Goal: Task Accomplishment & Management: Use online tool/utility

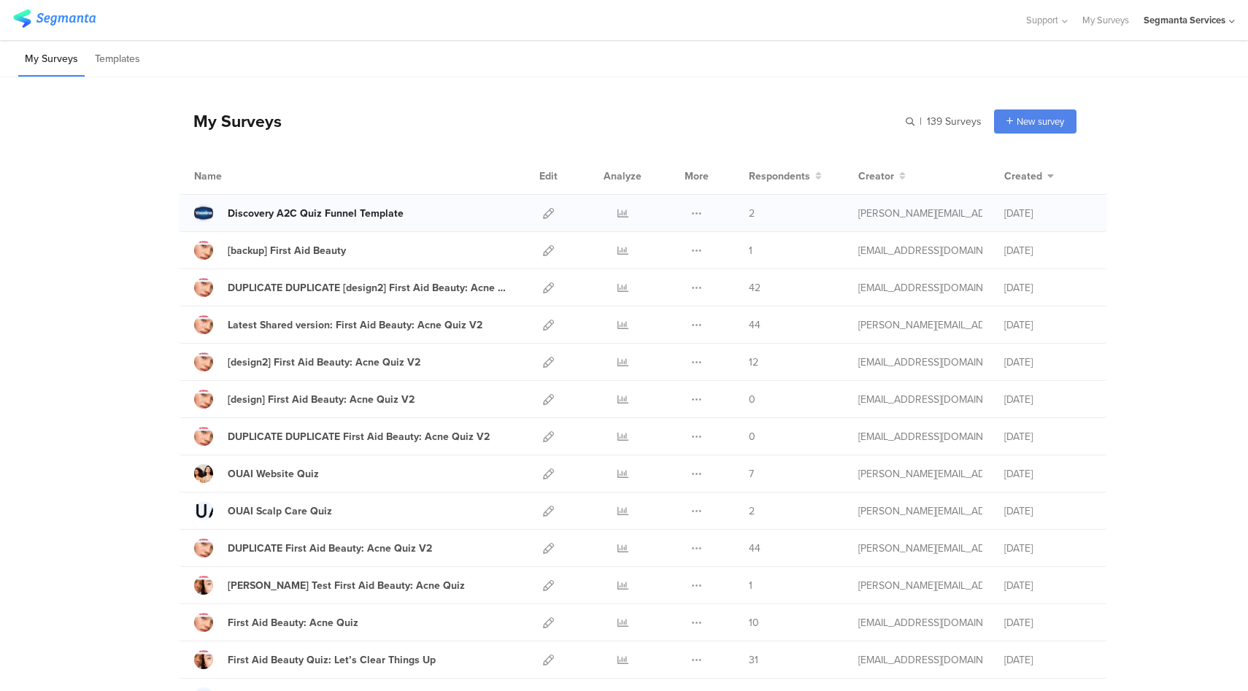
click at [369, 215] on div "Discovery A2C Quiz Funnel Template" at bounding box center [316, 213] width 176 height 15
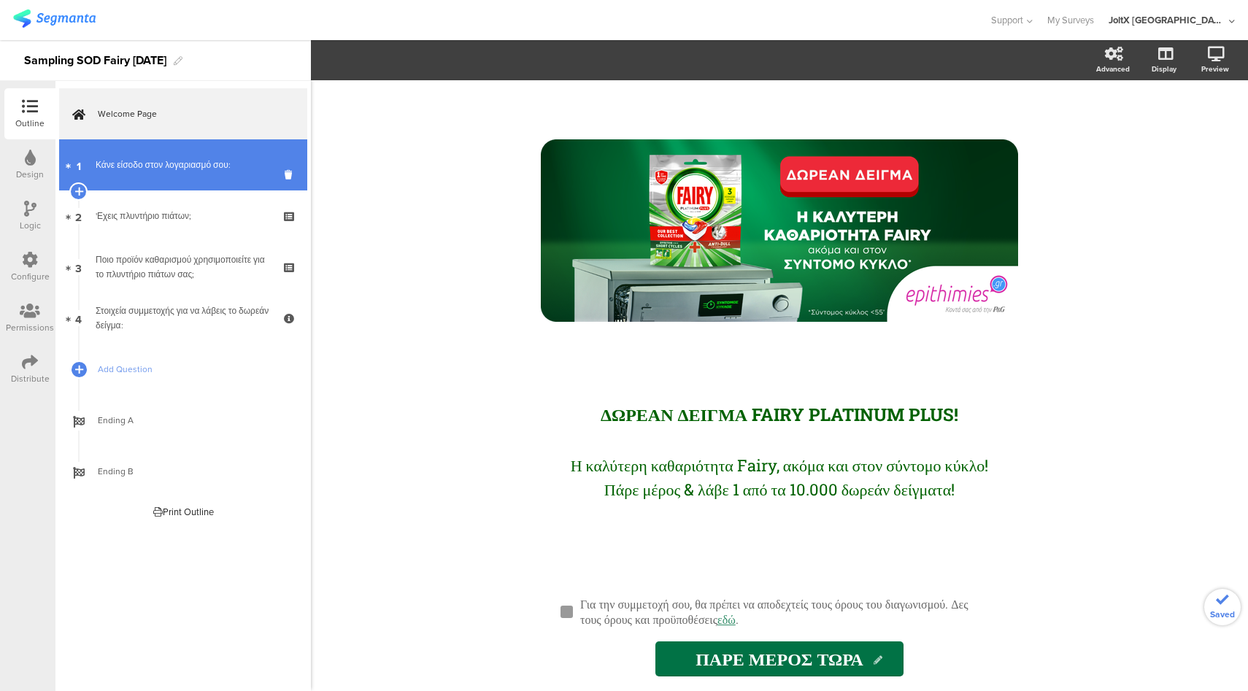
click at [142, 163] on div "Κάνε είσοδο στον λογαριασμό σου:" at bounding box center [183, 165] width 174 height 15
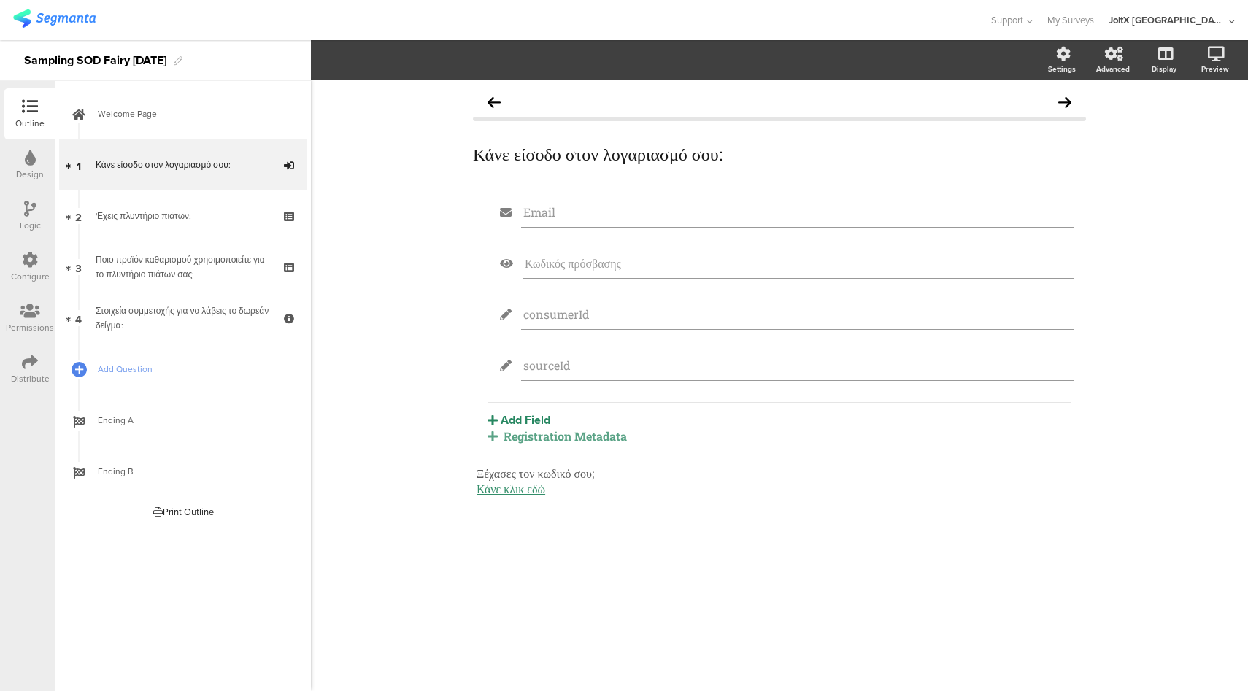
click at [559, 441] on div "Registration Metadata" at bounding box center [780, 436] width 584 height 15
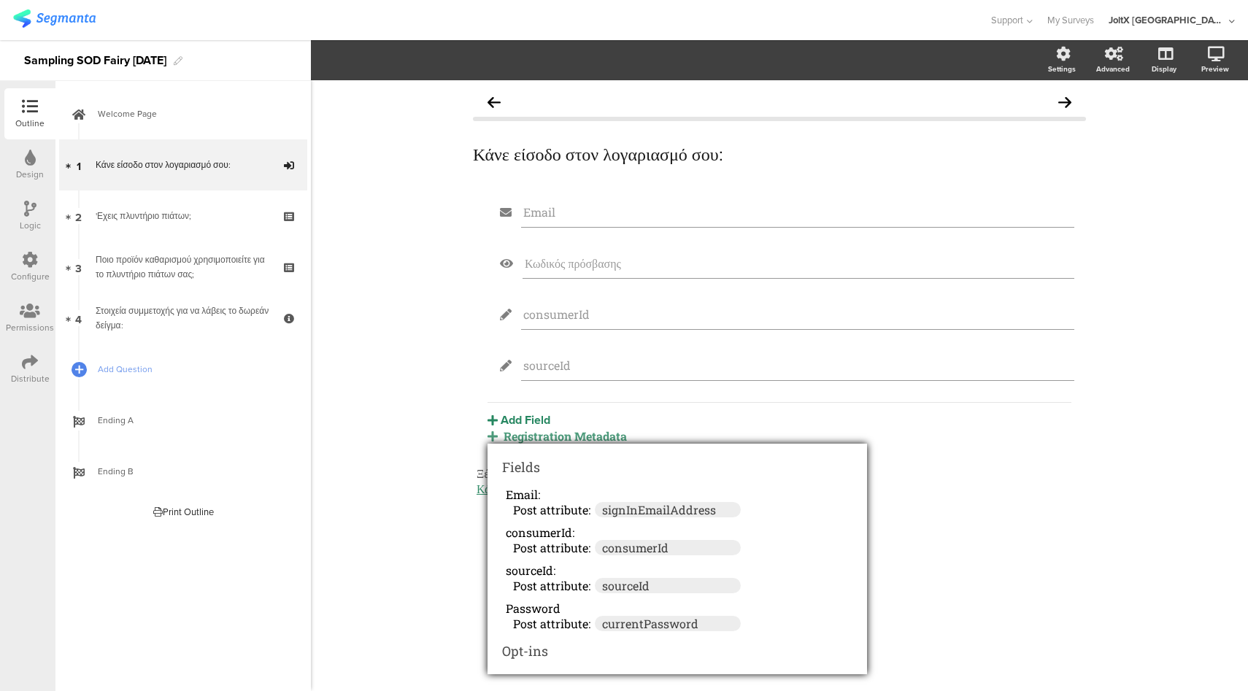
click at [351, 422] on div "Κάνε είσοδο στον λογαριασμό σου: Κάνε είσοδο στον λογαριασμό σου: Email Κωδικός…" at bounding box center [779, 385] width 937 height 611
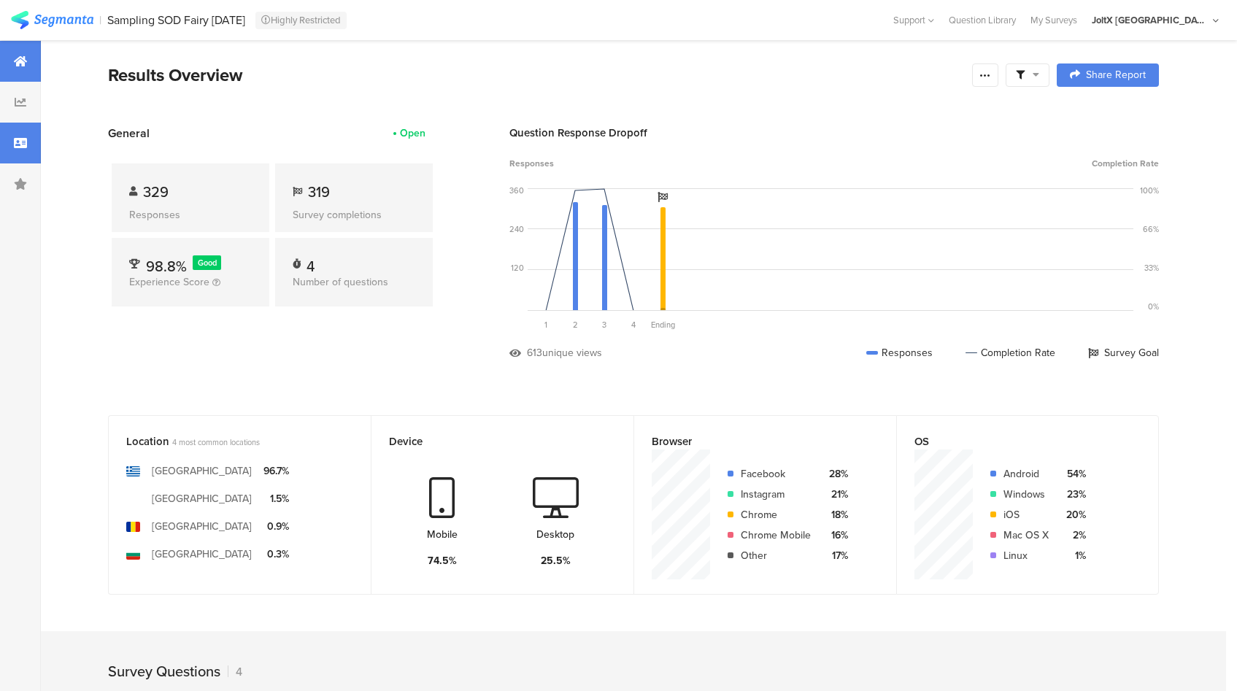
click at [10, 142] on div at bounding box center [20, 143] width 41 height 41
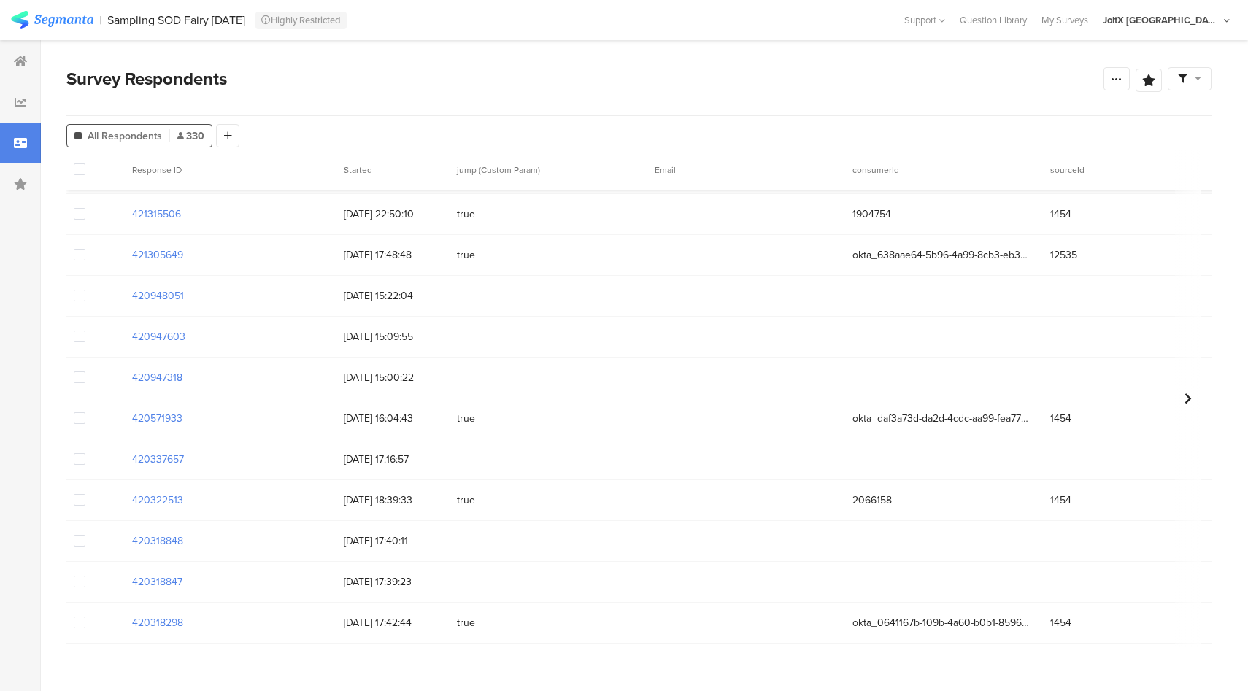
scroll to position [13049, 0]
click at [1199, 15] on div "JoltX [GEOGRAPHIC_DATA]" at bounding box center [1161, 20] width 117 height 14
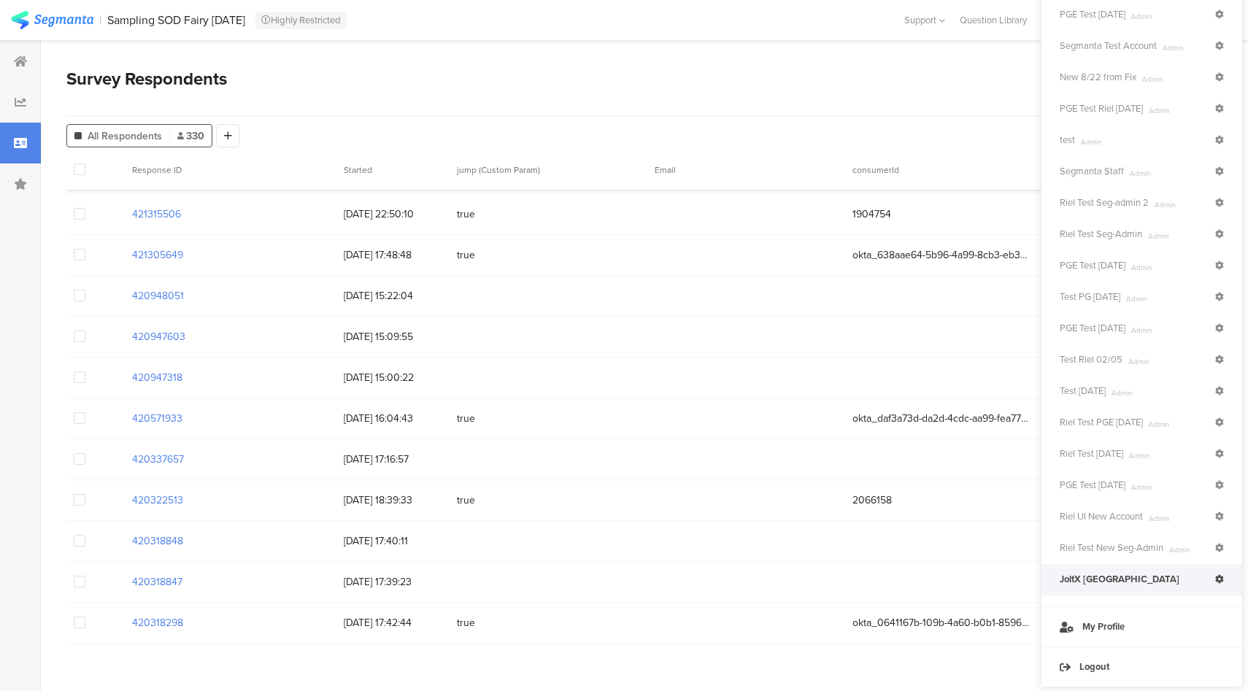
click at [1099, 580] on span "JoltX [GEOGRAPHIC_DATA]" at bounding box center [1120, 579] width 120 height 13
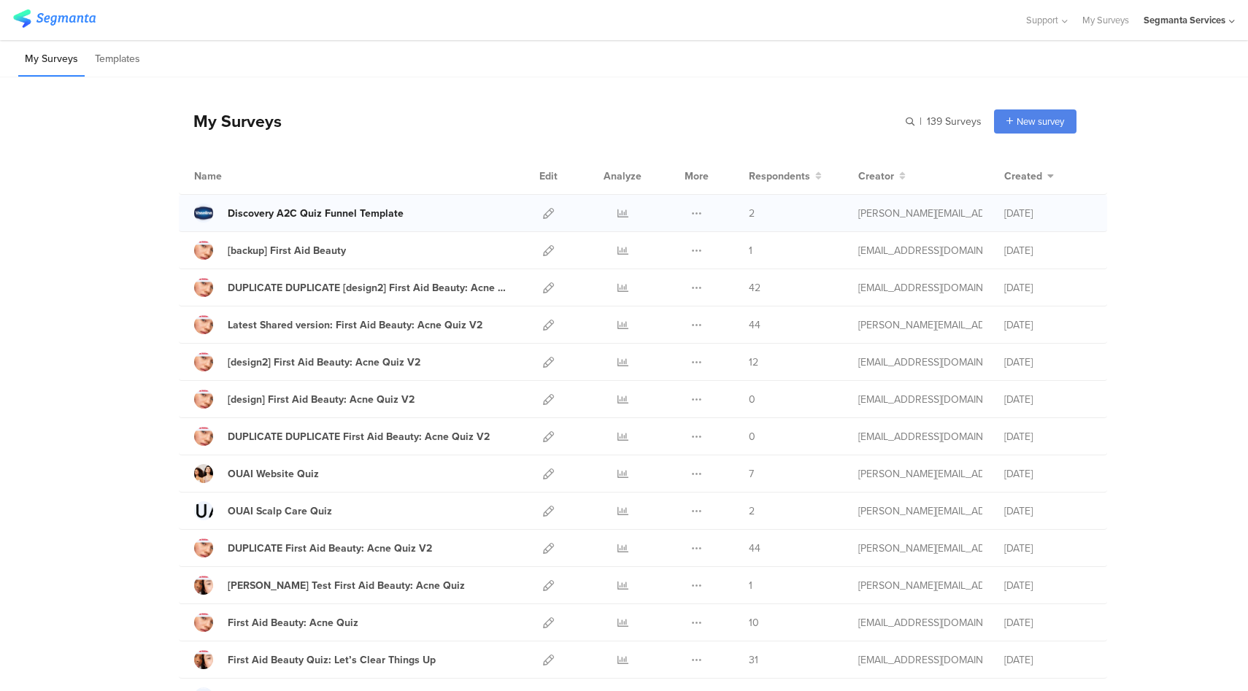
click at [325, 209] on div "Discovery A2C Quiz Funnel Template" at bounding box center [316, 213] width 176 height 15
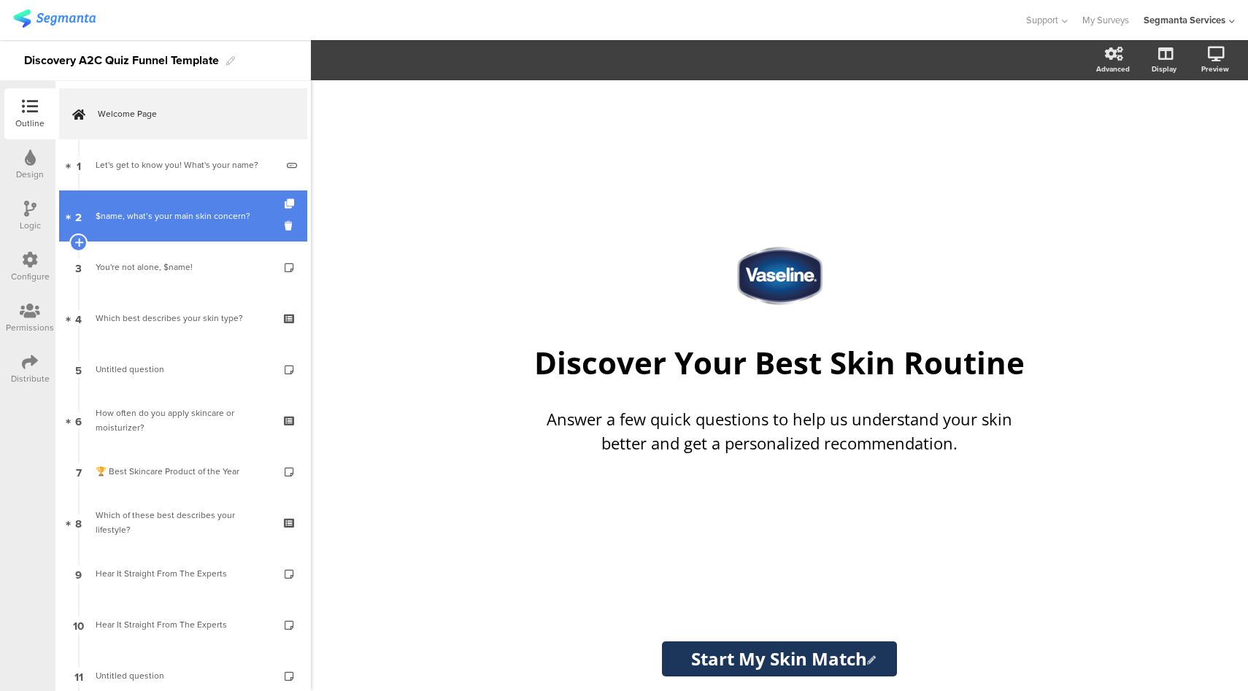
click at [199, 216] on div "$name, what’s your main skin concern?" at bounding box center [183, 216] width 174 height 15
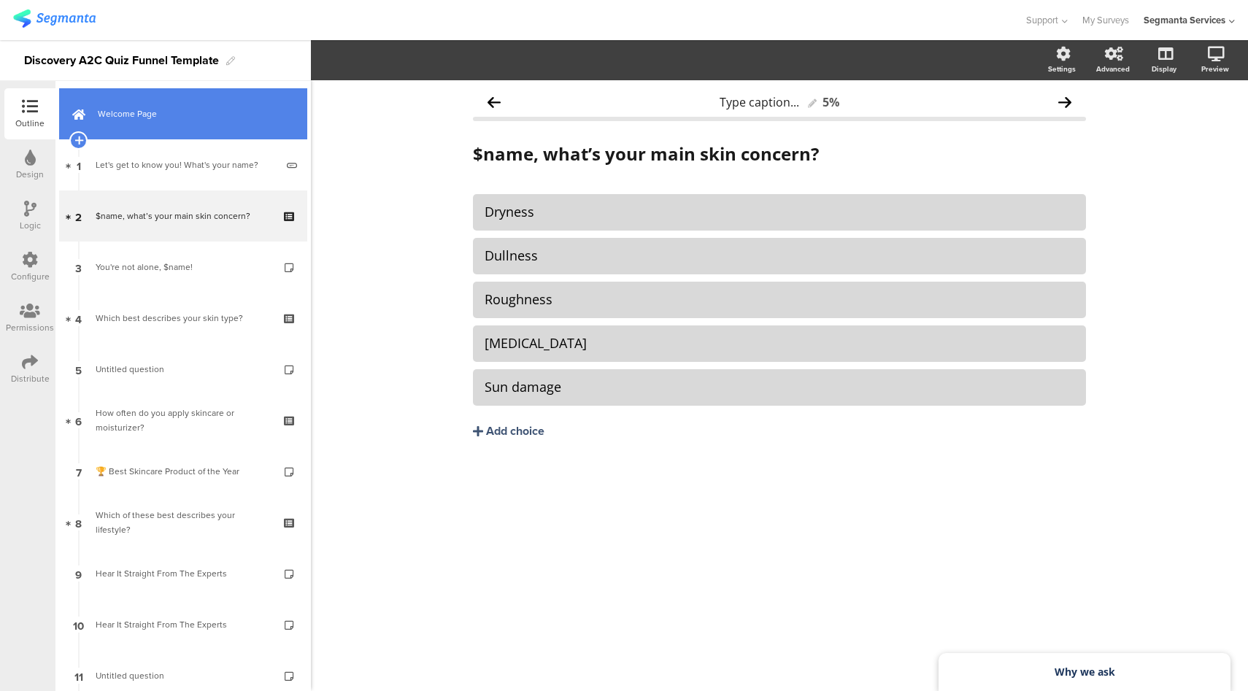
click at [210, 113] on span "Welcome Page" at bounding box center [191, 114] width 187 height 15
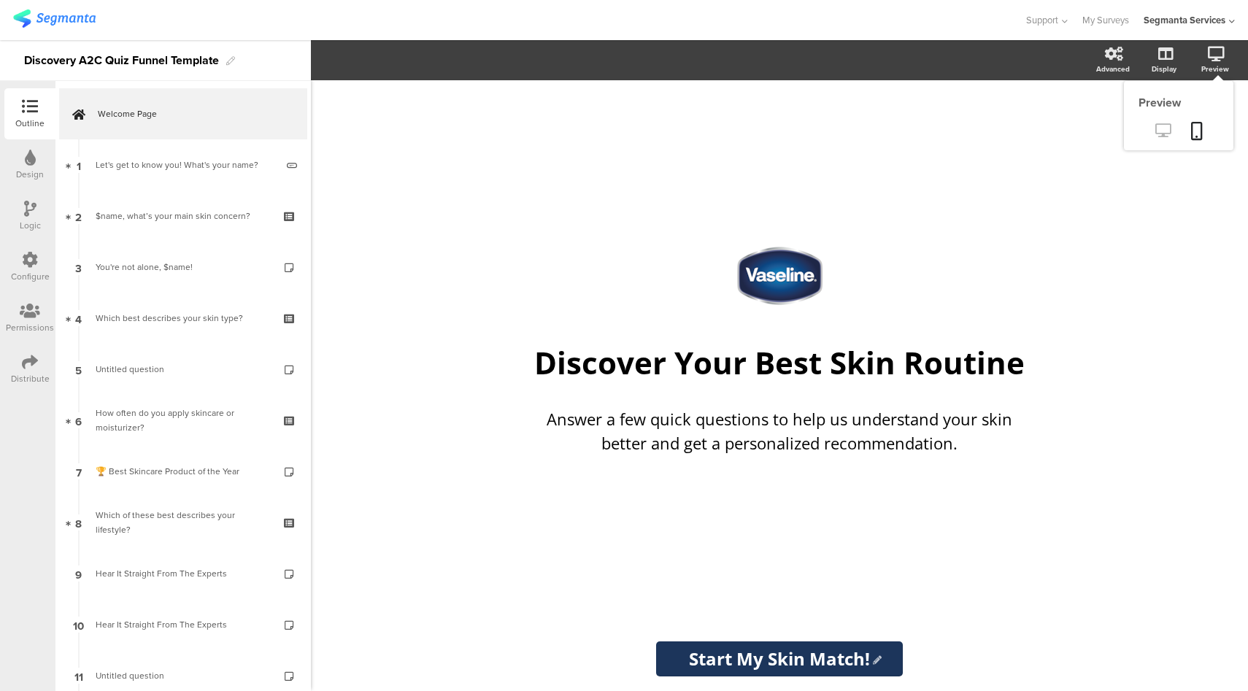
click at [1166, 137] on icon at bounding box center [1163, 130] width 15 height 14
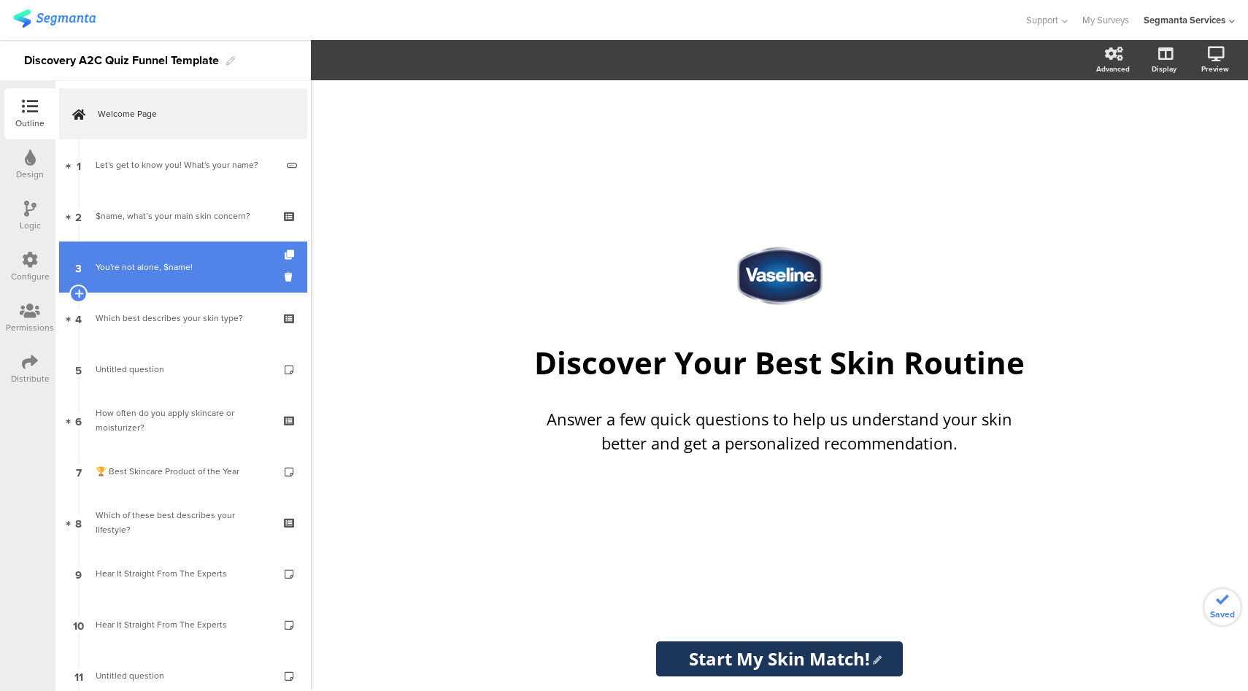
click at [193, 277] on link "3 You're not alone, $name!" at bounding box center [183, 267] width 248 height 51
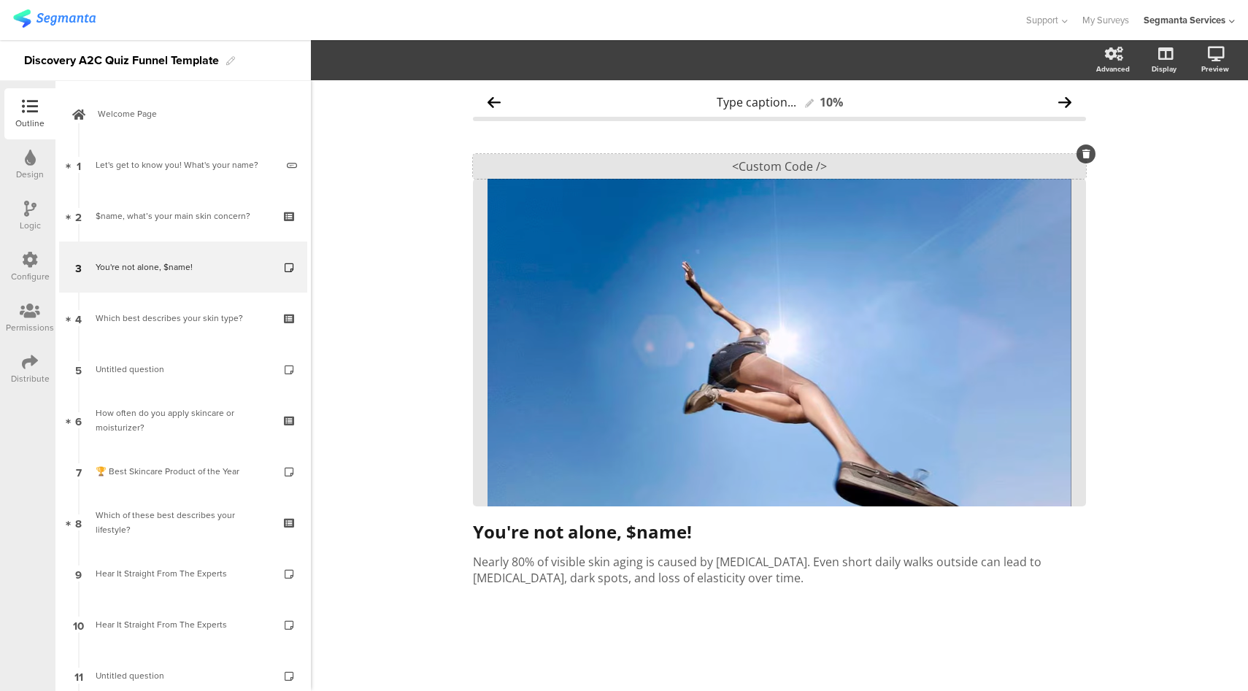
click at [848, 172] on div "<Custom Code />" at bounding box center [779, 166] width 613 height 25
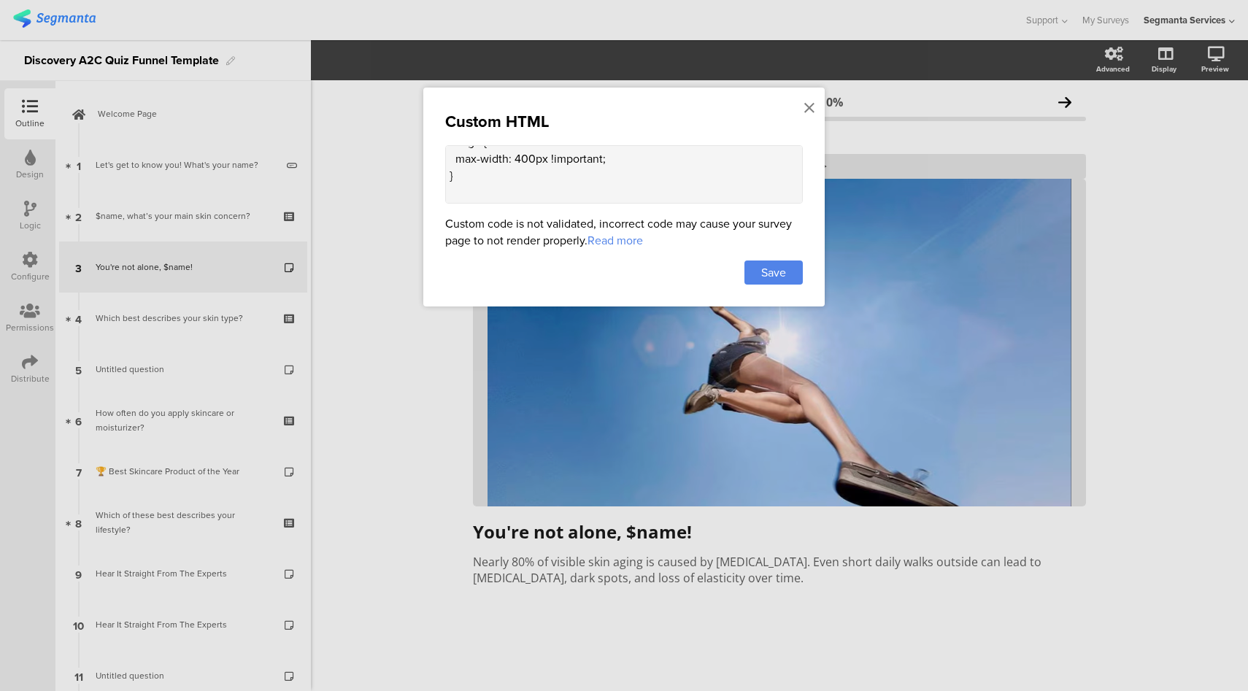
scroll to position [607, 0]
click at [645, 149] on textarea "<style> .top-bar { z-index: 1; position: relative; } .progress-bar { display: n…" at bounding box center [624, 174] width 358 height 58
paste textarea ".cover-media-container[style*="background-color: rgba(0, 0, 0, 0.1)"] { max-hei…"
type textarea "<style> .top-bar { z-index: 1; position: relative; } .progress-bar { display: n…"
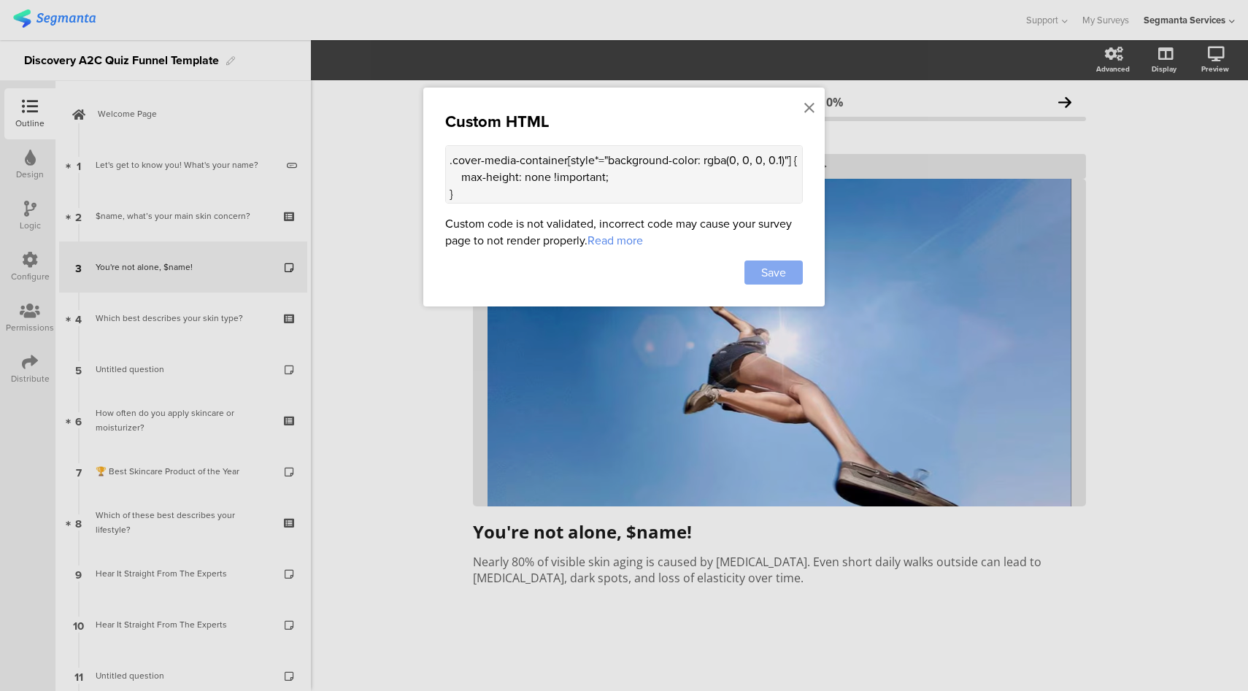
click at [797, 276] on div "Save" at bounding box center [774, 273] width 58 height 24
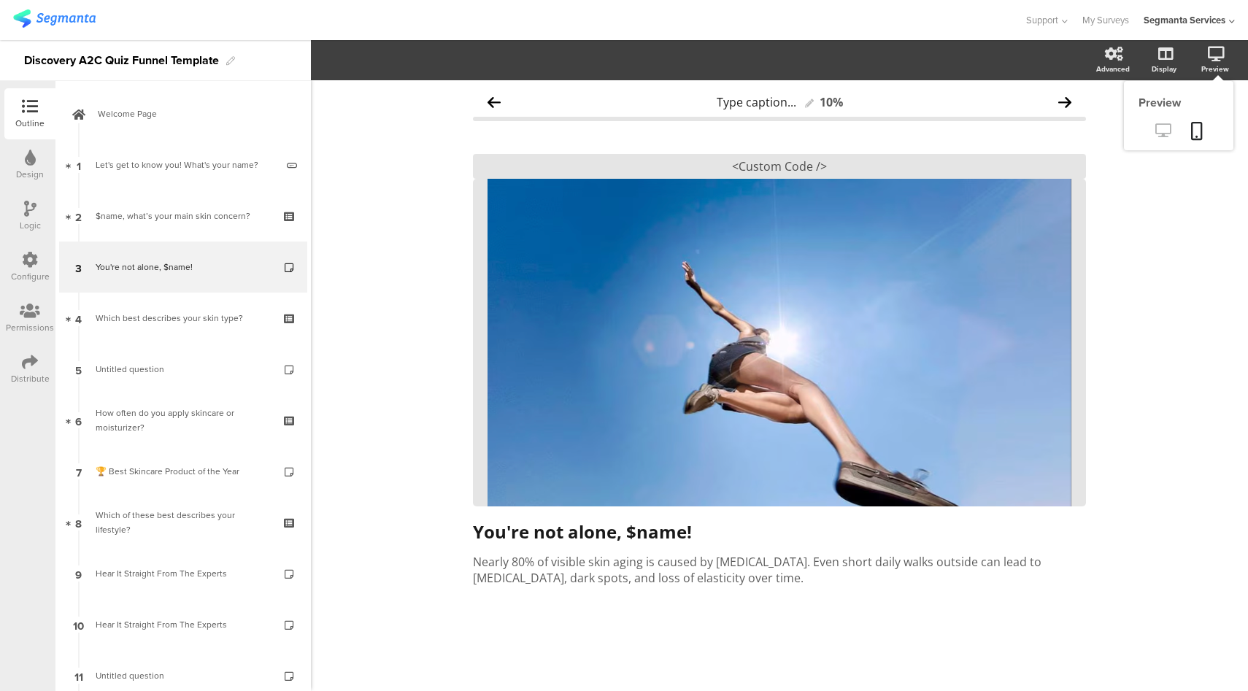
click at [1167, 128] on icon at bounding box center [1163, 130] width 15 height 14
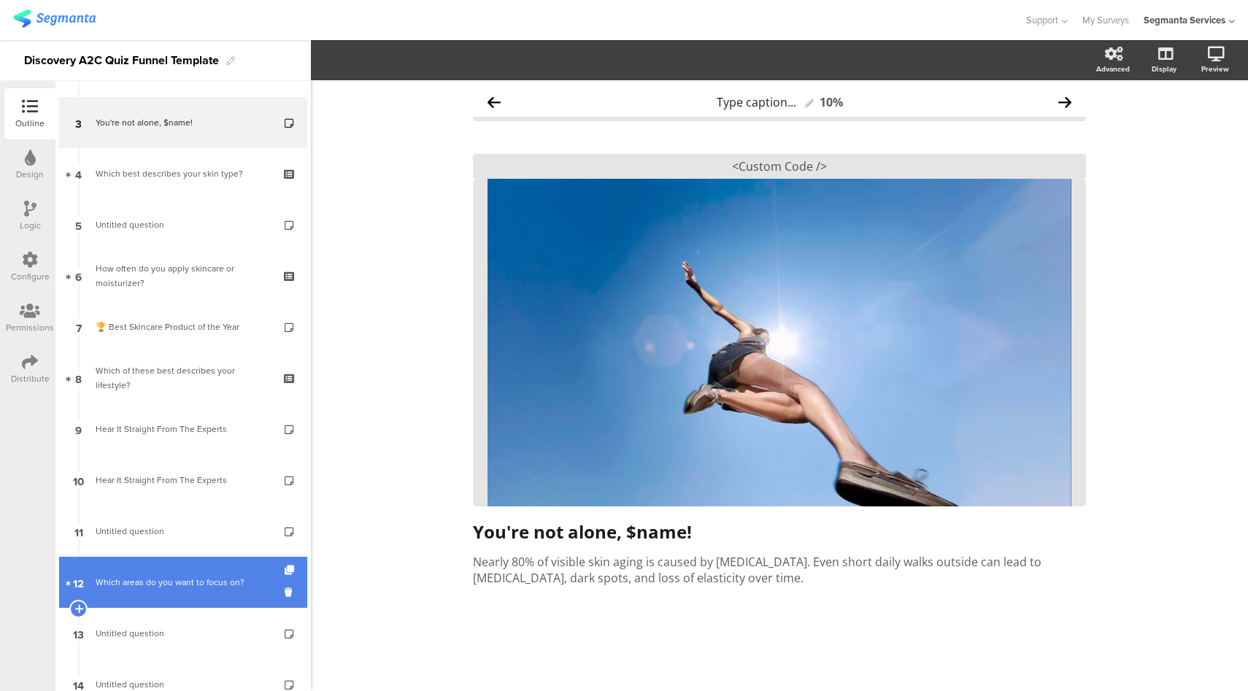
scroll to position [152, 0]
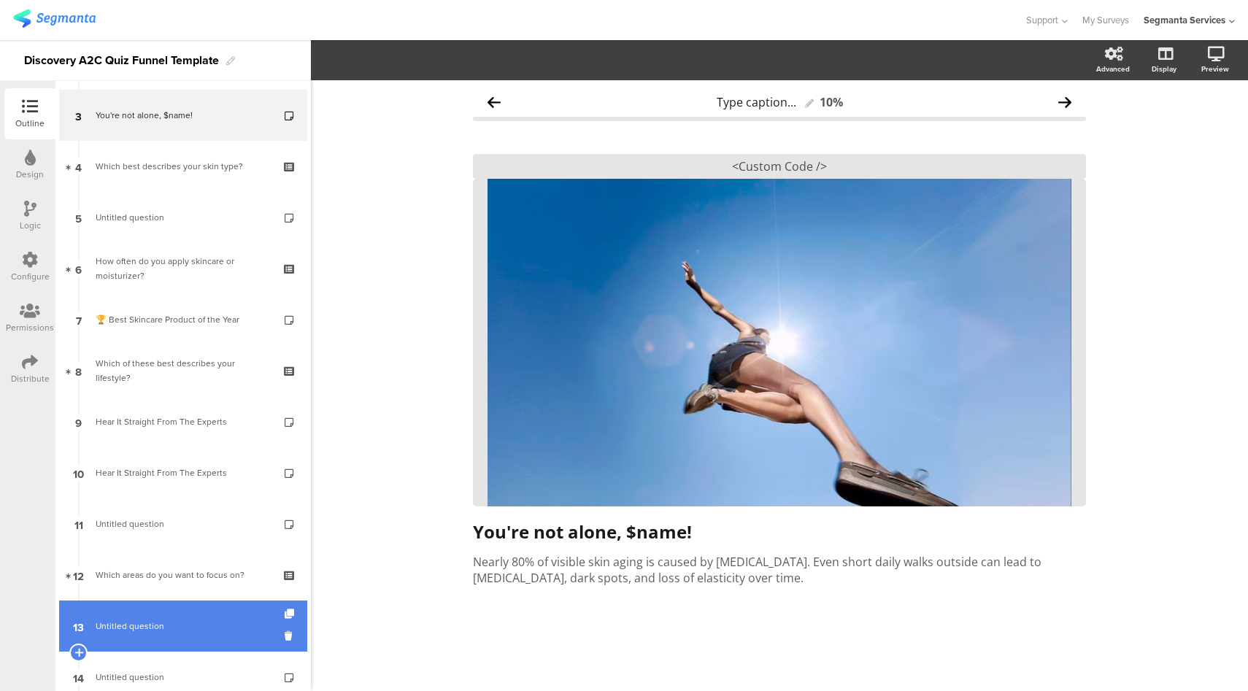
click at [169, 621] on span "Untitled question" at bounding box center [183, 626] width 174 height 15
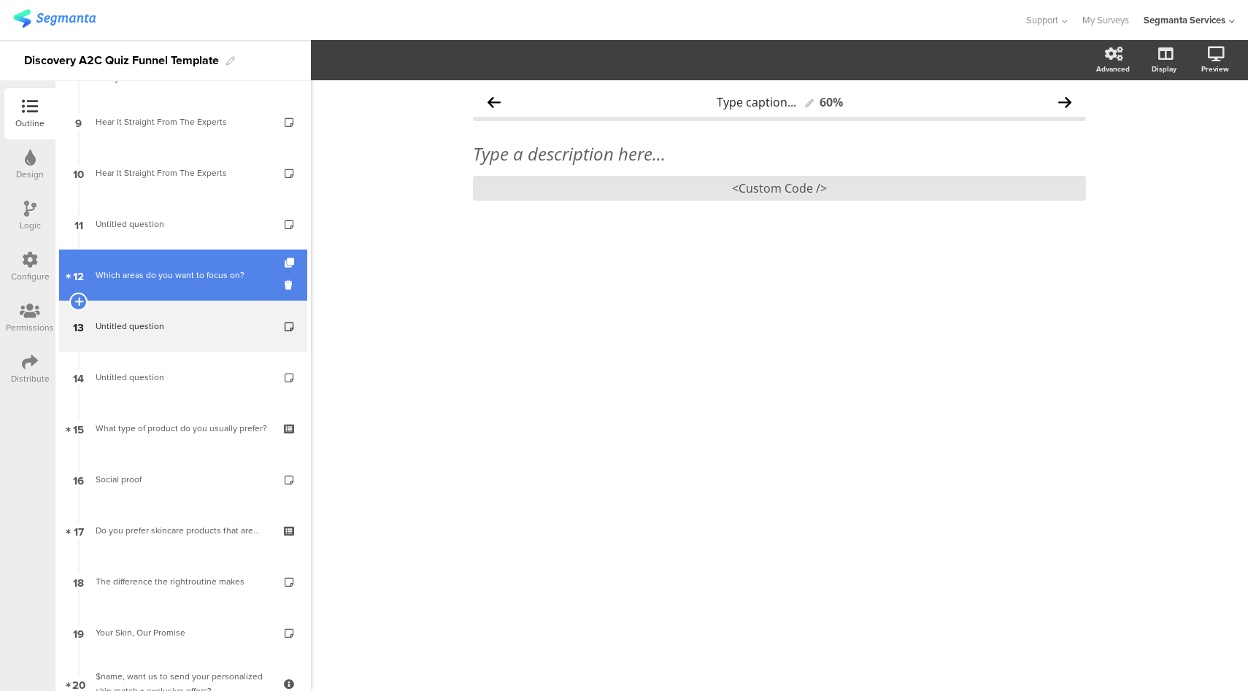
scroll to position [525, 0]
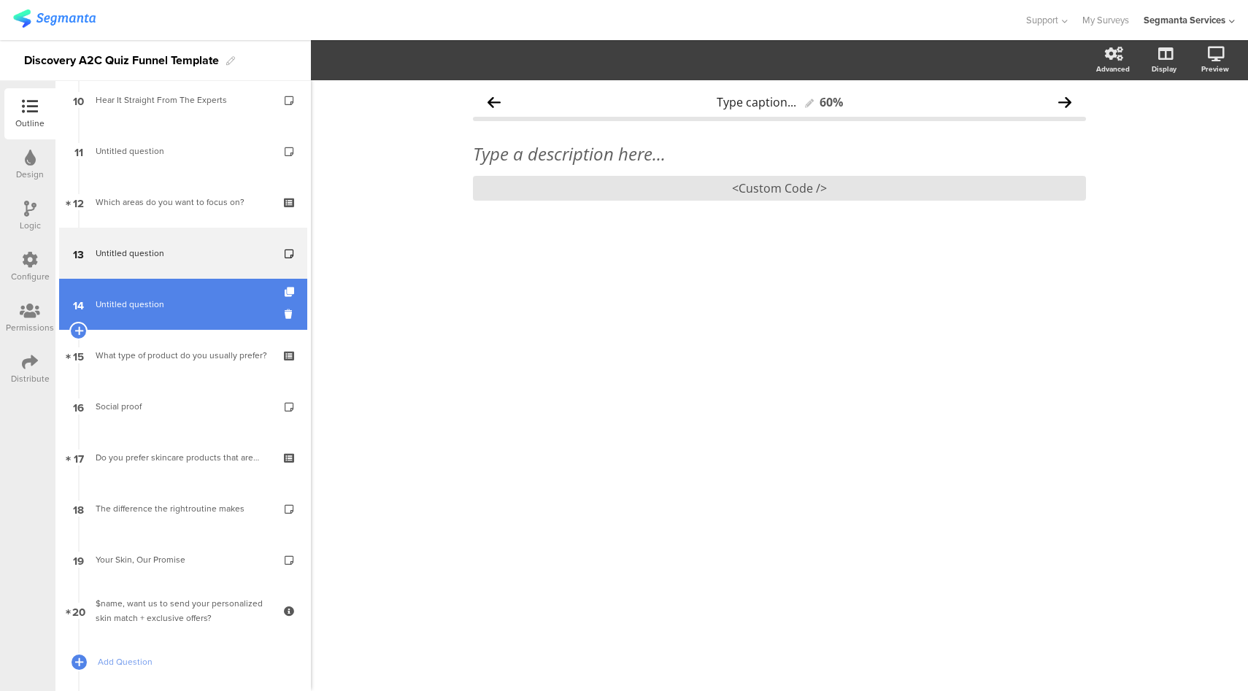
click at [193, 312] on link "14 Untitled question" at bounding box center [183, 304] width 248 height 51
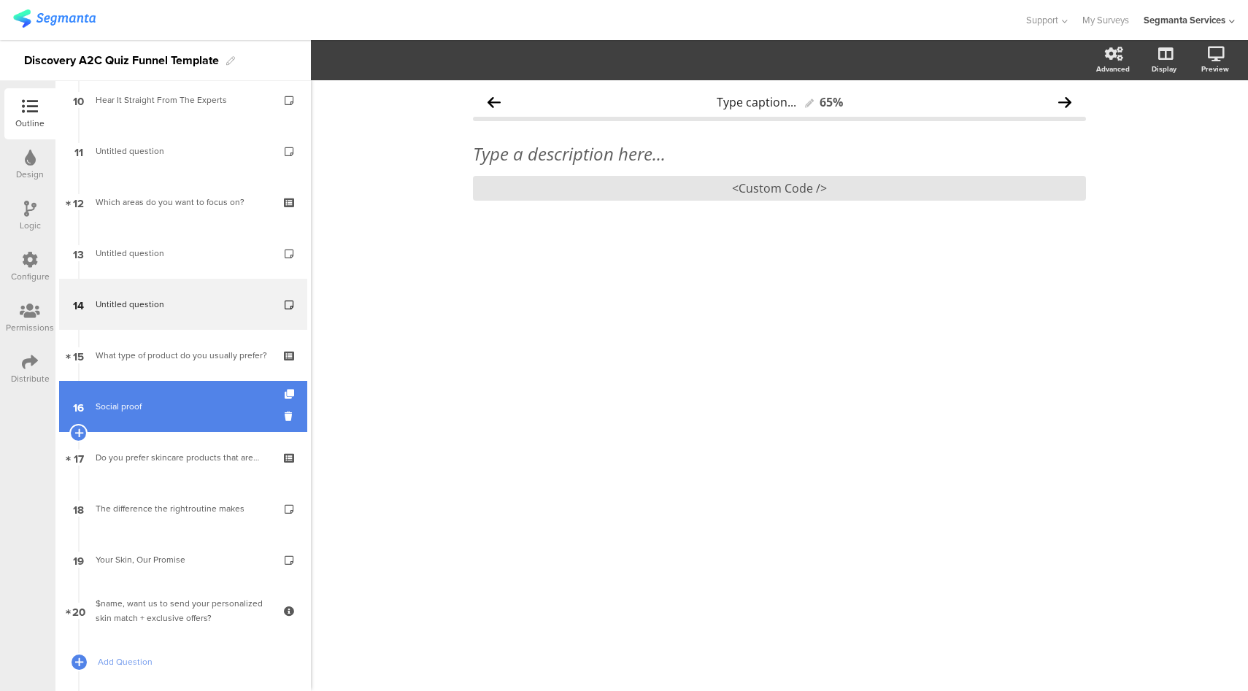
click at [185, 406] on div "Social proof" at bounding box center [183, 406] width 174 height 15
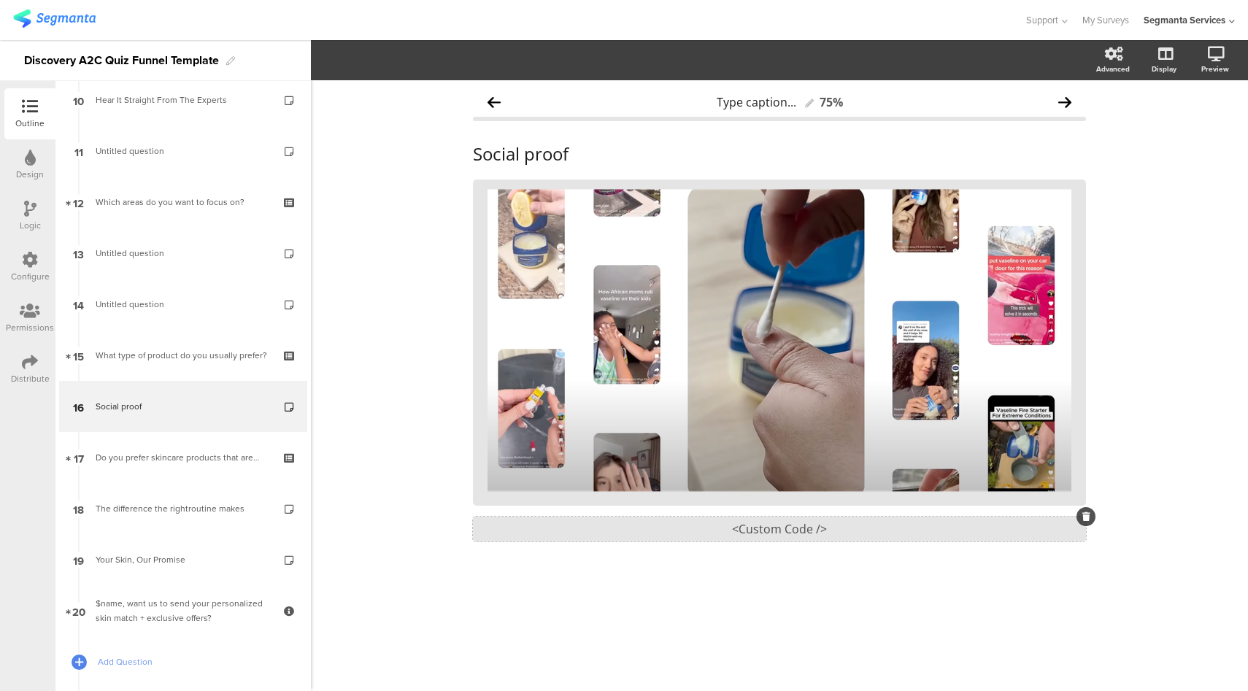
click at [791, 534] on div "<Custom Code />" at bounding box center [779, 529] width 613 height 25
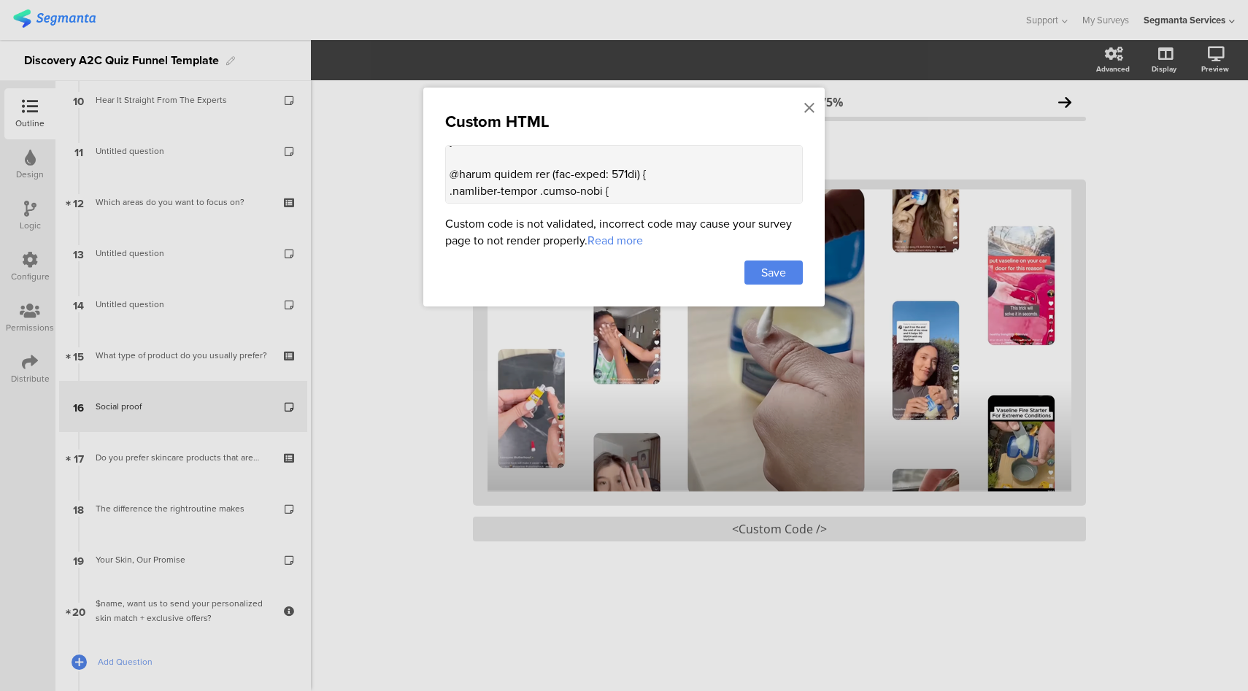
scroll to position [1157, 0]
click at [573, 149] on textarea at bounding box center [624, 174] width 358 height 58
paste textarea ".cover-media-container[style*="background-color: rgba(0, 0, 0, 0.1)"] { max-hei…"
type textarea "<style> .question-header .main-text { display: none !important; } .progress-bar…"
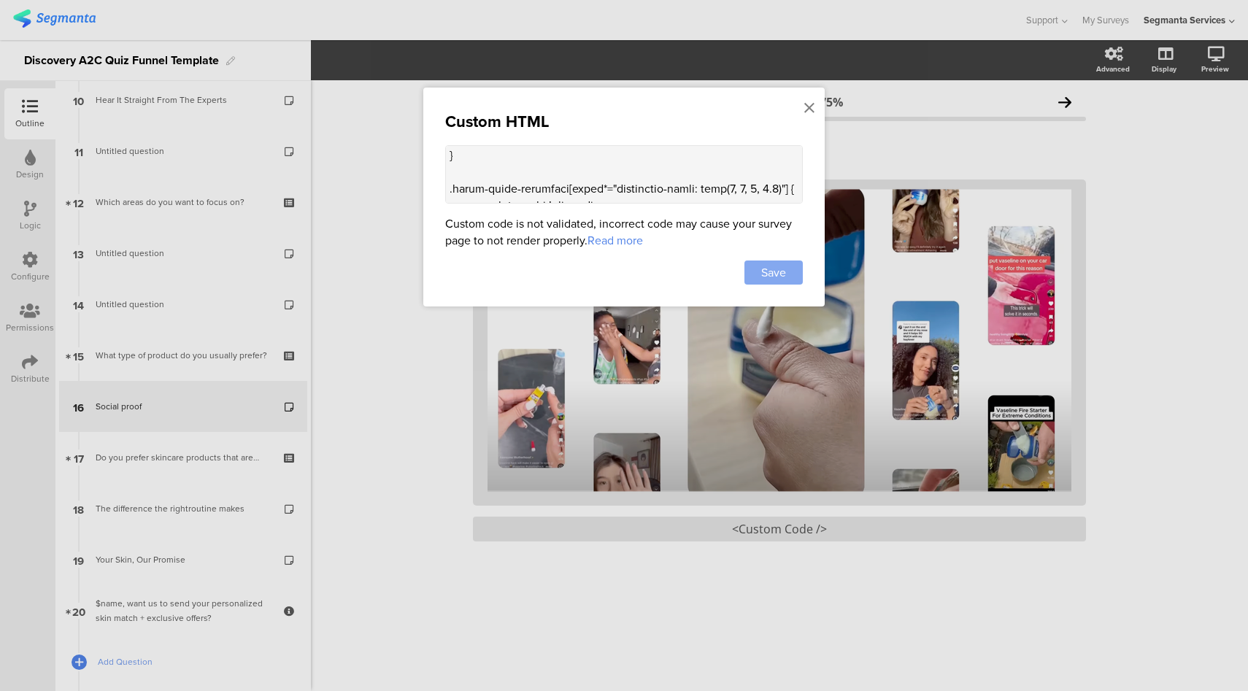
click at [757, 271] on div "Save" at bounding box center [774, 273] width 58 height 24
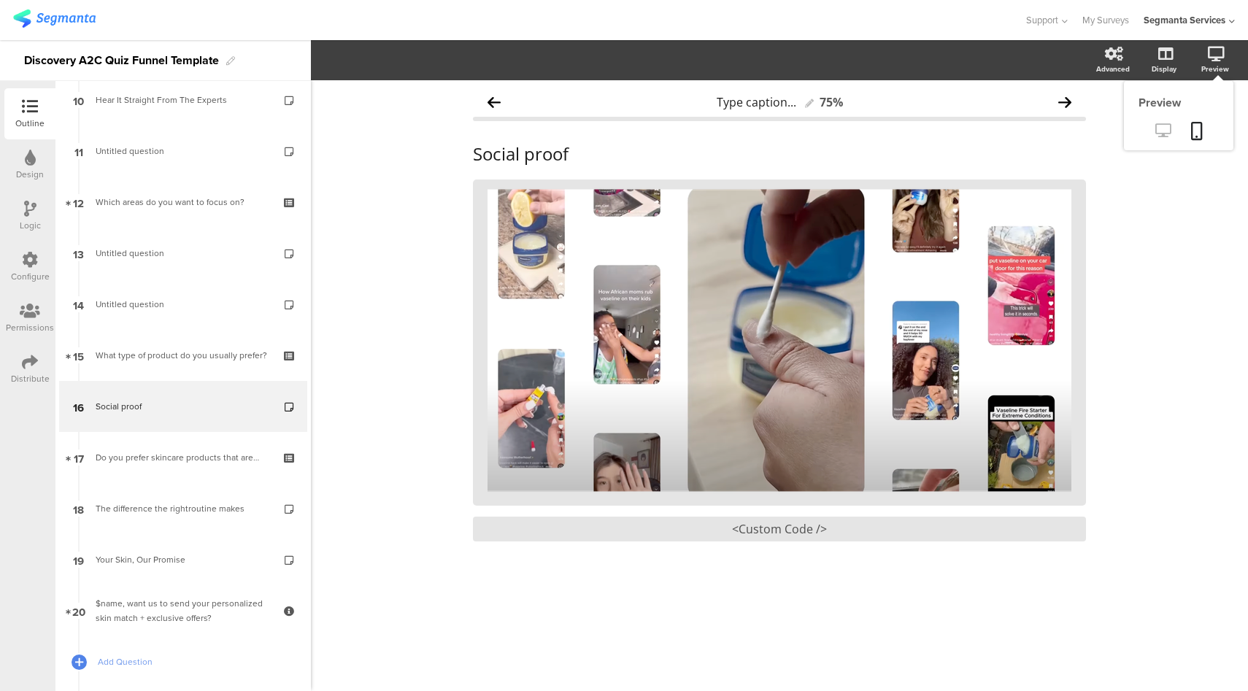
click at [1170, 128] on icon at bounding box center [1163, 130] width 15 height 14
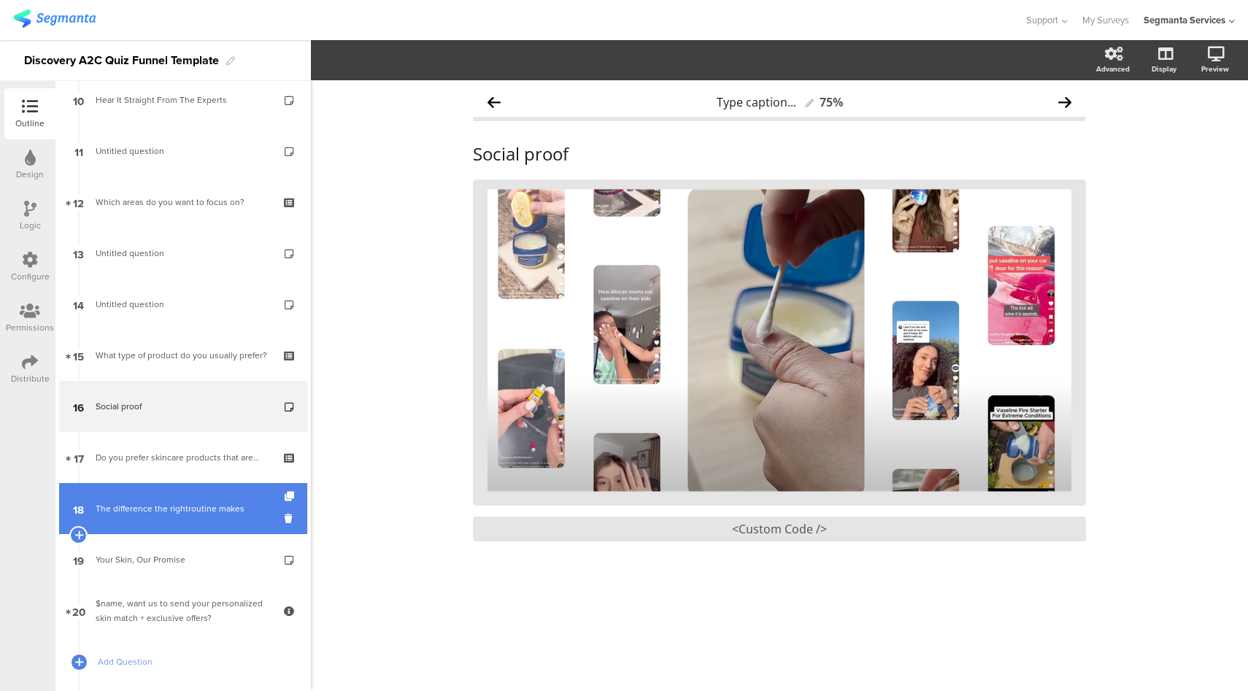
click at [195, 507] on div "The difference the rightroutine makes" at bounding box center [183, 509] width 174 height 15
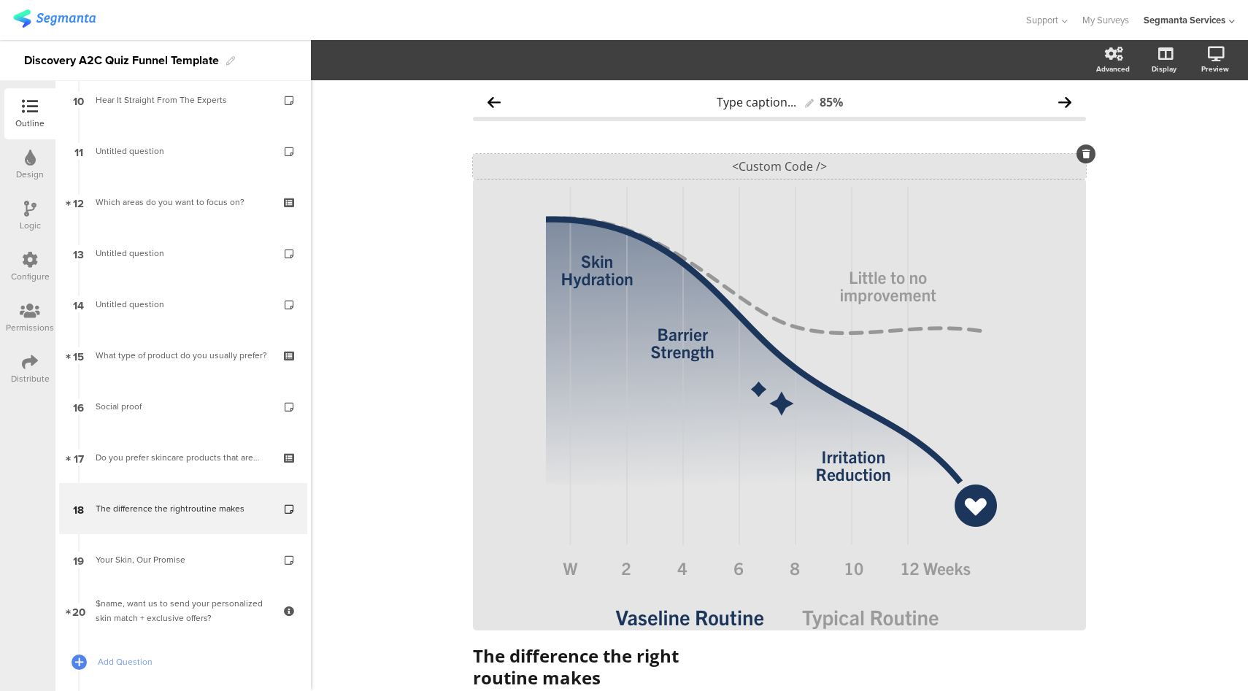
click at [750, 166] on div "<Custom Code />" at bounding box center [779, 166] width 613 height 25
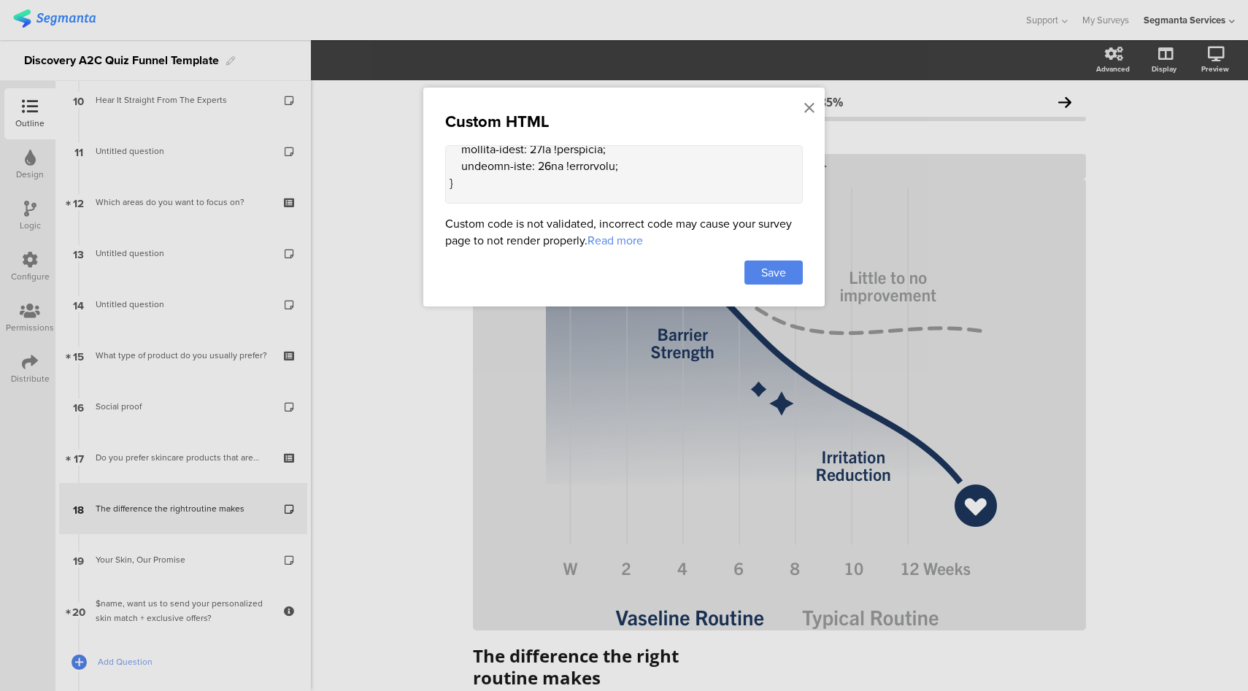
scroll to position [1757, 0]
click at [523, 171] on textarea at bounding box center [624, 174] width 358 height 58
paste textarea ".cover-media-container[style*="background-color: rgba(0, 0, 0, 0.1)"] { max-hei…"
type textarea "<style> .progress-bar-segments { display: none !important; } .animated-router-v…"
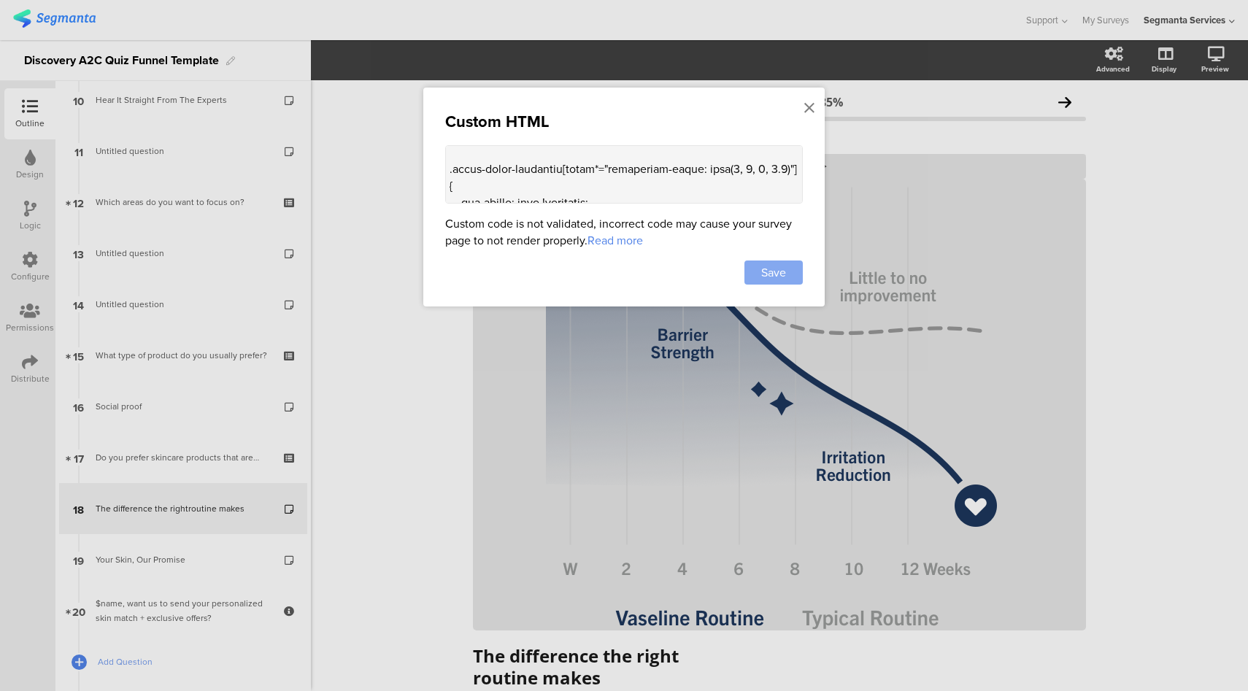
click at [780, 276] on span "Save" at bounding box center [773, 272] width 25 height 17
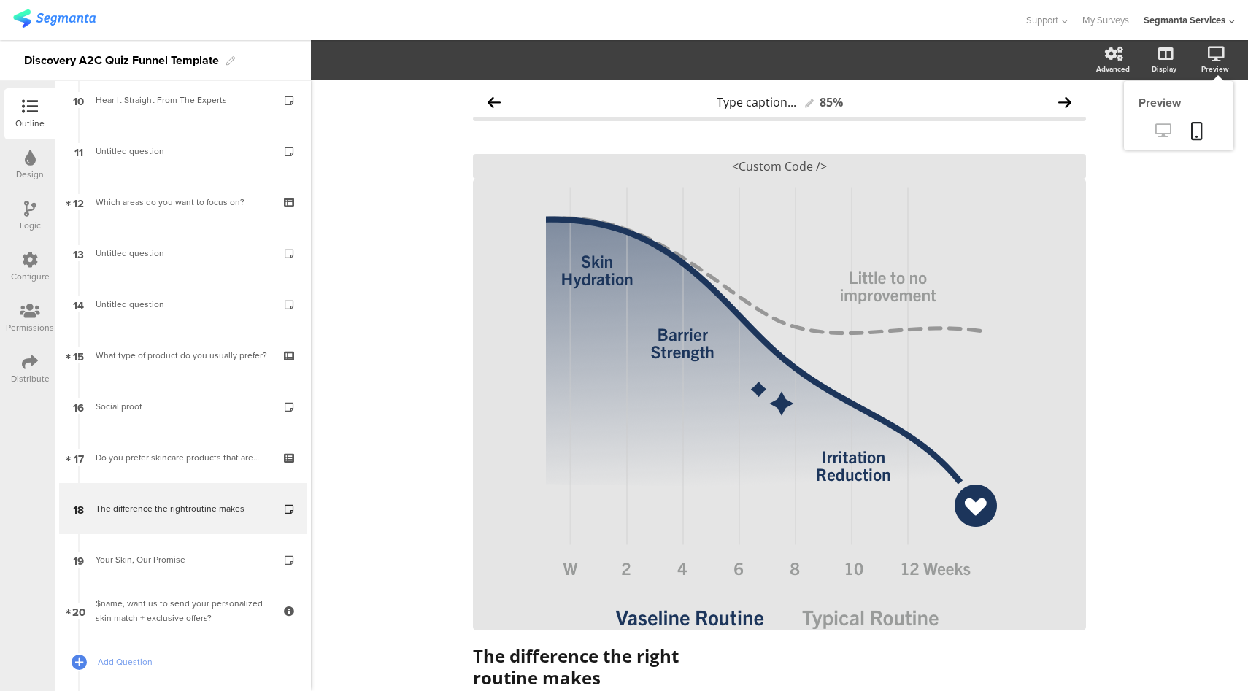
click at [1158, 131] on icon at bounding box center [1163, 130] width 15 height 14
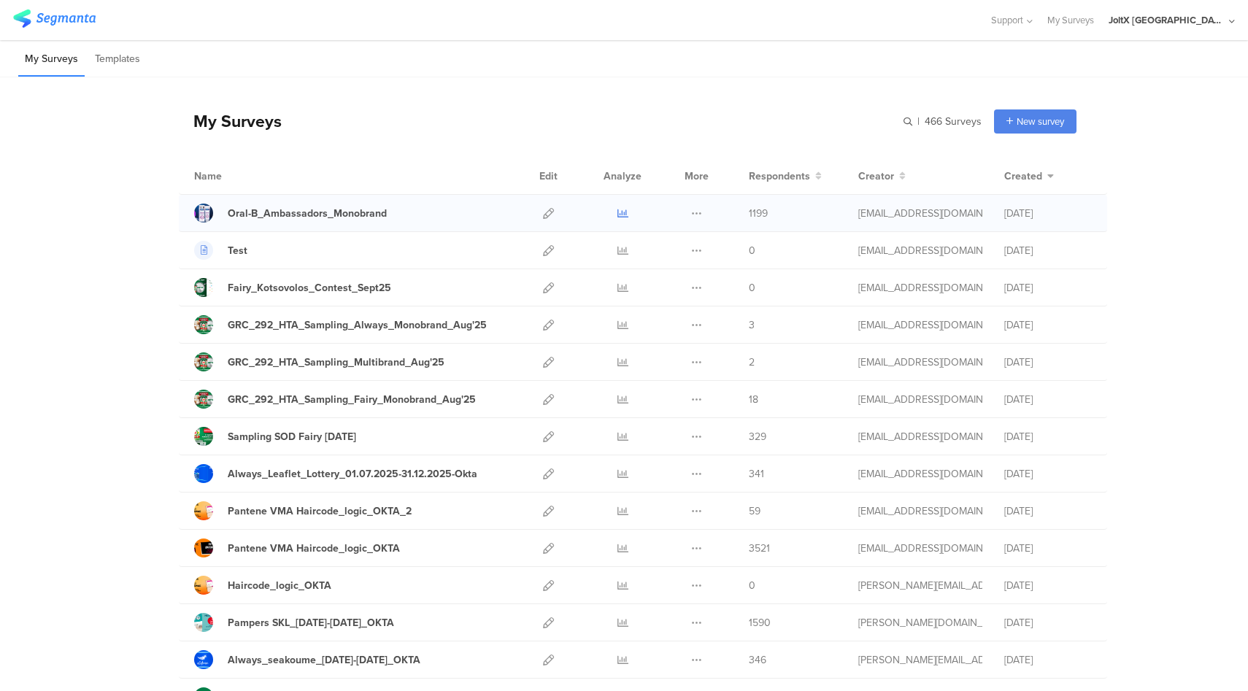
click at [618, 214] on icon at bounding box center [623, 213] width 11 height 11
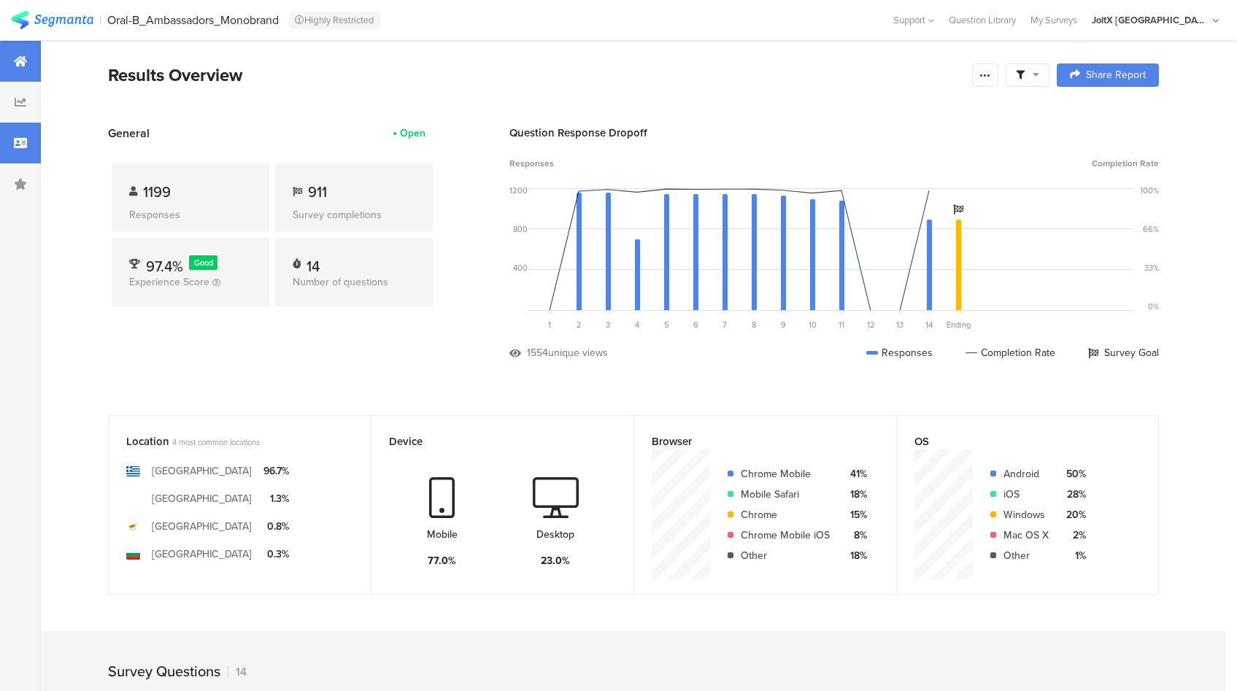
click at [27, 147] on div at bounding box center [20, 143] width 41 height 41
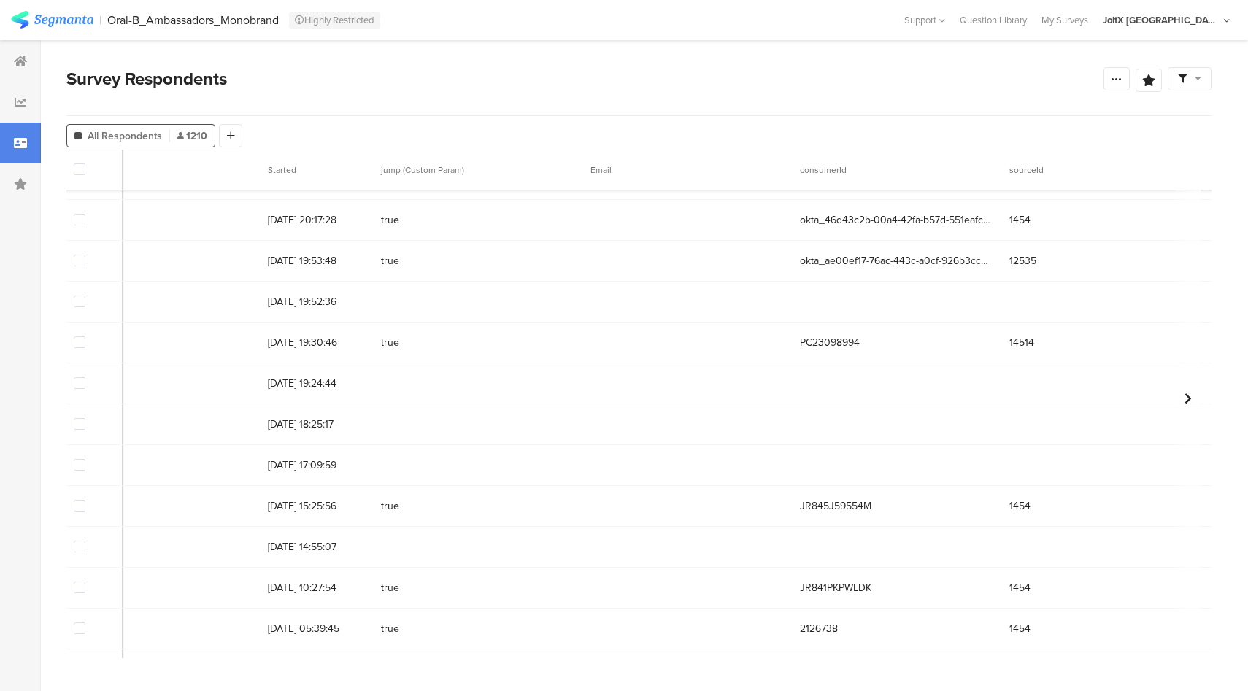
scroll to position [2443, 0]
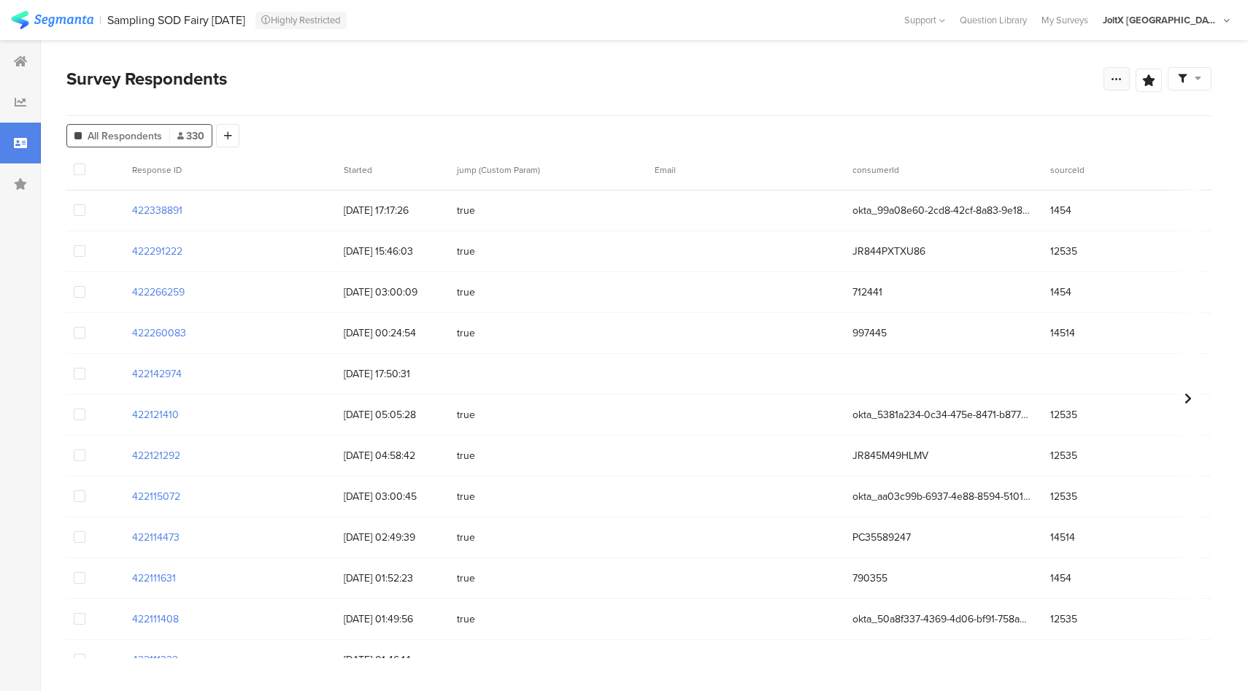
click at [1119, 85] on div at bounding box center [1117, 78] width 26 height 23
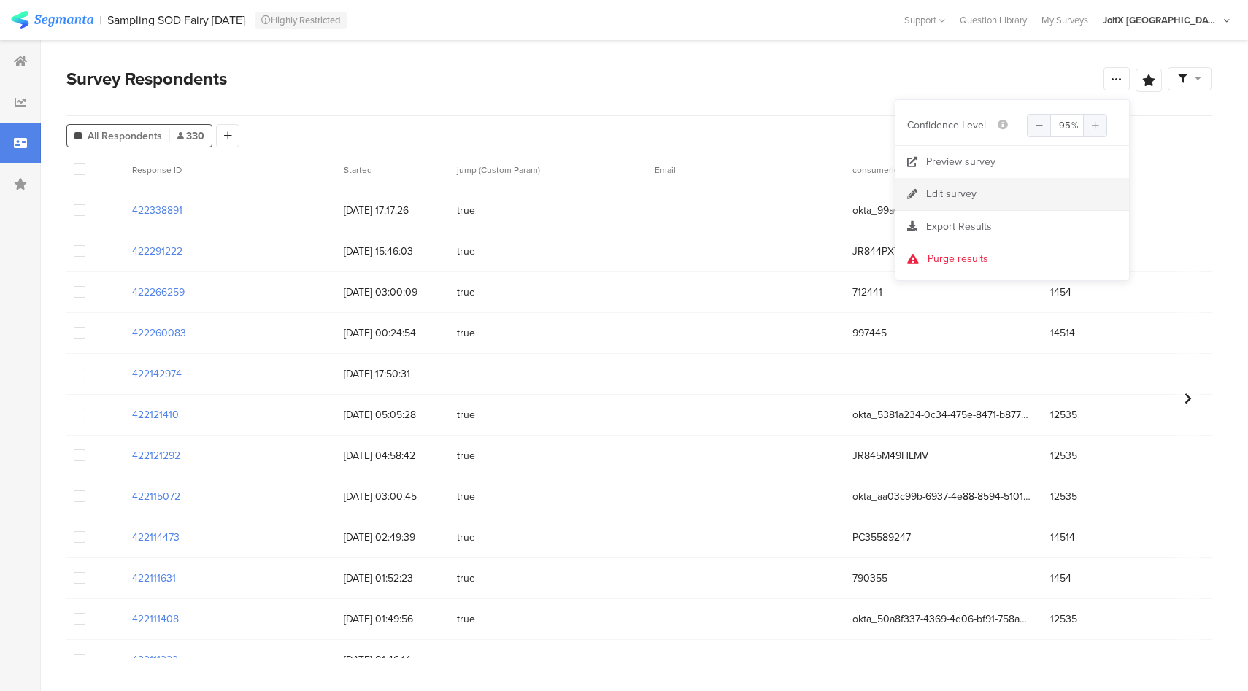
click at [959, 188] on div "Edit survey" at bounding box center [951, 194] width 50 height 15
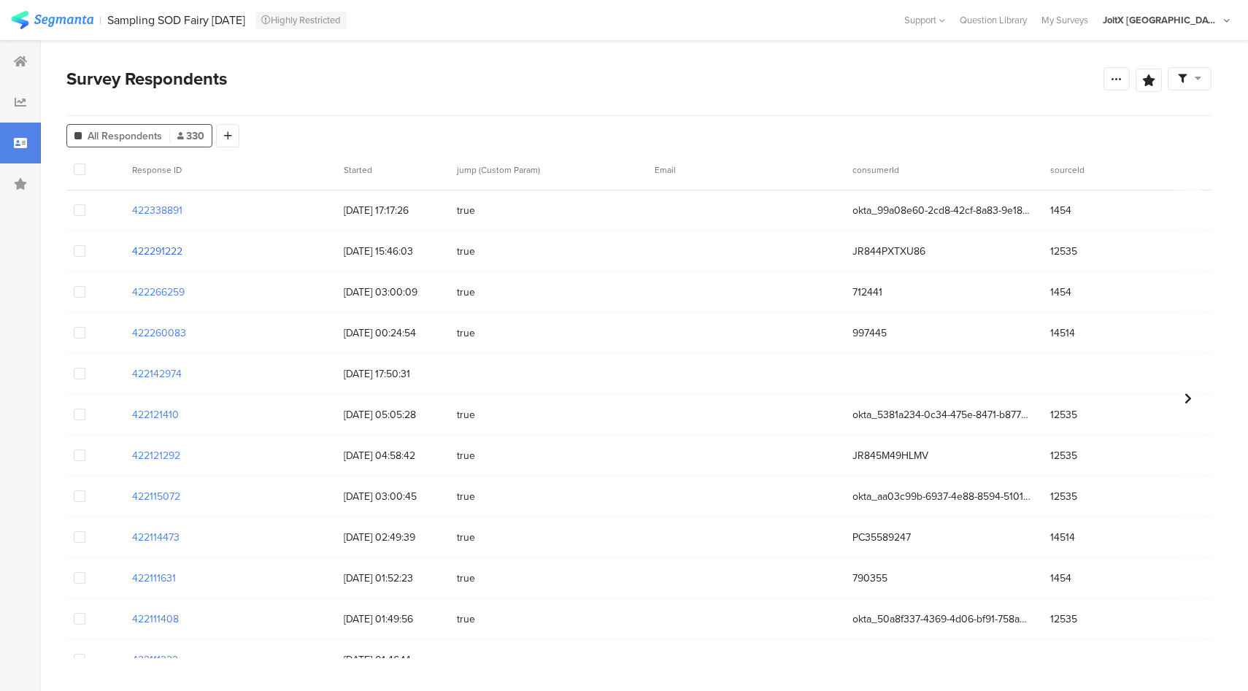
click at [163, 249] on section "422291222" at bounding box center [157, 251] width 50 height 15
click at [169, 250] on section "422291222" at bounding box center [157, 251] width 50 height 15
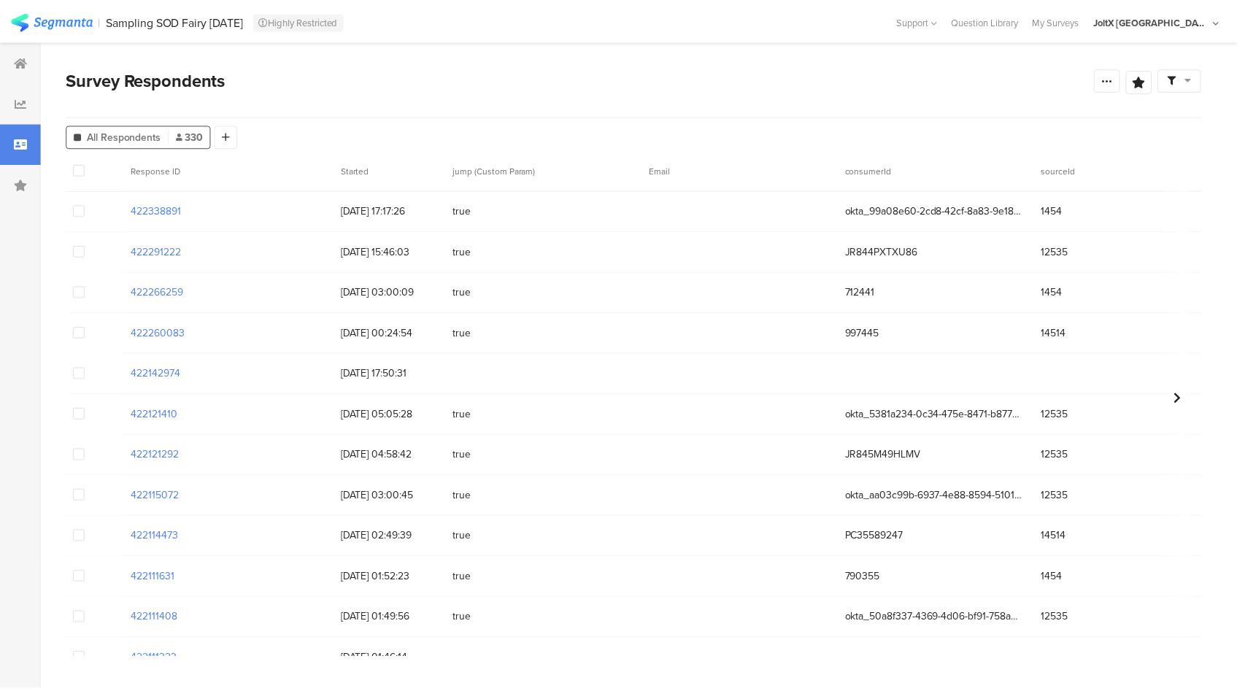
scroll to position [221, 0]
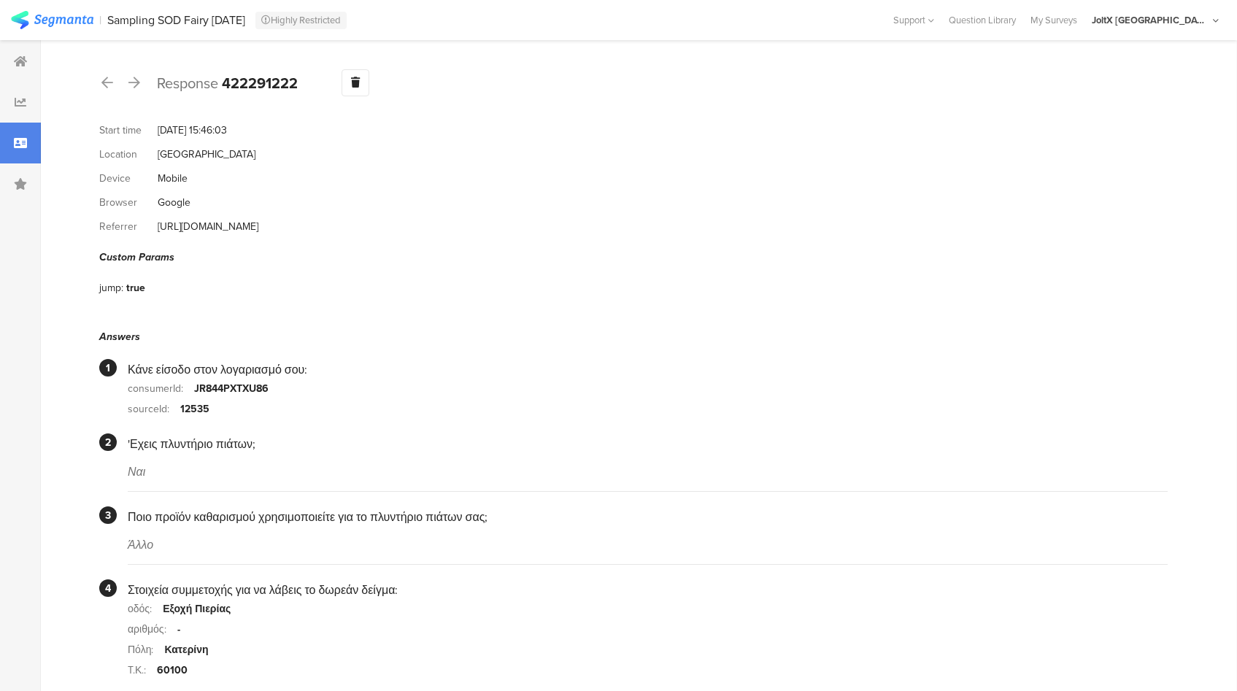
drag, startPoint x: 283, startPoint y: 223, endPoint x: 156, endPoint y: 226, distance: 127.1
click at [156, 226] on div "Referrer https://www.epithimies.gr/" at bounding box center [633, 227] width 1069 height 24
copy div "https://www.epithimies.gr/"
click at [561, 258] on section "Custom Params jump: true" at bounding box center [633, 275] width 1069 height 50
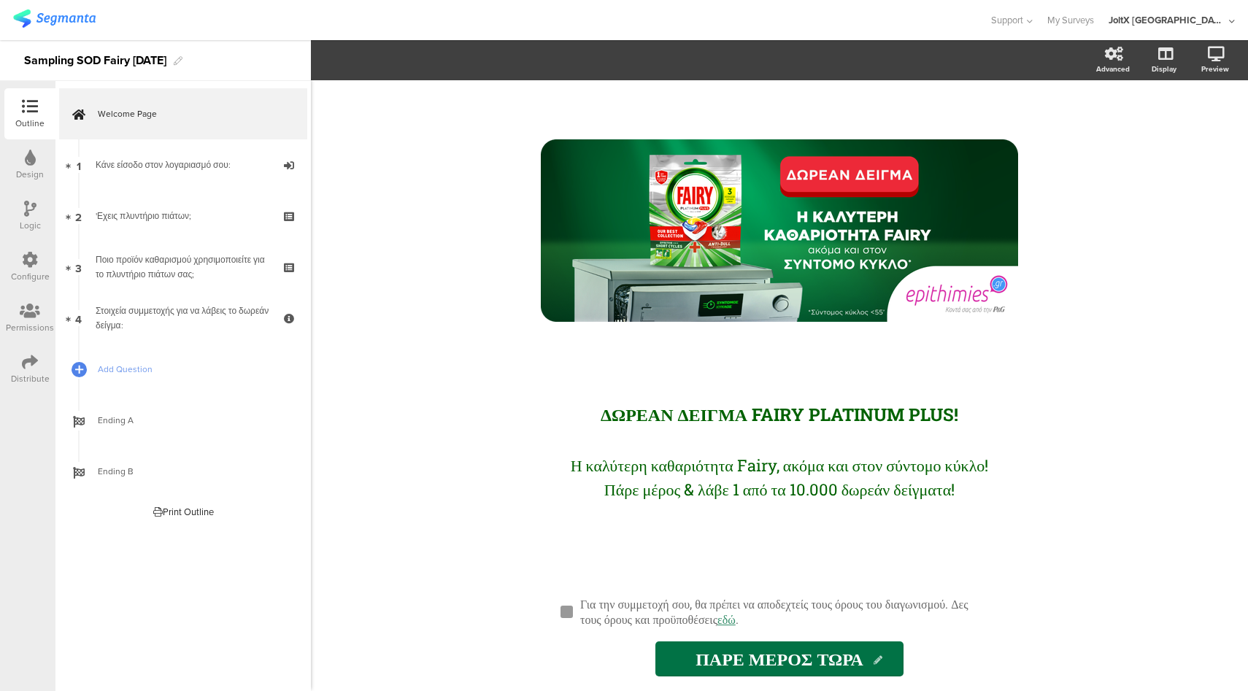
click at [35, 216] on icon at bounding box center [30, 209] width 12 height 16
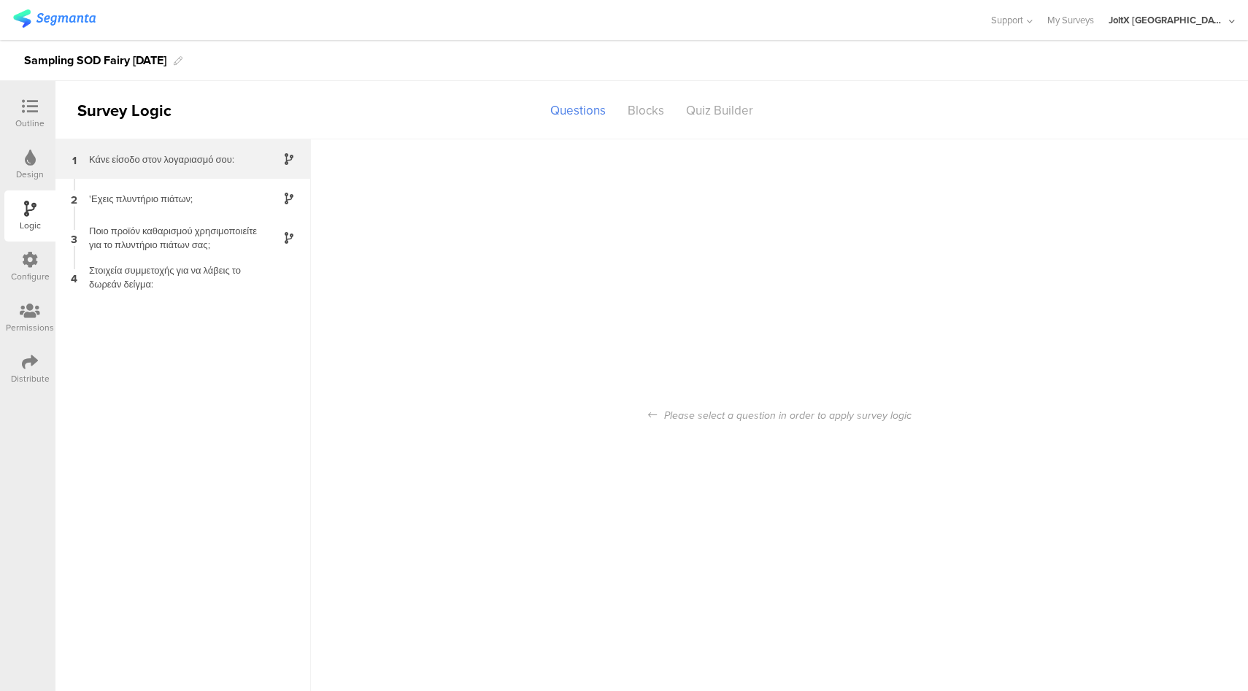
click at [174, 164] on div "Κάνε είσοδο στον λογαριασμό σου:" at bounding box center [171, 160] width 183 height 14
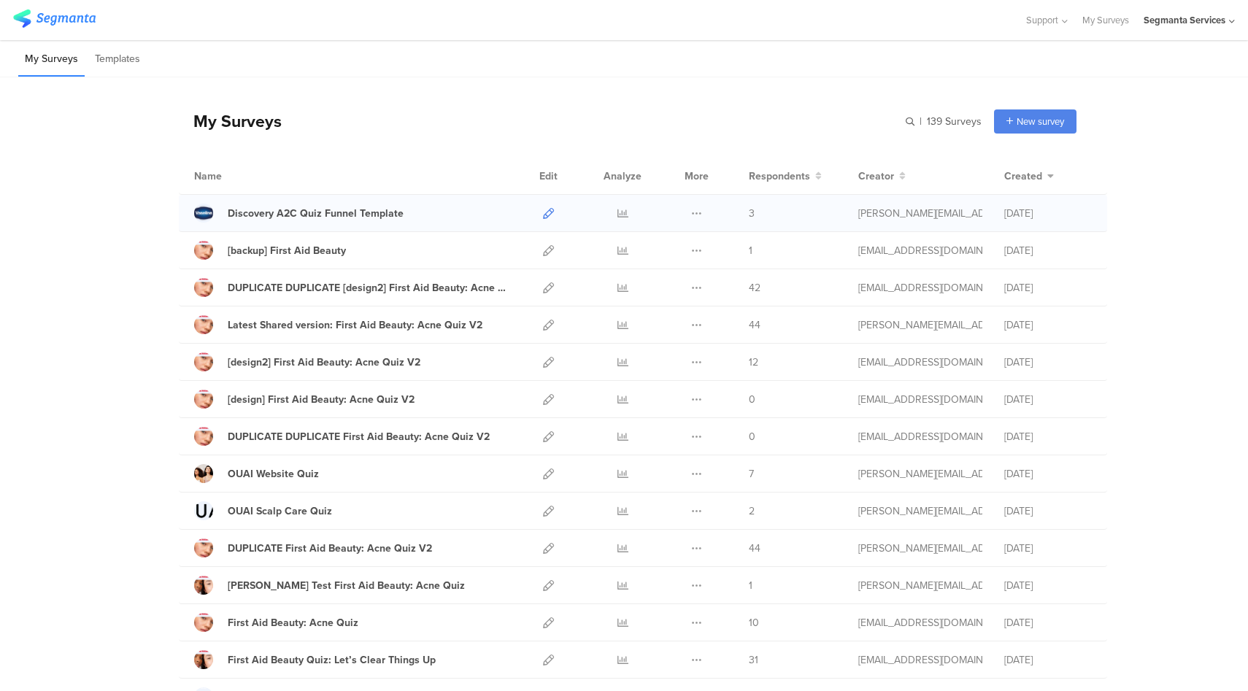
click at [545, 213] on icon at bounding box center [548, 213] width 11 height 11
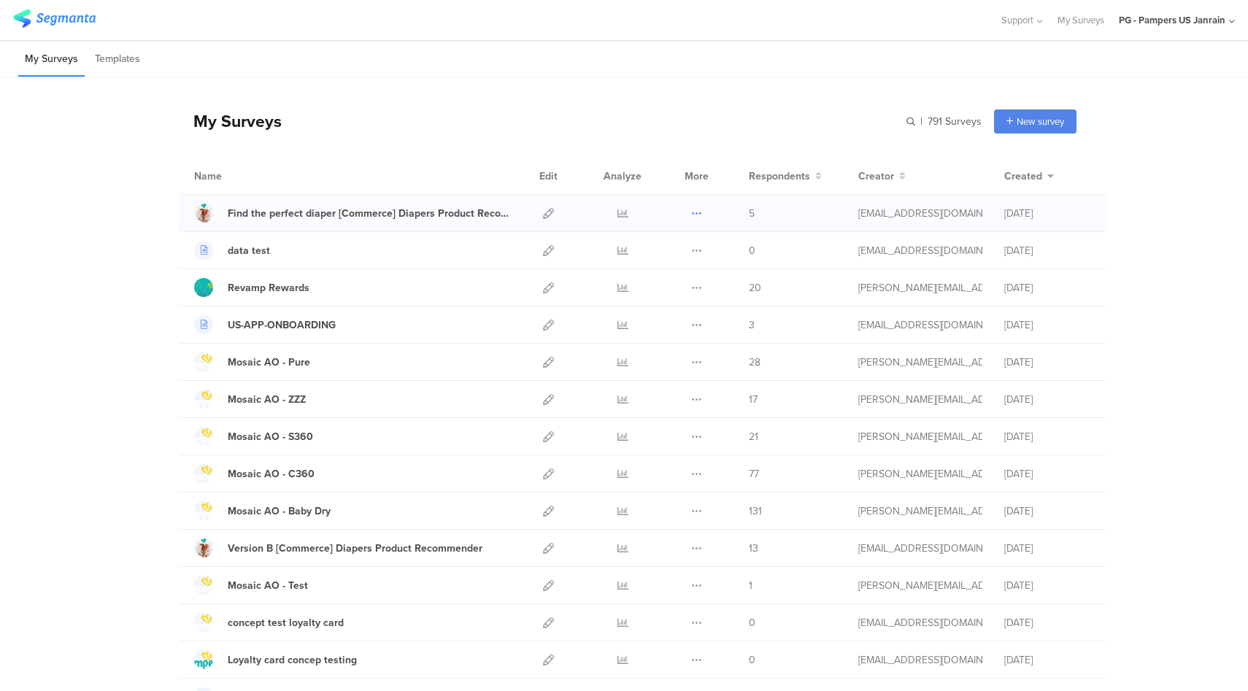
click at [691, 213] on icon at bounding box center [696, 213] width 11 height 11
click at [676, 253] on button "Duplicate" at bounding box center [668, 250] width 80 height 26
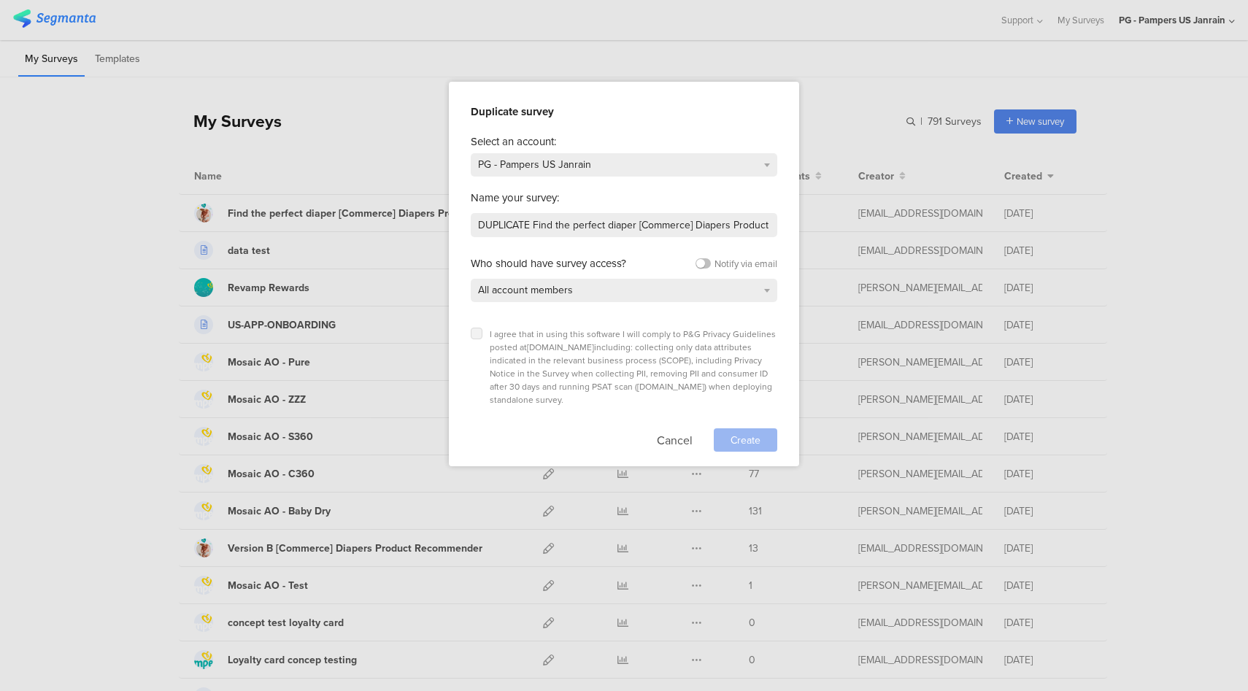
click at [477, 332] on icon at bounding box center [477, 334] width 6 height 6
click at [0, 0] on input "checkbox" at bounding box center [0, 0] width 0 height 0
click at [610, 163] on div "PG - Pampers US Janrain" at bounding box center [624, 164] width 307 height 23
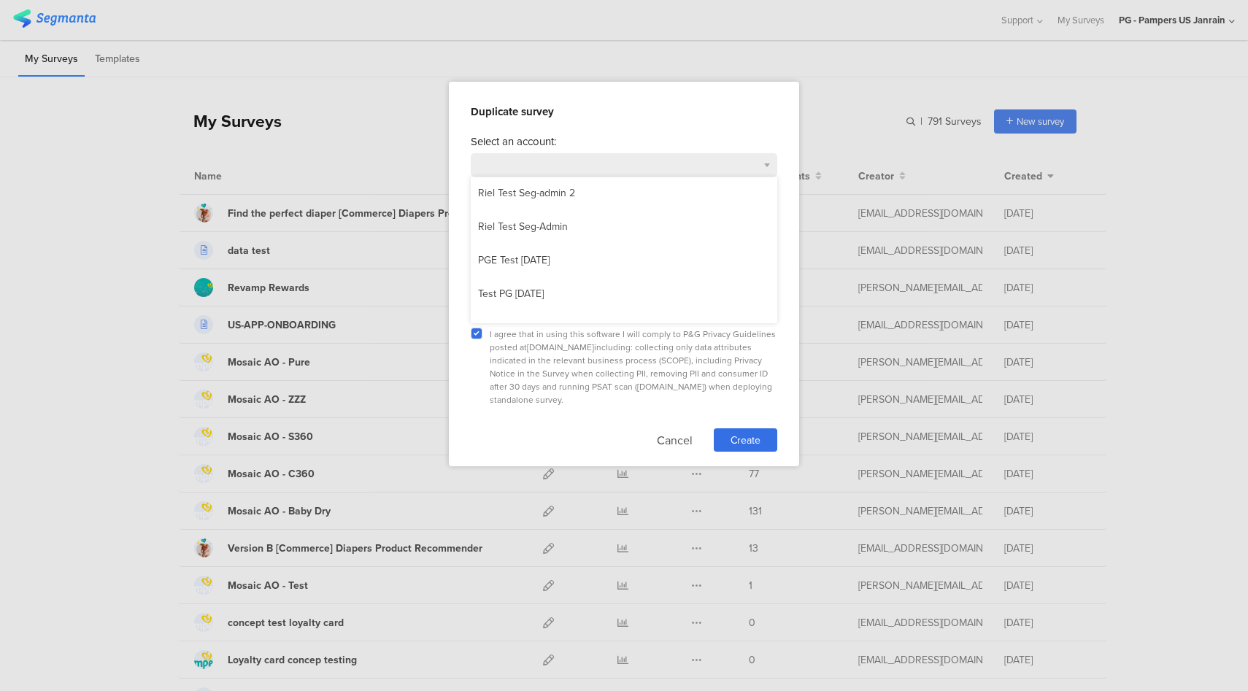
scroll to position [380, 0]
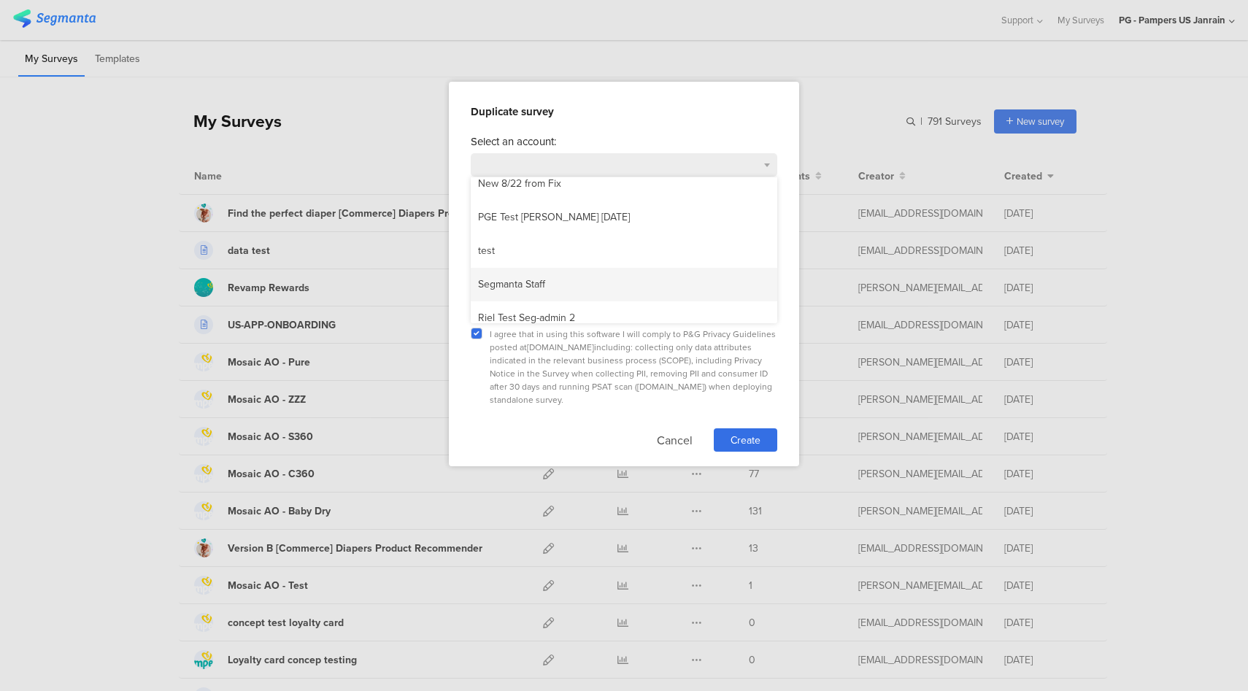
click at [533, 277] on div "Segmanta Staff" at bounding box center [512, 285] width 82 height 22
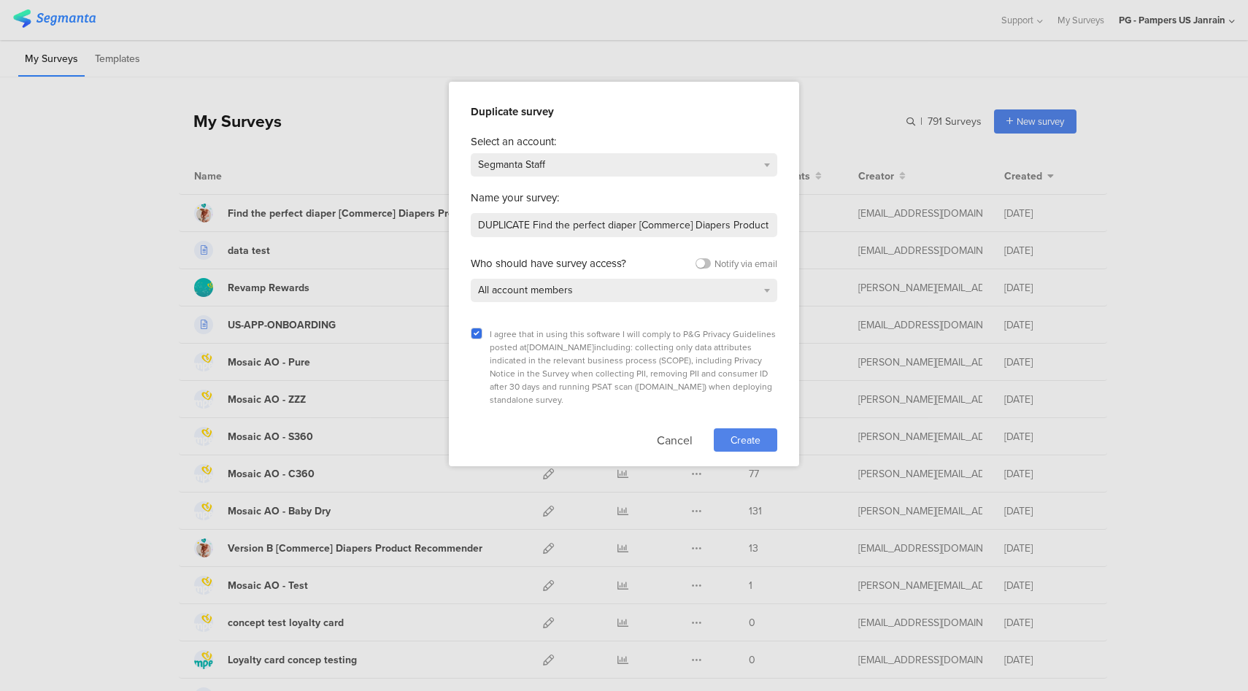
click at [753, 433] on span "Create" at bounding box center [746, 440] width 30 height 15
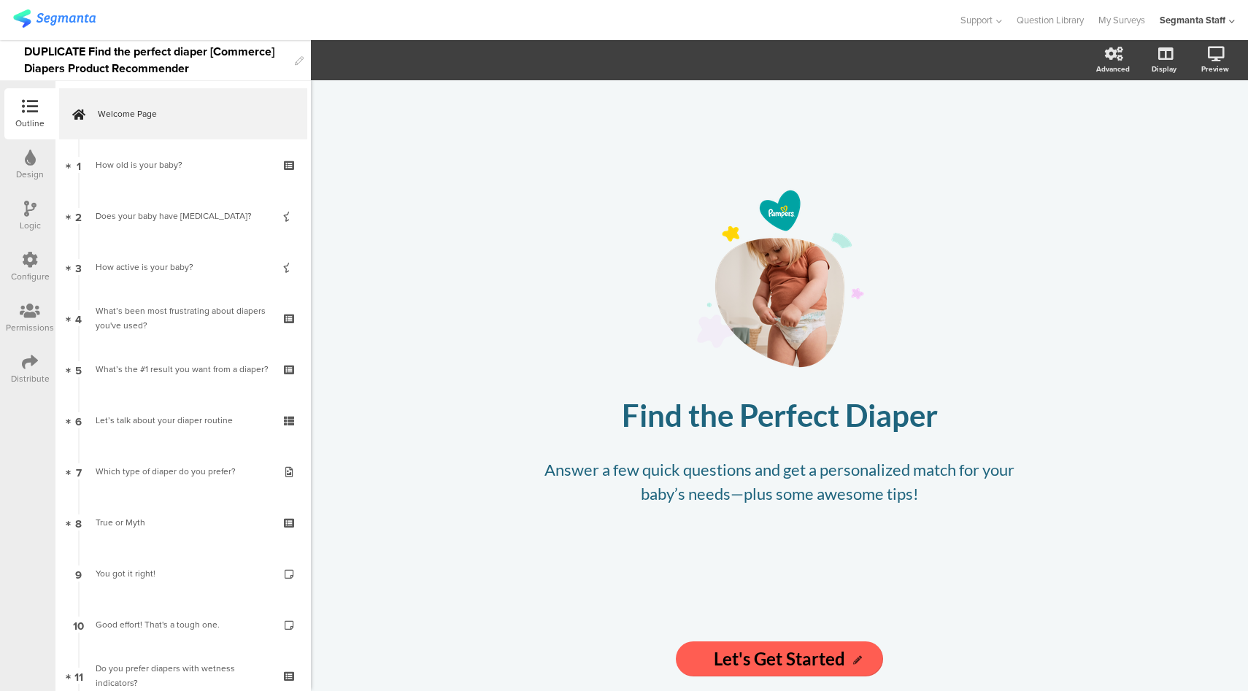
click at [16, 260] on div "Configure" at bounding box center [29, 267] width 51 height 51
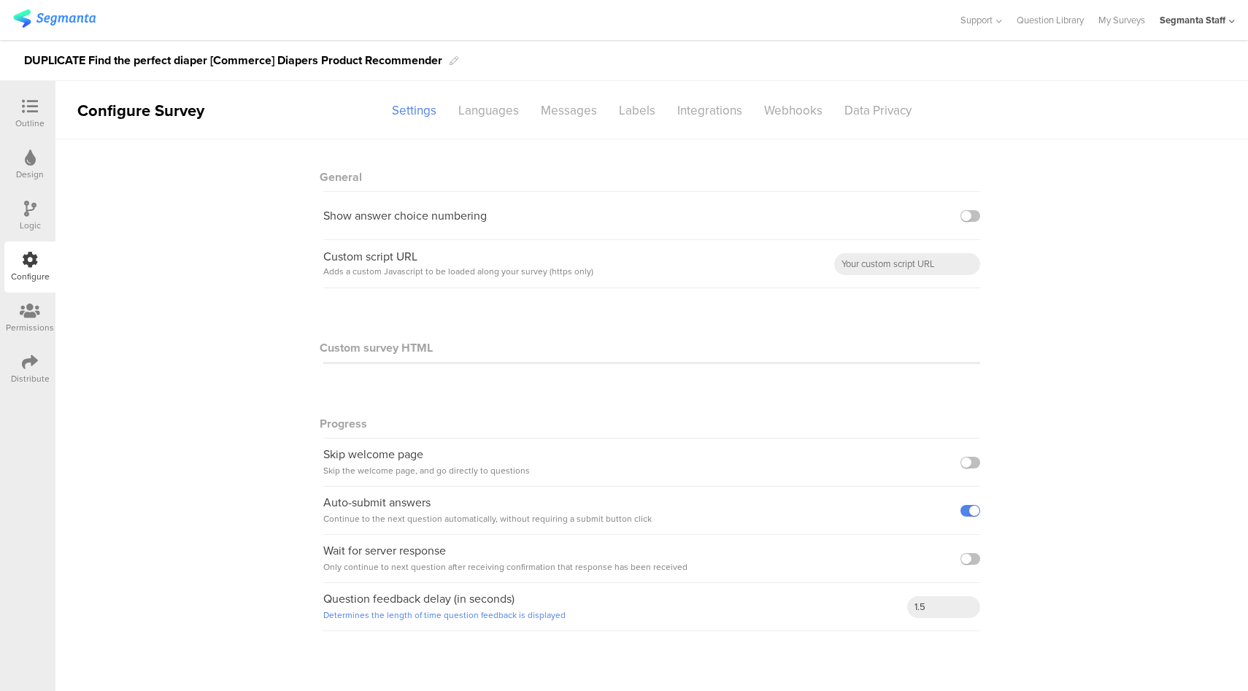
click at [35, 215] on icon at bounding box center [30, 209] width 12 height 16
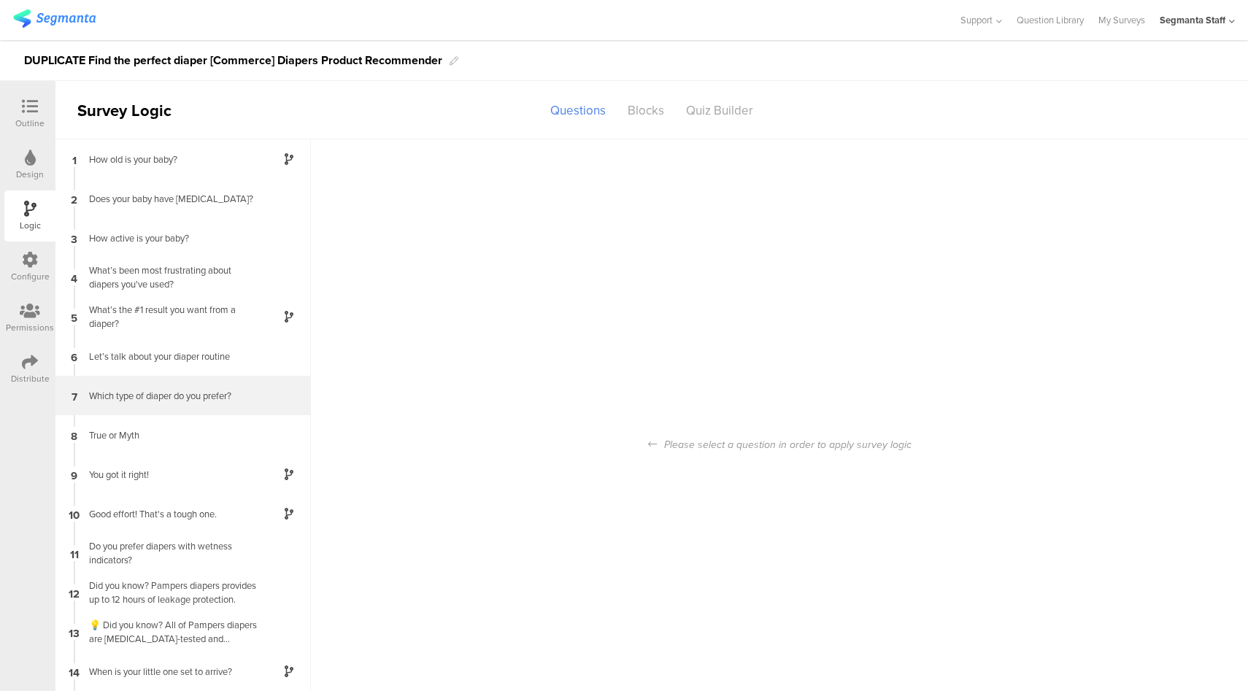
scroll to position [415, 0]
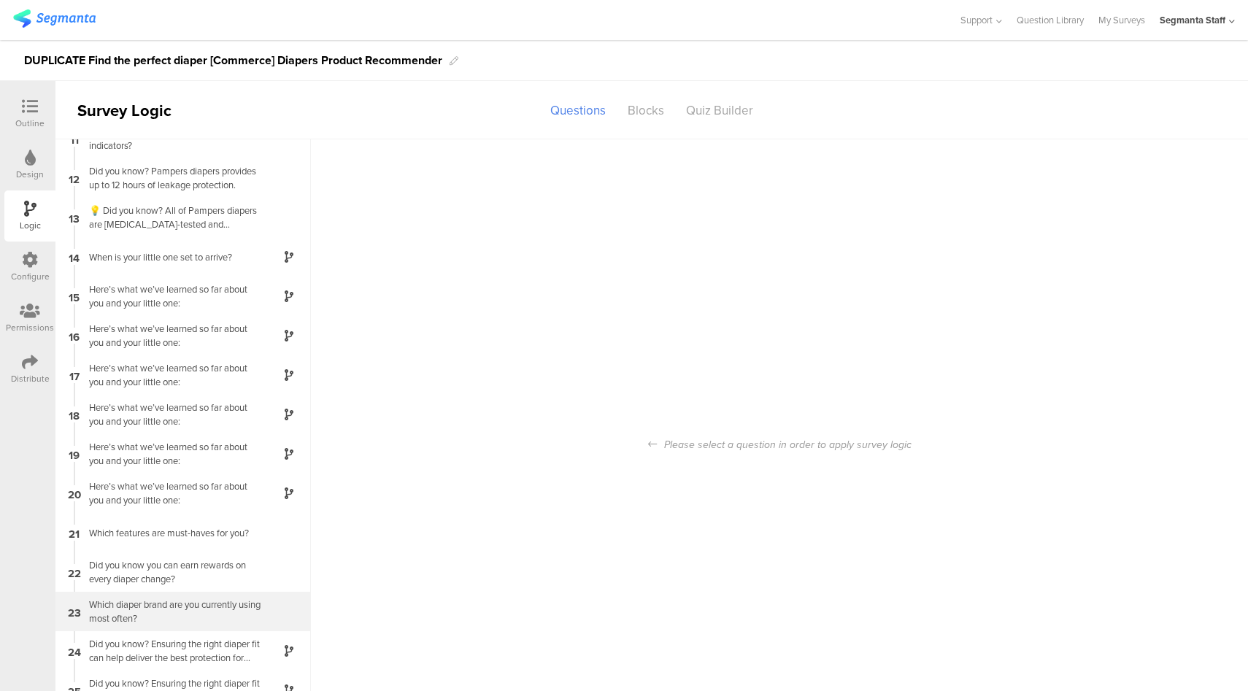
click at [210, 604] on div "Which diaper brand are you currently using most often?" at bounding box center [171, 612] width 183 height 28
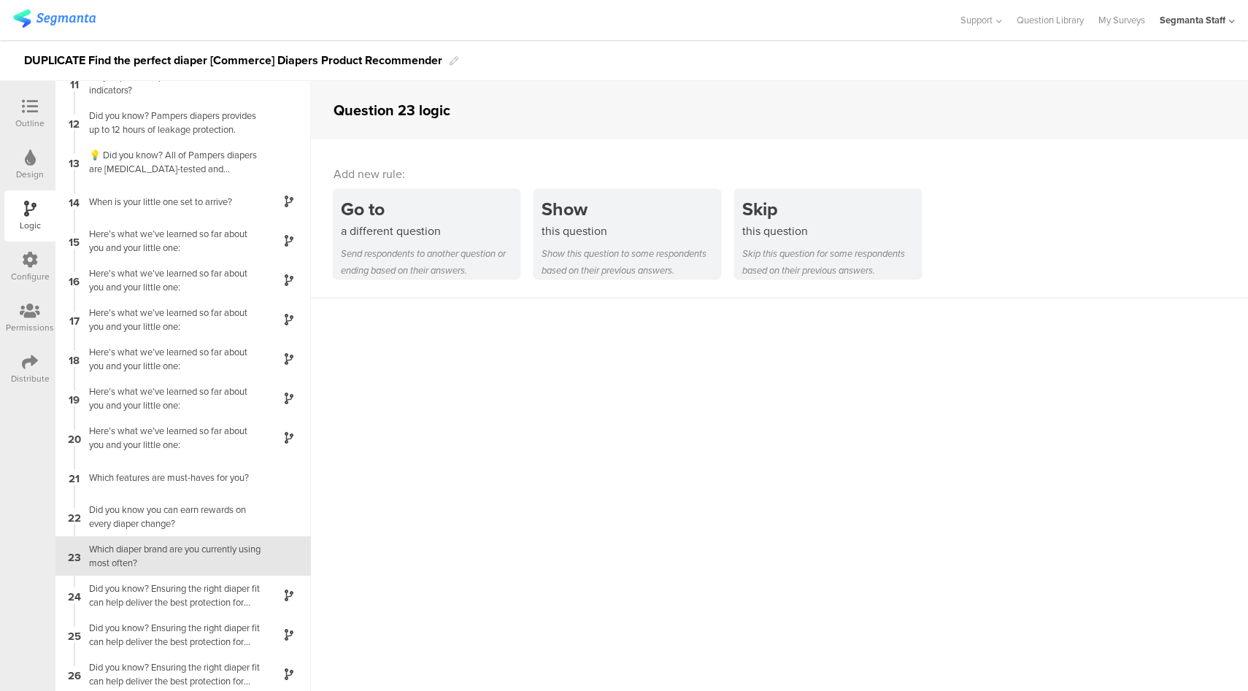
scroll to position [415, 0]
click at [201, 583] on div "Did you know? Ensuring the right diaper fit can help deliver the best protectio…" at bounding box center [171, 593] width 183 height 28
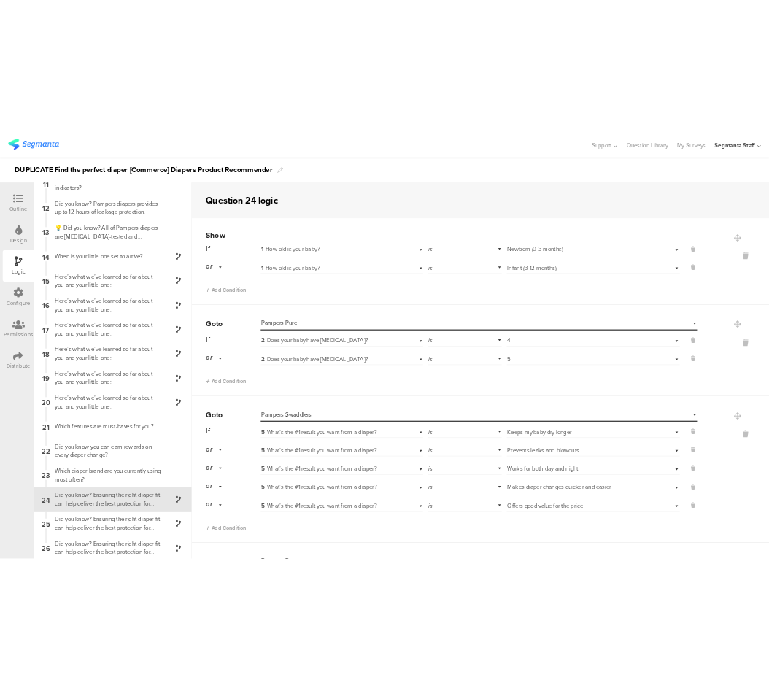
scroll to position [415, 0]
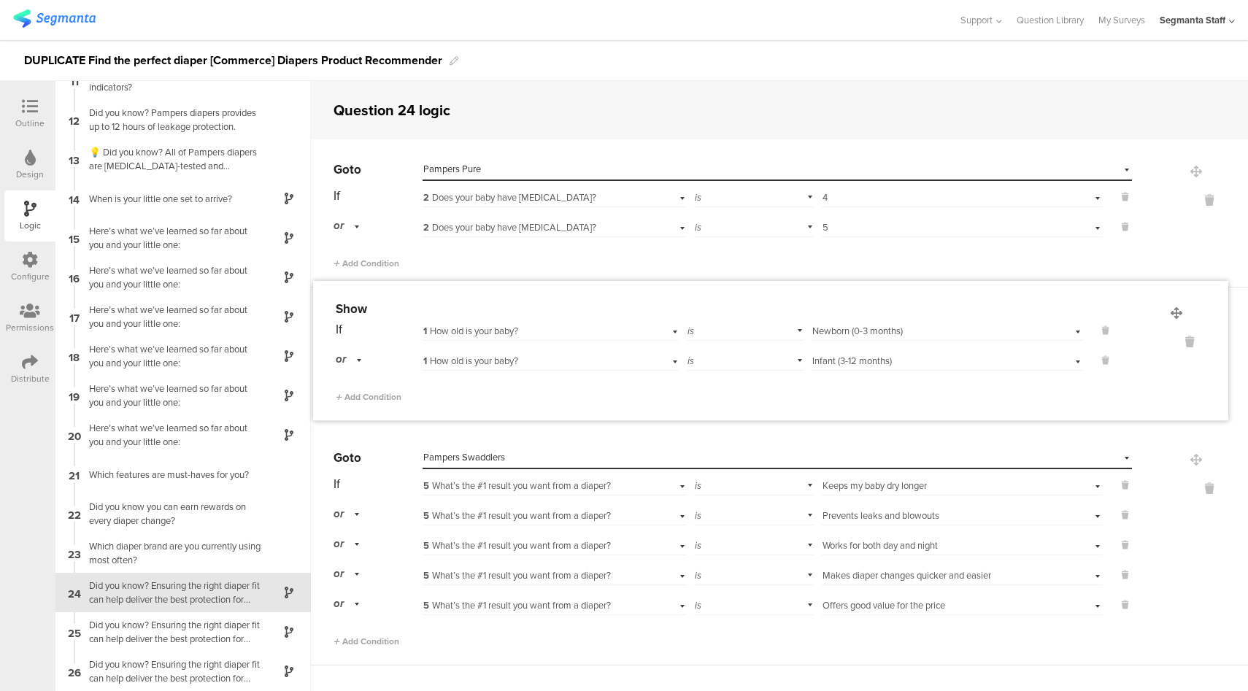
drag, startPoint x: 1175, startPoint y: 174, endPoint x: 1177, endPoint y: 315, distance: 141.6
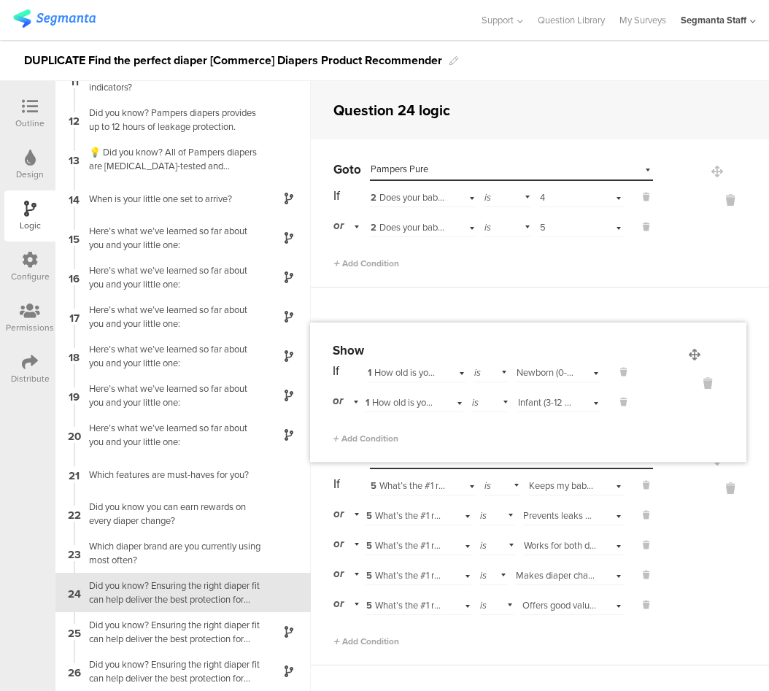
drag, startPoint x: 694, startPoint y: 170, endPoint x: 695, endPoint y: 320, distance: 150.4
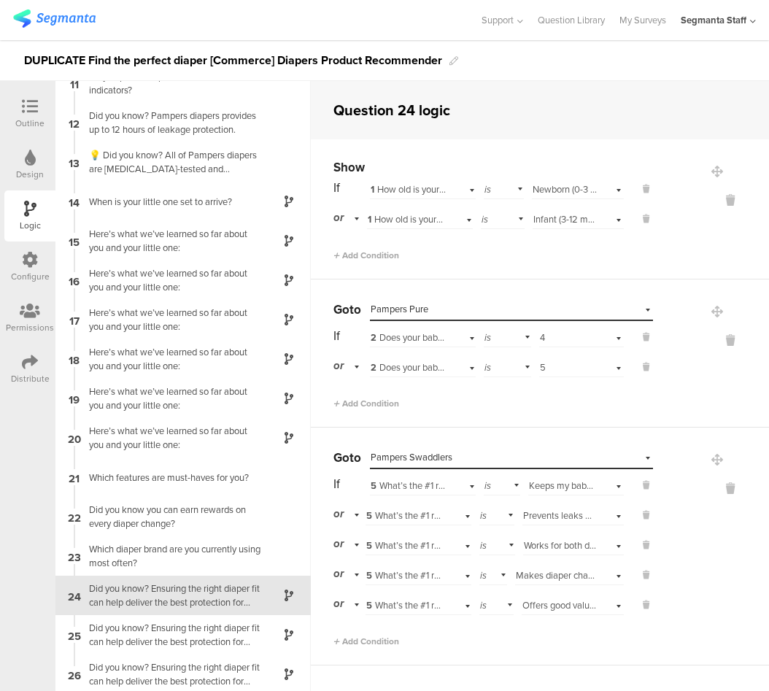
scroll to position [415, 0]
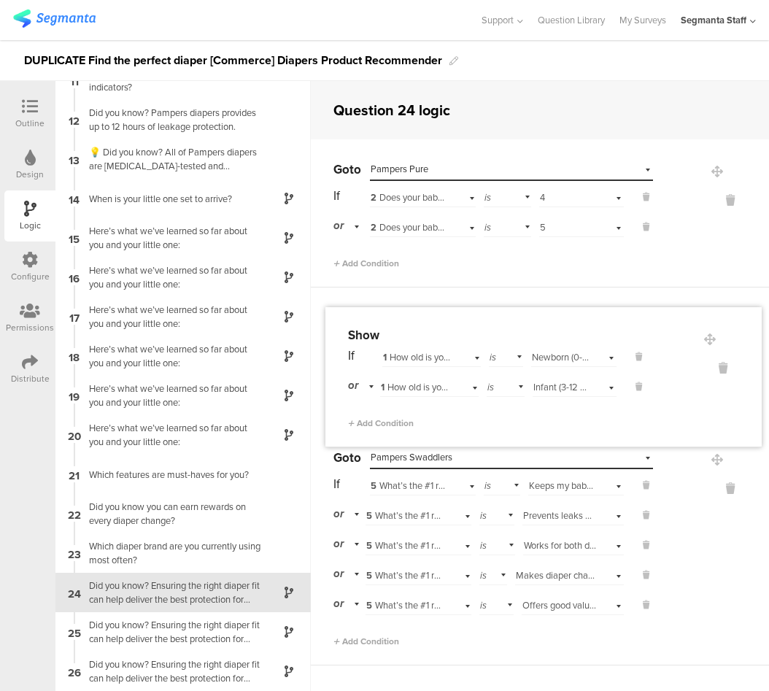
drag, startPoint x: 696, startPoint y: 175, endPoint x: 708, endPoint y: 334, distance: 158.9
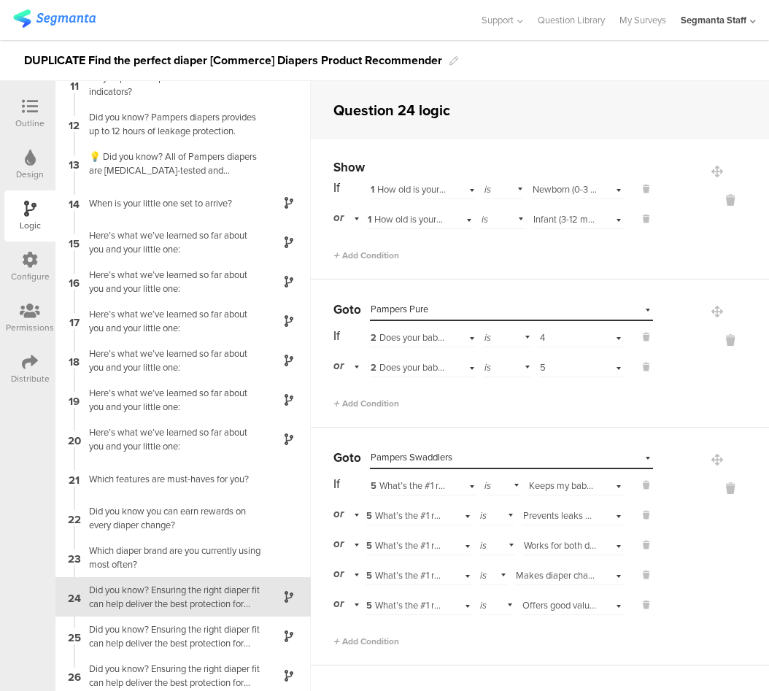
scroll to position [415, 0]
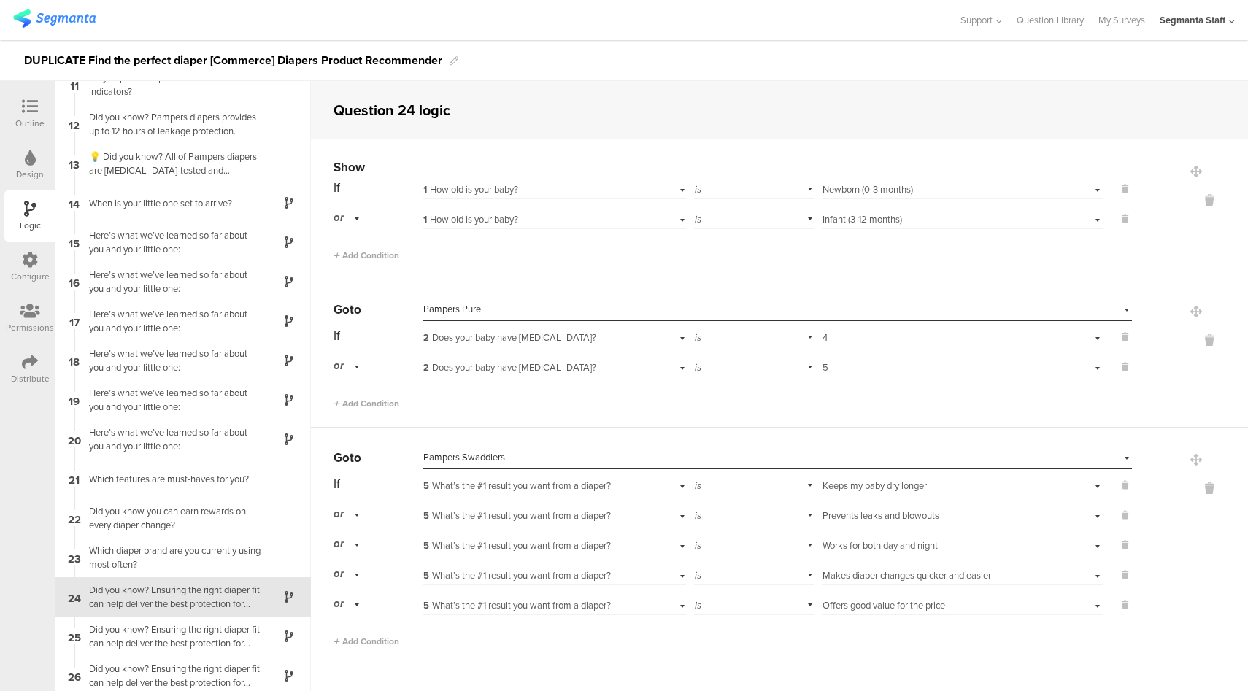
scroll to position [415, 0]
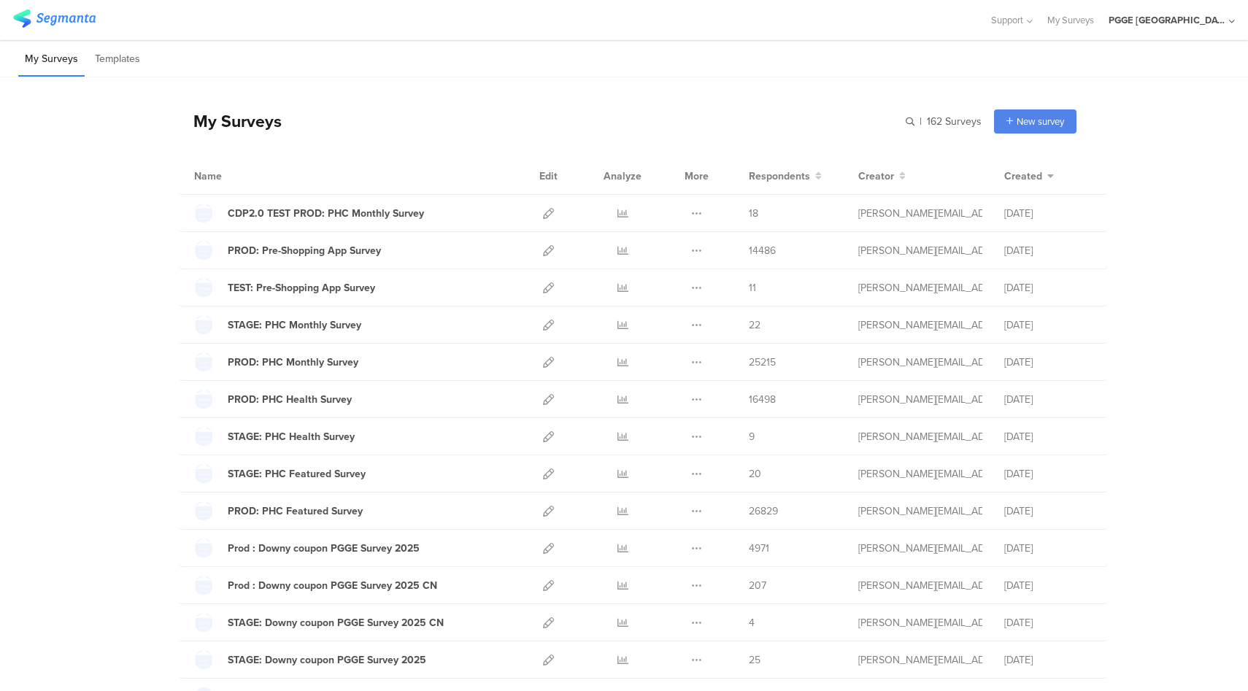
click at [1194, 15] on div "PGGE Canada" at bounding box center [1167, 20] width 117 height 14
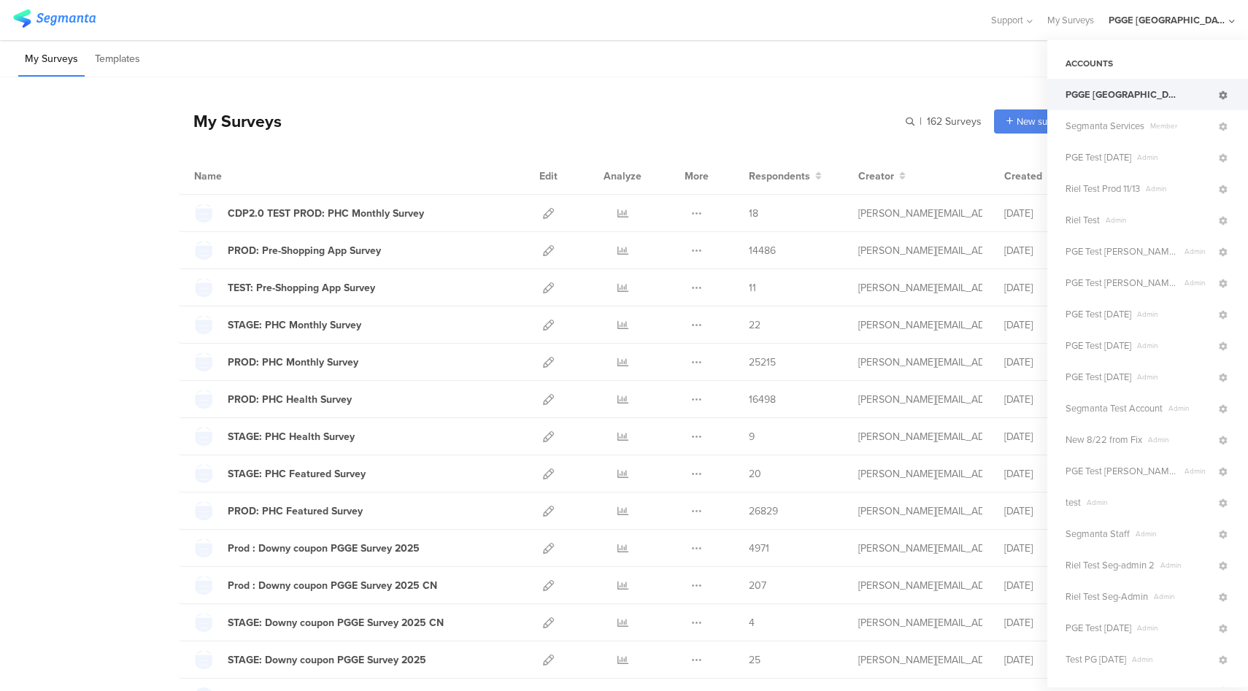
click at [1219, 99] on icon at bounding box center [1223, 95] width 9 height 9
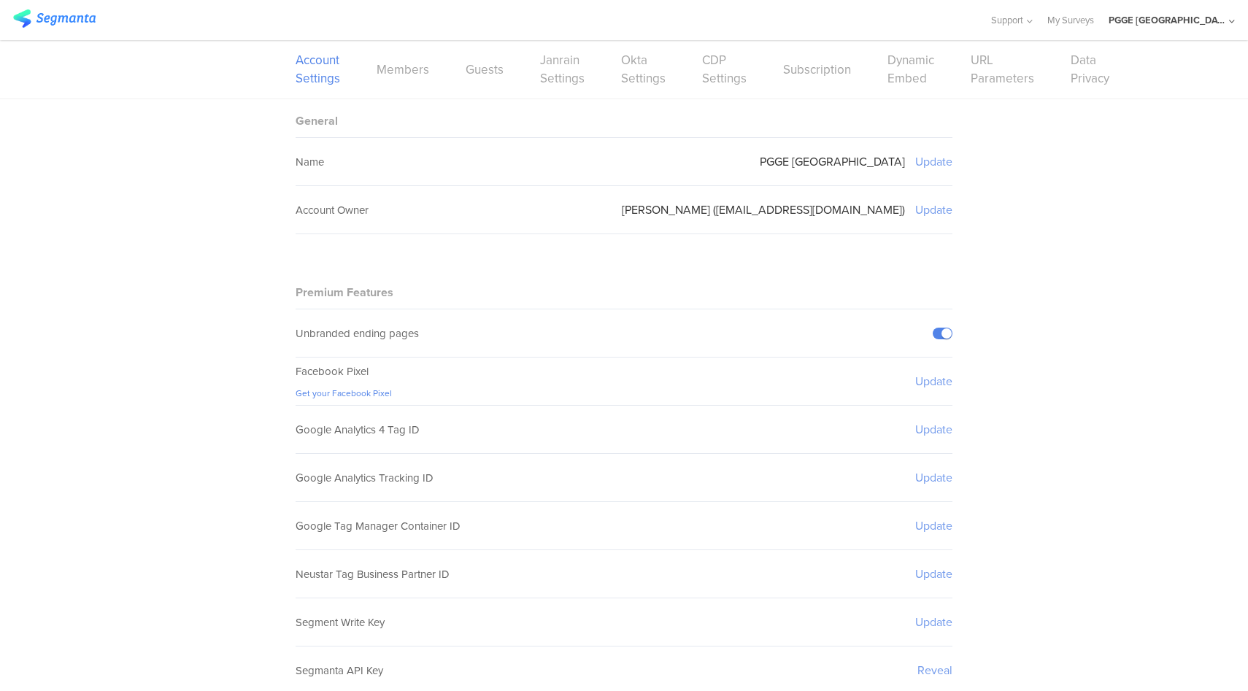
click at [934, 72] on div "Account Settings Members Guests Janrain Settings Okta Settings CDP Settings Sub…" at bounding box center [624, 69] width 657 height 58
click at [910, 78] on link "Dynamic Embed" at bounding box center [911, 69] width 47 height 37
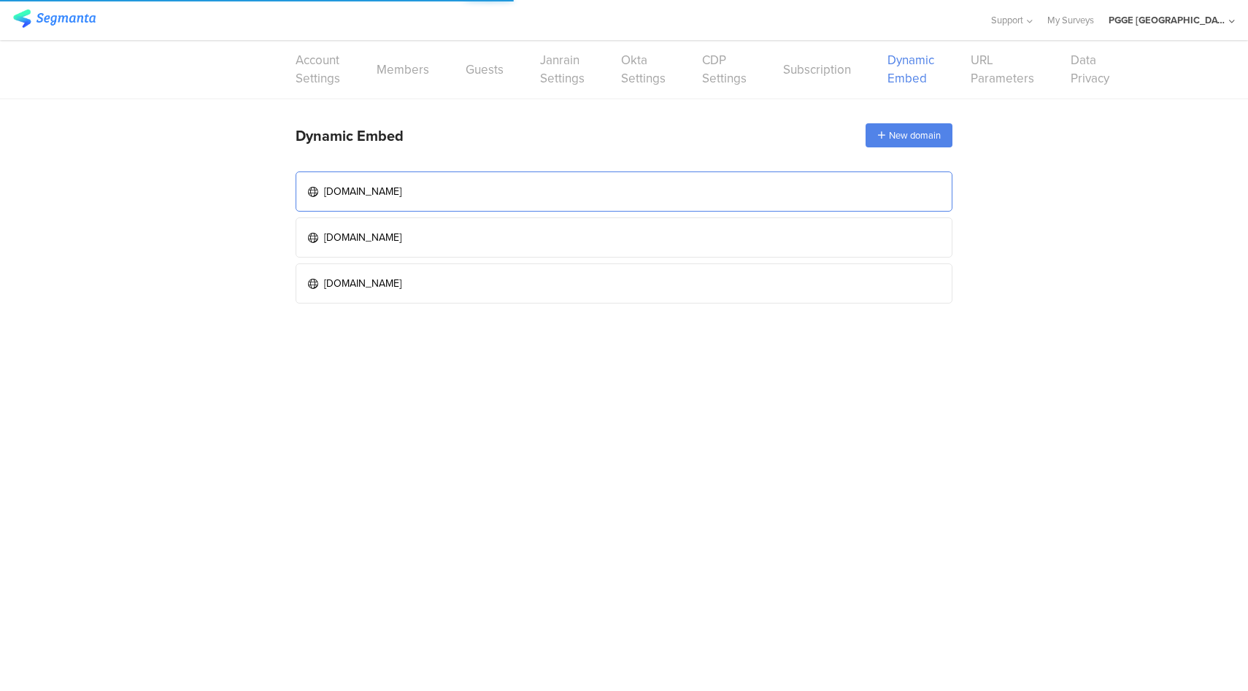
click at [564, 189] on link "www.pggoodeveryday.ca" at bounding box center [624, 192] width 657 height 40
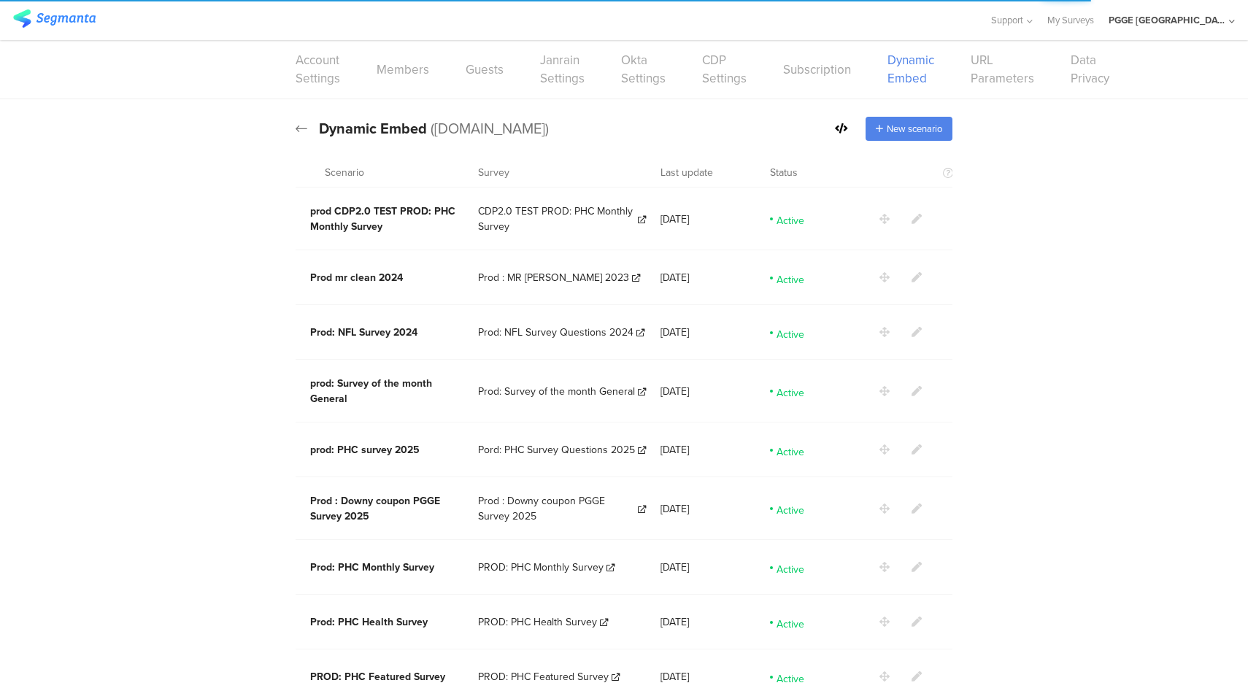
click at [296, 133] on icon at bounding box center [302, 128] width 12 height 13
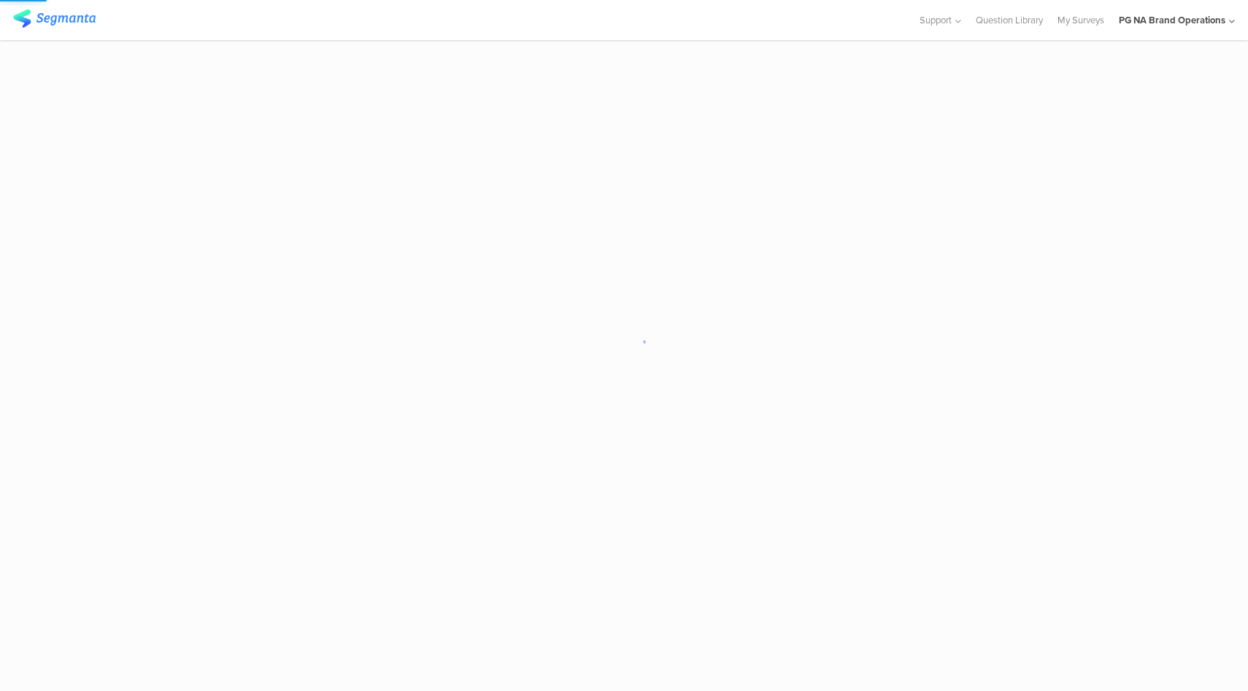
click at [1189, 24] on div "PG NA Brand Operations" at bounding box center [1172, 20] width 107 height 14
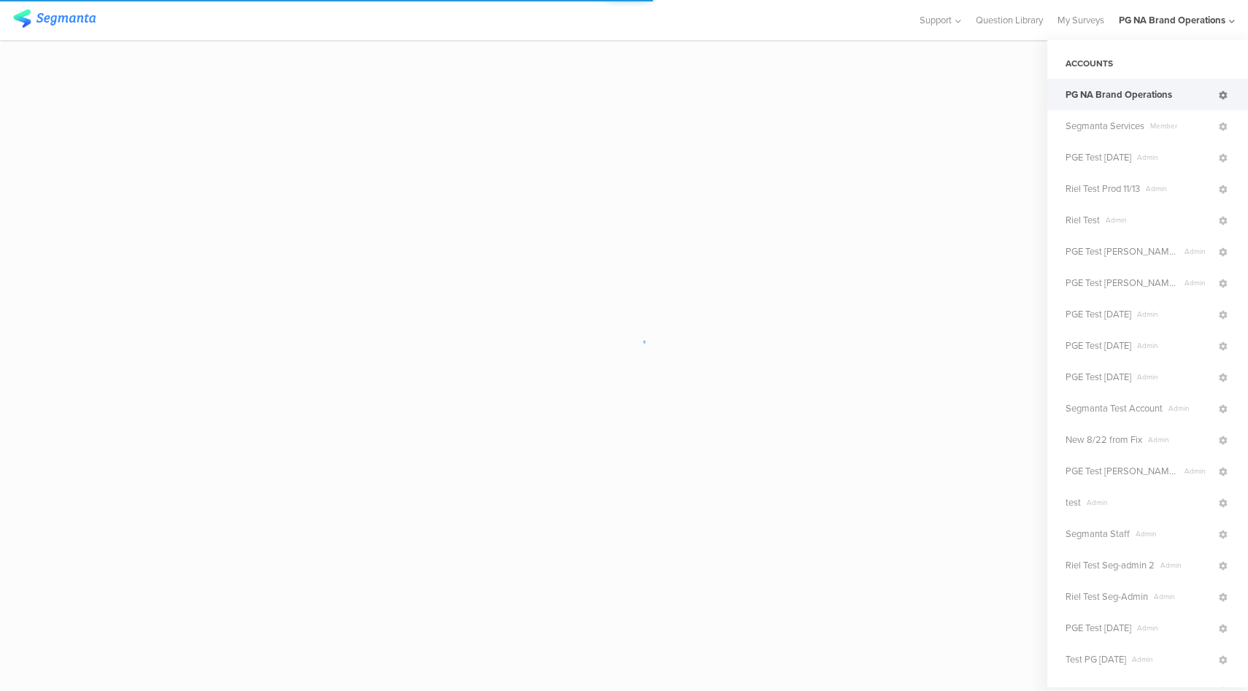
click at [1219, 94] on icon at bounding box center [1223, 95] width 9 height 9
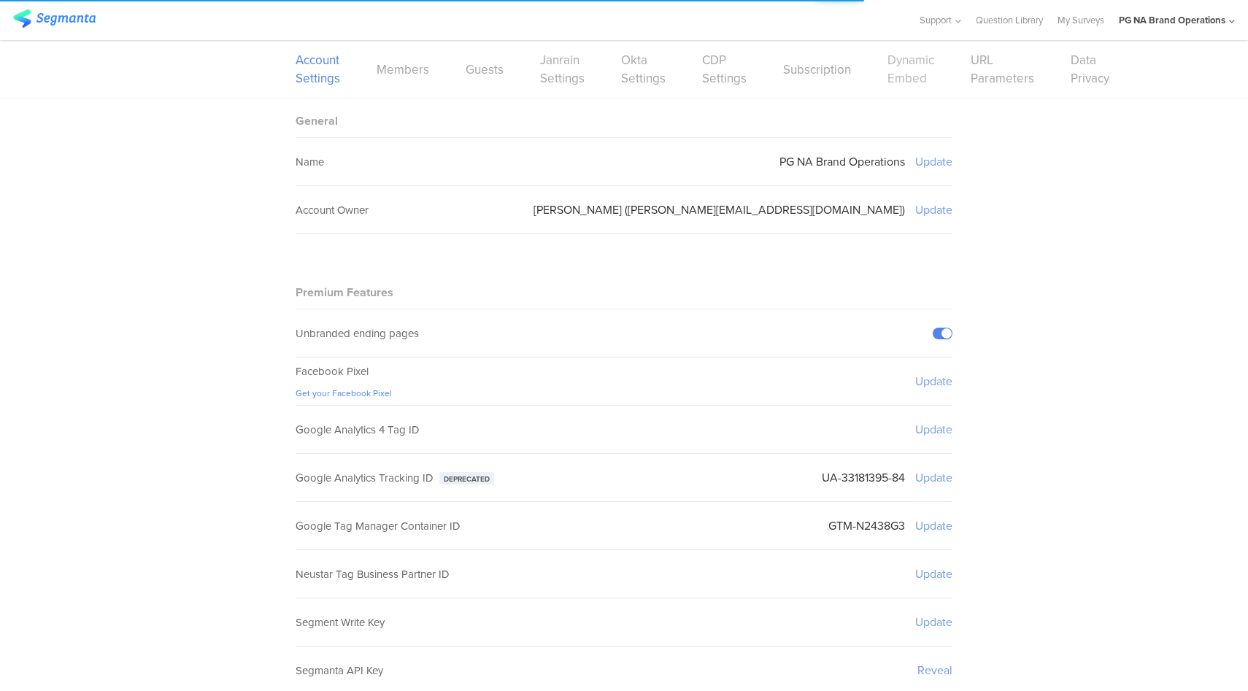
click at [902, 74] on link "Dynamic Embed" at bounding box center [911, 69] width 47 height 37
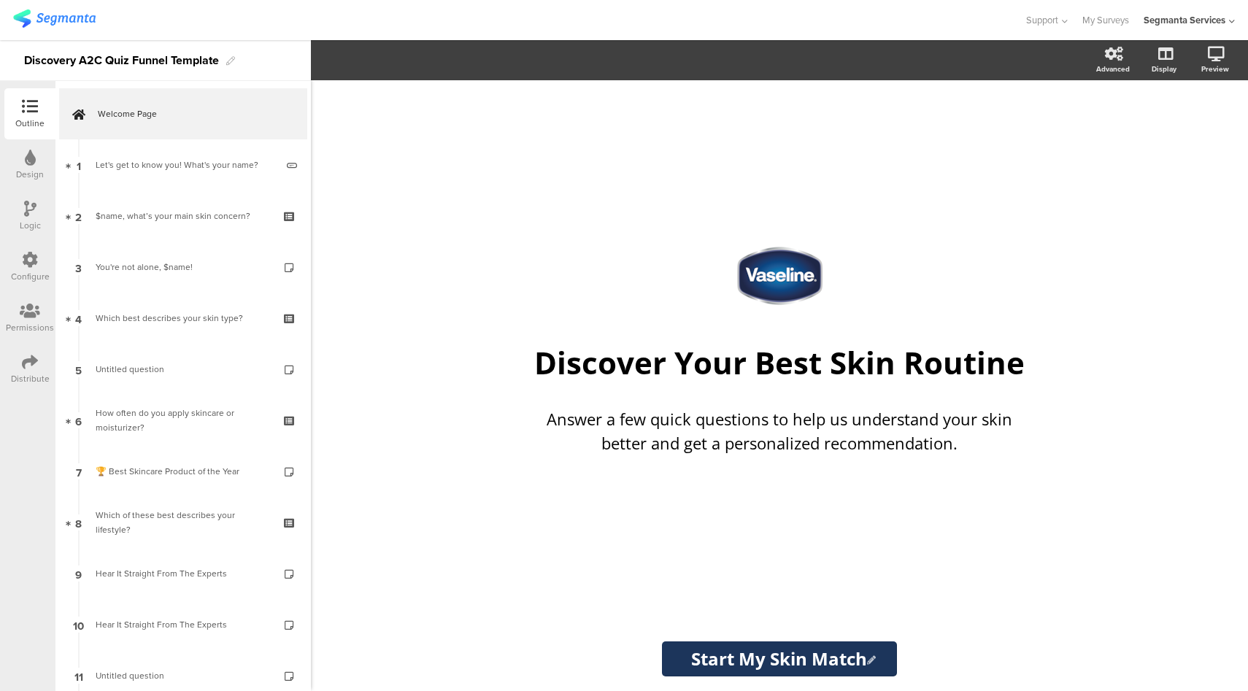
click at [32, 366] on icon at bounding box center [30, 362] width 16 height 16
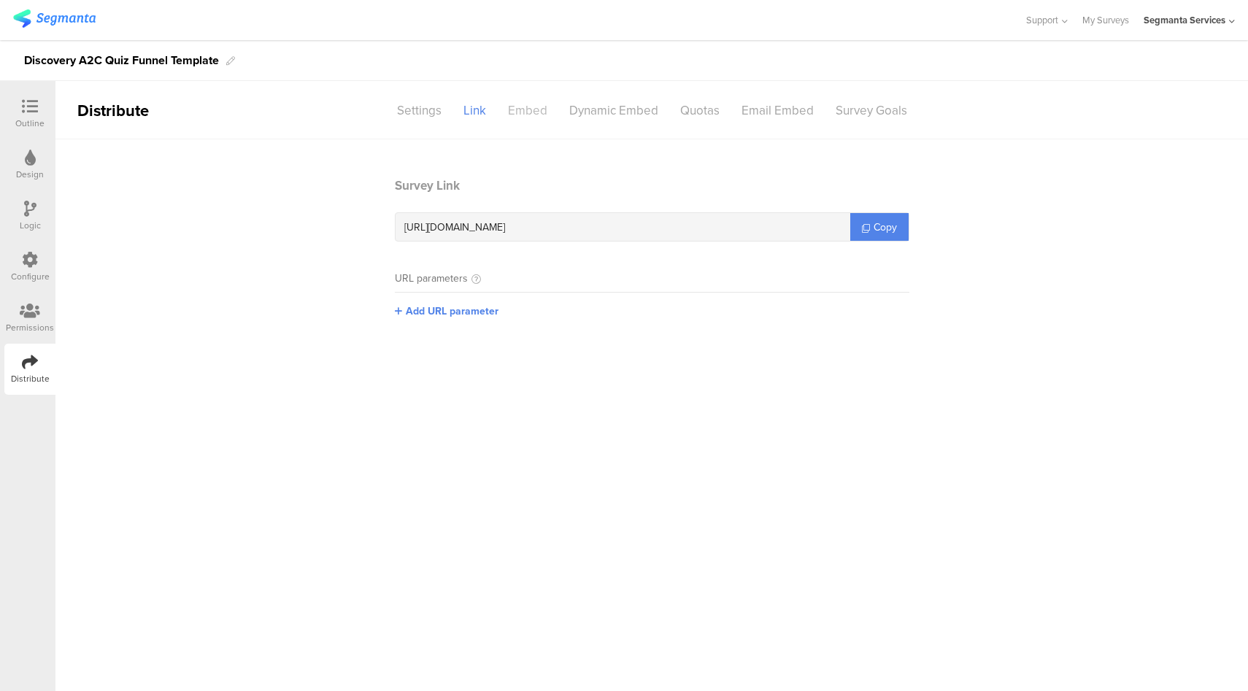
click at [518, 117] on div "Embed" at bounding box center [527, 111] width 61 height 26
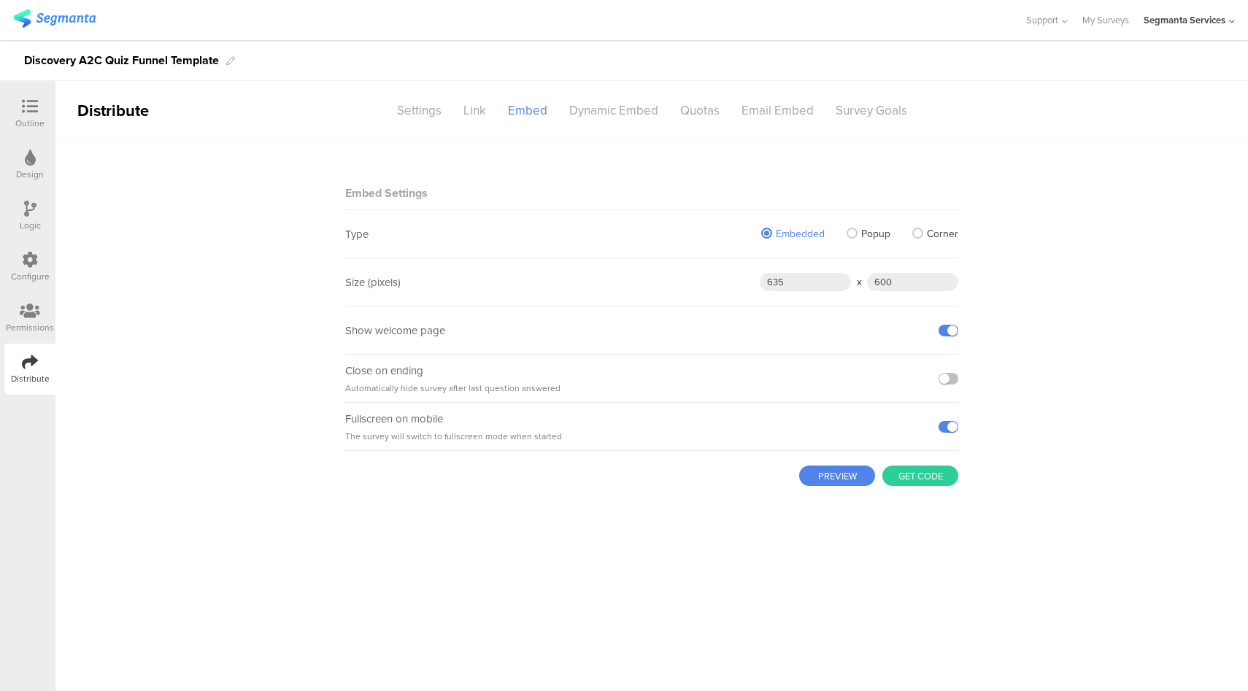
click at [145, 60] on div "Discovery A2C Quiz Funnel Template" at bounding box center [121, 60] width 195 height 23
copy div "Discovery A2C Quiz Funnel Template"
click at [28, 102] on icon at bounding box center [30, 107] width 16 height 16
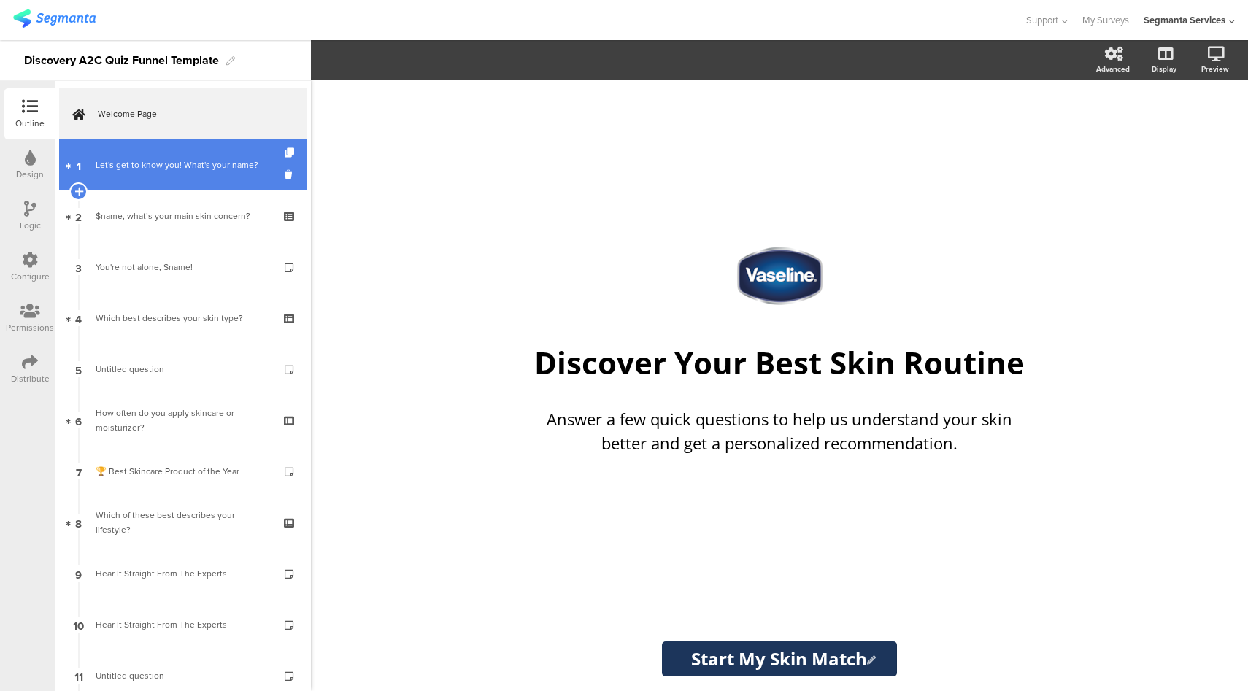
click at [177, 172] on div "Let's get to know you! What's your name?" at bounding box center [186, 165] width 180 height 15
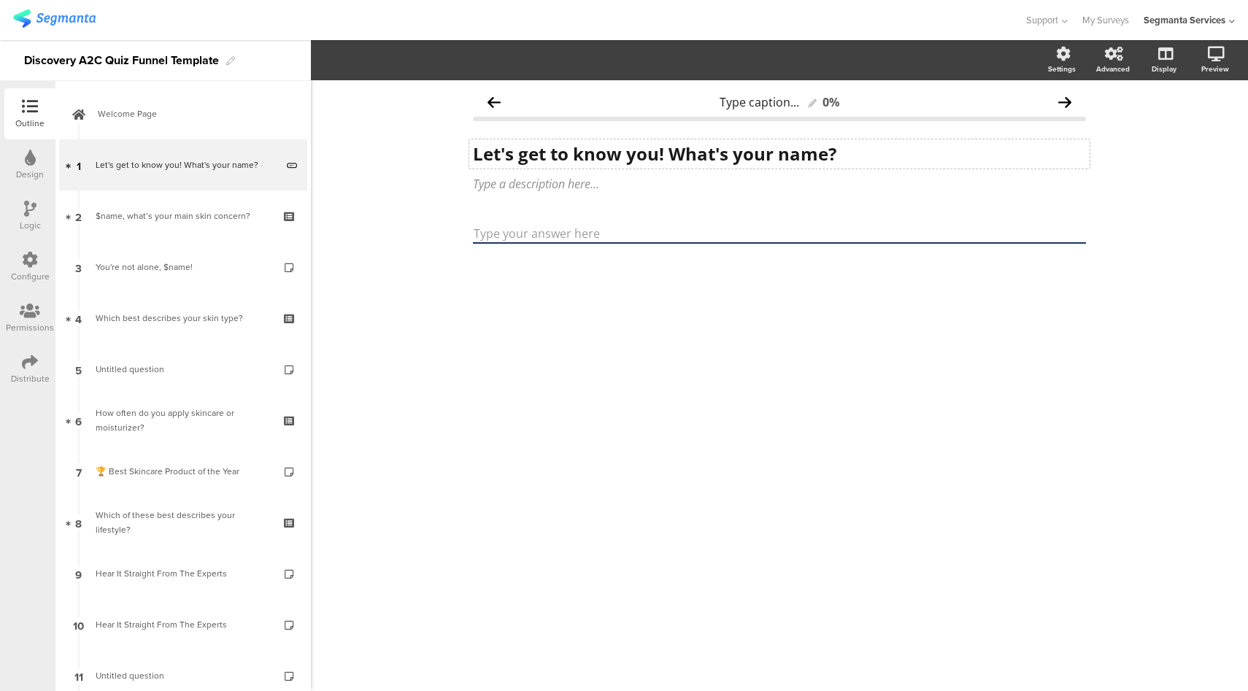
click at [527, 155] on div "Let's get to know you! What's your name? Let's get to know you! What's your nam…" at bounding box center [779, 153] width 621 height 29
click at [527, 155] on strong "Let's get to know you! What's your name?" at bounding box center [655, 154] width 364 height 24
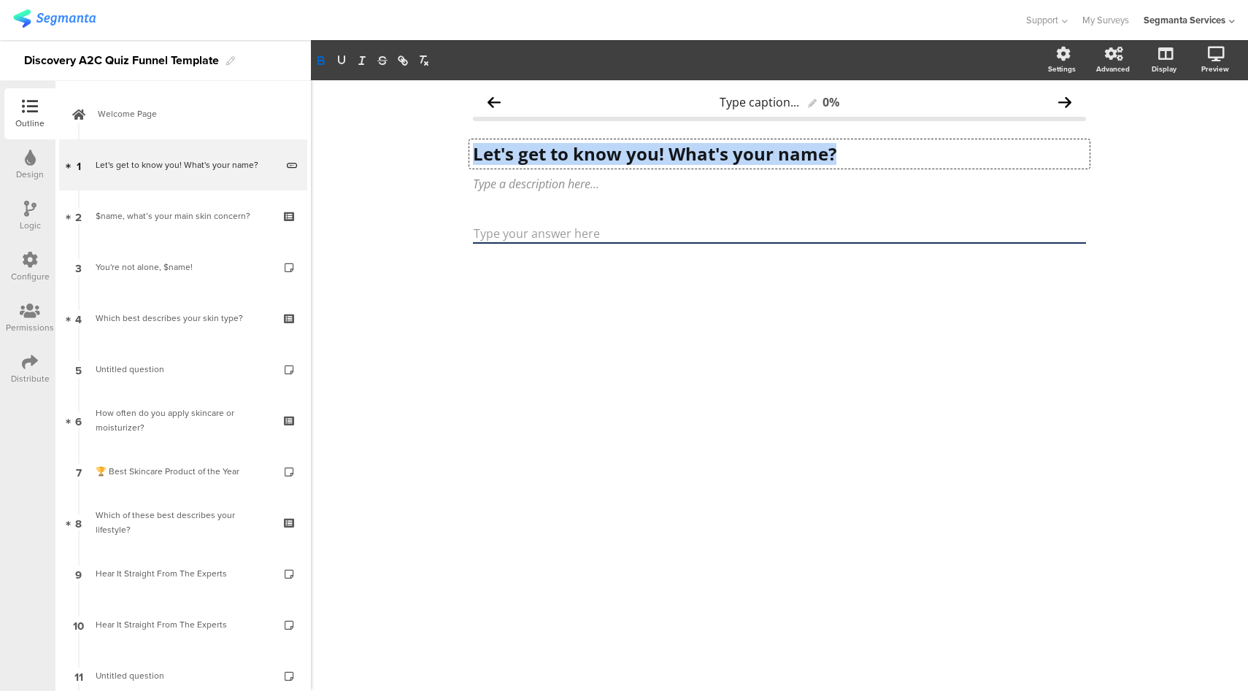
click at [527, 155] on strong "Let's get to know you! What's your name?" at bounding box center [655, 154] width 364 height 24
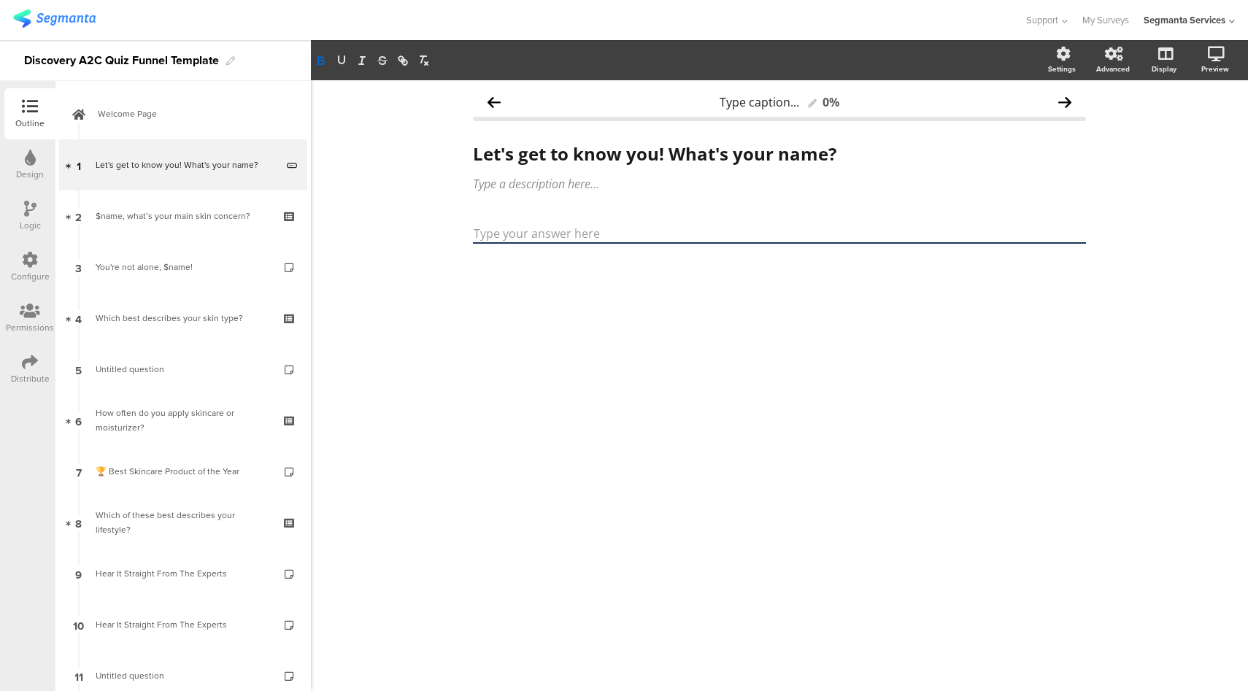
click at [389, 193] on div "Type caption... 0% Let's get to know you! What's your name? Let's get to know y…" at bounding box center [779, 385] width 937 height 611
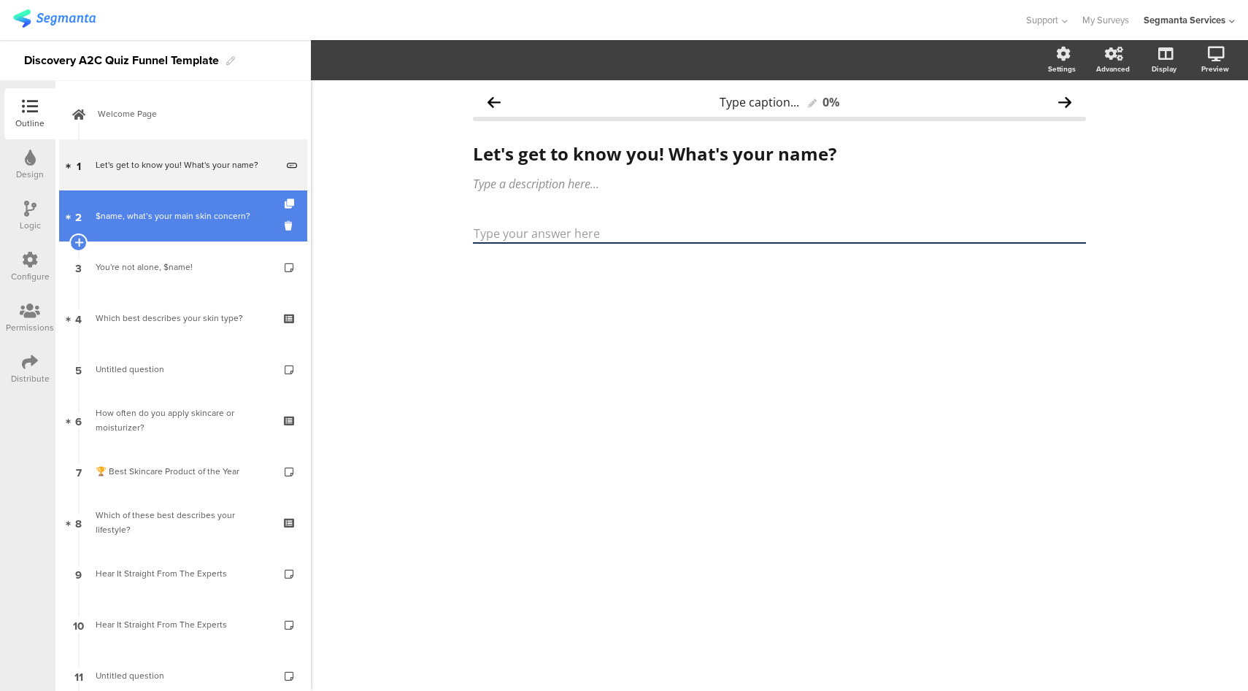
click at [165, 212] on div "$name, what’s your main skin concern?" at bounding box center [183, 216] width 174 height 15
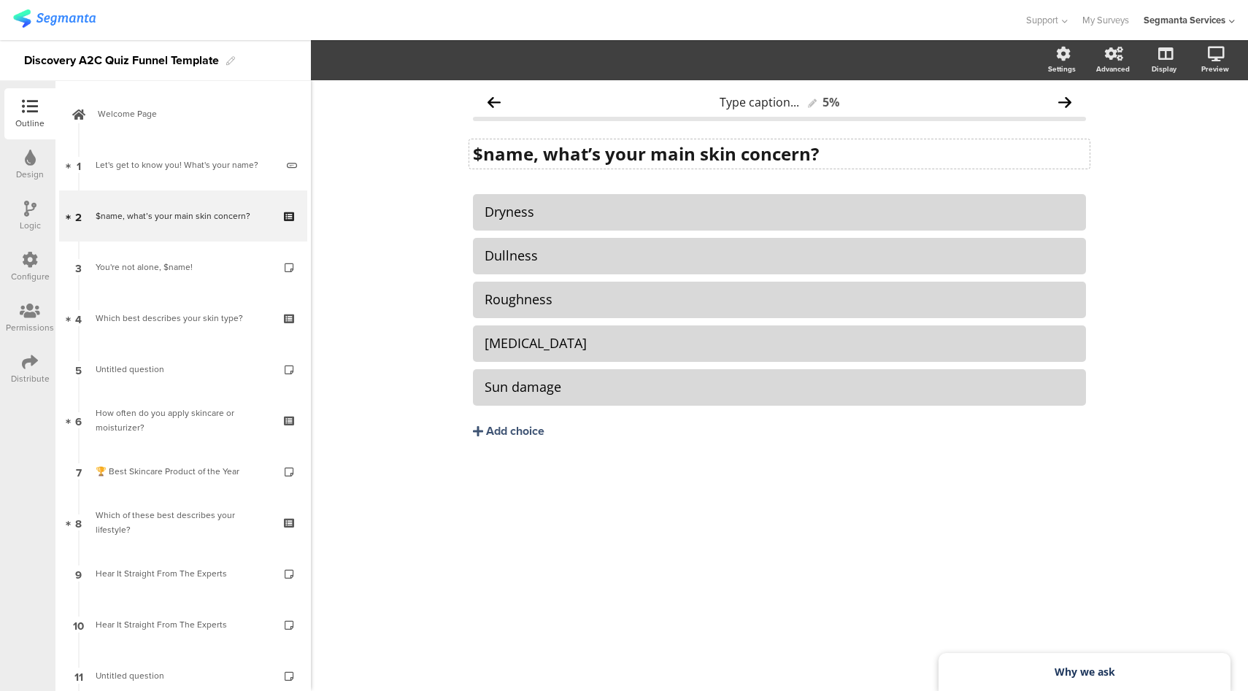
click at [670, 147] on strong "$name, what’s your main skin concern?" at bounding box center [646, 154] width 346 height 24
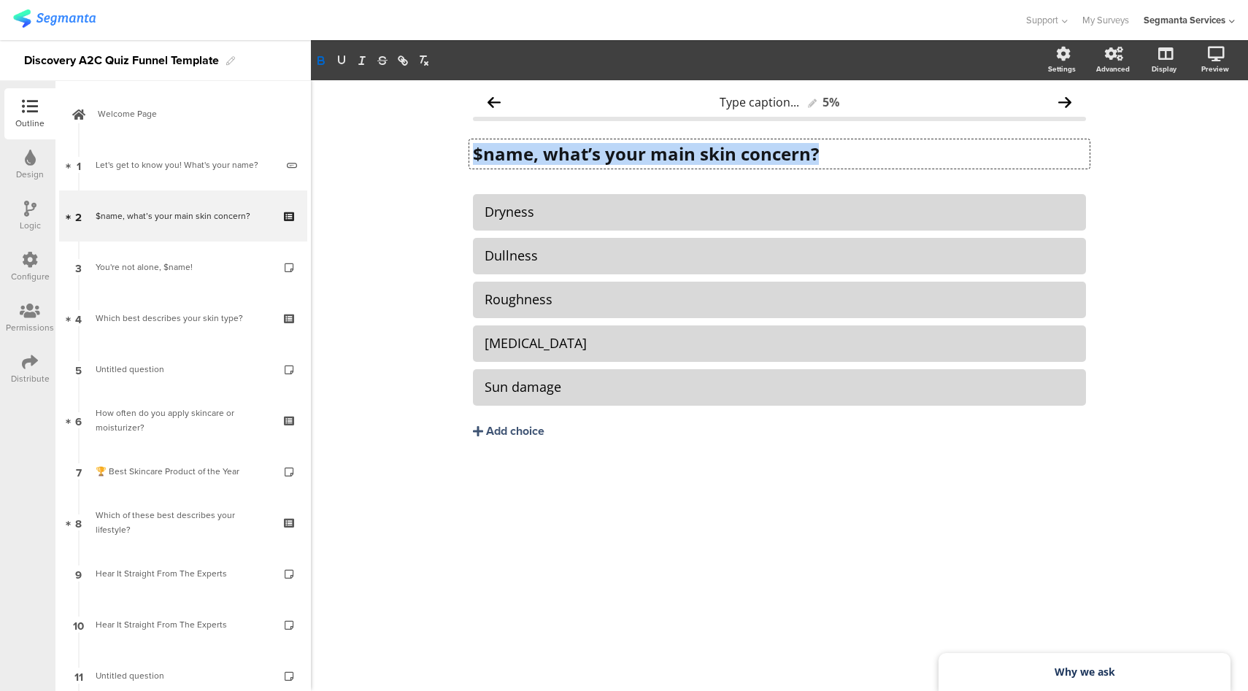
copy strong "$name, what’s your main skin concern?"
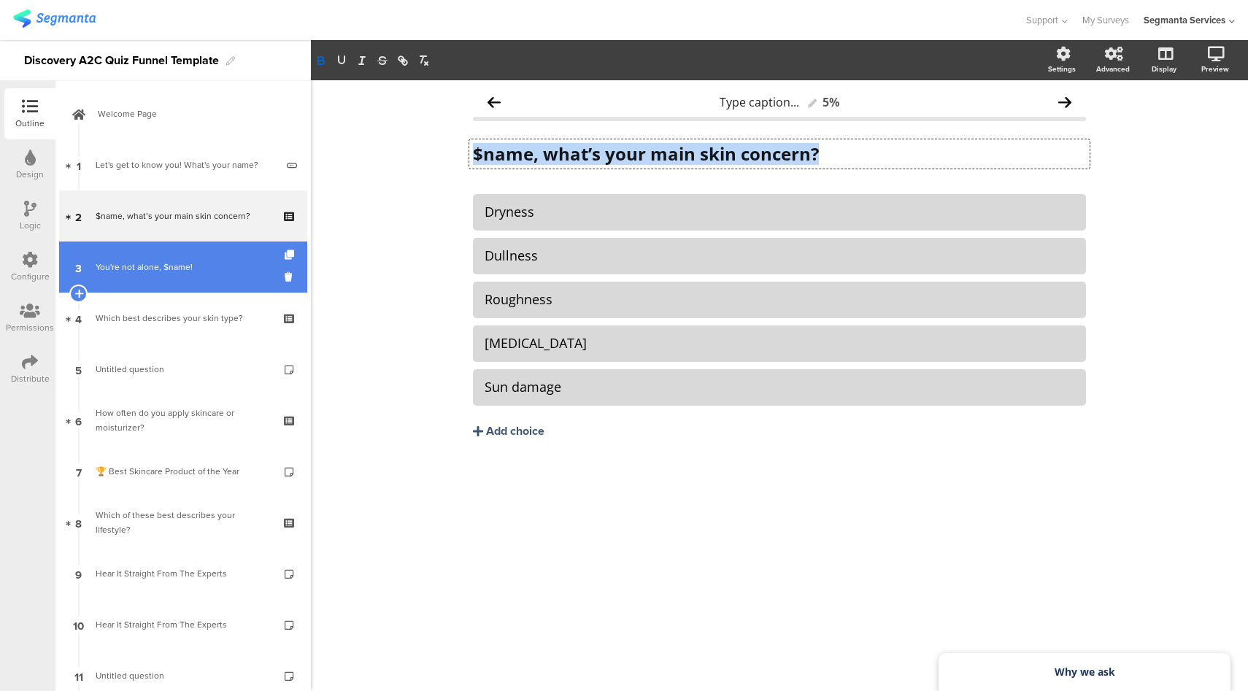
click at [155, 277] on link "3 You're not alone, $name!" at bounding box center [183, 267] width 248 height 51
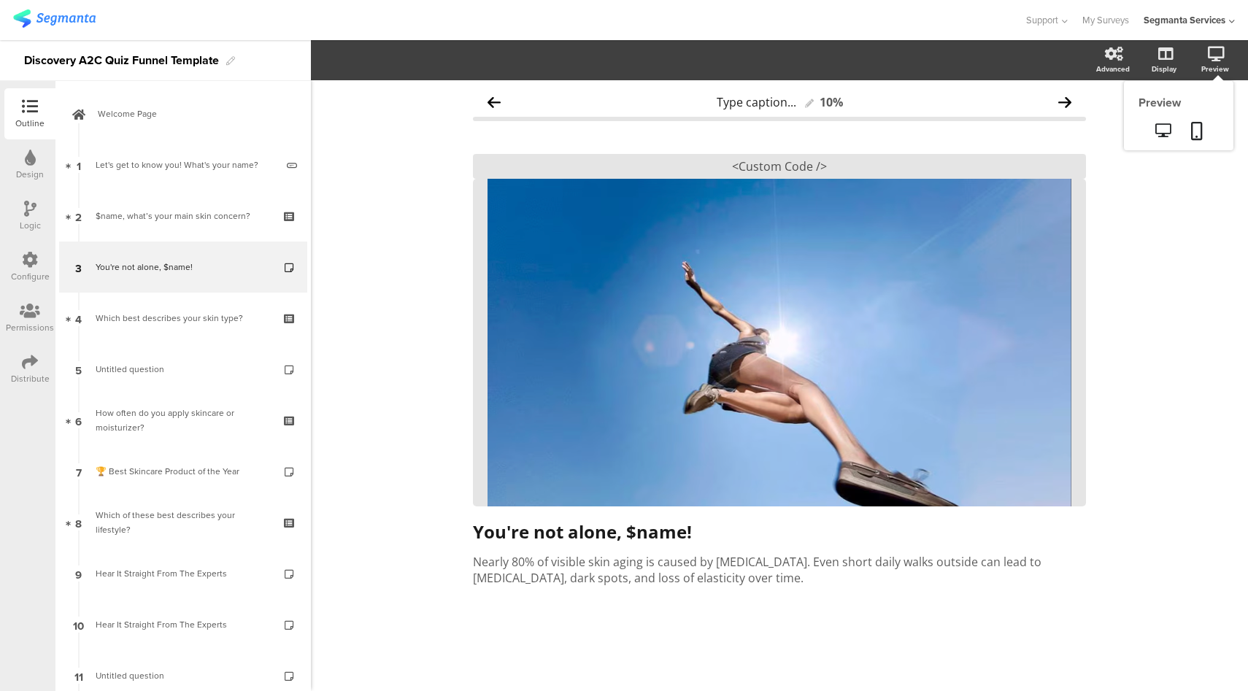
click at [1229, 53] on div "Preview" at bounding box center [1222, 60] width 51 height 37
click at [1170, 129] on icon at bounding box center [1163, 130] width 15 height 14
click at [545, 534] on div "You're not alone, $name! You're not alone, $name!" at bounding box center [779, 532] width 621 height 29
click at [568, 567] on div "Nearly 80% of visible skin aging is caused by sun exposure. Even short daily wa…" at bounding box center [779, 569] width 621 height 39
click at [580, 567] on p "Nearly 80% of visible skin aging is caused by sun exposure. Even short daily wa…" at bounding box center [779, 570] width 613 height 32
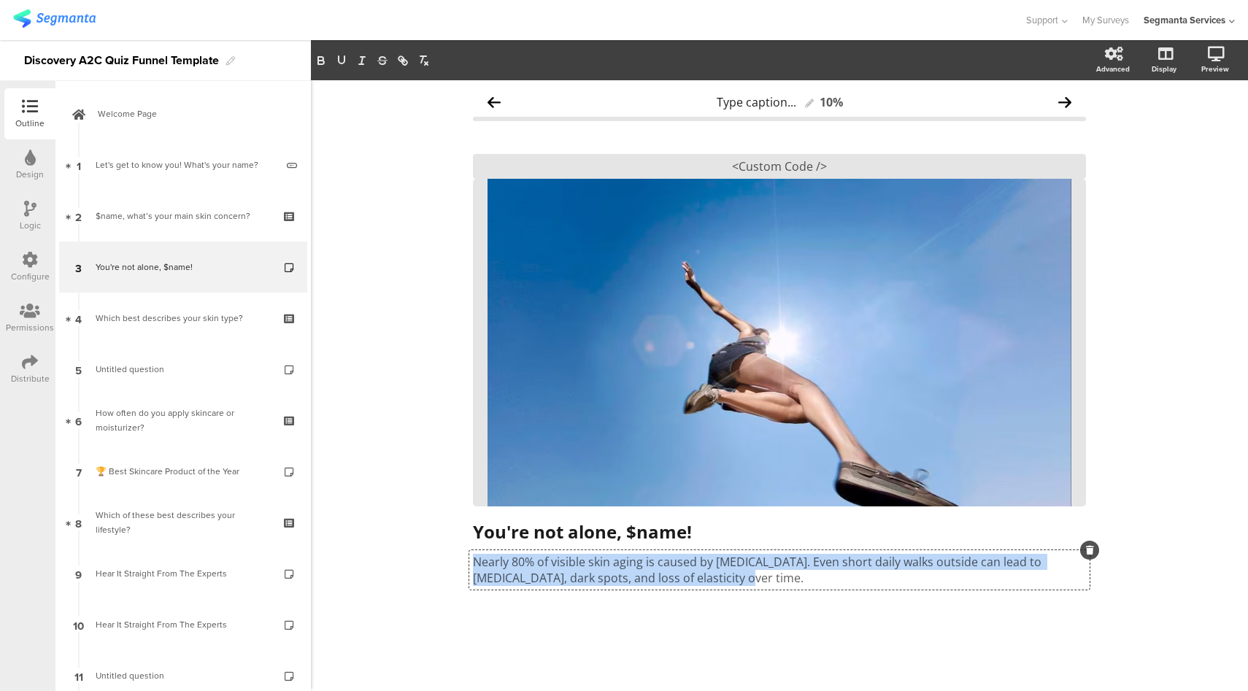
copy p "Nearly 80% of visible skin aging is caused by sun exposure. Even short daily wa…"
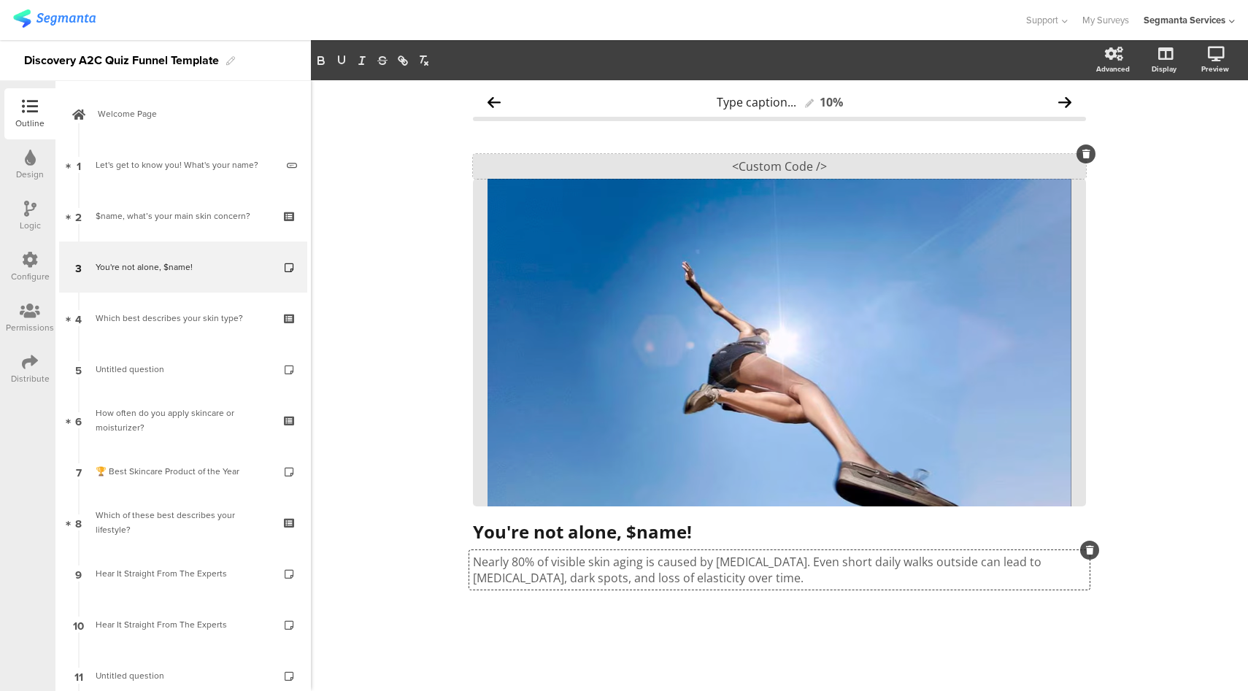
click at [643, 166] on div "<Custom Code />" at bounding box center [779, 166] width 613 height 25
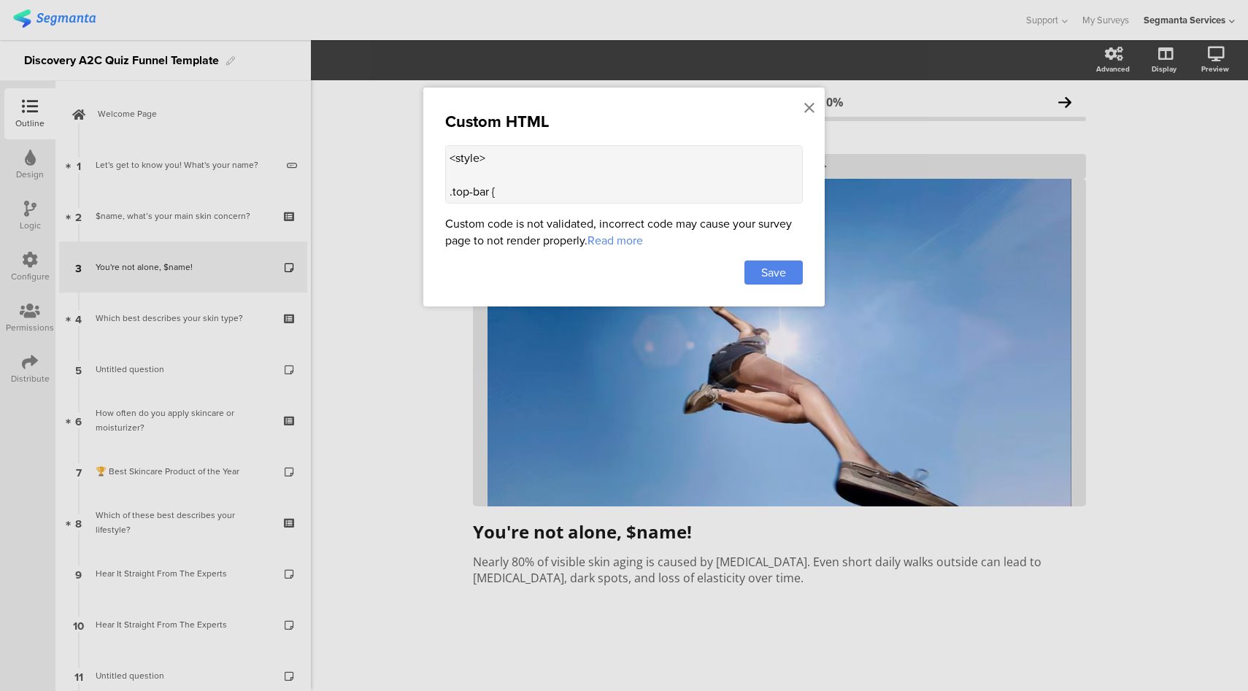
click at [598, 152] on textarea "<style> .top-bar { z-index: 1; position: relative; } .progress-bar { display: n…" at bounding box center [624, 174] width 358 height 58
click at [808, 104] on icon at bounding box center [810, 108] width 10 height 16
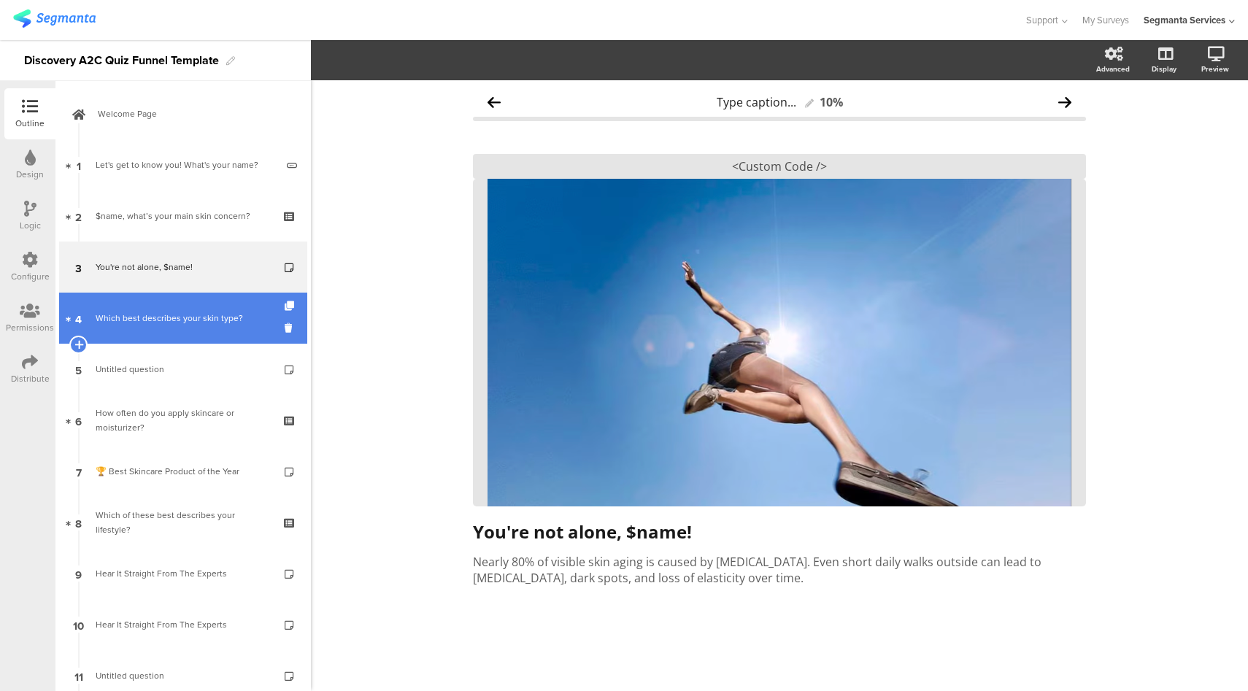
click at [185, 308] on link "4 Which best describes your skin type?" at bounding box center [183, 318] width 248 height 51
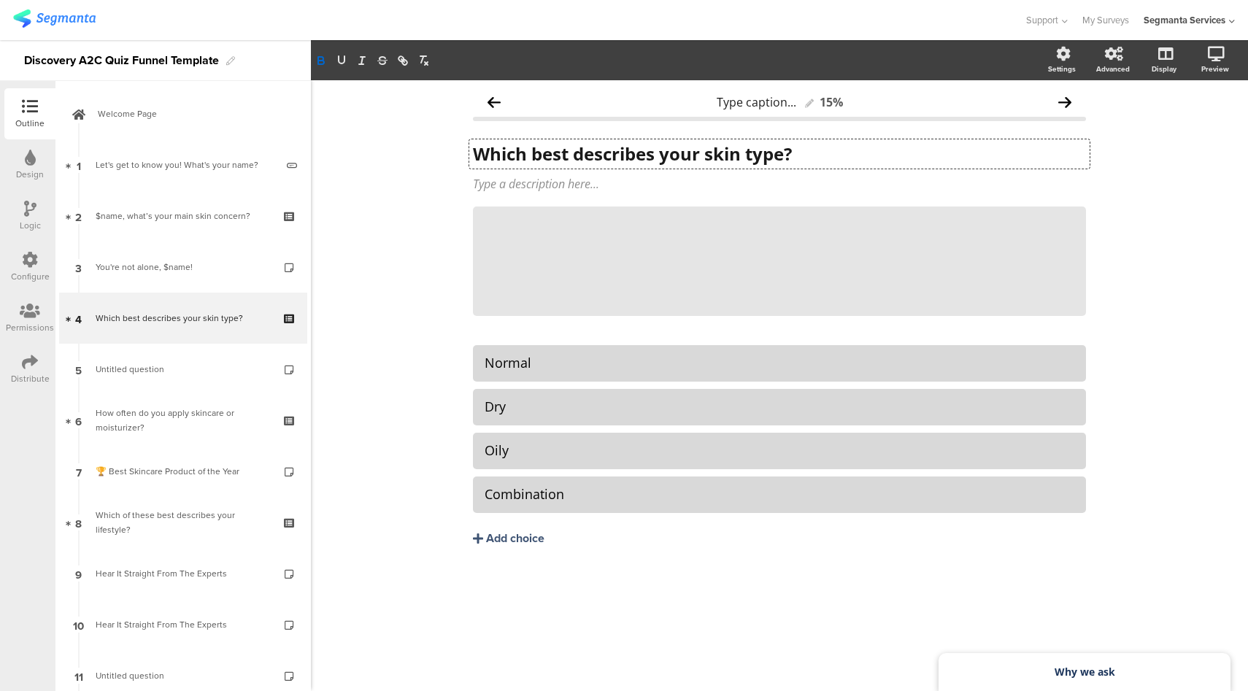
click at [596, 159] on div "Which best describes your skin type? Which best describes your skin type? Which…" at bounding box center [779, 153] width 621 height 29
copy strong "Which best describes your skin type?"
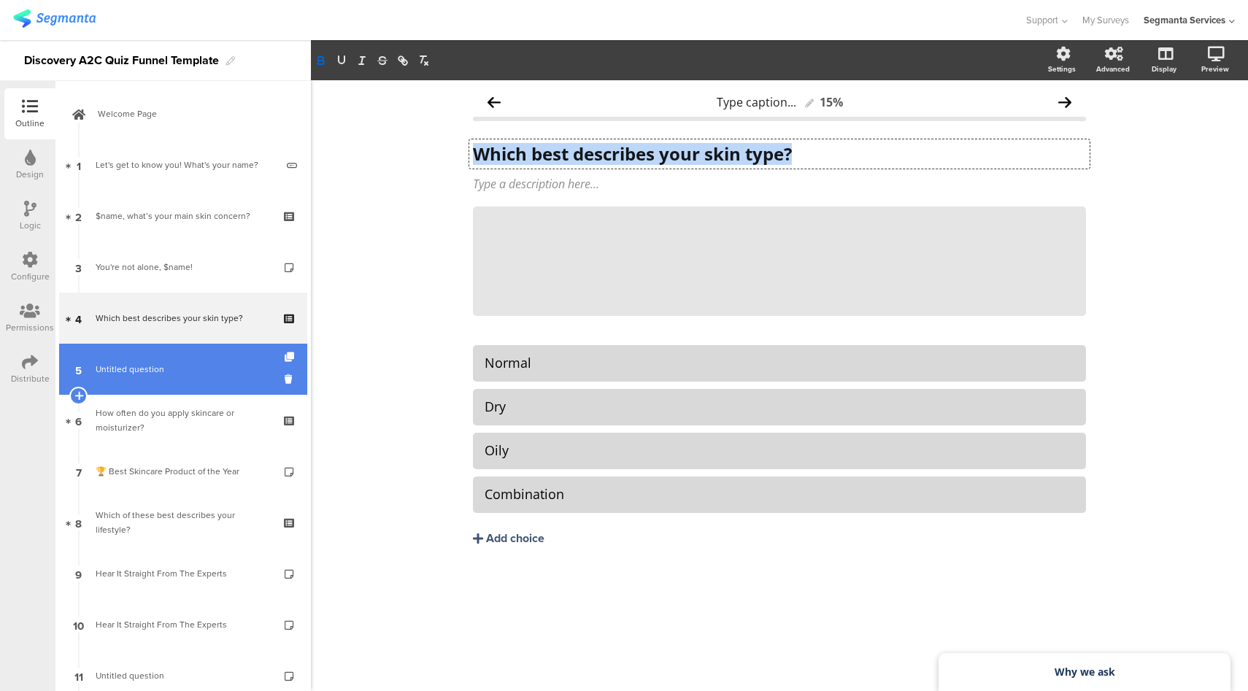
click at [156, 379] on link "5 Untitled question" at bounding box center [183, 369] width 248 height 51
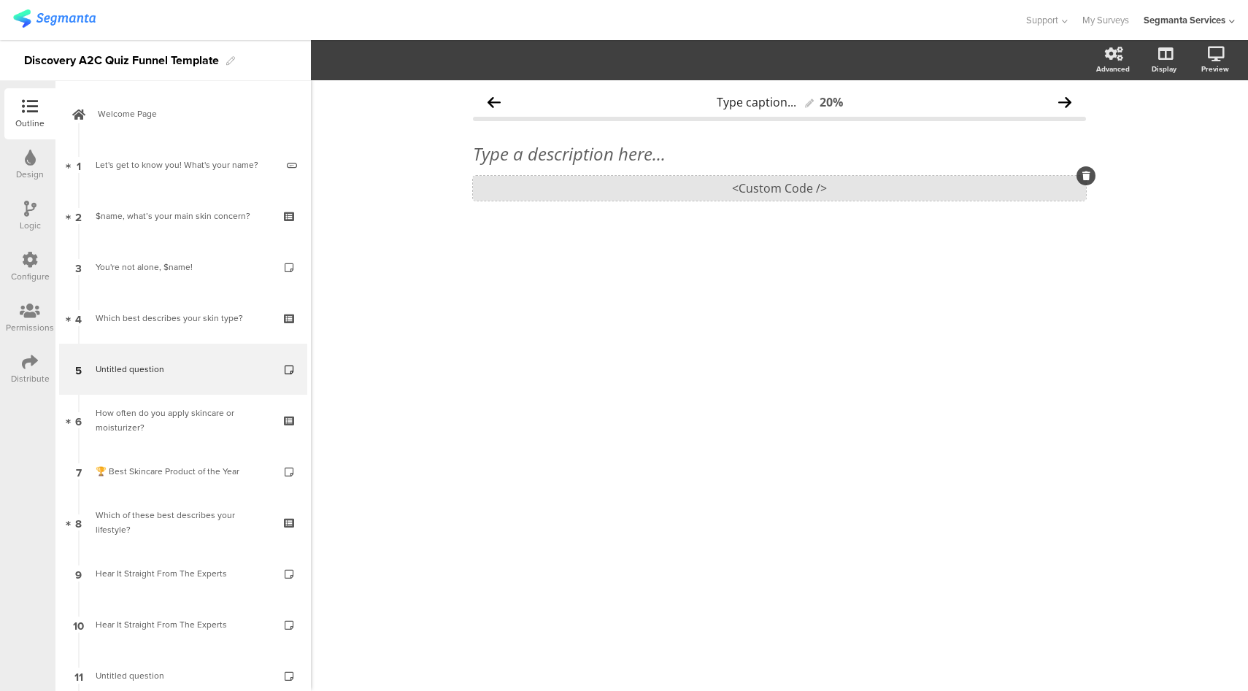
click at [815, 199] on div "<Custom Code />" at bounding box center [779, 188] width 613 height 25
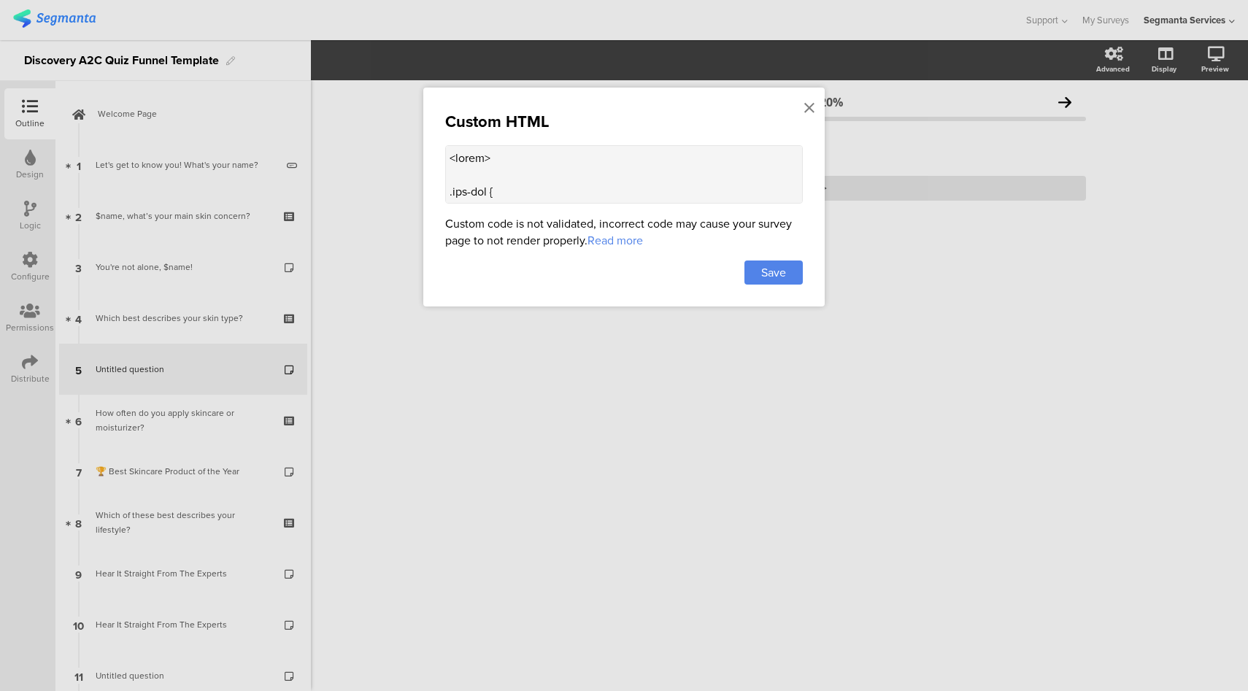
click at [778, 188] on textarea at bounding box center [624, 174] width 358 height 58
click at [809, 108] on icon at bounding box center [810, 108] width 10 height 16
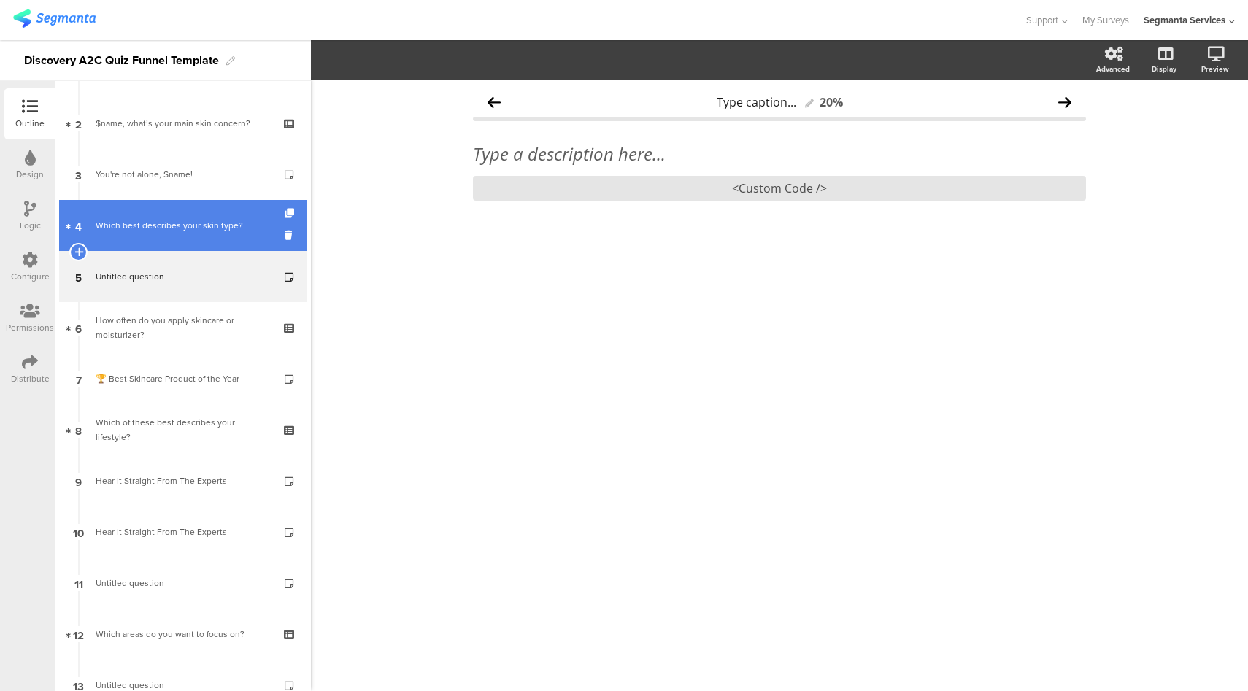
scroll to position [94, 0]
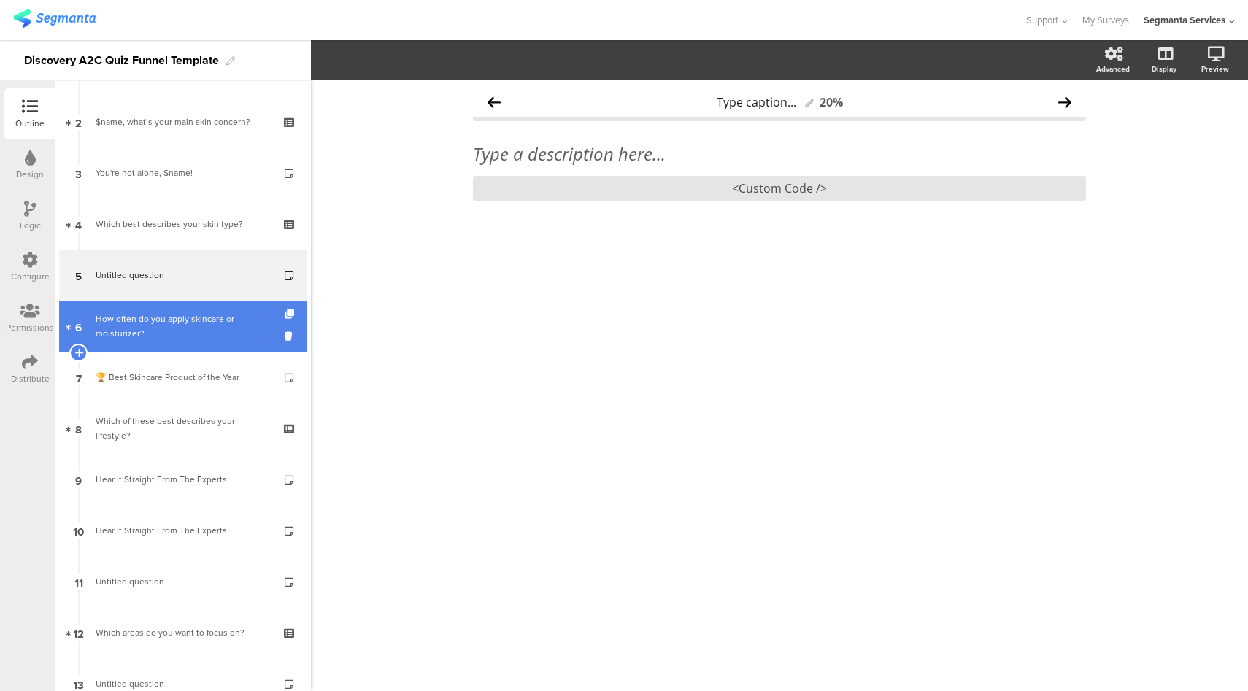
click at [148, 339] on div "How often do you apply skincare or moisturizer?" at bounding box center [183, 326] width 174 height 29
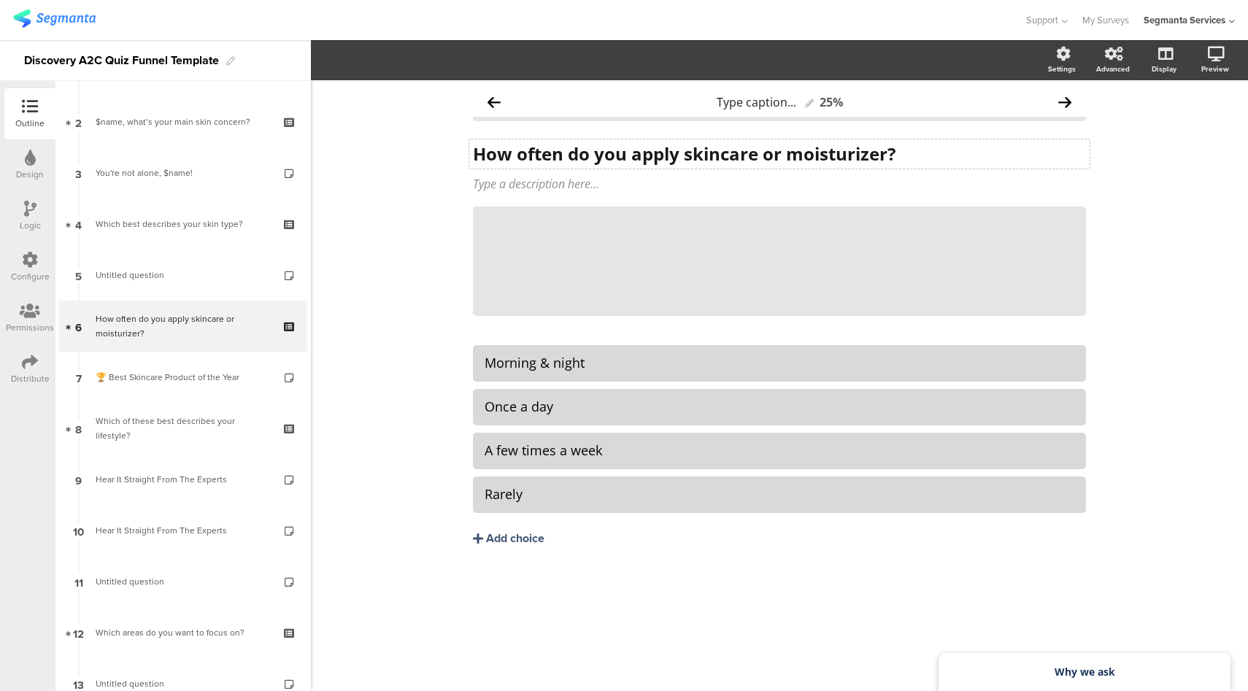
click at [606, 161] on strong "How often do you apply skincare or moisturizer?" at bounding box center [684, 154] width 423 height 24
click at [528, 360] on div "Morning & night" at bounding box center [780, 363] width 590 height 17
copy div "Morning & night"
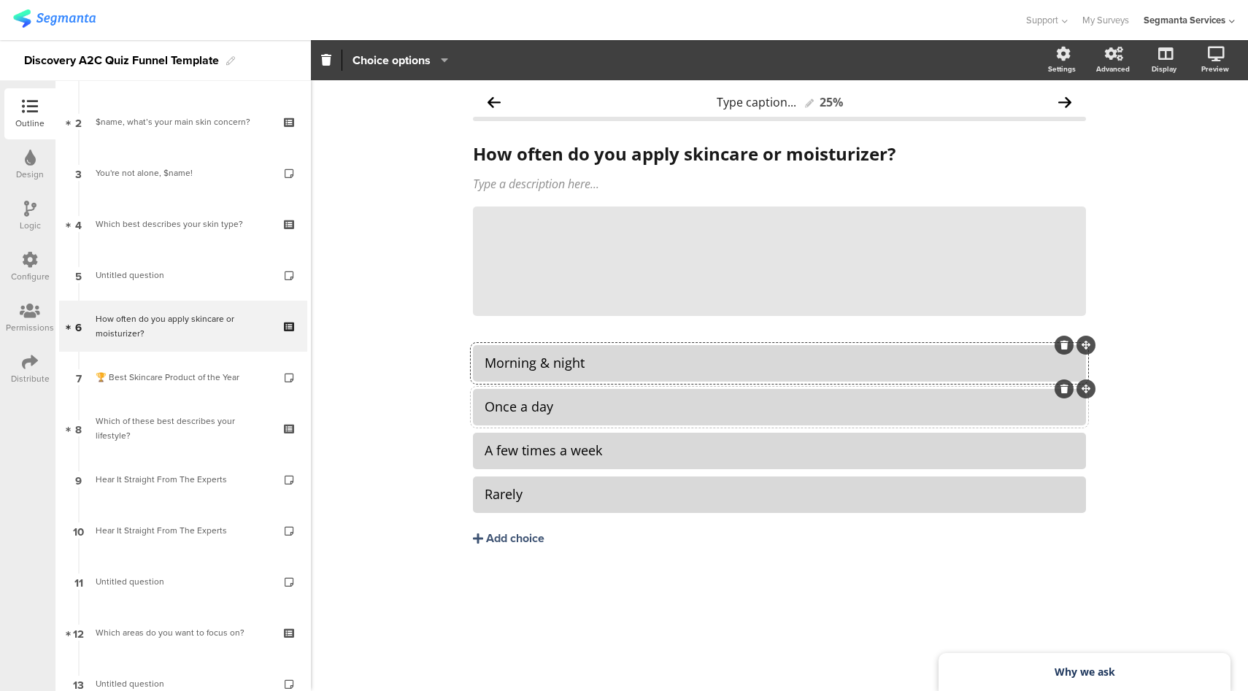
click at [541, 399] on div "Once a day" at bounding box center [780, 407] width 590 height 17
copy div "Once a day"
click at [531, 445] on div "A few times a week" at bounding box center [780, 450] width 590 height 17
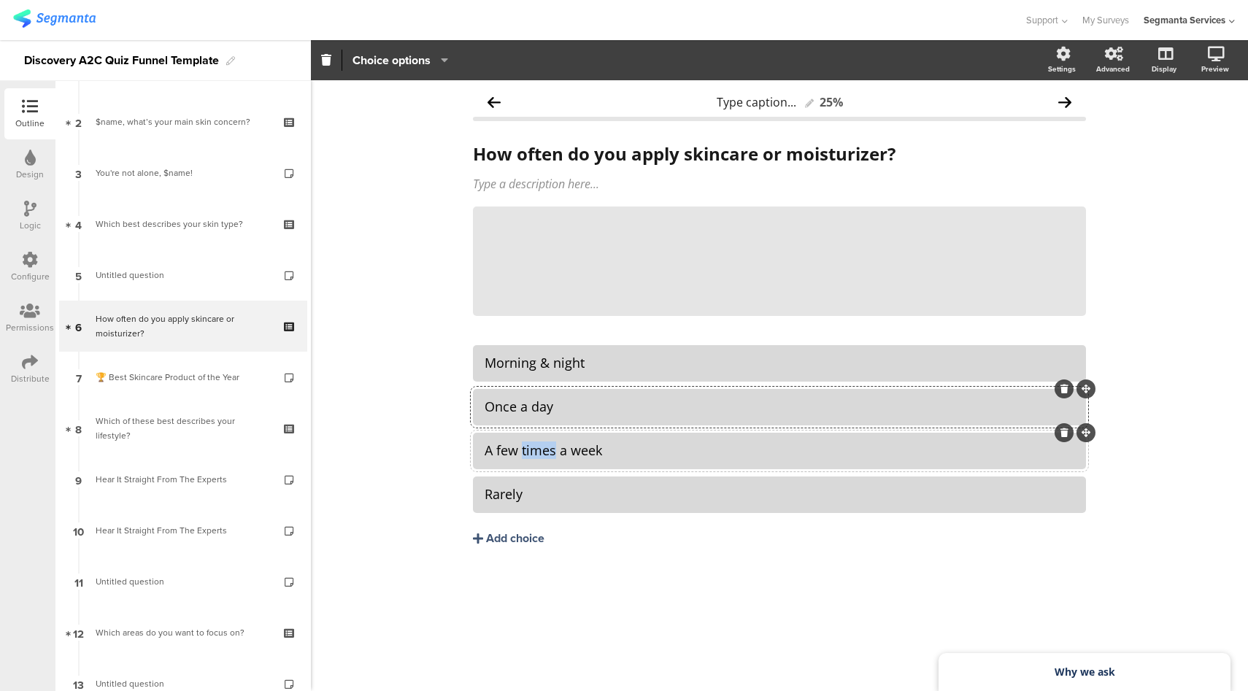
click at [531, 445] on div "A few times a week" at bounding box center [780, 450] width 590 height 17
copy div "A few times a week"
click at [505, 496] on div "Rarely" at bounding box center [780, 494] width 590 height 17
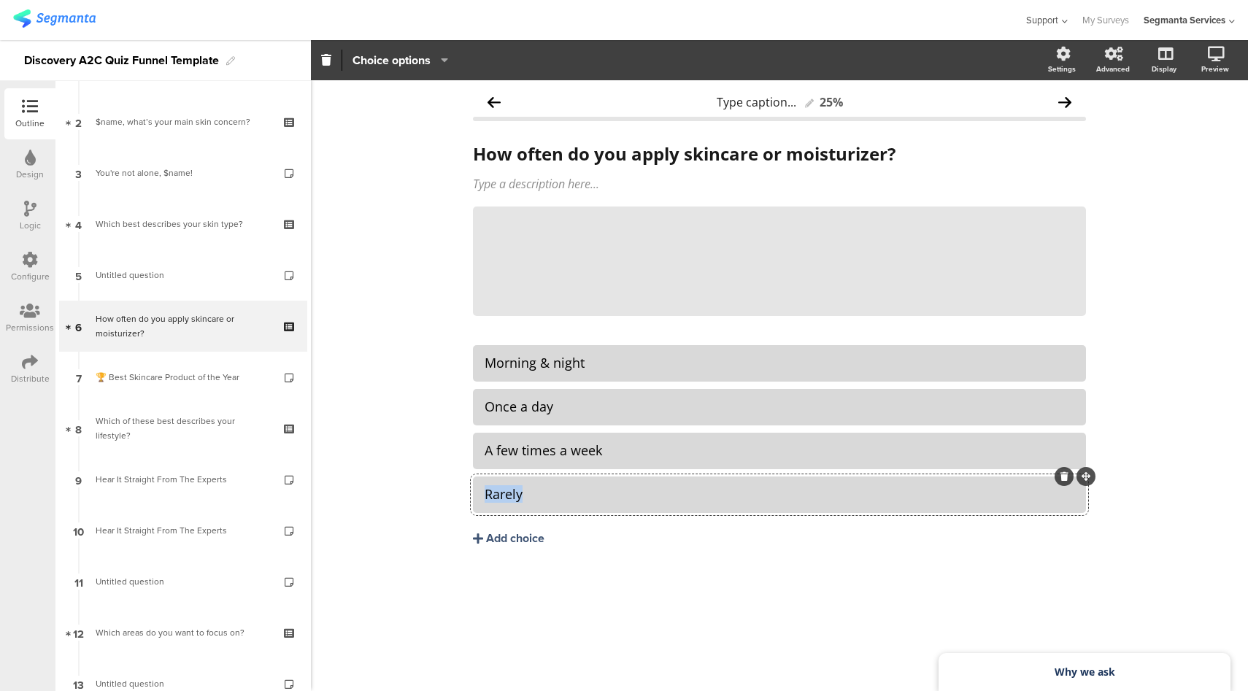
copy div "Rarely"
click at [31, 260] on icon at bounding box center [30, 260] width 16 height 16
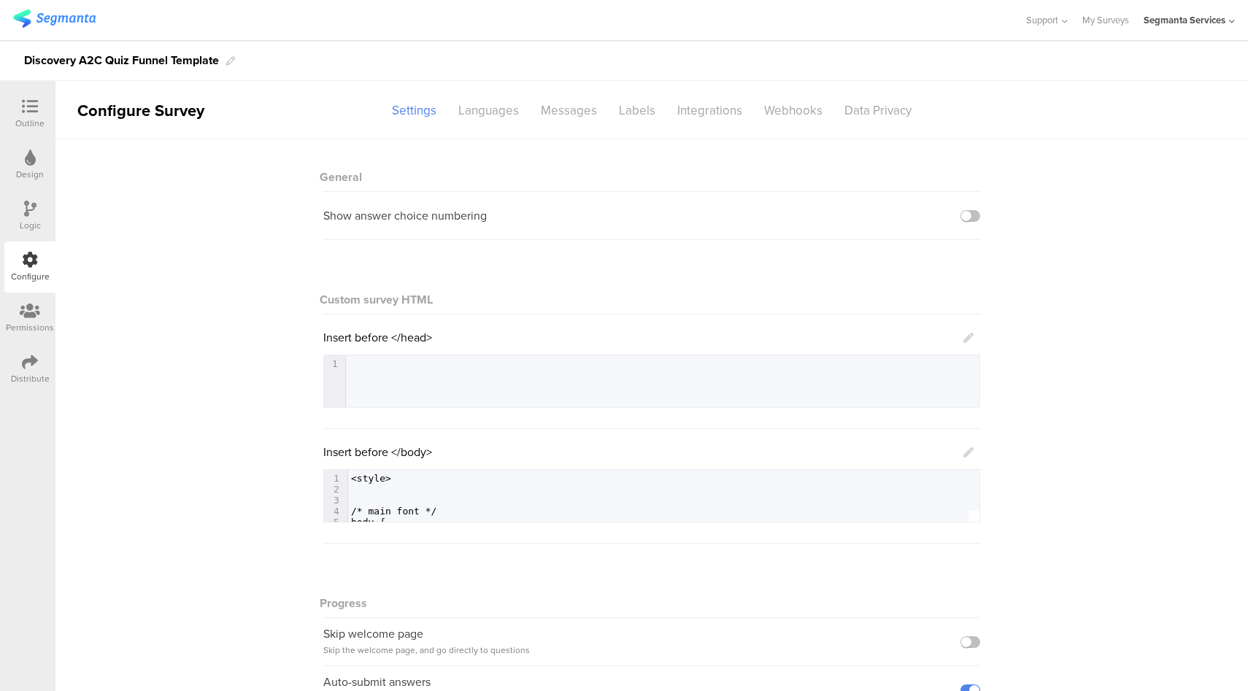
click at [965, 456] on icon at bounding box center [969, 453] width 10 height 10
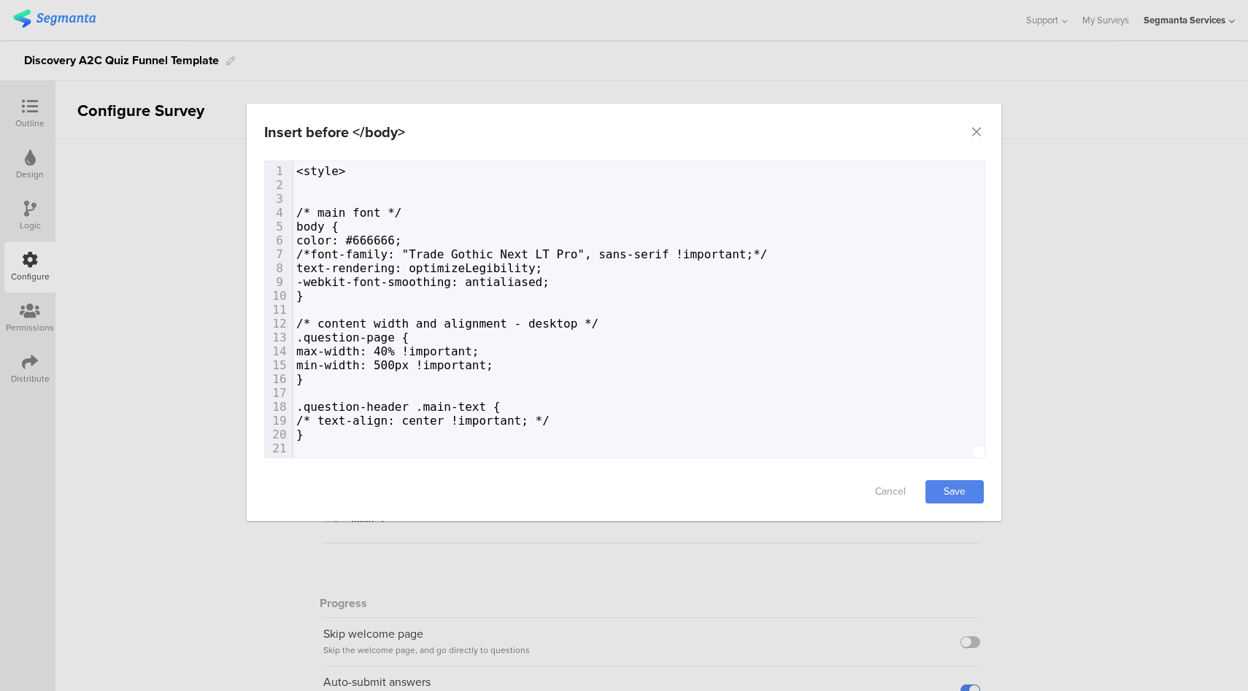
click at [577, 327] on span "/* content width and alignment - desktop */" at bounding box center [447, 324] width 302 height 14
type textarea "<style> /* main font */ body { color: #666666; /*font-family: "Trade Gothic Nex…"
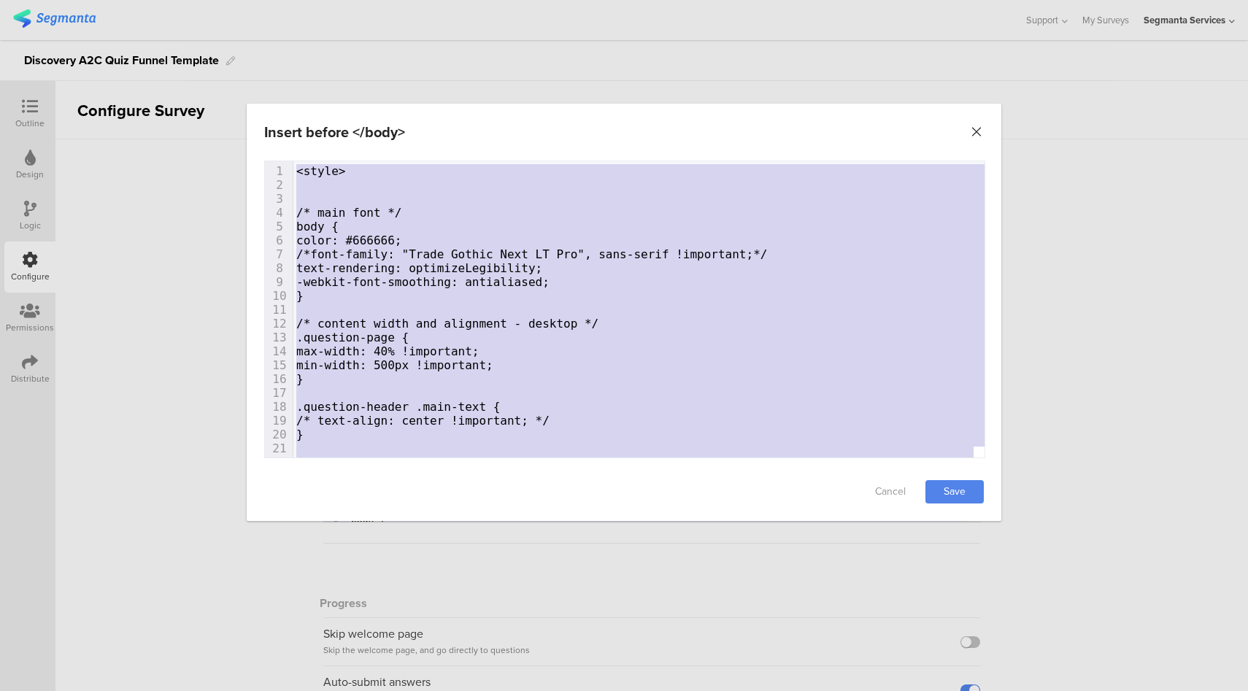
click at [975, 128] on icon "Close" at bounding box center [977, 132] width 15 height 15
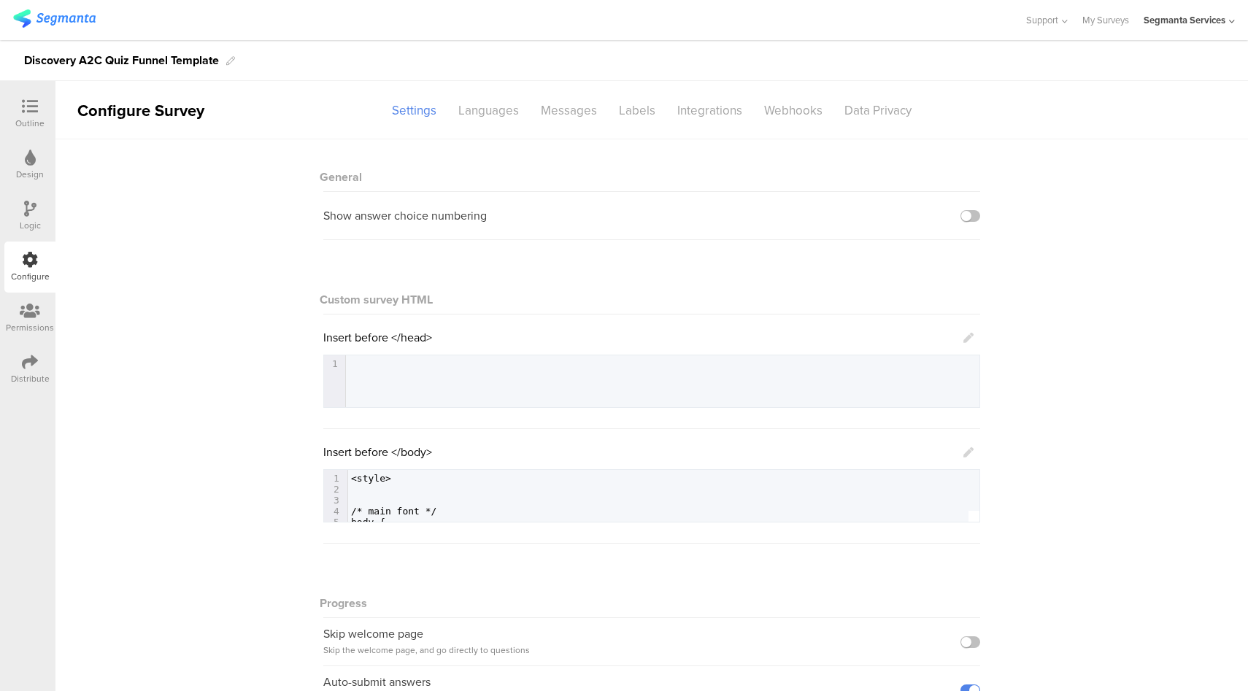
click at [33, 111] on icon at bounding box center [30, 107] width 16 height 16
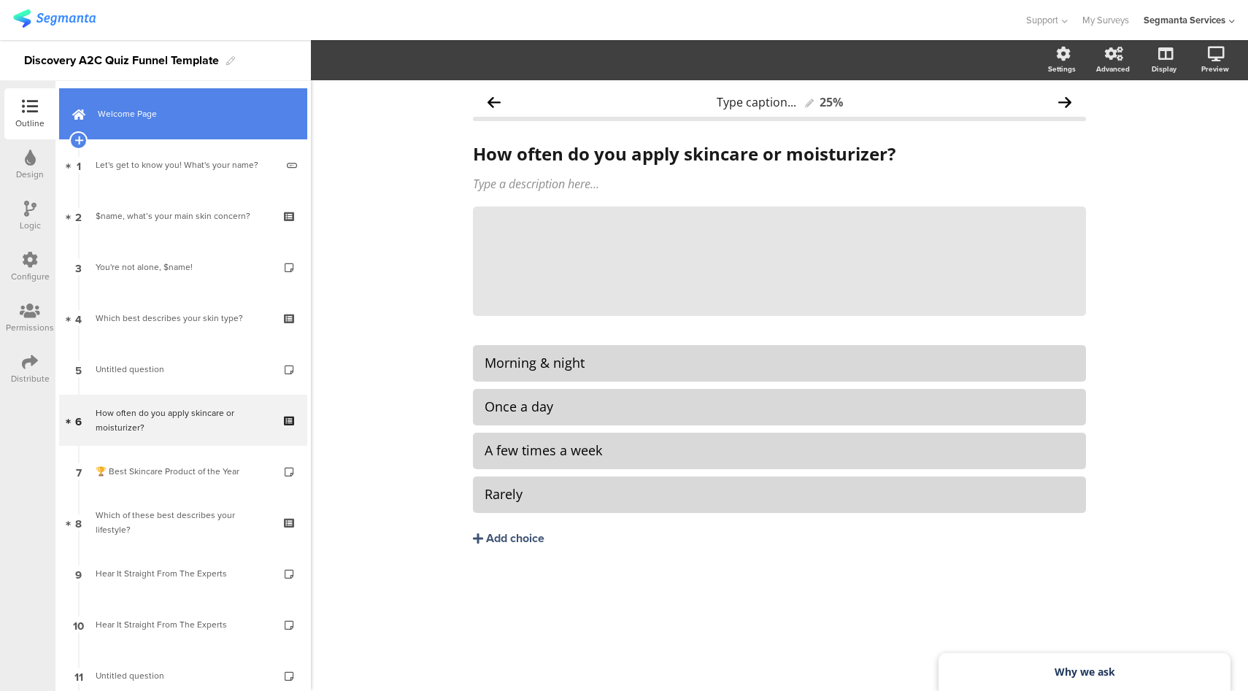
click at [210, 111] on span "Welcome Page" at bounding box center [191, 114] width 187 height 15
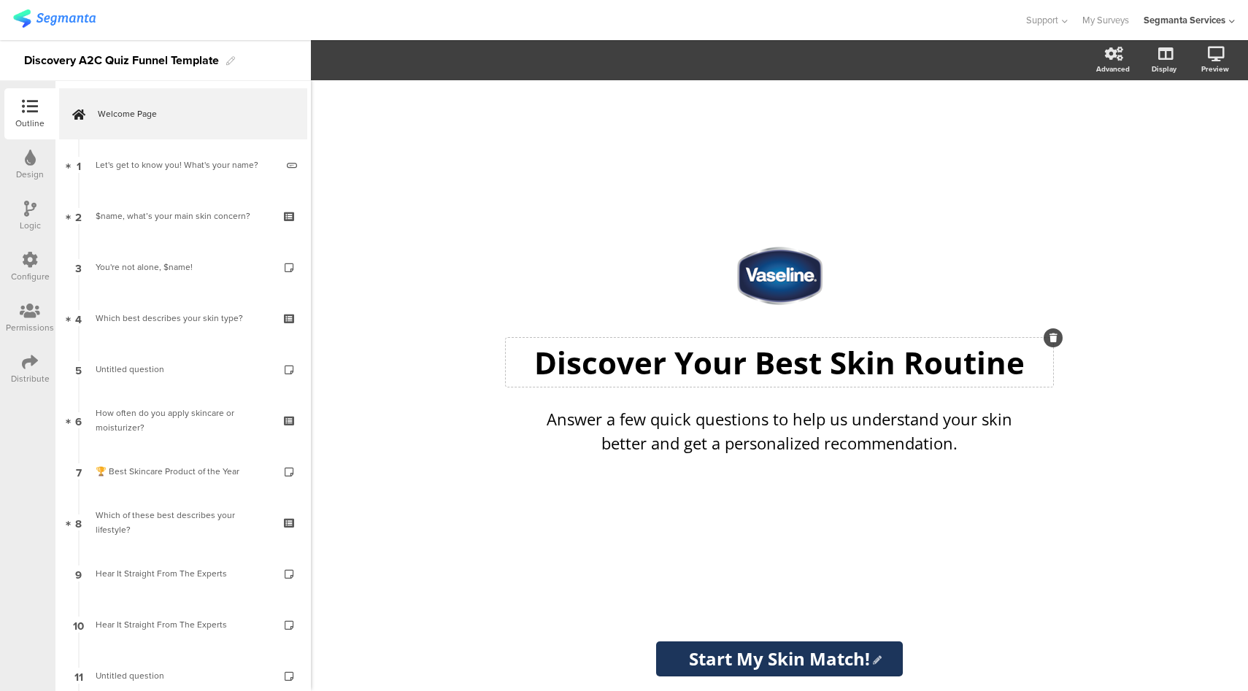
click at [784, 370] on div "Discover Your Best Skin Routine Discover Your Best Skin Routine" at bounding box center [780, 362] width 548 height 49
click at [756, 429] on p "Answer a few quick questions to help us understand your skin better and get a p…" at bounding box center [779, 431] width 511 height 48
click at [763, 437] on p "Answer a few quick questions to help us understand your skin better and get a p…" at bounding box center [779, 431] width 511 height 48
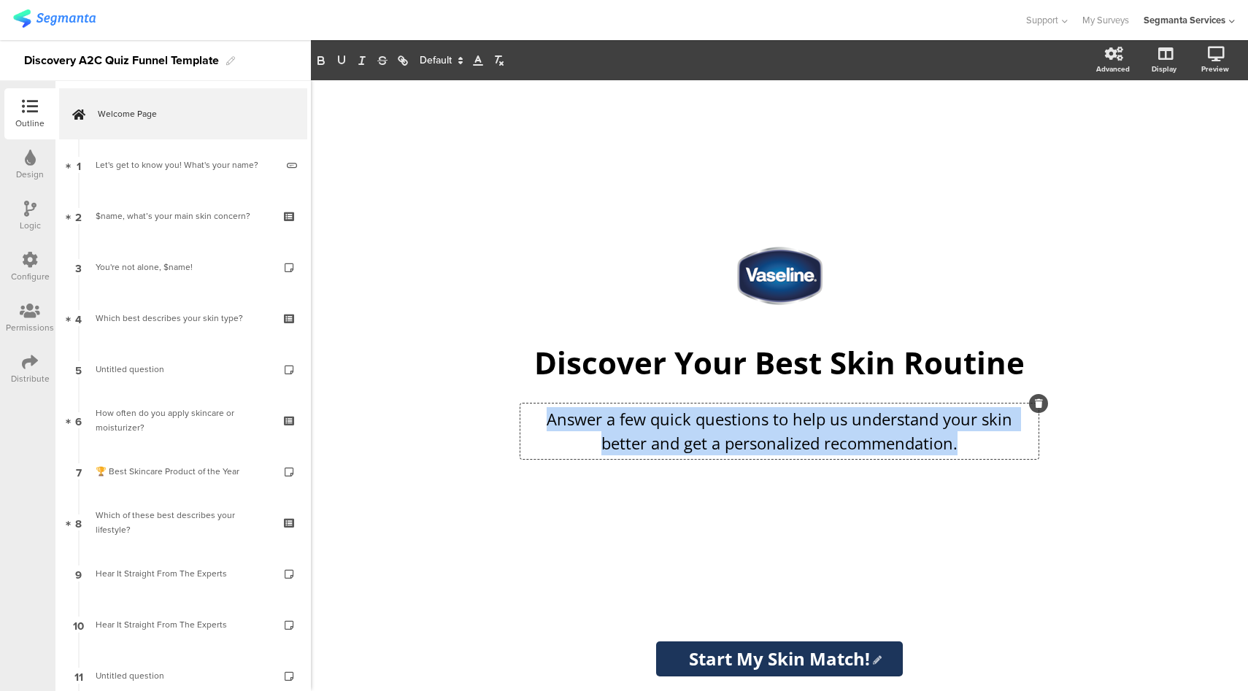
copy p "Answer a few quick questions to help us understand your skin better and get a p…"
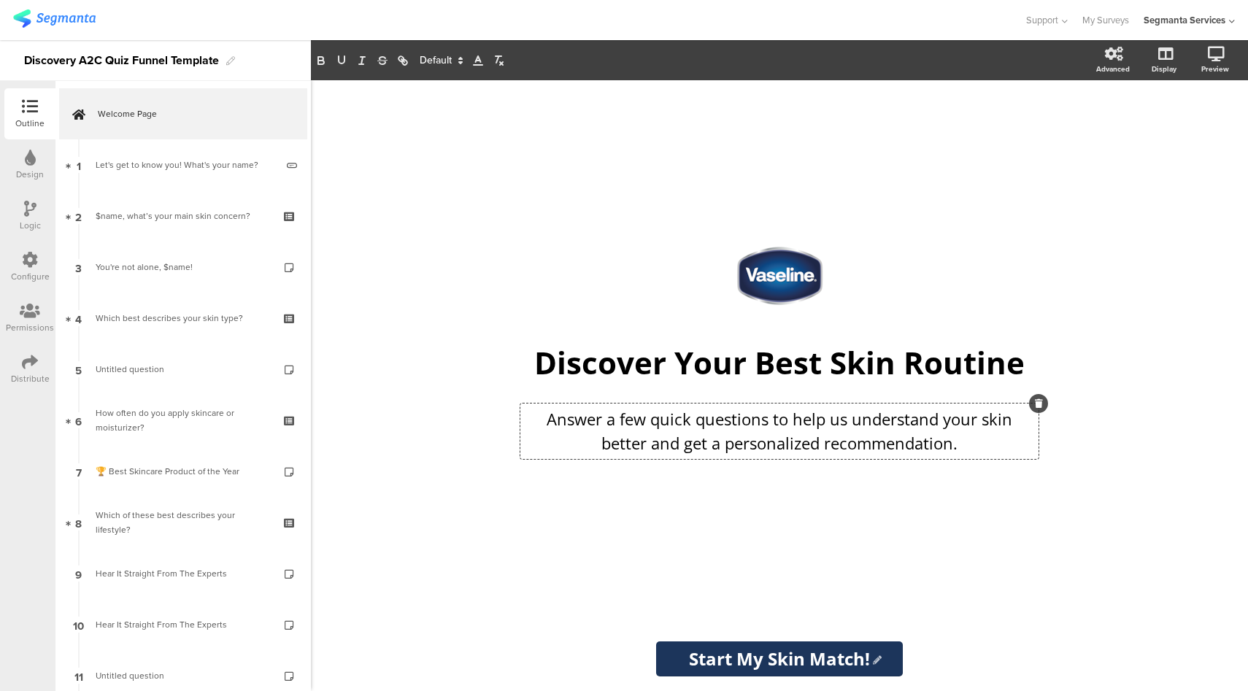
click at [721, 653] on input "Start My Skin Match!" at bounding box center [779, 659] width 247 height 35
click at [799, 285] on icon at bounding box center [813, 275] width 55 height 50
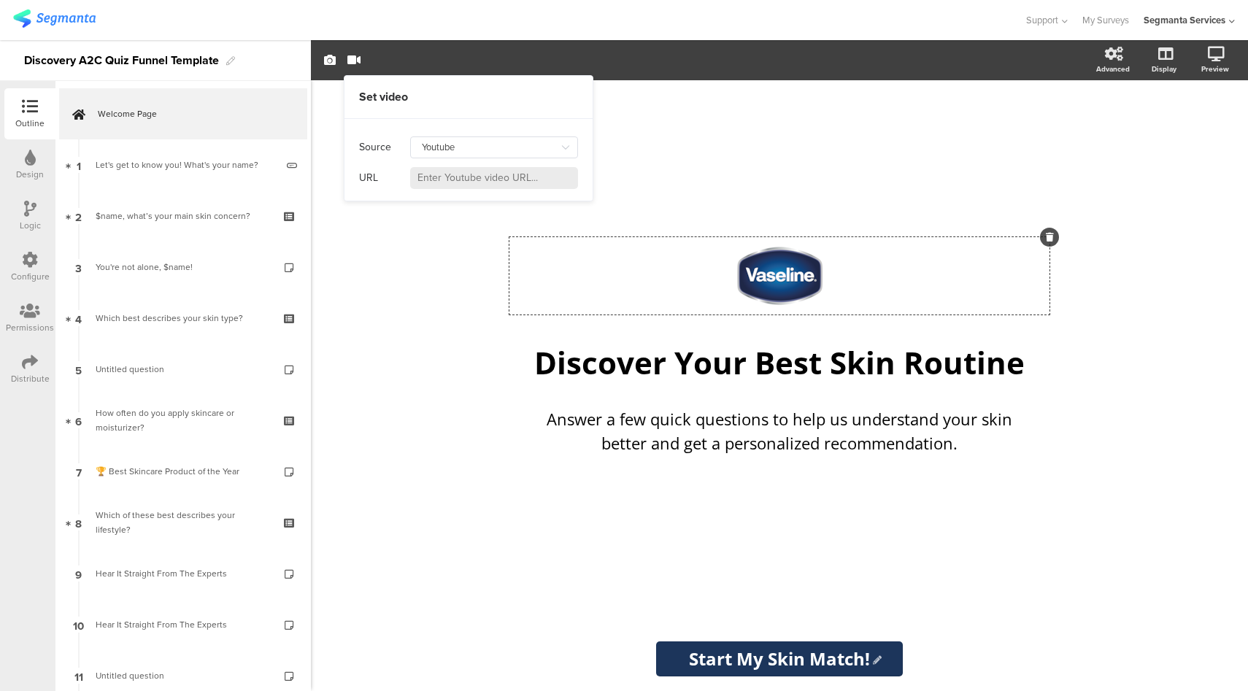
click at [1167, 317] on div "/ Discover Your Best Skin Routine Discover Your Best Skin Routine Answer a few …" at bounding box center [779, 385] width 937 height 611
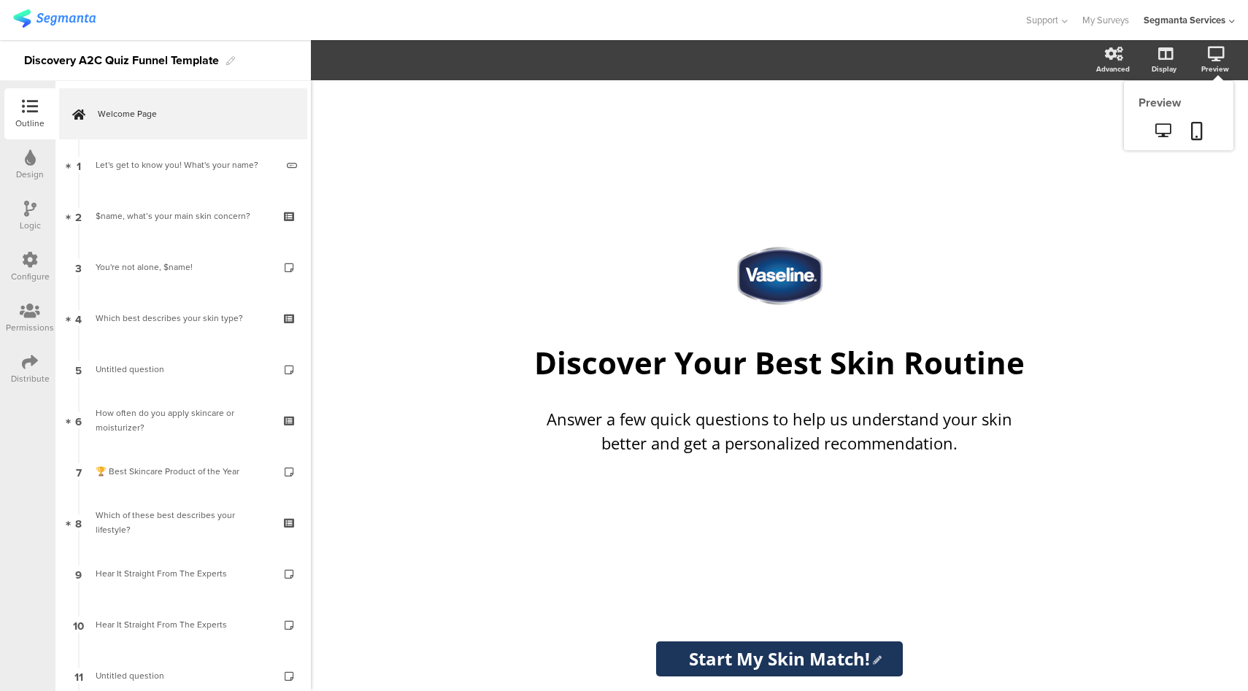
drag, startPoint x: 1168, startPoint y: 315, endPoint x: 1208, endPoint y: 83, distance: 234.8
click at [1212, 81] on div "Preview" at bounding box center [1179, 115] width 110 height 69
click at [1163, 128] on icon at bounding box center [1163, 130] width 15 height 14
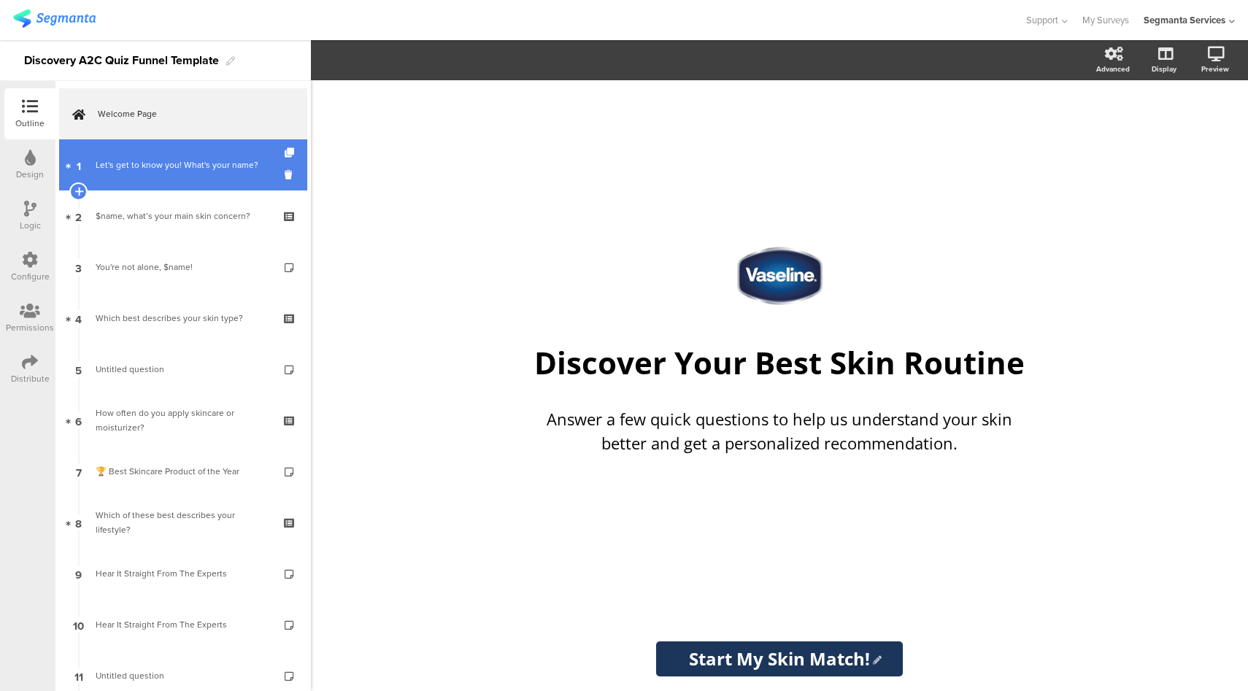
click at [180, 180] on link "1 Let's get to know you! What's your name?" at bounding box center [183, 164] width 248 height 51
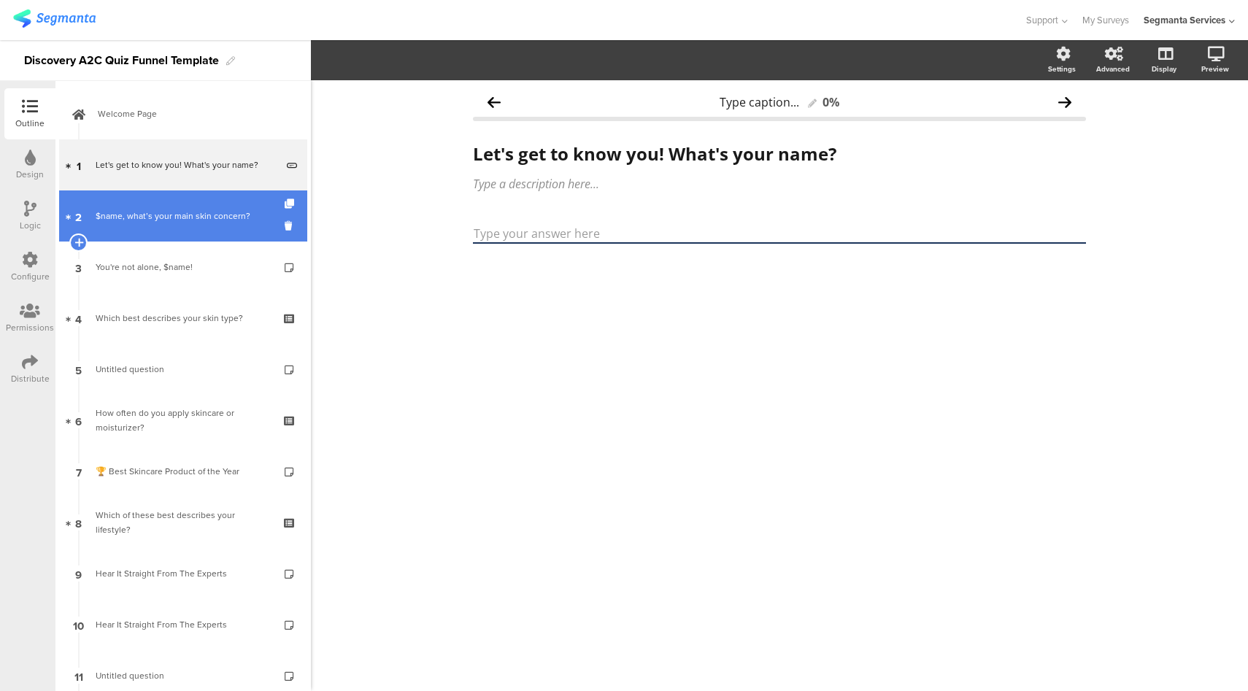
click at [178, 237] on link "2 $name, what’s your main skin concern?" at bounding box center [183, 216] width 248 height 51
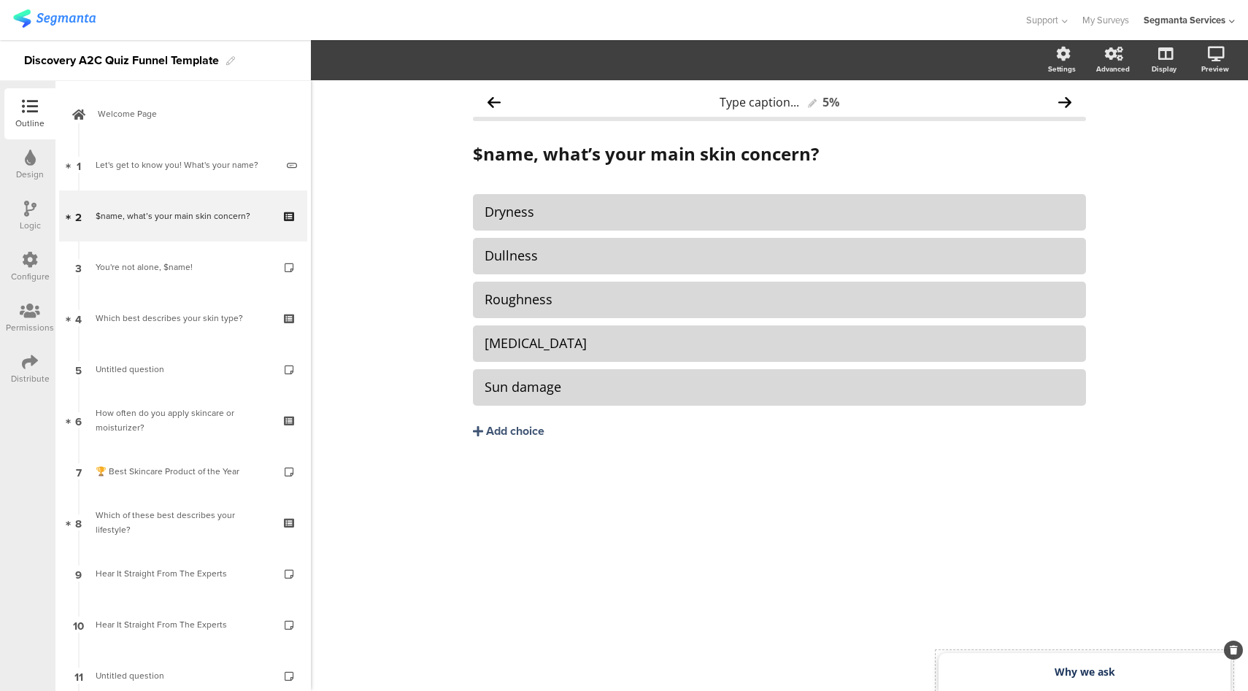
click at [1034, 683] on div "Why we ask" at bounding box center [1085, 672] width 292 height 38
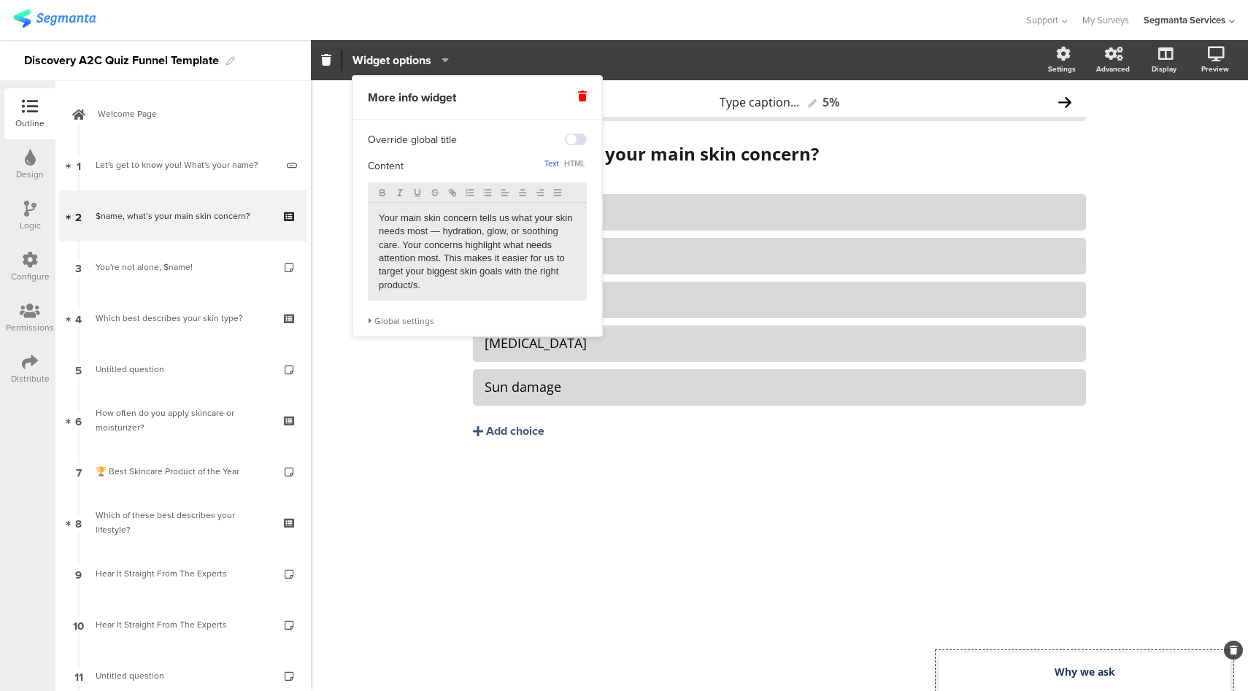
click at [432, 263] on p "Your main skin concern tells us what your skin needs most — hydration, glow, or…" at bounding box center [477, 252] width 197 height 81
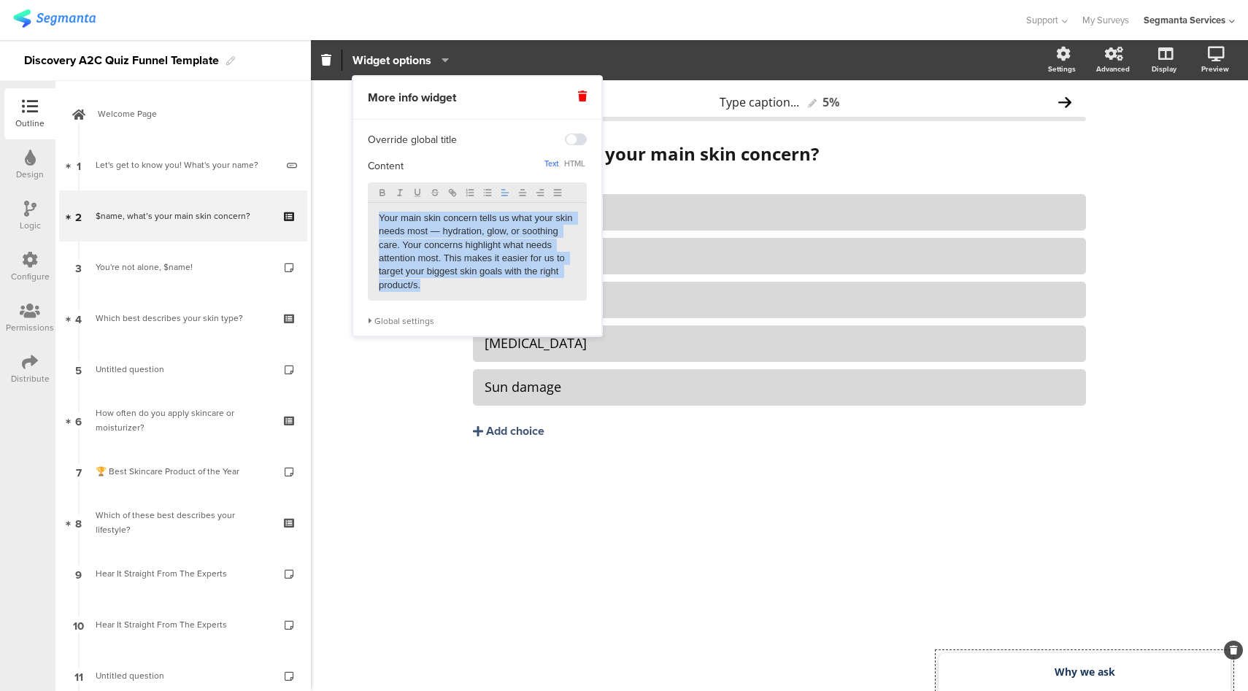
copy p "Your main skin concern tells us what your skin needs most — hydration, glow, or…"
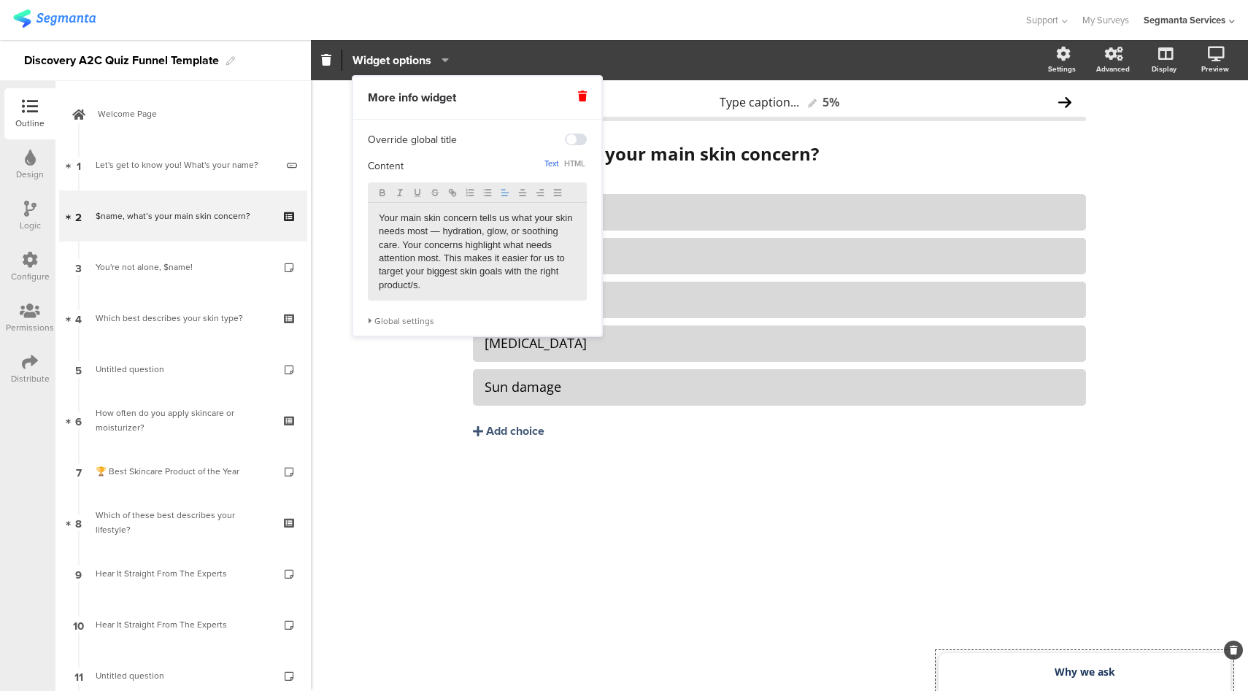
click at [396, 324] on div "Global settings" at bounding box center [477, 321] width 219 height 12
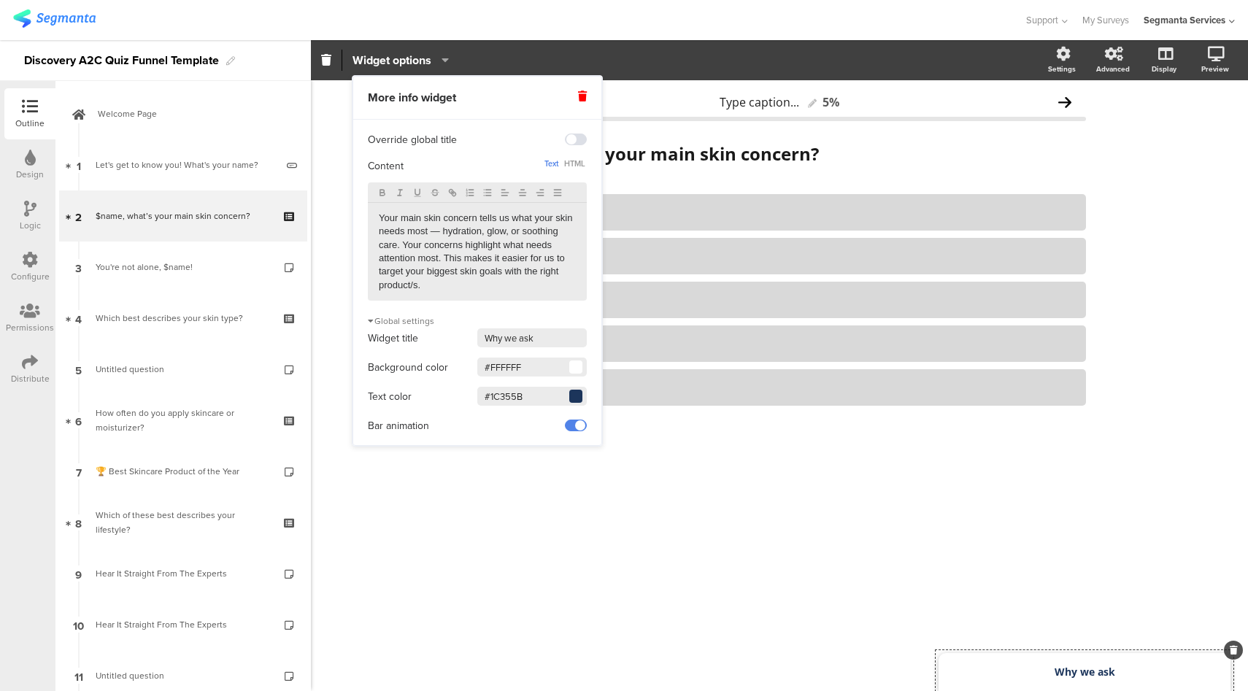
click at [513, 401] on input "#1C355B" at bounding box center [532, 396] width 110 height 19
click at [611, 31] on div at bounding box center [512, 20] width 998 height 24
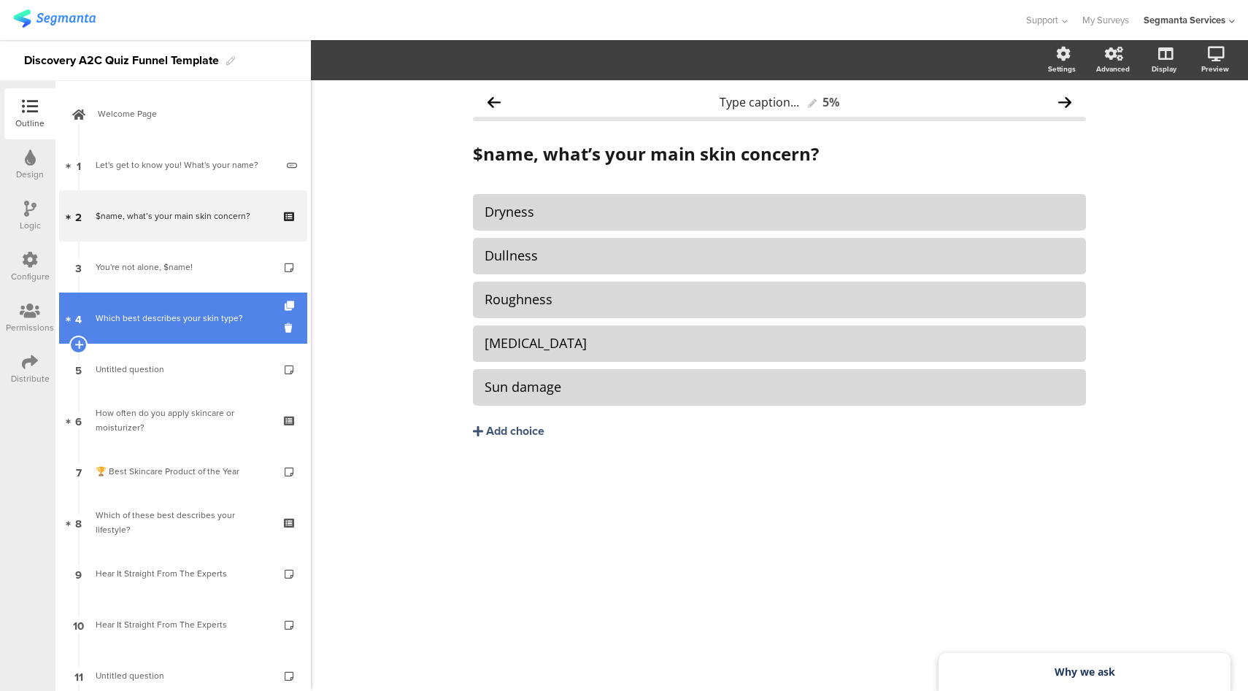
click at [191, 331] on link "4 Which best describes your skin type?" at bounding box center [183, 318] width 248 height 51
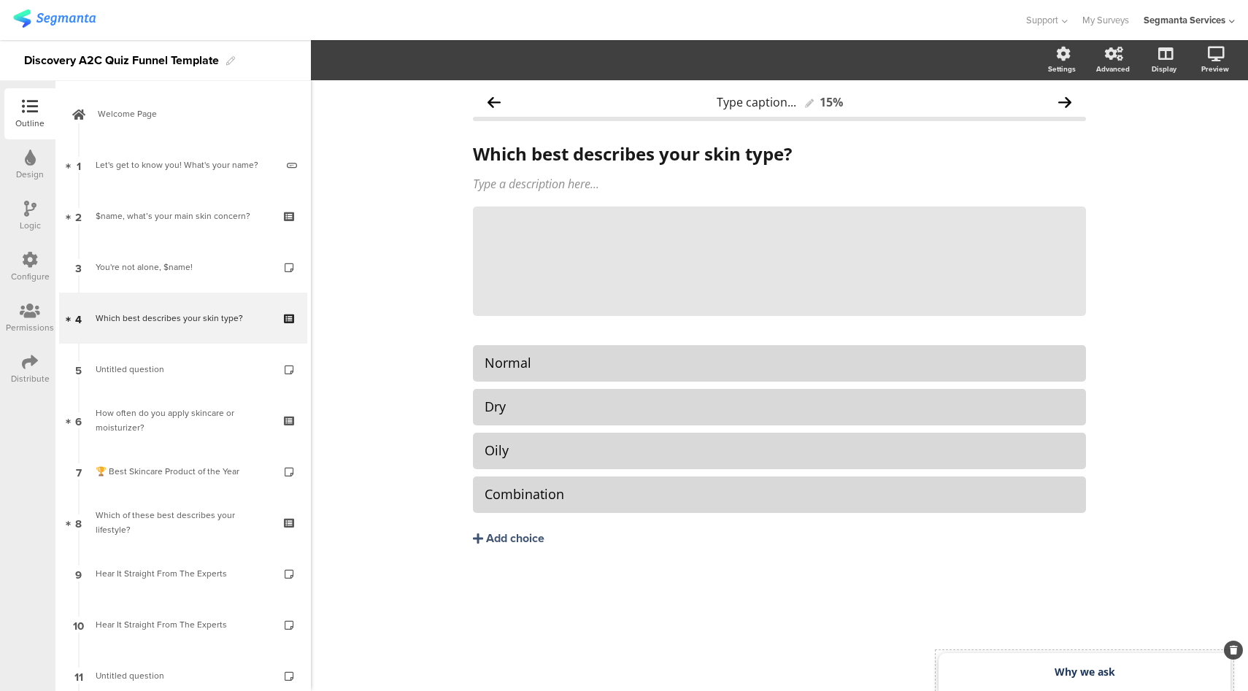
click at [1048, 675] on div "Why we ask" at bounding box center [1085, 672] width 292 height 38
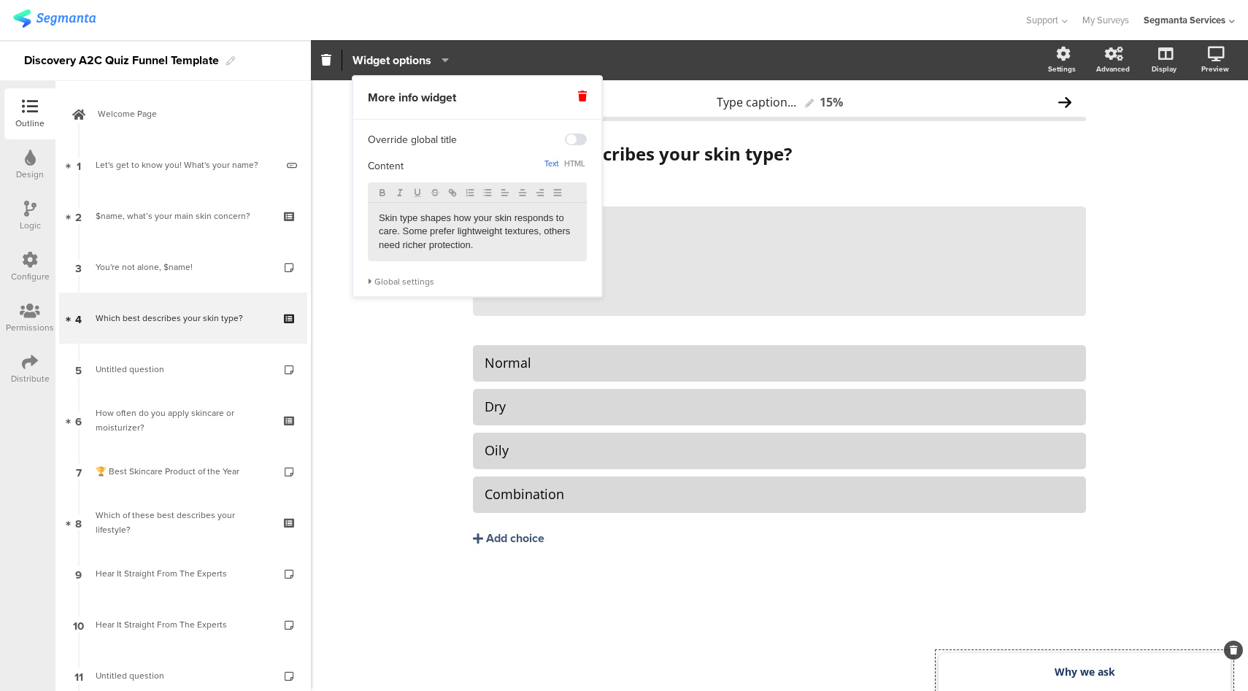
click at [477, 243] on p "Skin type shapes how your skin responds to care. Some prefer lightweight textur…" at bounding box center [477, 232] width 197 height 40
click at [630, 35] on div "Support Help Center Live Chat My Surveys Segmanta Services ACCOUNTS Segmanta Se…" at bounding box center [624, 20] width 1222 height 40
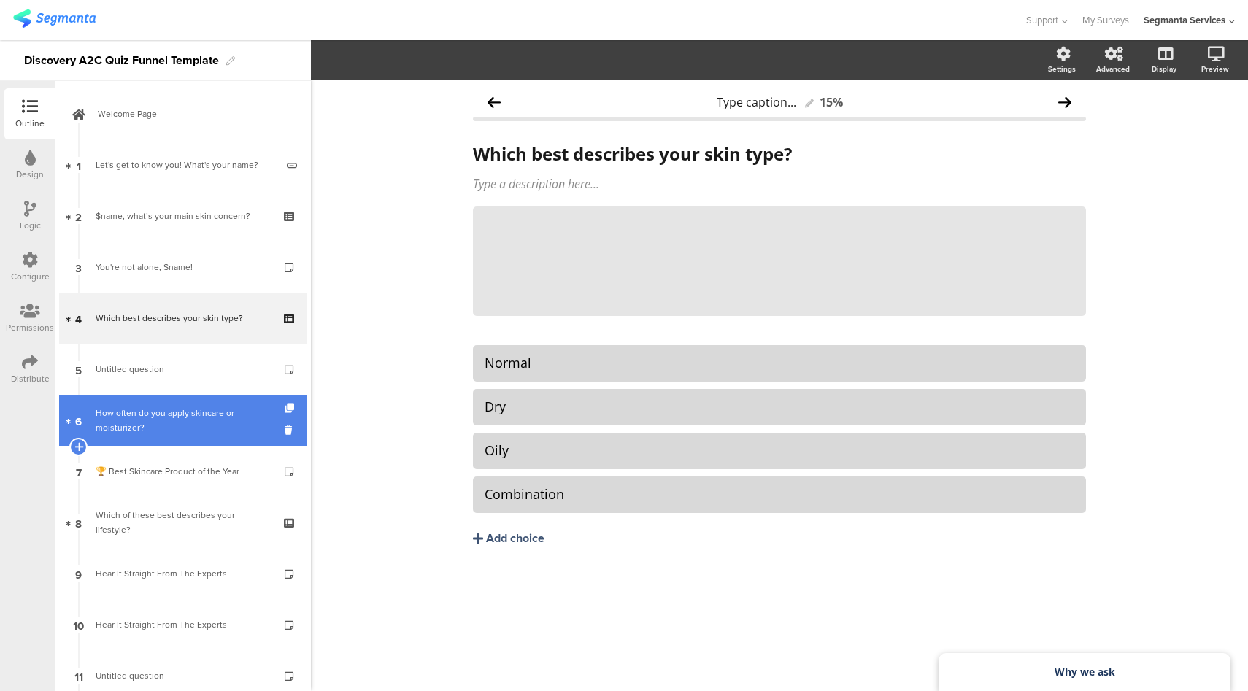
click at [172, 416] on div "How often do you apply skincare or moisturizer?" at bounding box center [183, 420] width 174 height 29
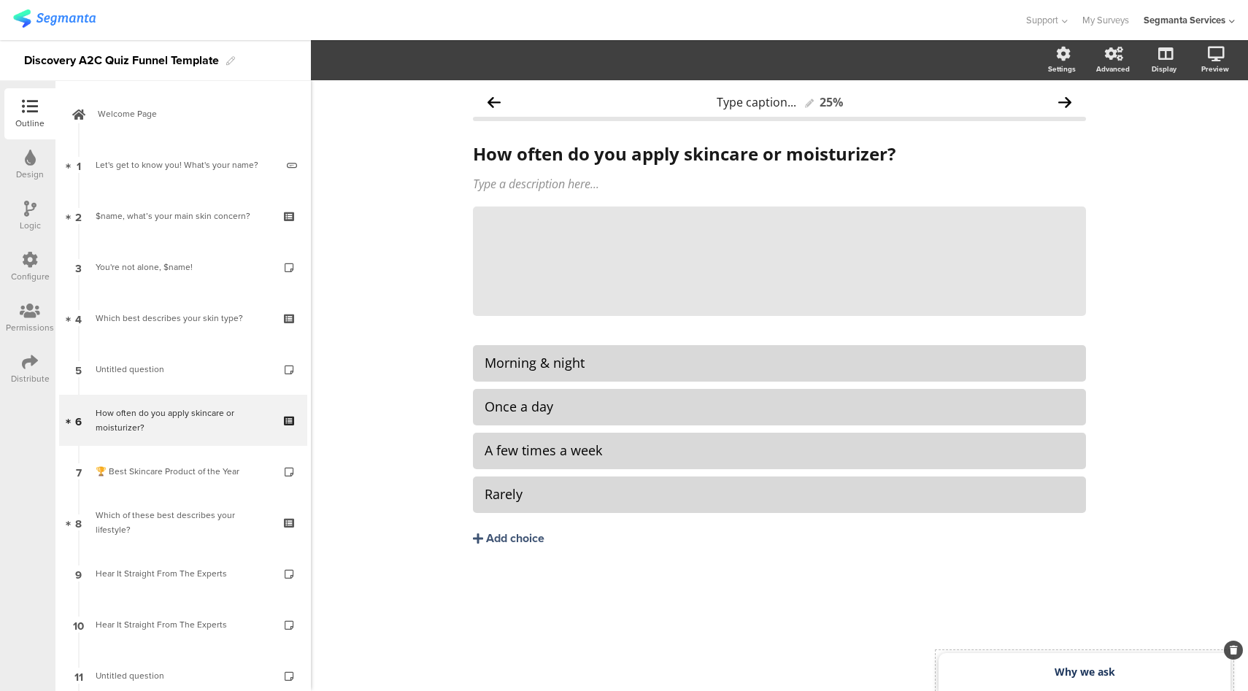
click at [1070, 680] on div "Why we ask" at bounding box center [1085, 672] width 292 height 38
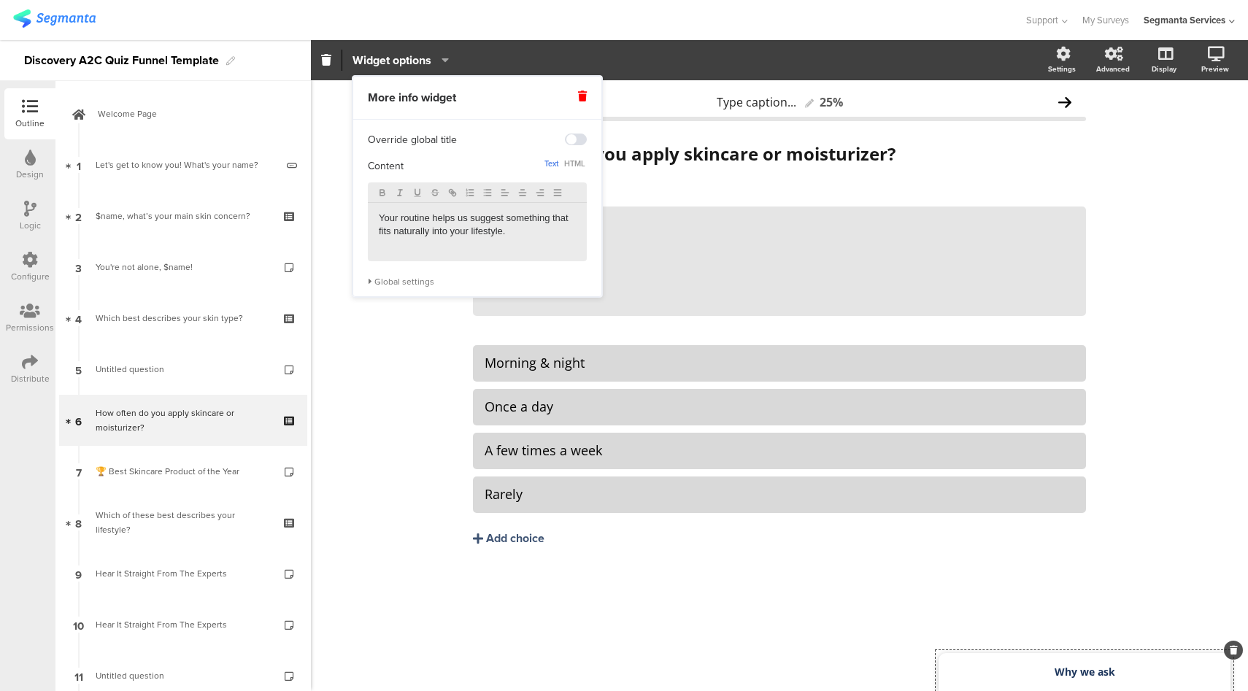
click at [452, 234] on p "Your routine helps us suggest something that fits naturally into your lifestyle." at bounding box center [477, 225] width 197 height 27
click at [576, 53] on div "Widget options" at bounding box center [677, 60] width 733 height 21
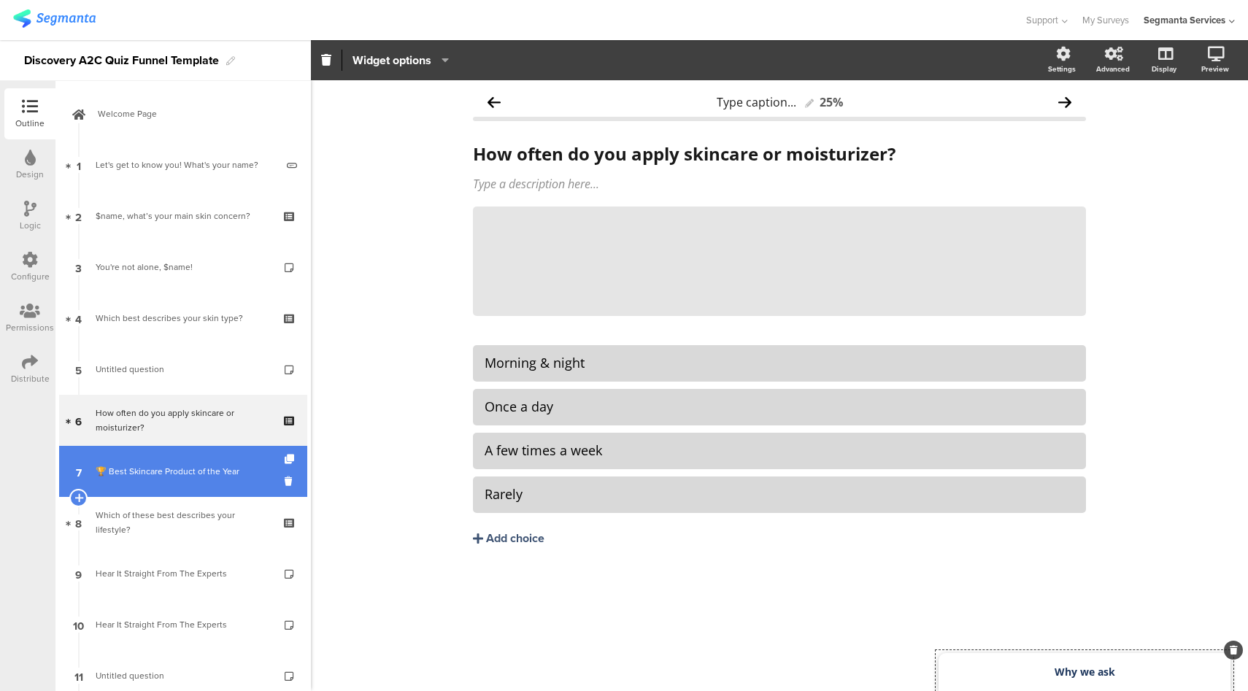
click at [128, 488] on link "7 🏆 Best Skincare Product of the Year" at bounding box center [183, 471] width 248 height 51
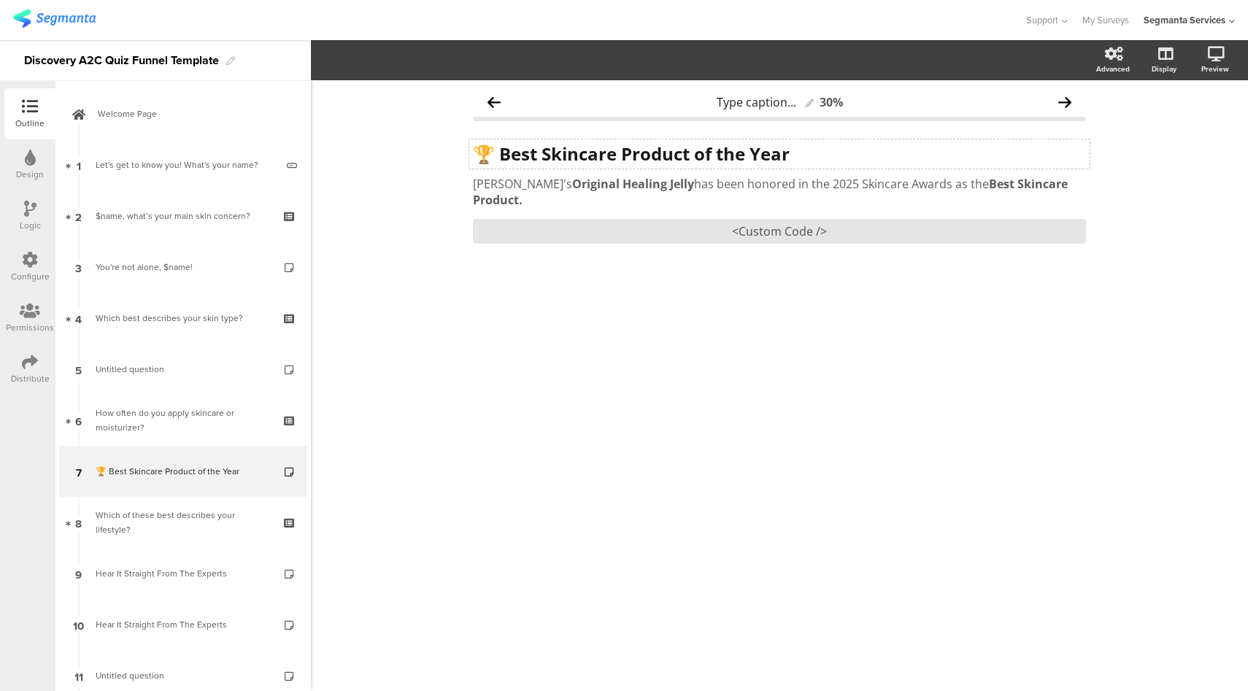
click at [721, 147] on strong "🏆 Best Skincare Product of the Year" at bounding box center [631, 154] width 317 height 24
click at [734, 182] on div "Vaseline's Original Healing Jelly has been honored in the 2025 Skincare Awards …" at bounding box center [779, 191] width 621 height 39
click at [784, 219] on div "<Custom Code />" at bounding box center [779, 231] width 613 height 25
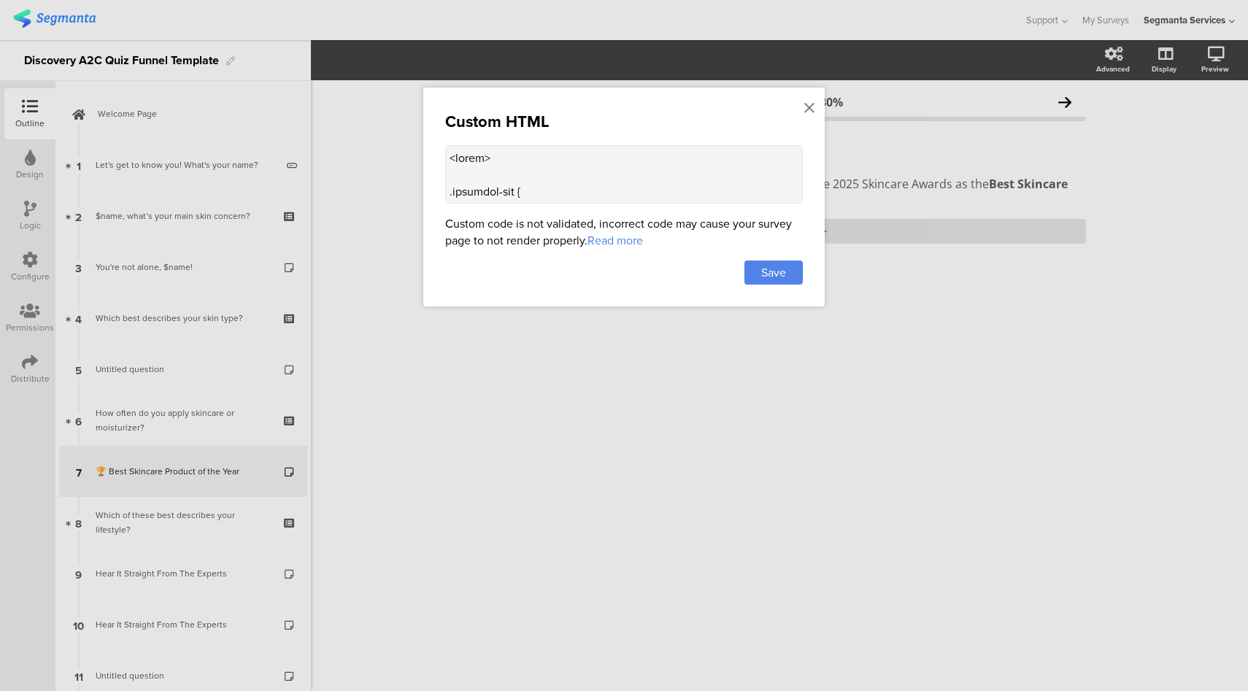
click at [602, 162] on textarea at bounding box center [624, 174] width 358 height 58
click at [807, 106] on icon at bounding box center [810, 108] width 10 height 16
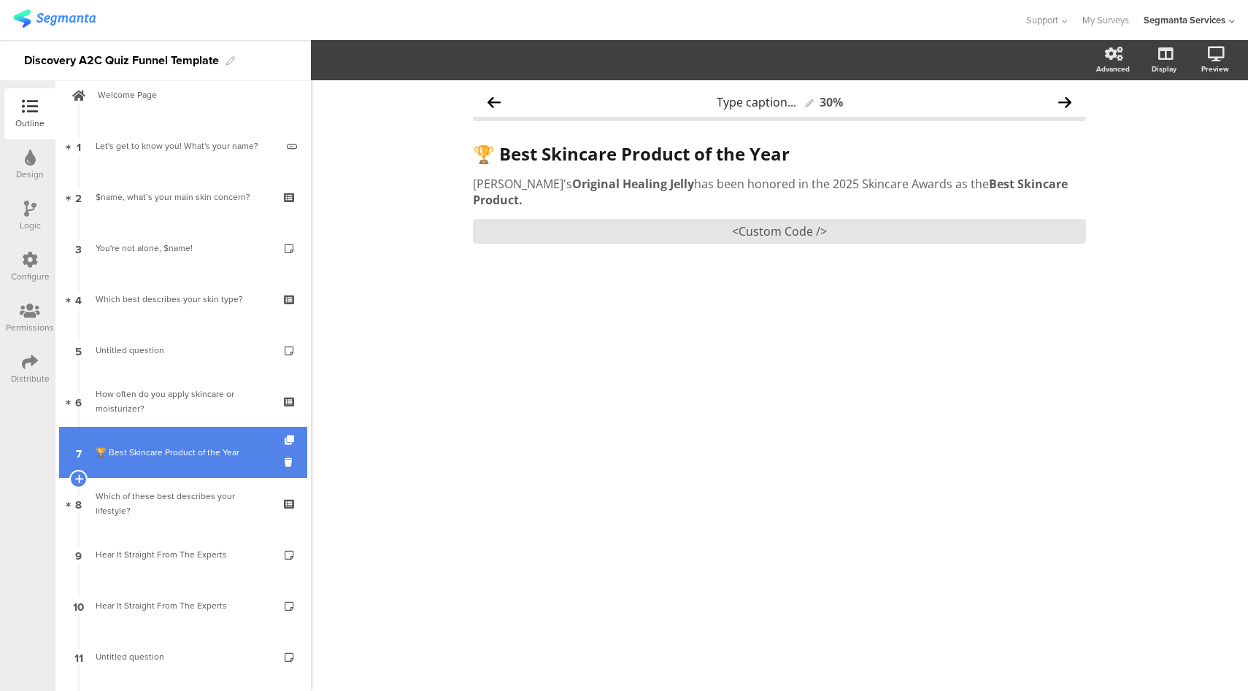
scroll to position [20, 0]
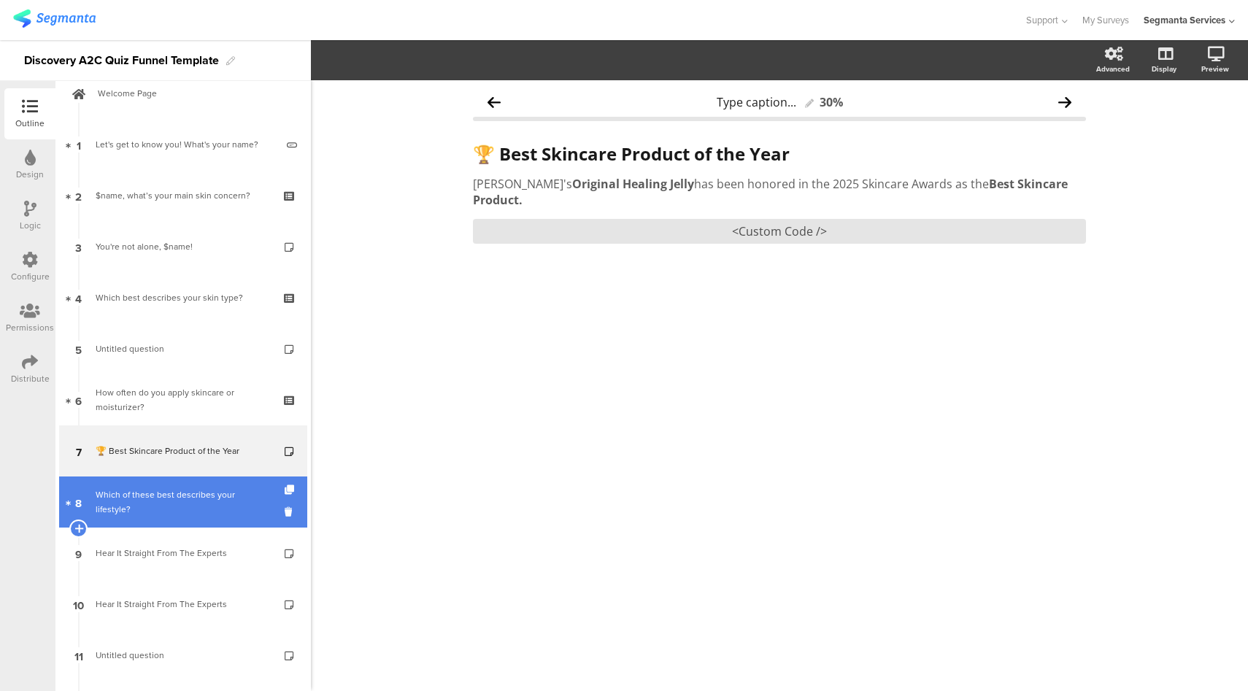
click at [186, 492] on div "Which of these best describes your lifestyle?" at bounding box center [183, 502] width 174 height 29
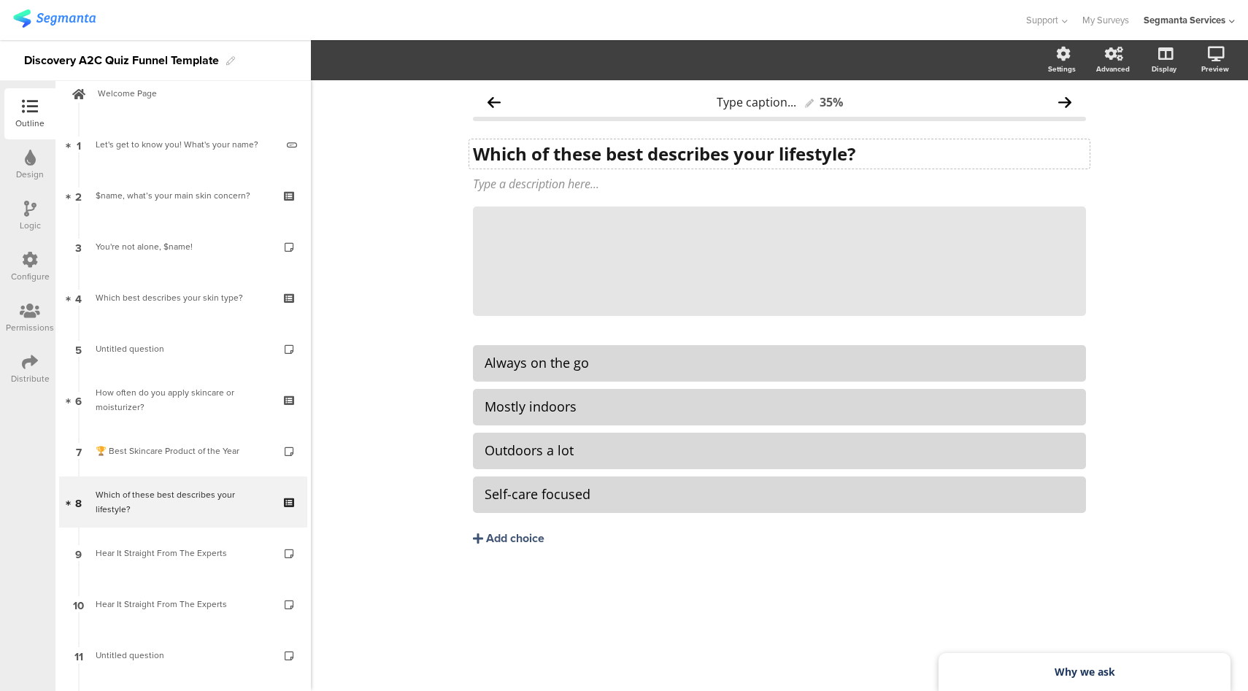
click at [584, 161] on div "Which of these best describes your lifestyle? Which of these best describes you…" at bounding box center [779, 153] width 621 height 29
click at [516, 366] on div "Always on the go" at bounding box center [780, 363] width 590 height 17
click at [552, 412] on div "Mostly indoors" at bounding box center [780, 407] width 590 height 17
click at [515, 451] on div "Outdoors a lot" at bounding box center [780, 450] width 590 height 17
click at [510, 496] on div "Self-care focused" at bounding box center [780, 494] width 590 height 17
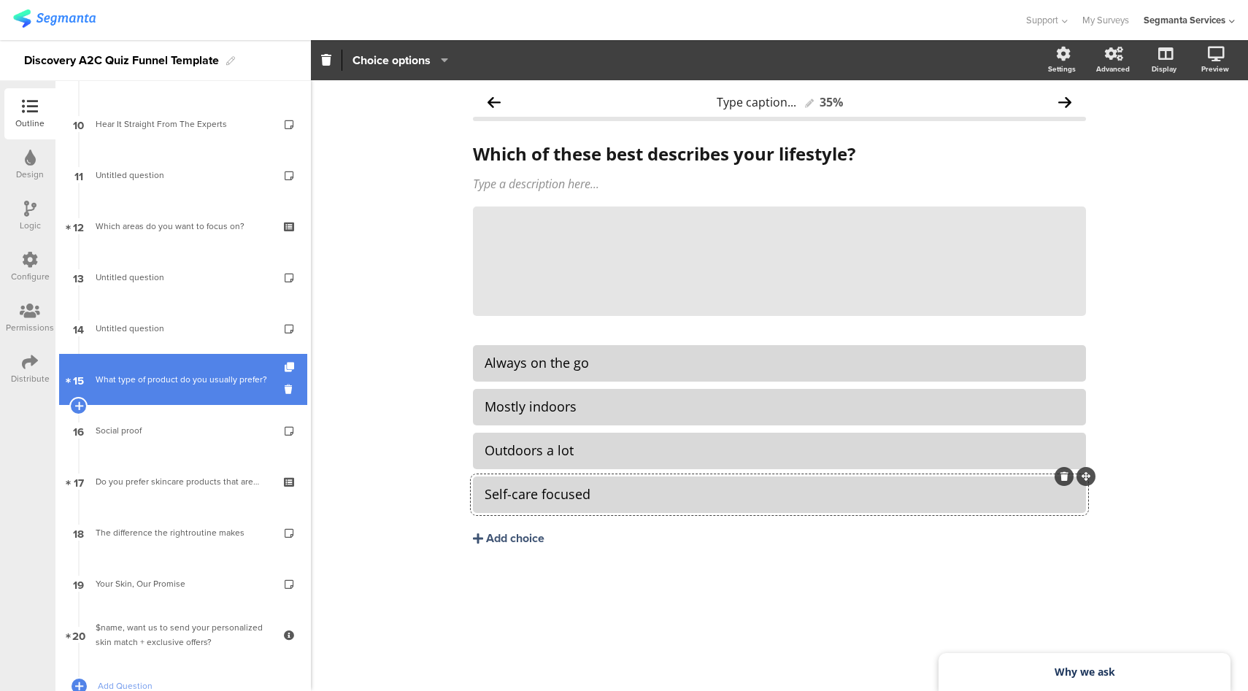
scroll to position [287, 0]
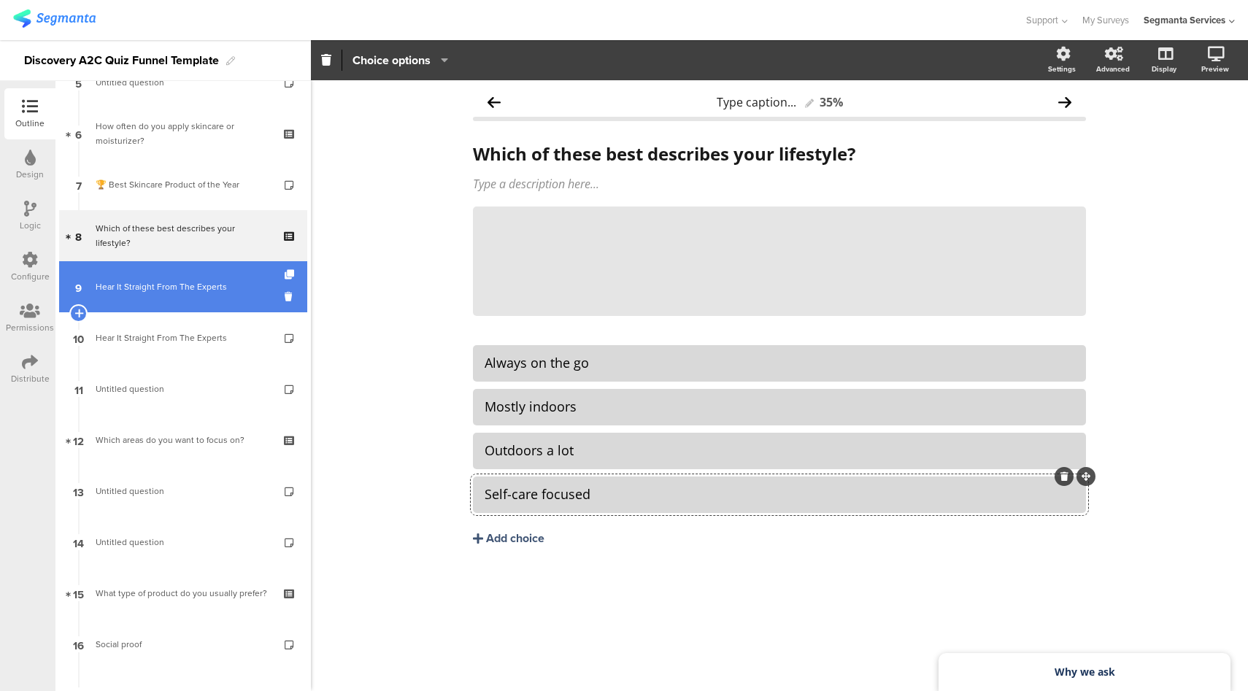
click at [210, 303] on link "9 Hear It Straight From The Experts" at bounding box center [183, 286] width 248 height 51
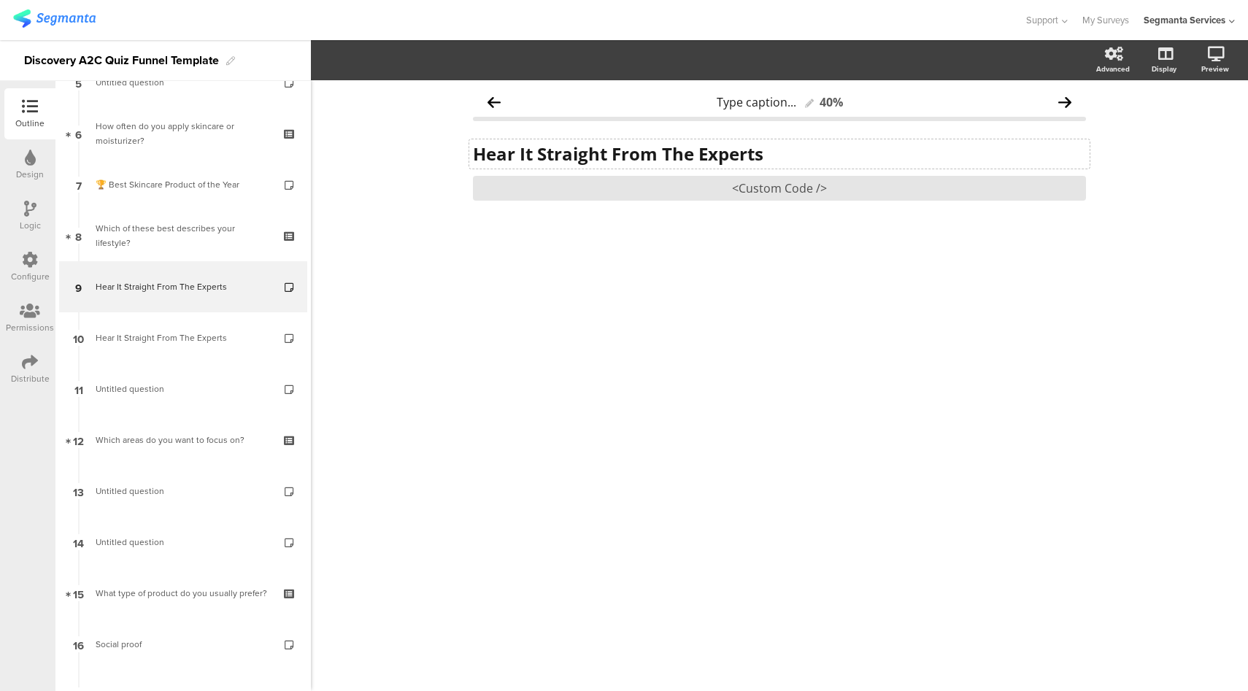
click at [626, 147] on strong "Hear It Straight From The Experts" at bounding box center [618, 154] width 291 height 24
click at [782, 184] on div "<Custom Code />" at bounding box center [779, 188] width 613 height 25
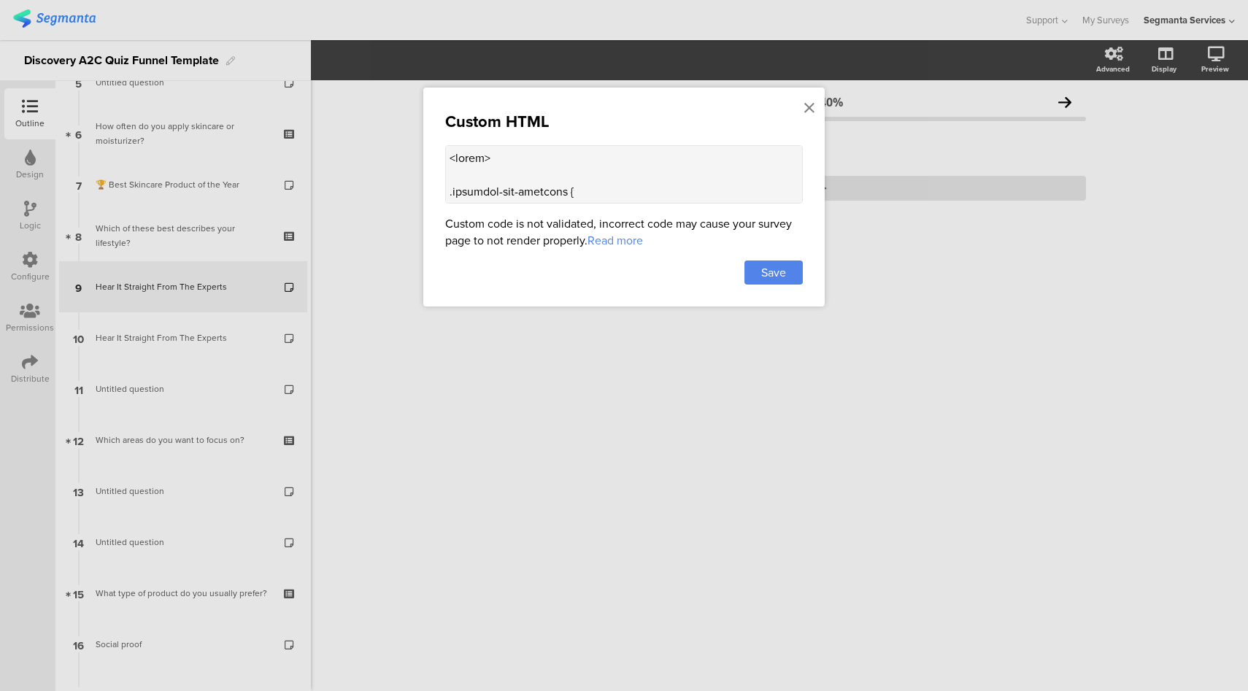
click at [629, 141] on div "Custom HTML Custom code is not validated, incorrect code may cause your survey …" at bounding box center [624, 197] width 402 height 219
click at [618, 166] on textarea at bounding box center [624, 174] width 358 height 58
click at [810, 110] on icon at bounding box center [810, 108] width 10 height 16
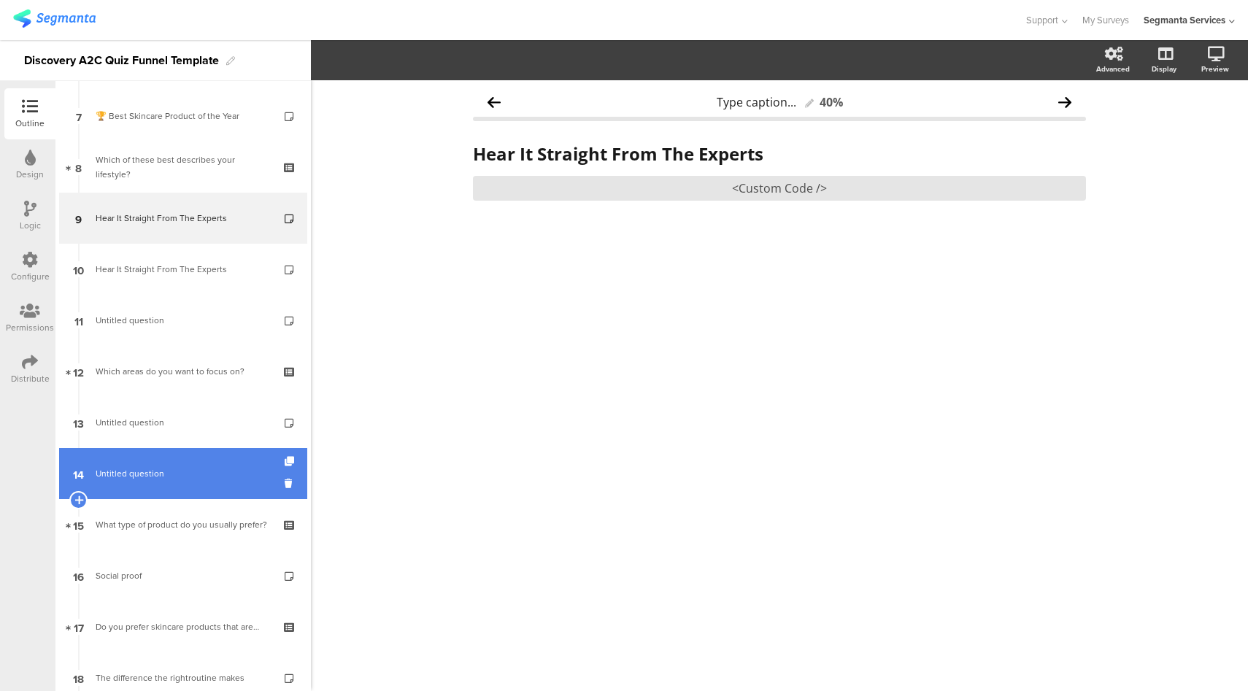
scroll to position [358, 0]
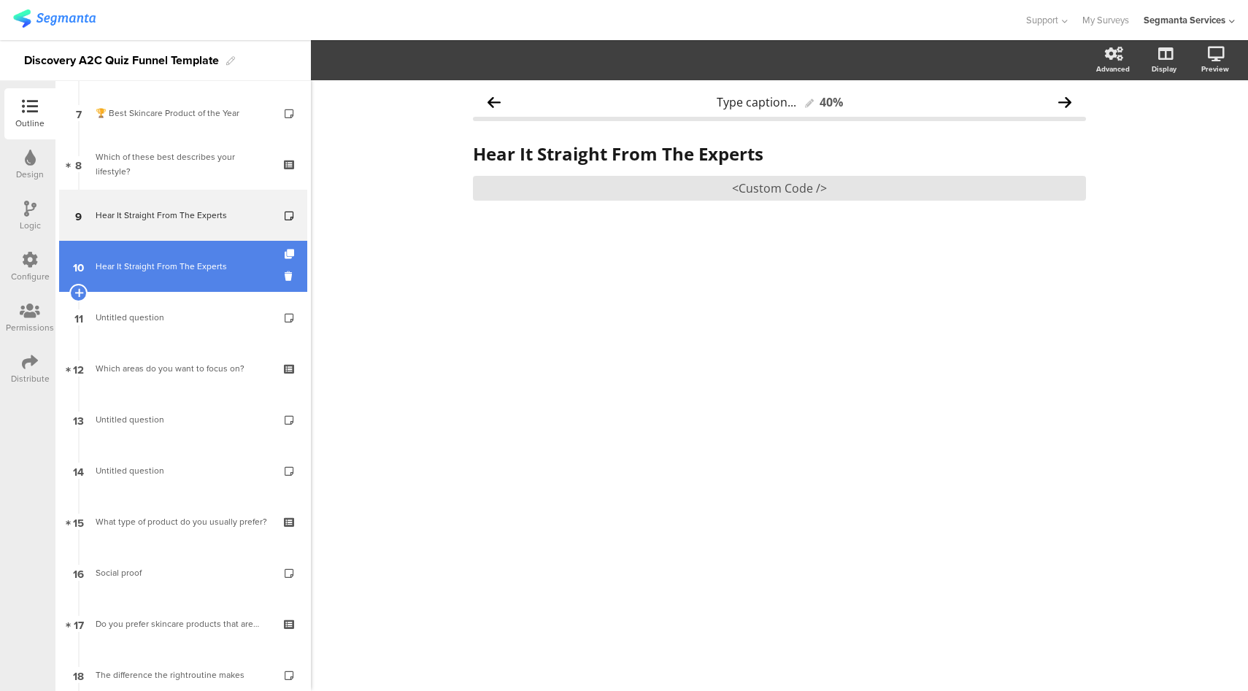
click at [206, 274] on link "10 Hear It Straight From The Experts" at bounding box center [183, 266] width 248 height 51
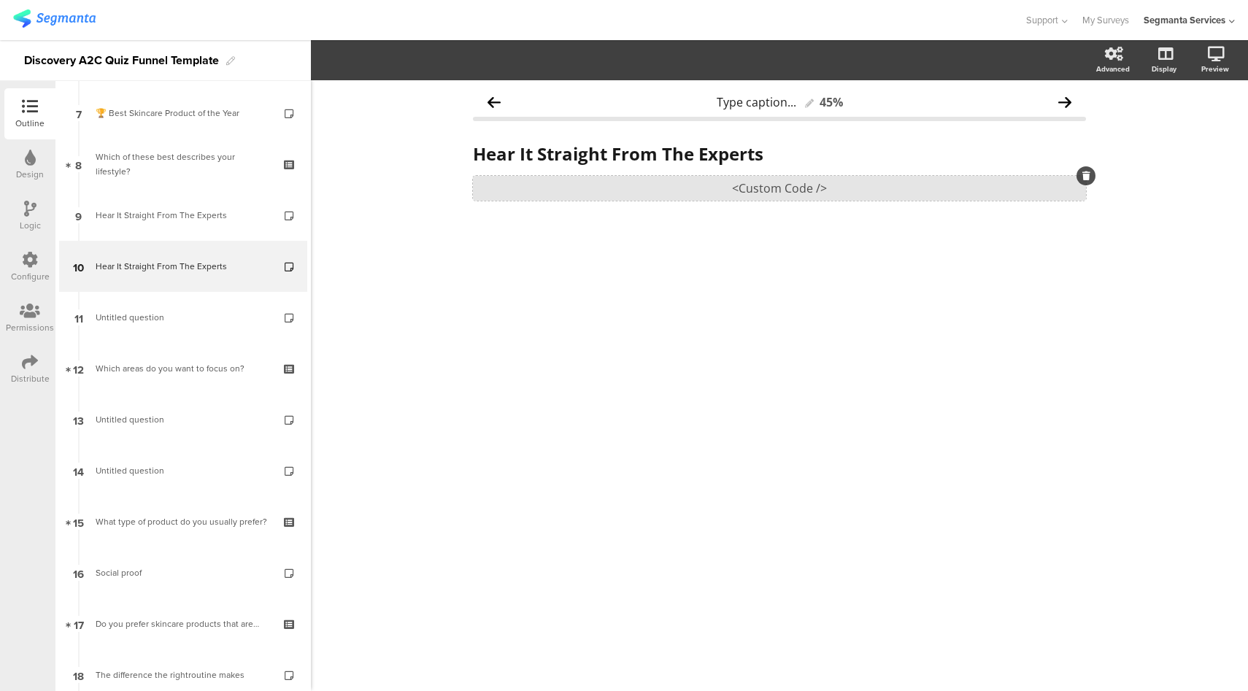
click at [702, 180] on div "<Custom Code />" at bounding box center [779, 188] width 613 height 25
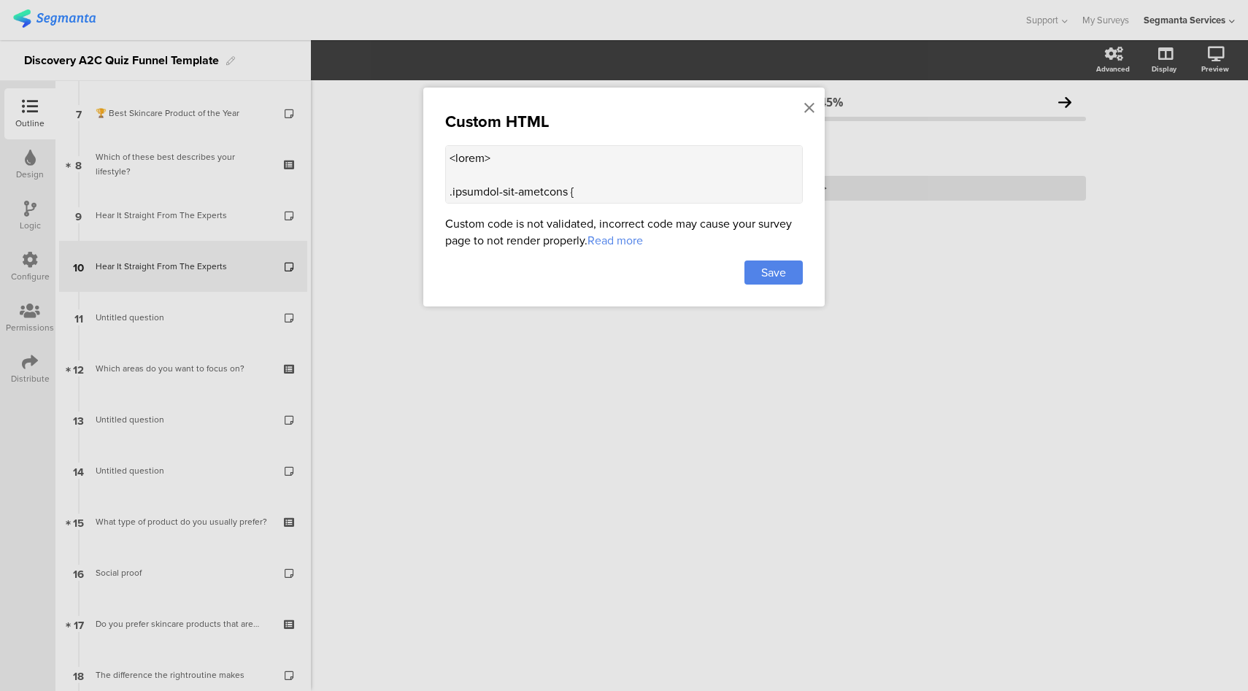
click at [562, 164] on textarea at bounding box center [624, 174] width 358 height 58
drag, startPoint x: 806, startPoint y: 108, endPoint x: 775, endPoint y: 120, distance: 33.8
click at [806, 108] on icon at bounding box center [810, 108] width 10 height 16
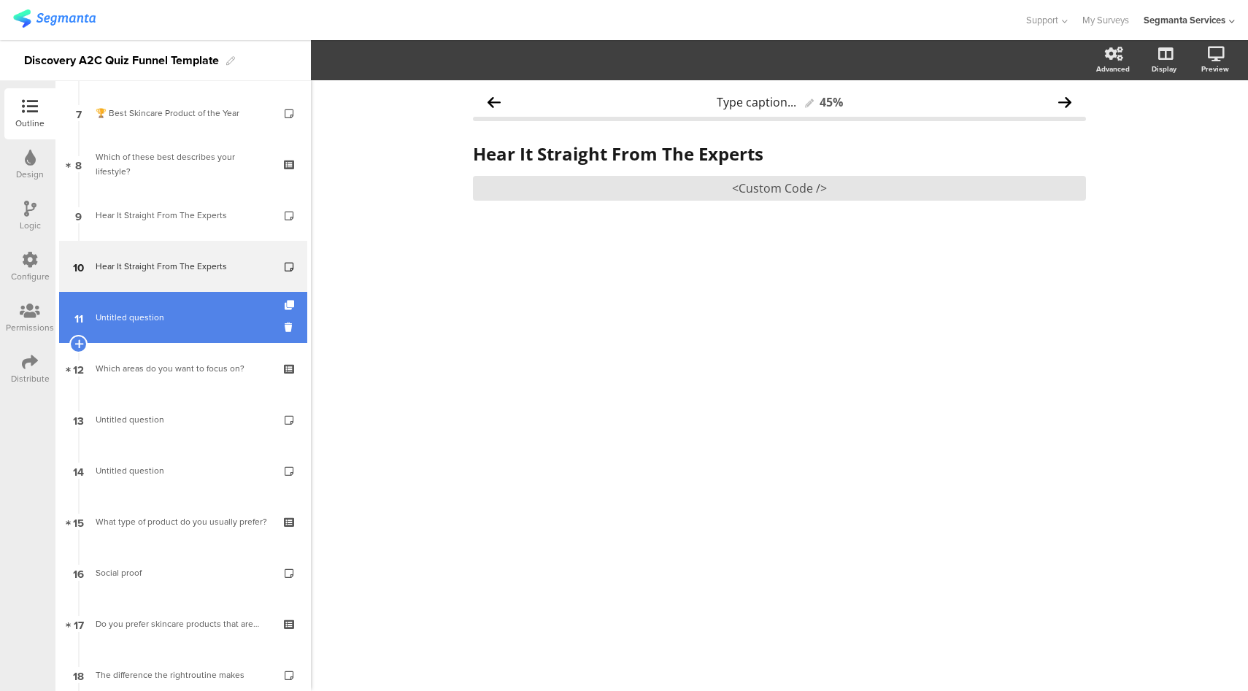
click at [148, 302] on link "11 Untitled question" at bounding box center [183, 317] width 248 height 51
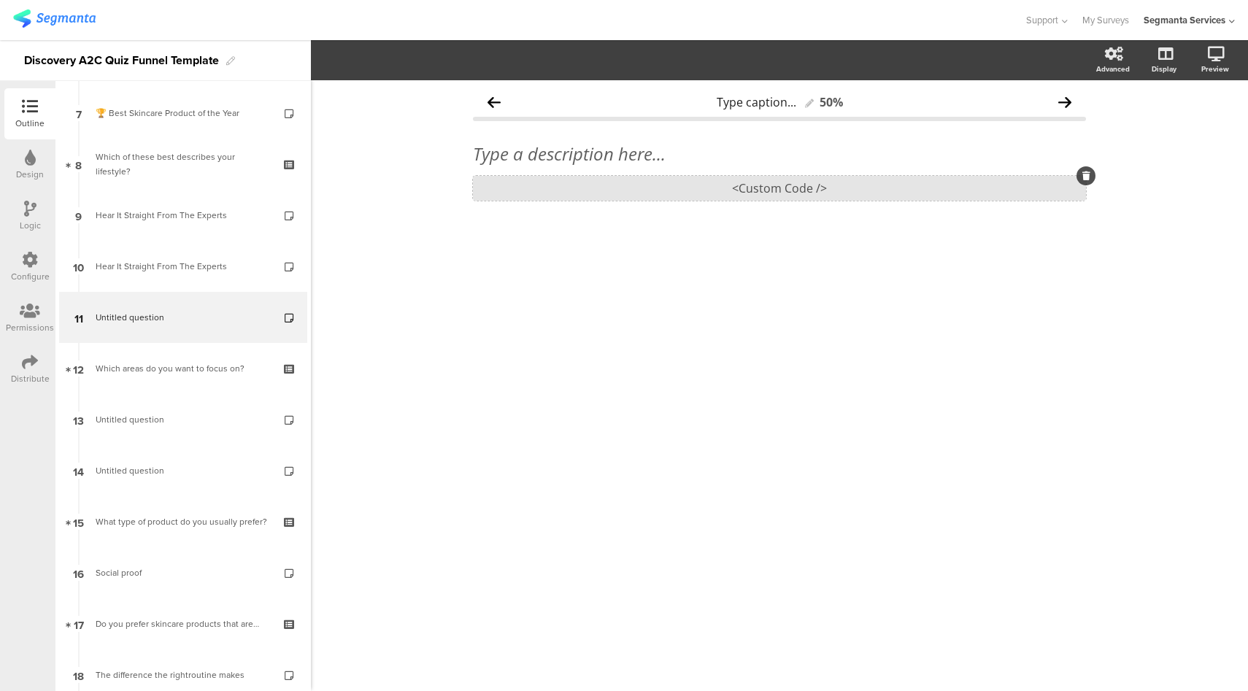
click at [702, 189] on div "<Custom Code />" at bounding box center [779, 188] width 613 height 25
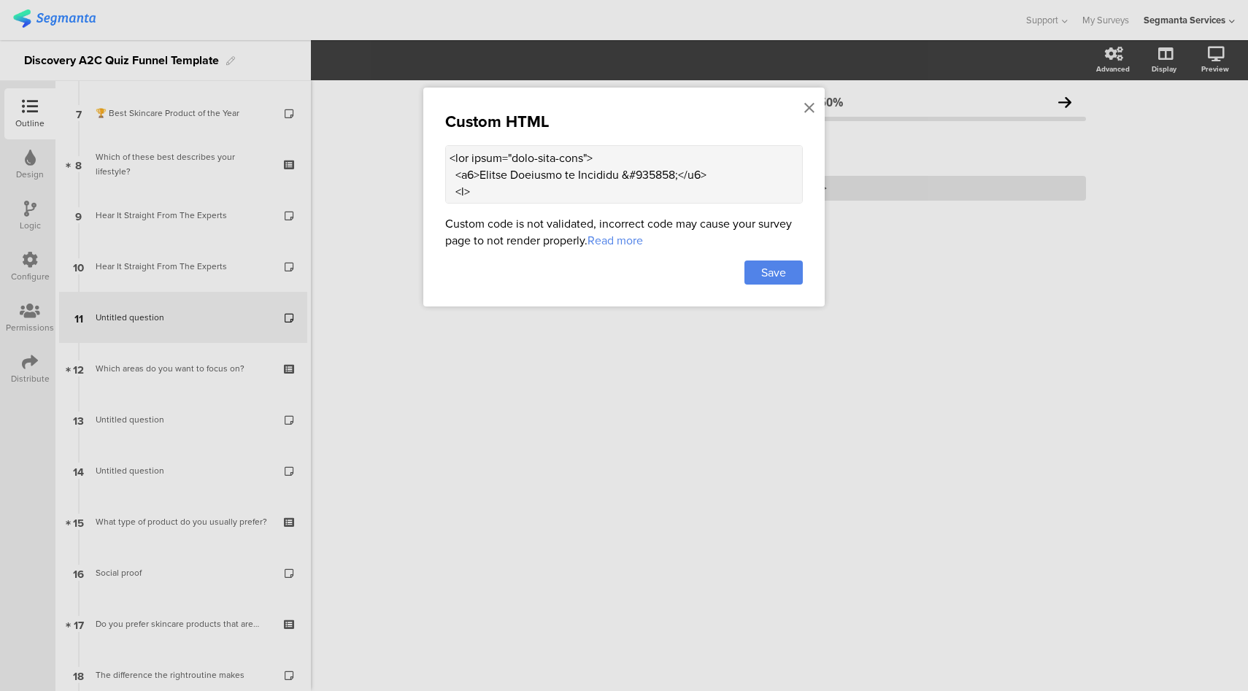
click at [618, 169] on textarea at bounding box center [624, 174] width 358 height 58
click at [813, 107] on icon at bounding box center [810, 108] width 10 height 16
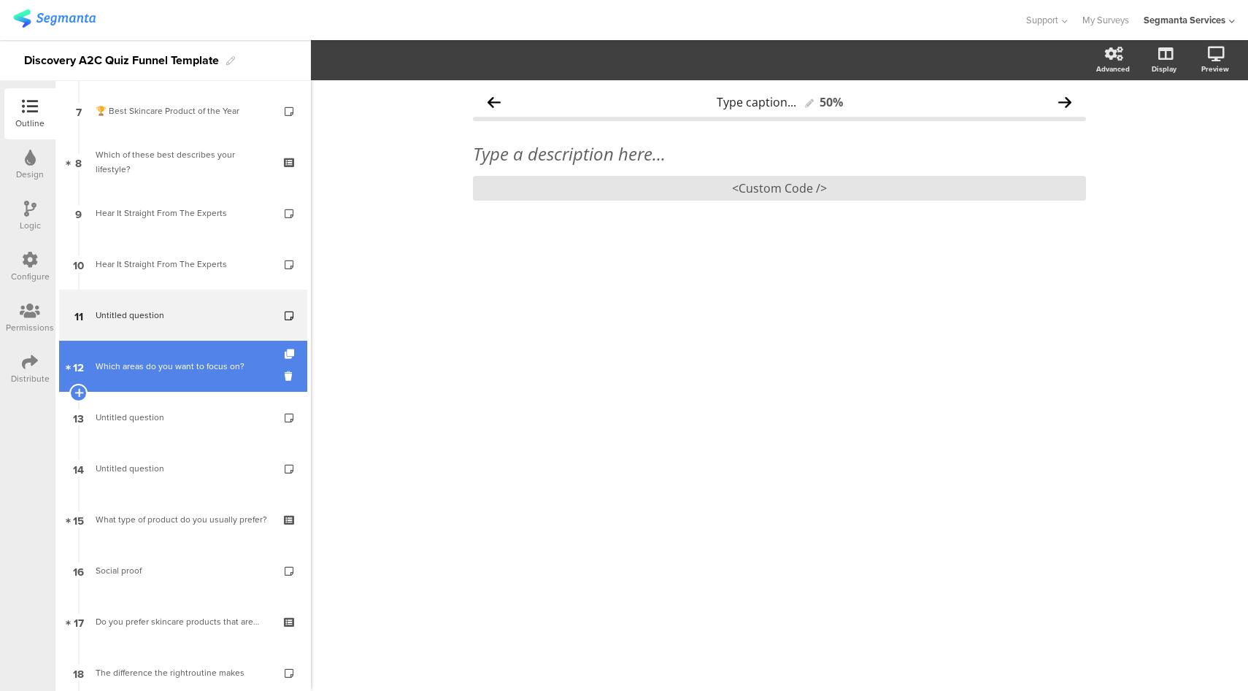
scroll to position [361, 0]
click at [190, 353] on link "12 Which areas do you want to focus on?" at bounding box center [183, 365] width 248 height 51
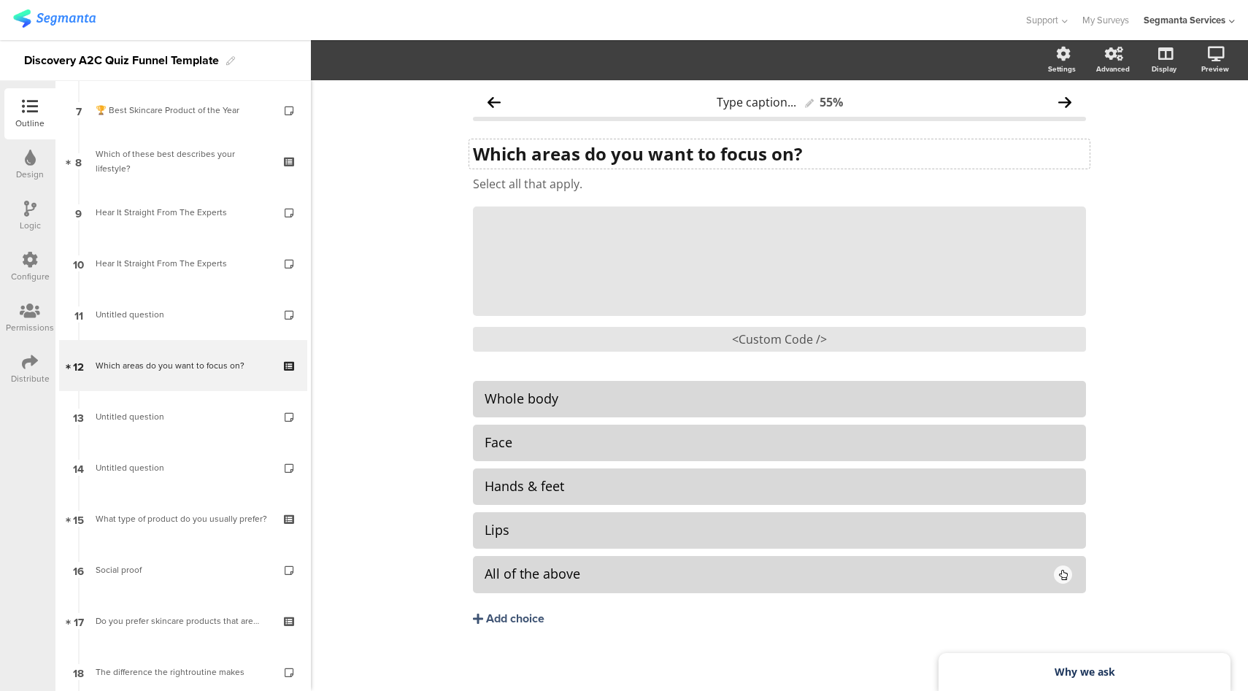
click at [558, 148] on strong "Which areas do you want to focus on?" at bounding box center [637, 154] width 329 height 24
click at [751, 343] on div "<Custom Code />" at bounding box center [779, 339] width 613 height 25
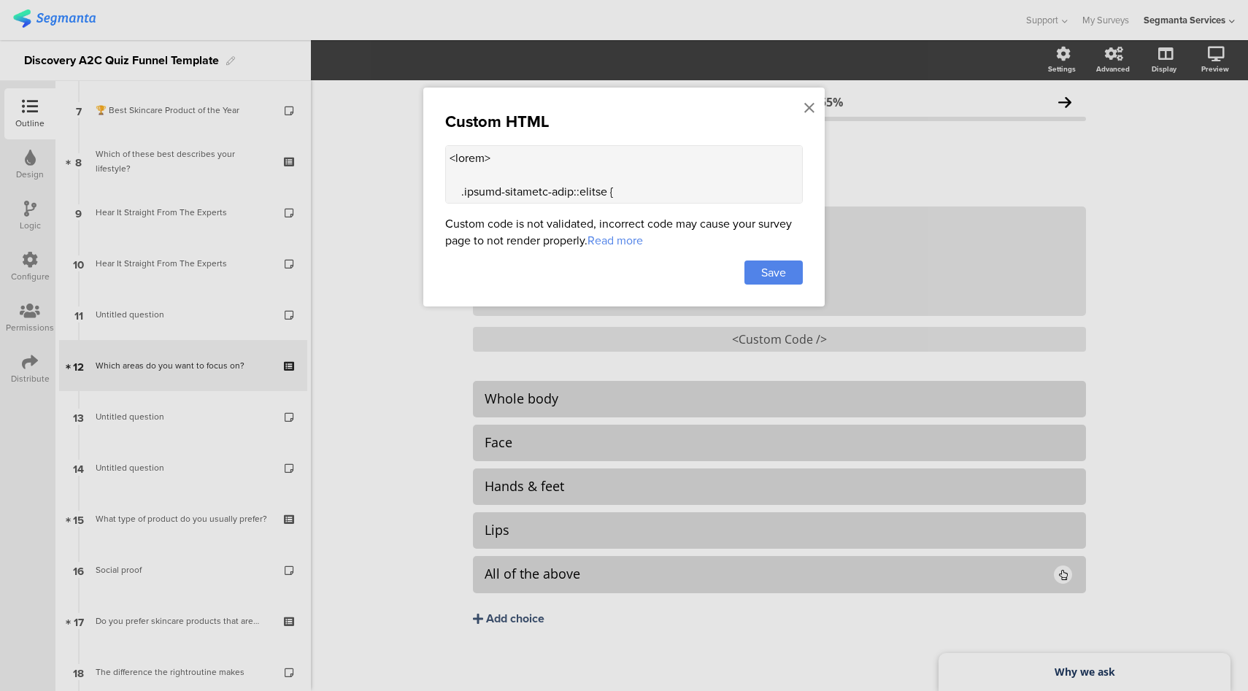
click at [632, 182] on textarea at bounding box center [624, 174] width 358 height 58
click at [806, 358] on div at bounding box center [624, 345] width 1248 height 691
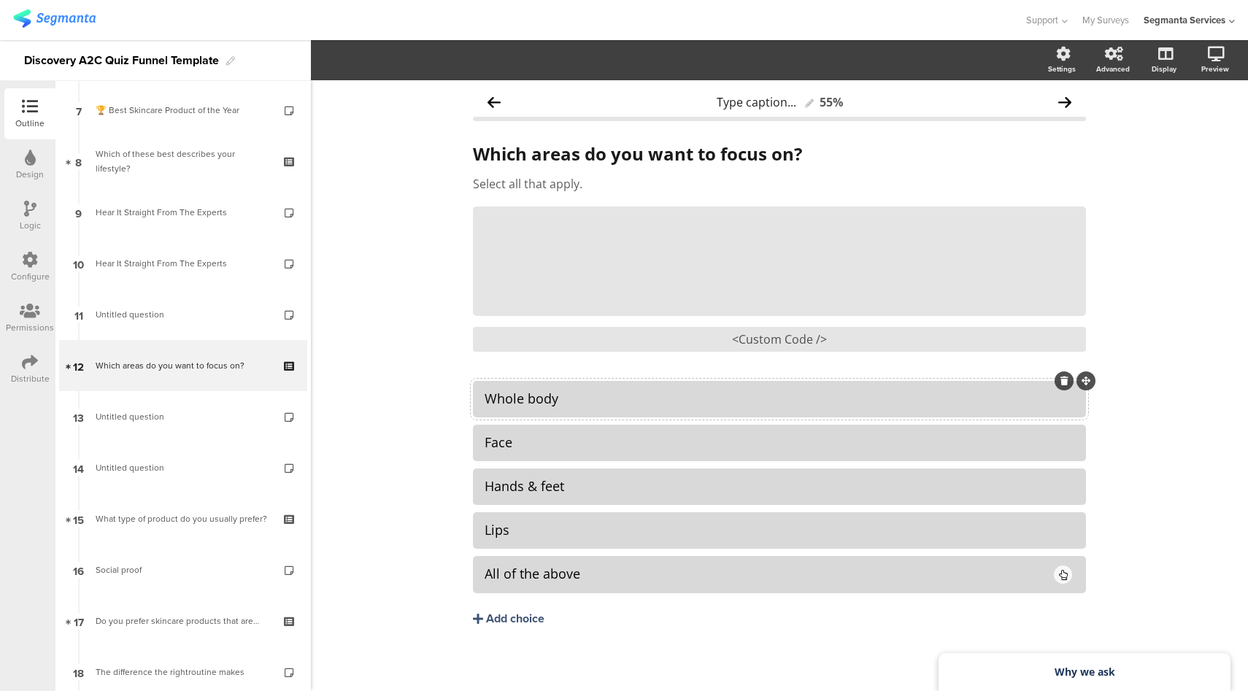
click at [511, 407] on div "Whole body" at bounding box center [780, 399] width 590 height 24
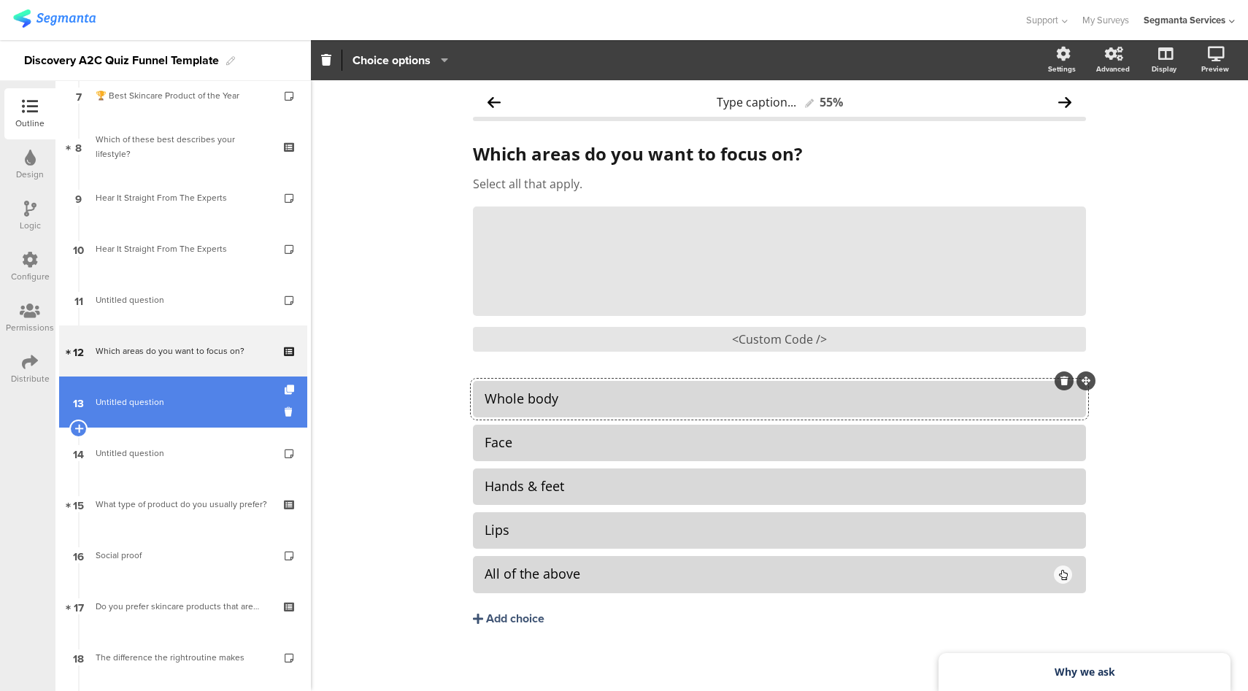
scroll to position [377, 0]
click at [158, 391] on link "13 Untitled question" at bounding box center [183, 401] width 248 height 51
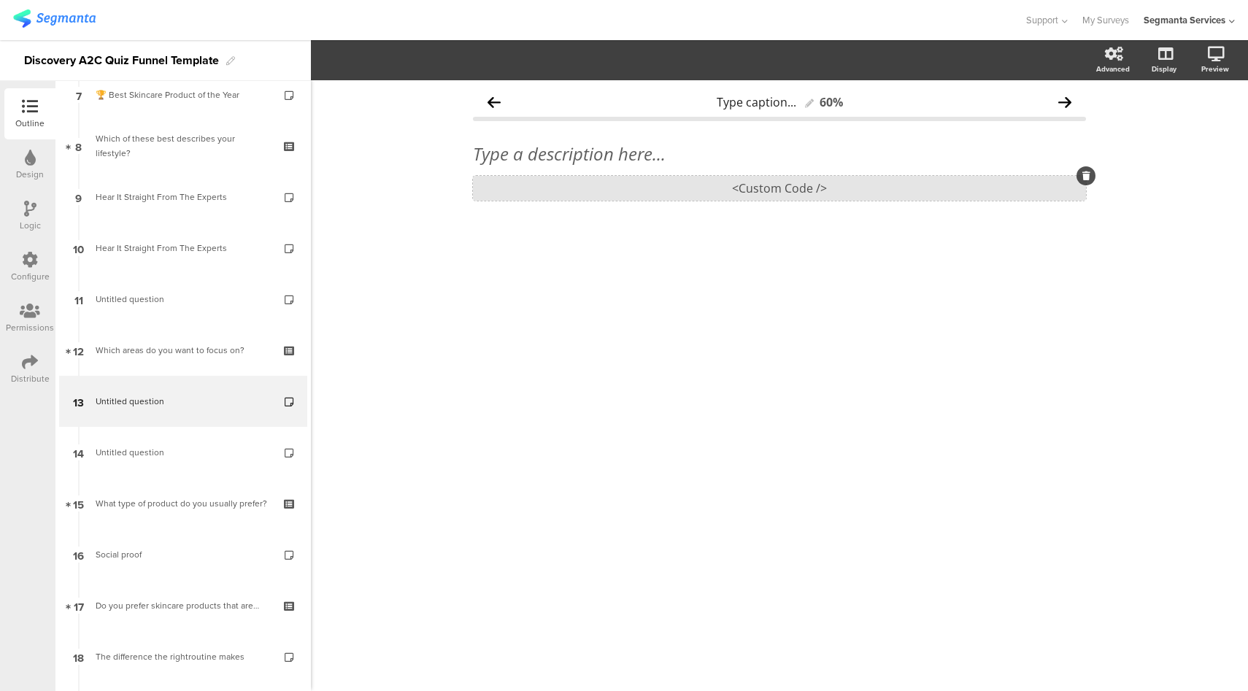
click at [802, 186] on div "<Custom Code />" at bounding box center [779, 188] width 613 height 25
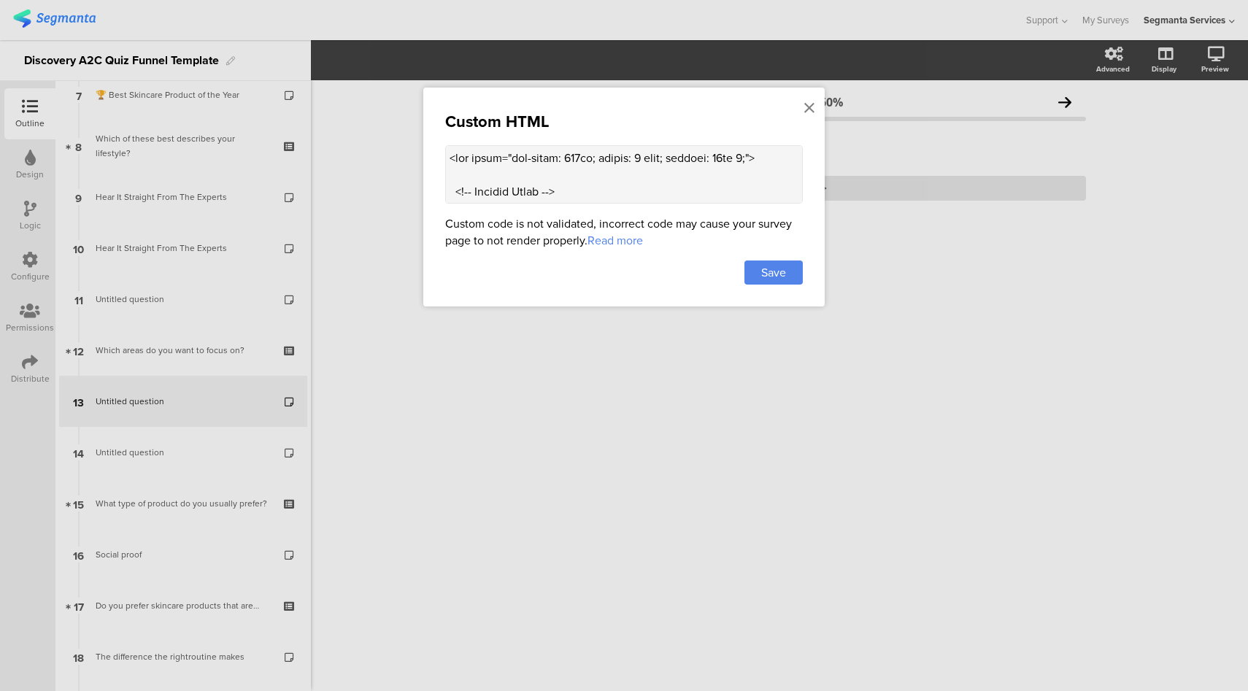
click at [629, 164] on textarea at bounding box center [624, 174] width 358 height 58
click at [810, 112] on icon at bounding box center [810, 108] width 10 height 16
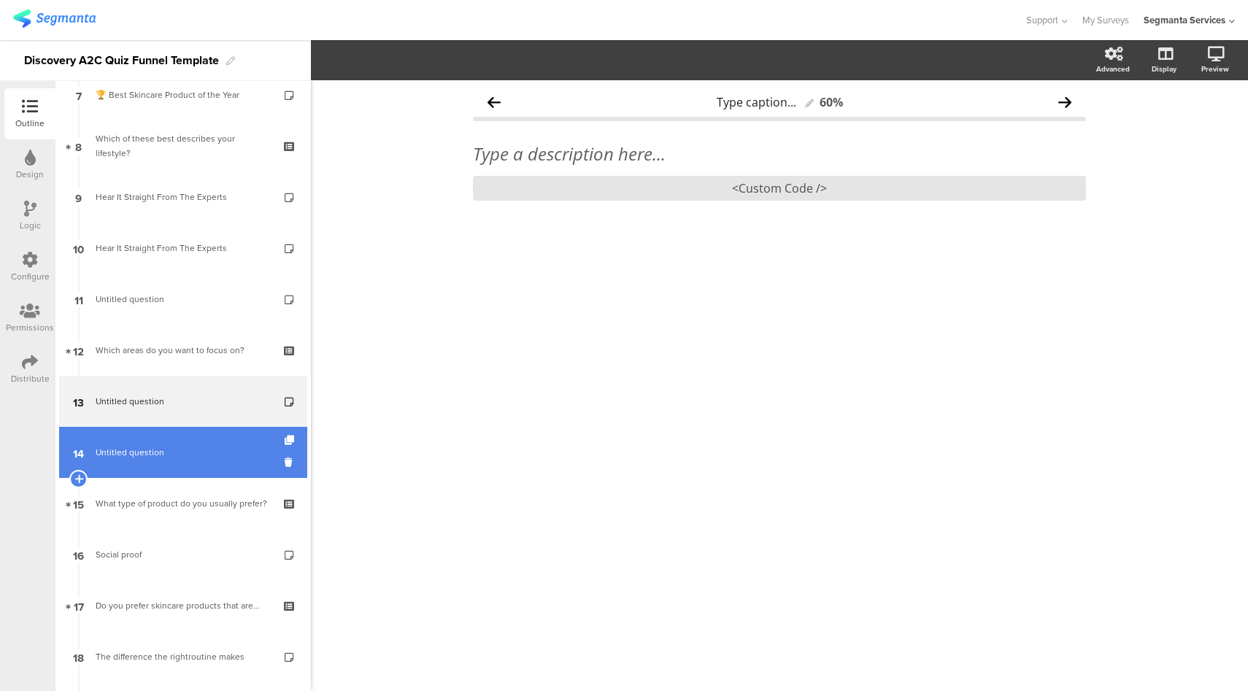
click at [184, 469] on link "14 Untitled question" at bounding box center [183, 452] width 248 height 51
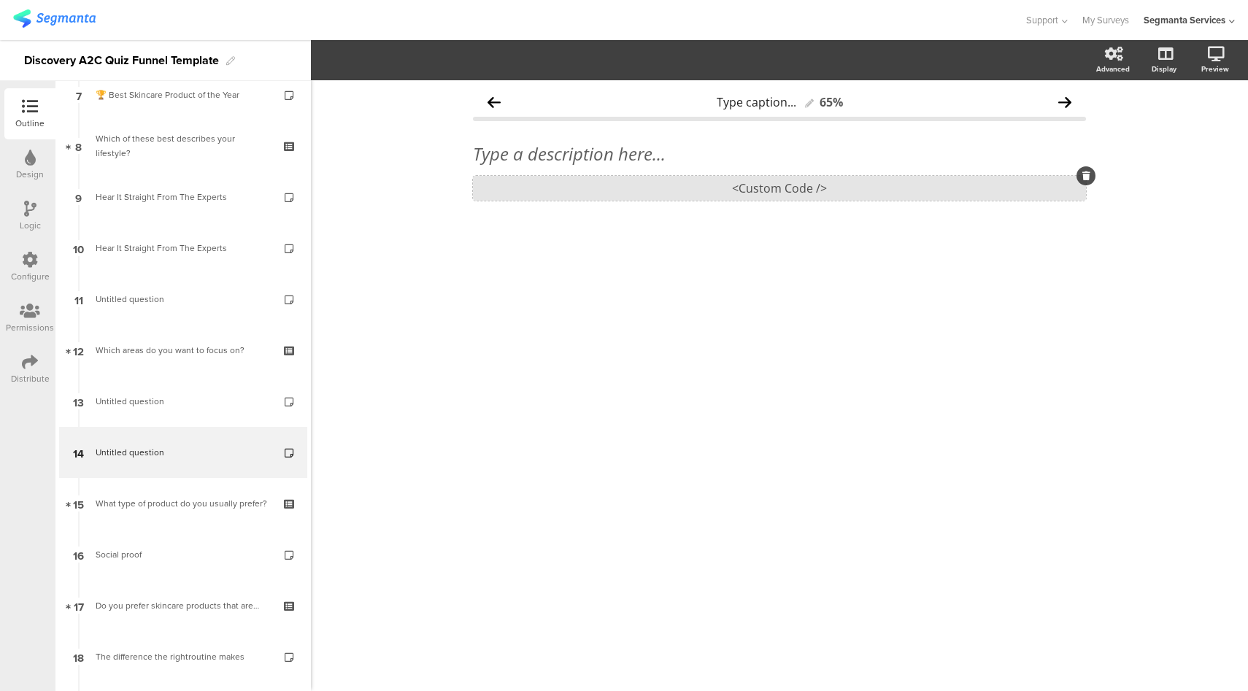
click at [800, 186] on div "<Custom Code />" at bounding box center [779, 188] width 613 height 25
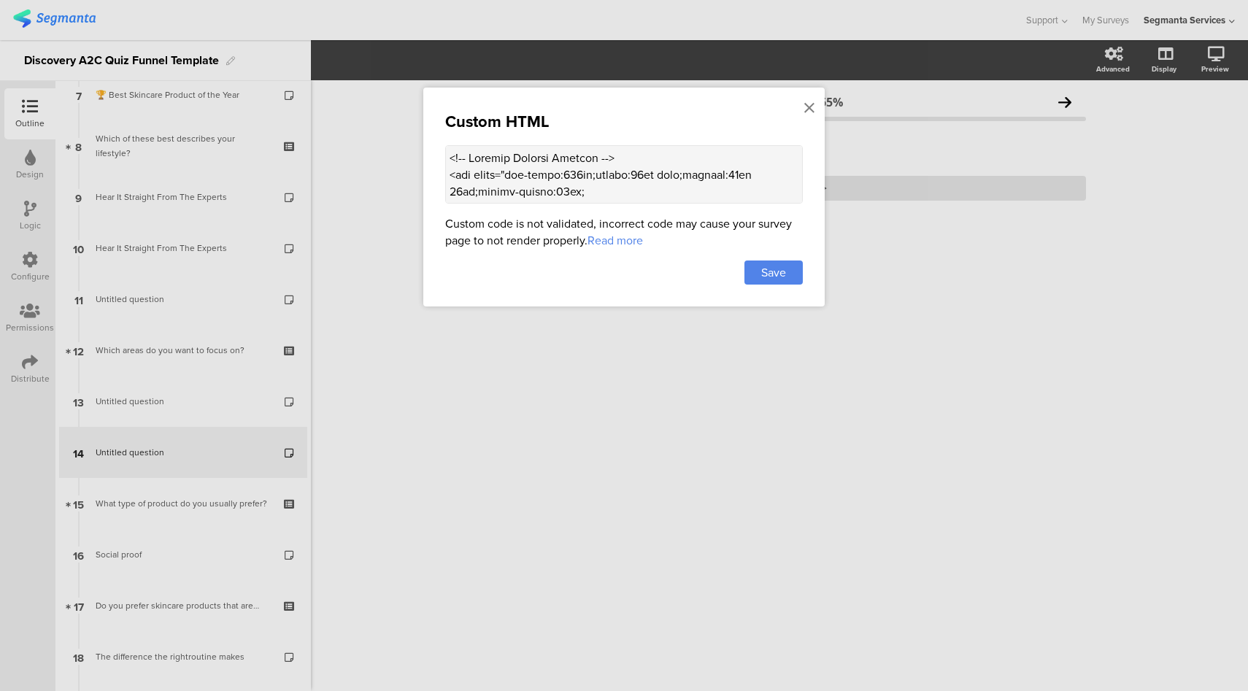
click at [677, 184] on textarea at bounding box center [624, 174] width 358 height 58
click at [813, 109] on icon at bounding box center [810, 108] width 10 height 16
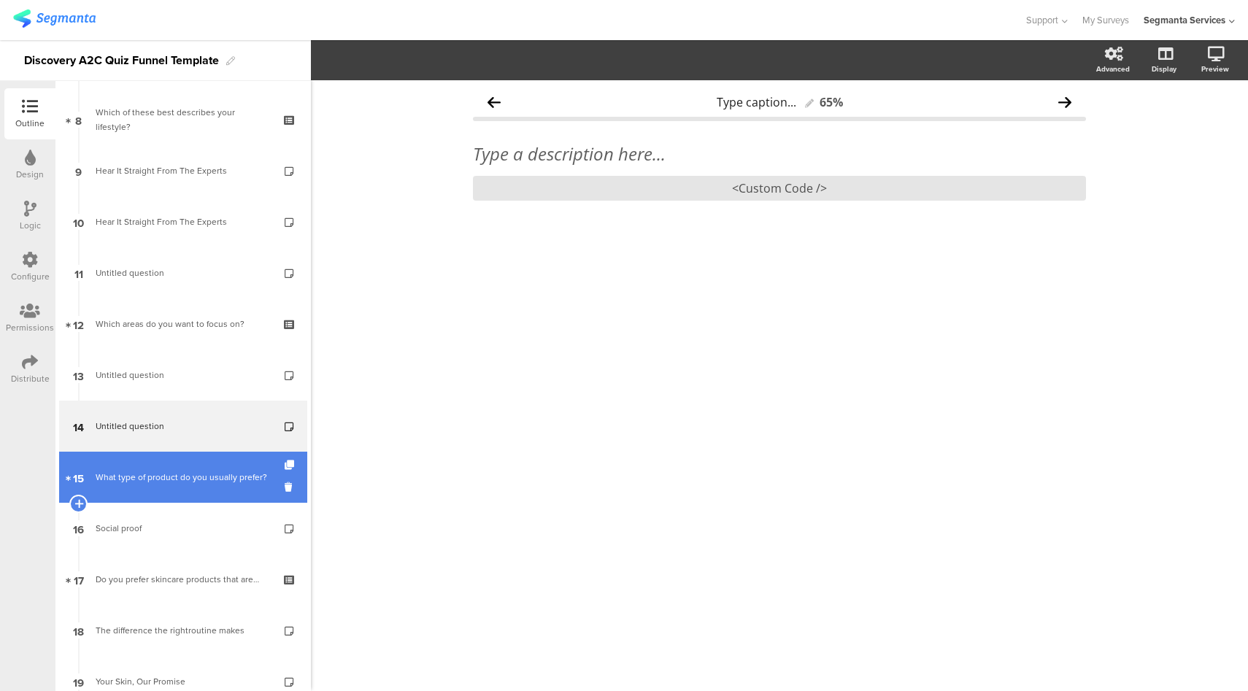
scroll to position [404, 0]
click at [179, 473] on div "What type of product do you usually prefer?" at bounding box center [183, 476] width 174 height 15
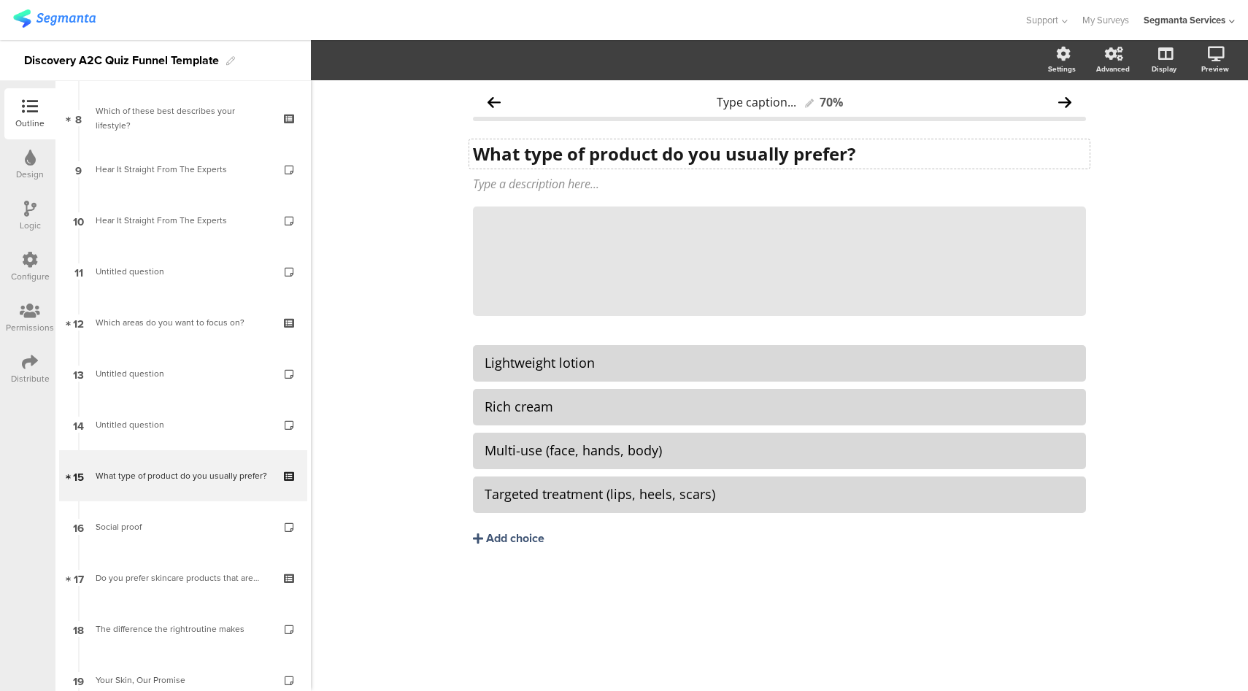
click at [566, 156] on strong "What type of product do you usually prefer?" at bounding box center [664, 154] width 383 height 24
click at [583, 364] on div "Lightweight lotion" at bounding box center [780, 363] width 590 height 17
click at [540, 402] on div "Rich cream" at bounding box center [780, 407] width 590 height 17
click at [543, 447] on div "Multi-use (face, hands, body)" at bounding box center [780, 450] width 590 height 17
click at [556, 496] on div "Targeted treatment (lips, heels, scars)" at bounding box center [780, 494] width 590 height 17
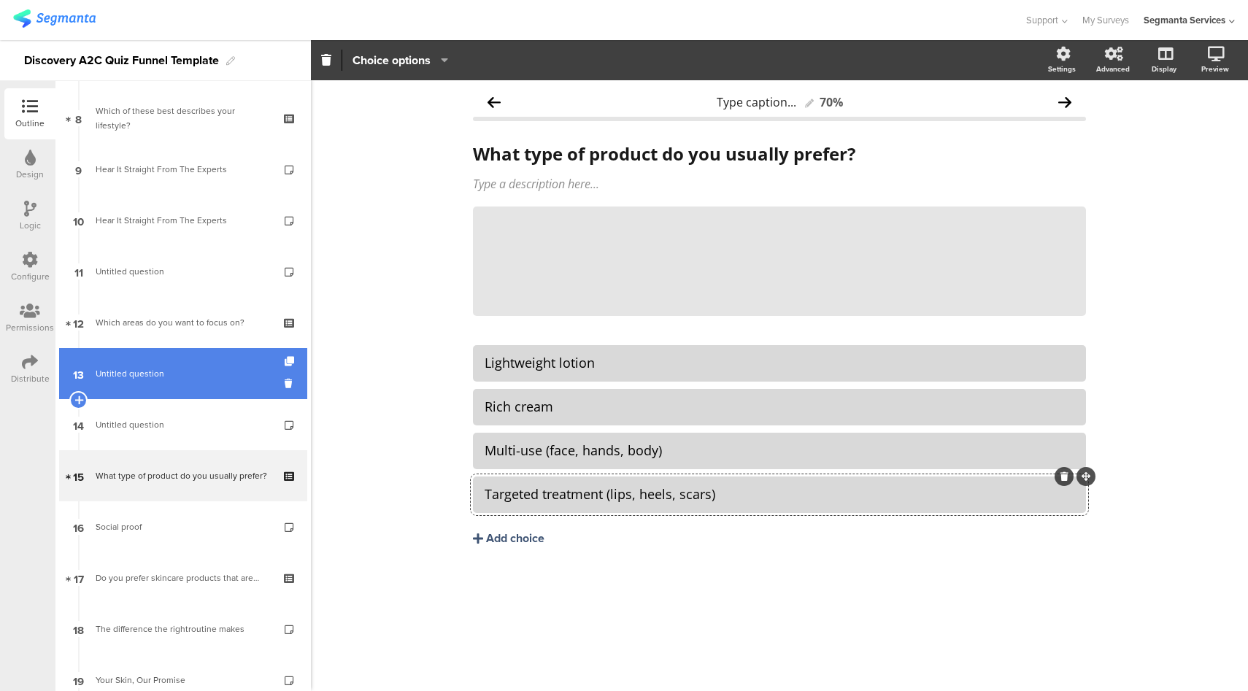
scroll to position [521, 0]
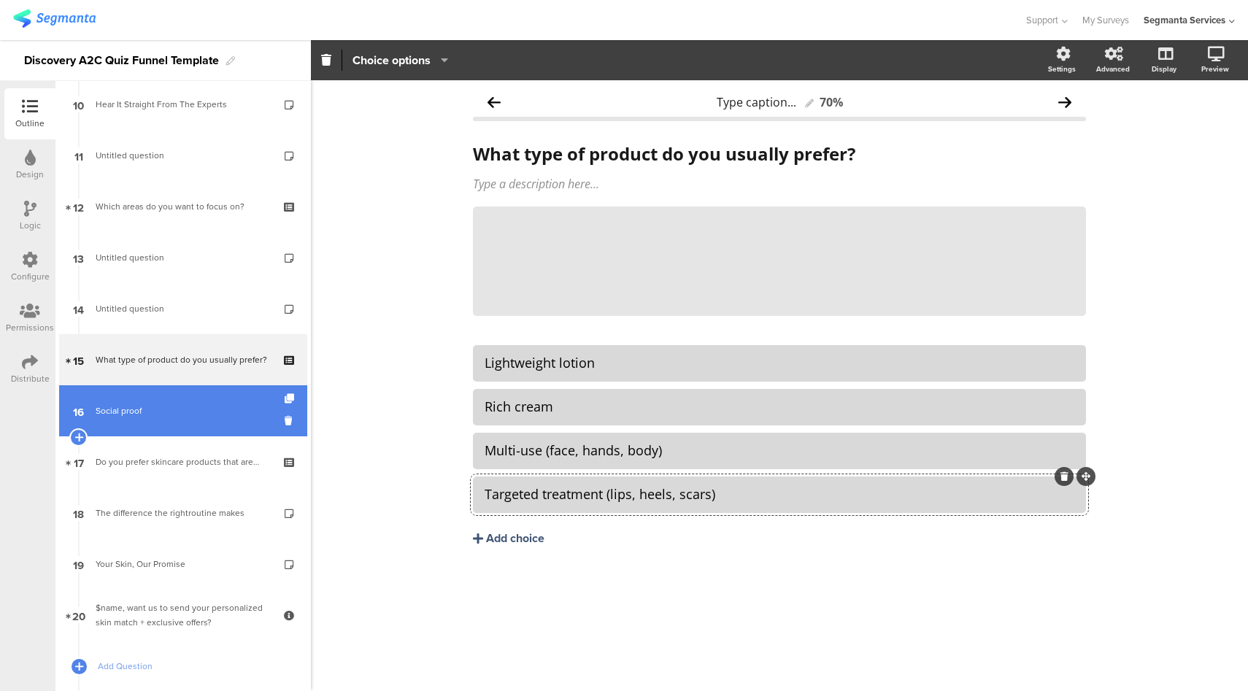
click at [196, 410] on div "Social proof" at bounding box center [183, 411] width 174 height 15
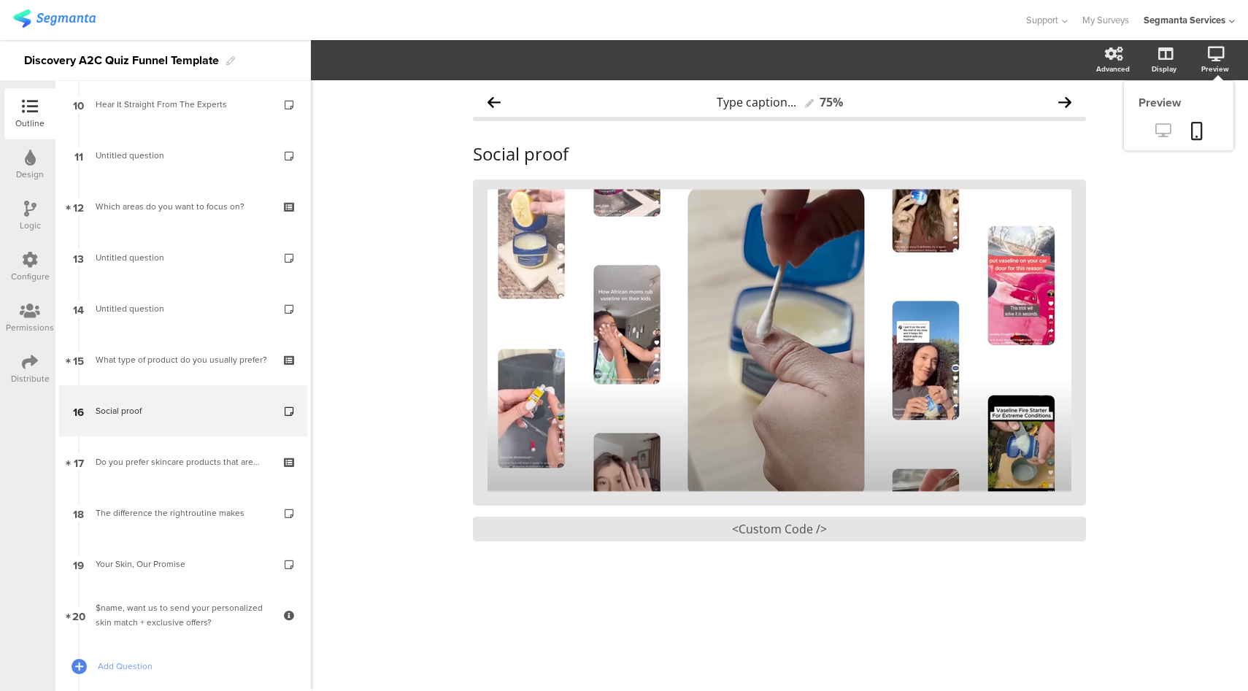
click at [1164, 130] on icon at bounding box center [1163, 130] width 15 height 14
click at [802, 534] on div "<Custom Code />" at bounding box center [779, 529] width 613 height 25
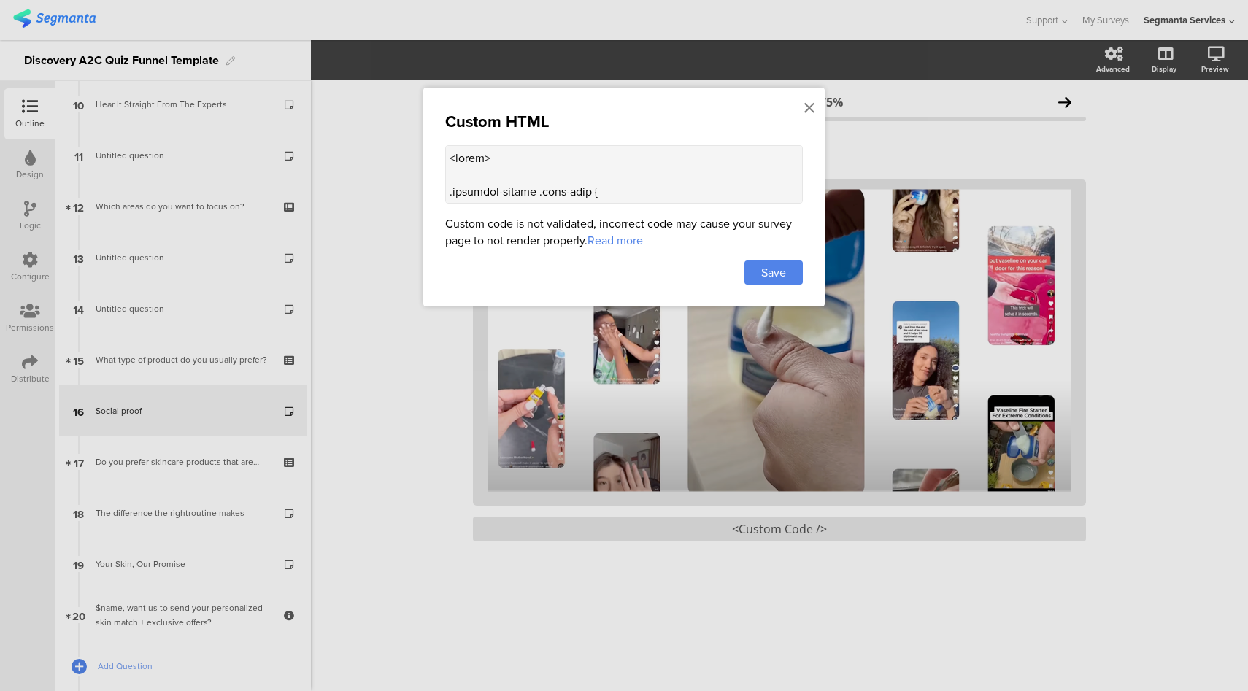
click at [571, 156] on textarea at bounding box center [624, 174] width 358 height 58
click at [813, 110] on icon at bounding box center [810, 108] width 10 height 16
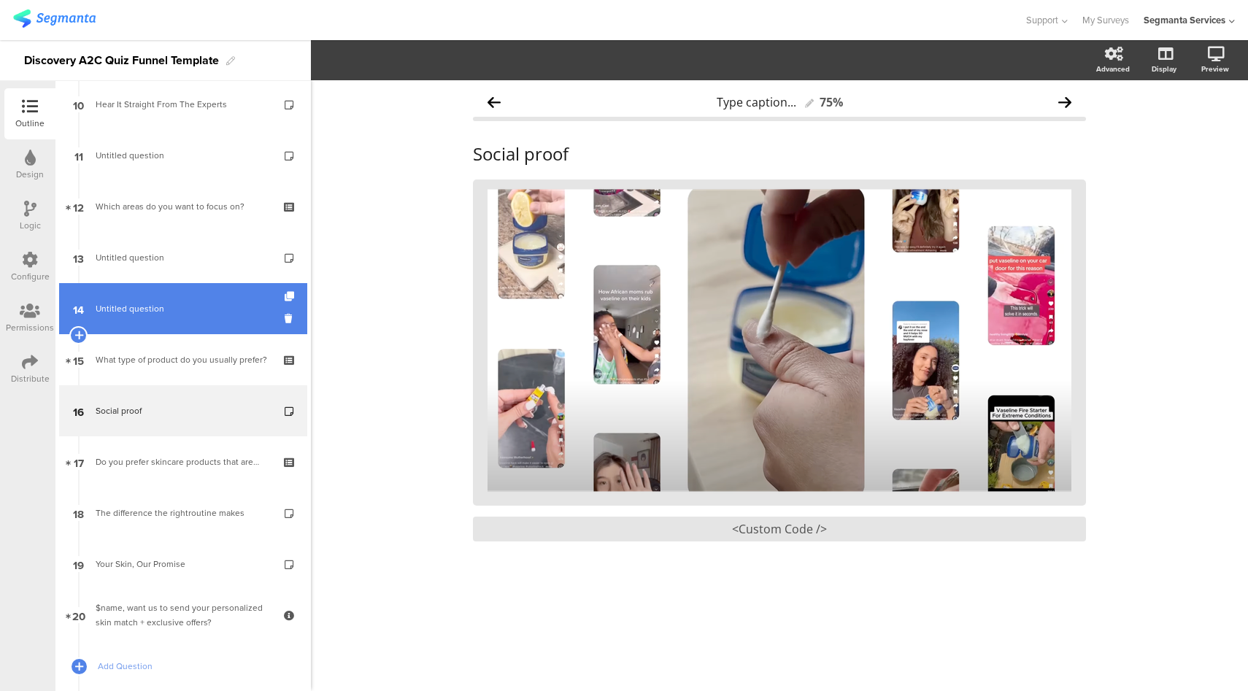
scroll to position [605, 0]
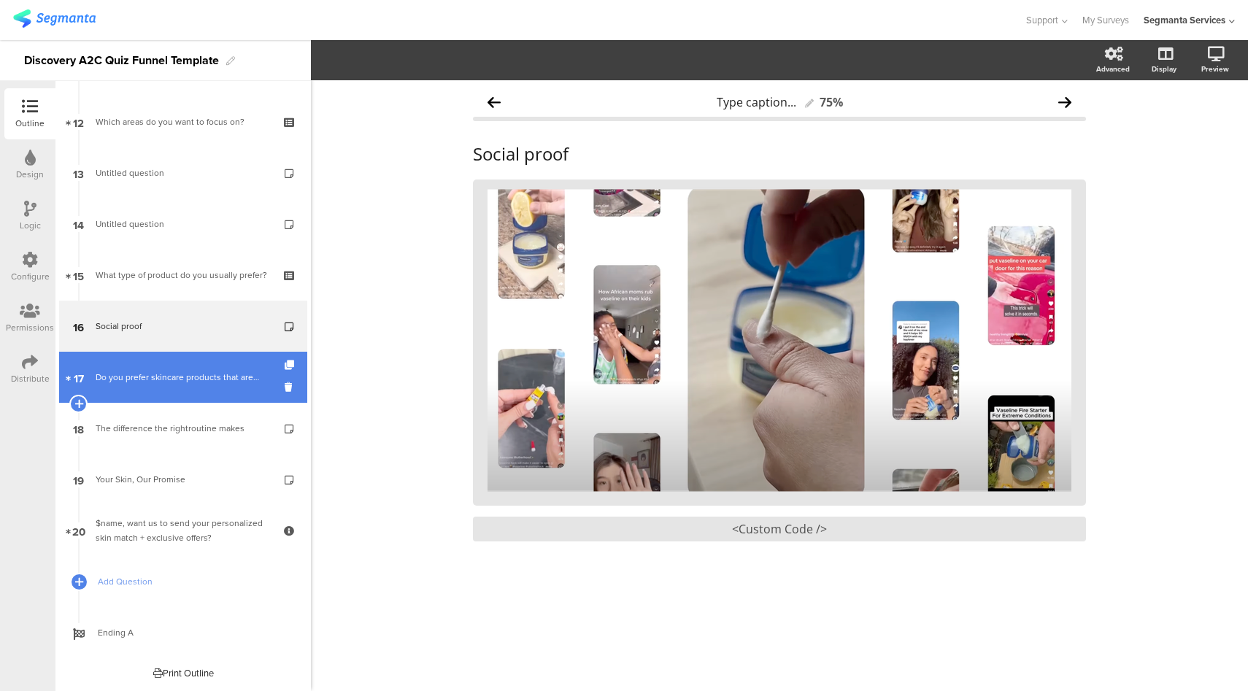
click at [177, 381] on div "Do you prefer skincare products that are…" at bounding box center [183, 377] width 174 height 15
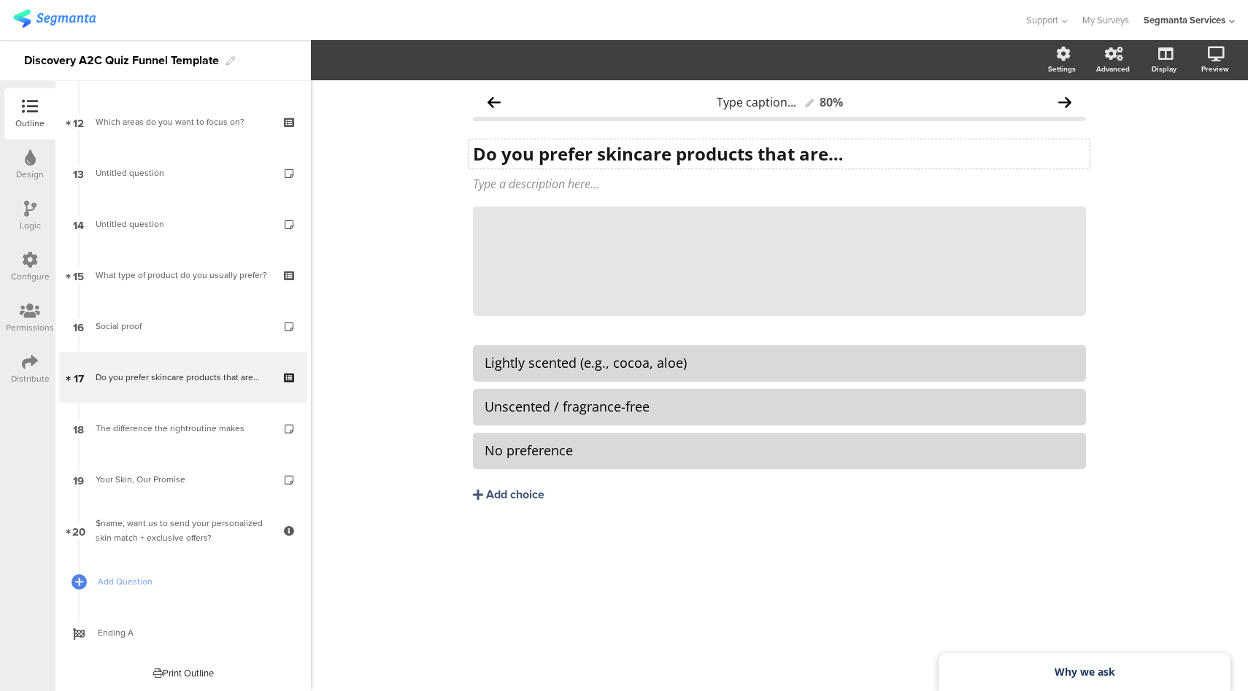
click at [575, 153] on div "Do you prefer skincare products that are… Do you prefer skincare products that …" at bounding box center [779, 153] width 621 height 29
click at [588, 361] on div "Lightly scented (e.g., cocoa, aloe)" at bounding box center [780, 363] width 590 height 17
click at [578, 423] on div at bounding box center [779, 407] width 613 height 37
click at [584, 409] on div "Unscented / fragrance-free" at bounding box center [780, 407] width 590 height 17
click at [1097, 670] on strong "Why we ask" at bounding box center [1085, 672] width 61 height 14
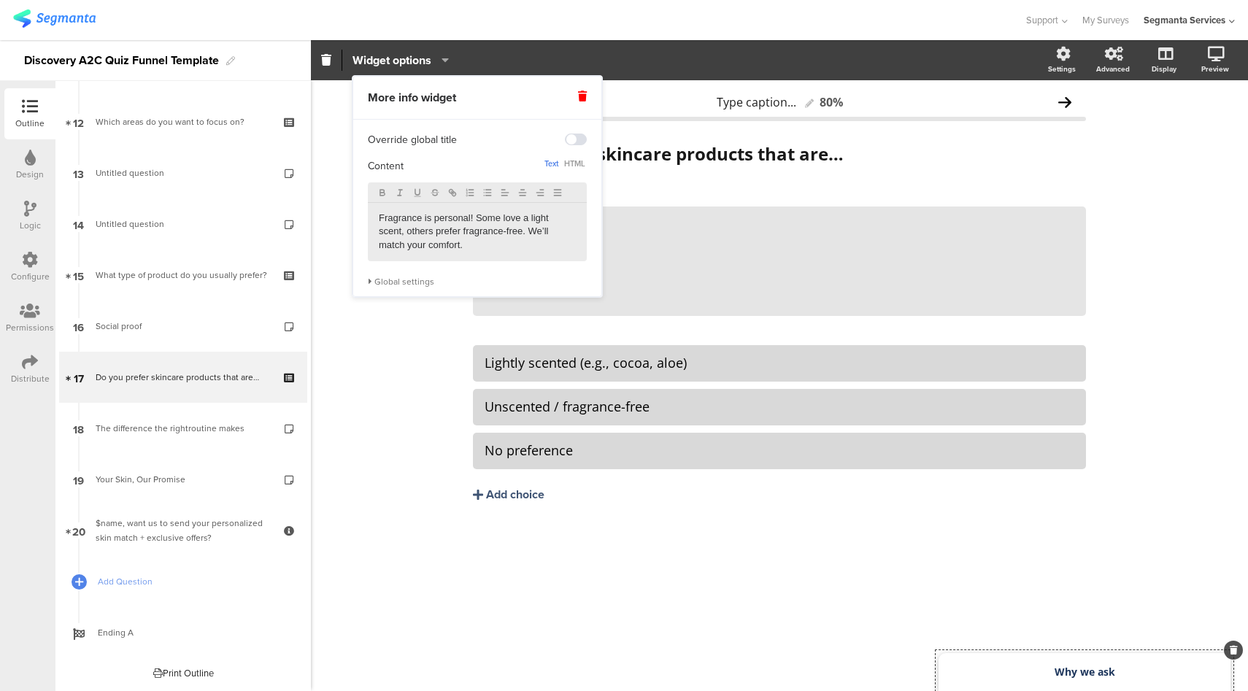
click at [471, 228] on p "Fragrance is personal! Some love a light scent, others prefer fragrance-free. W…" at bounding box center [477, 232] width 197 height 40
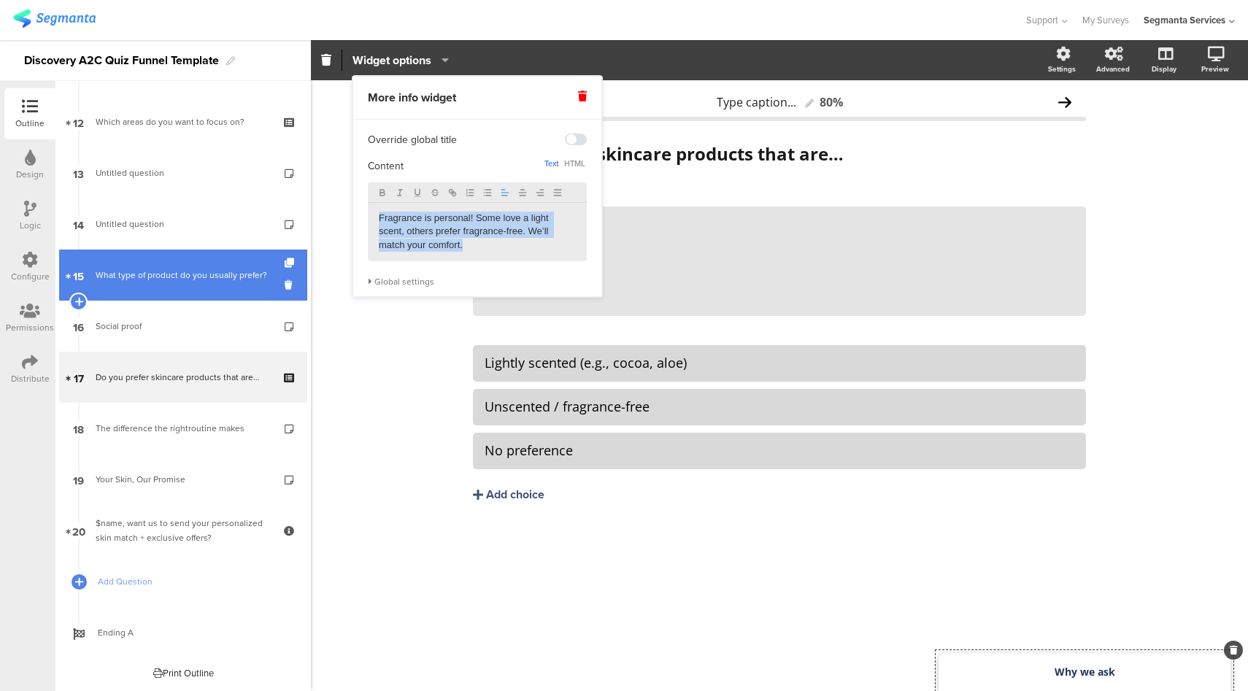
click at [188, 268] on div "What type of product do you usually prefer?" at bounding box center [183, 275] width 174 height 15
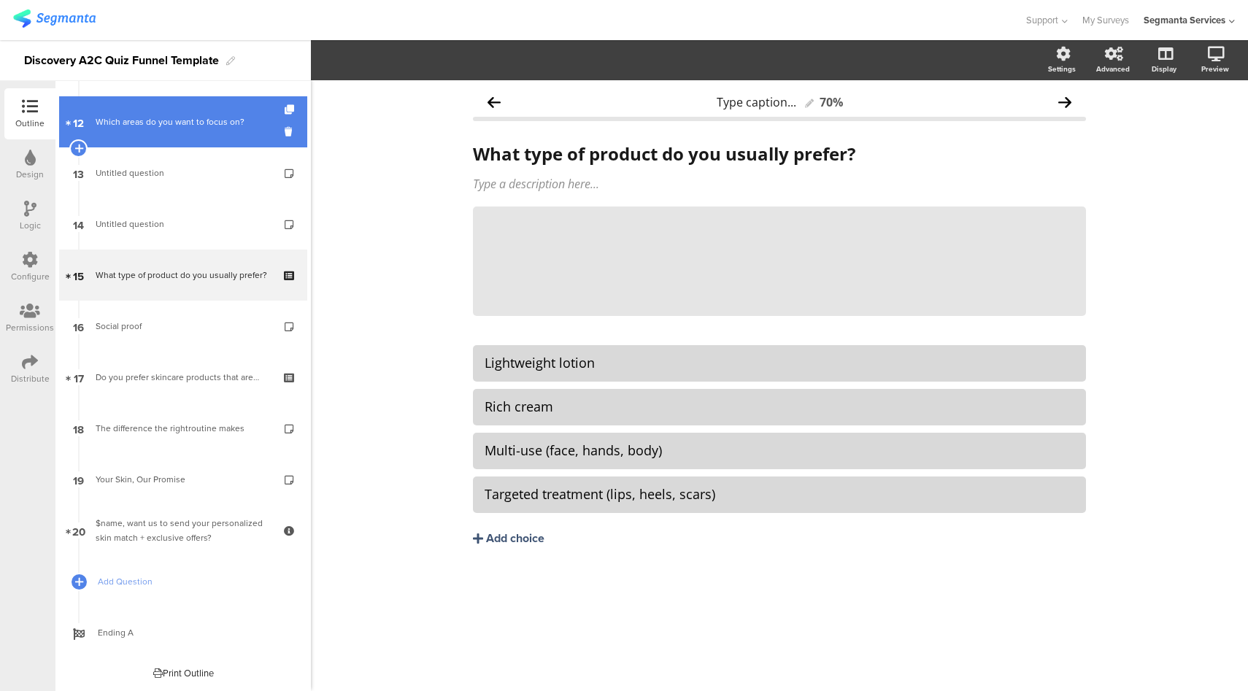
click at [201, 122] on div "Which areas do you want to focus on?" at bounding box center [183, 122] width 174 height 15
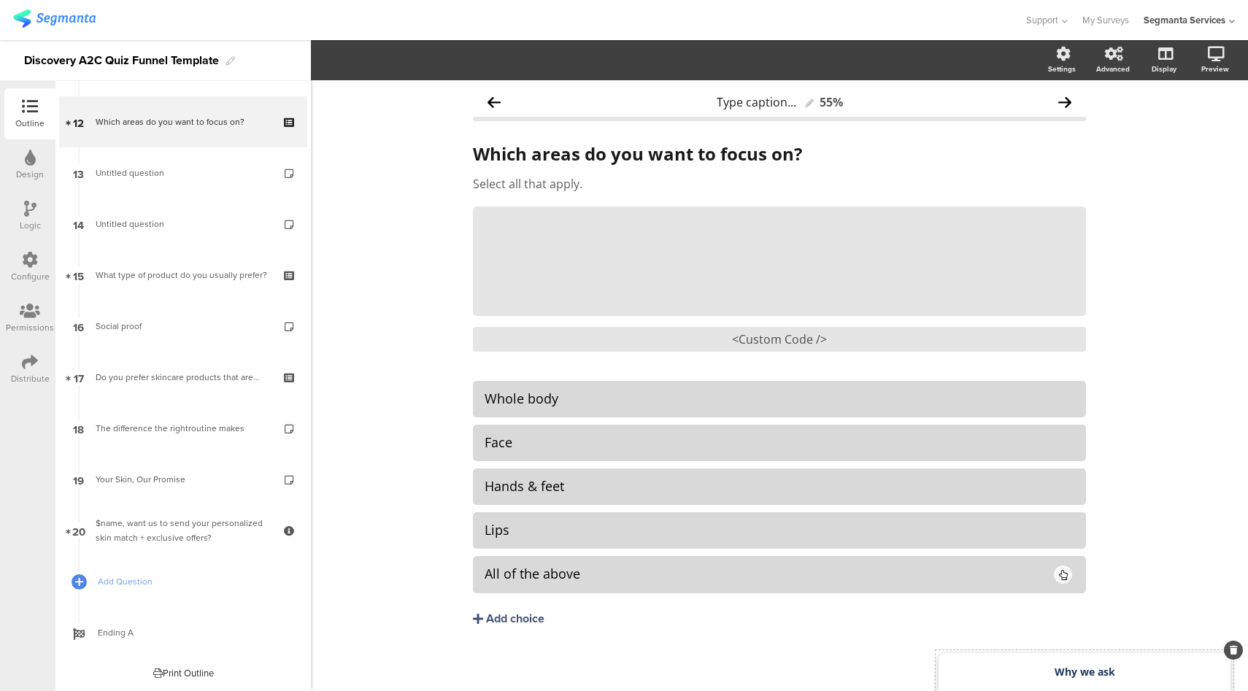
click at [995, 680] on div "Why we ask" at bounding box center [1085, 672] width 292 height 38
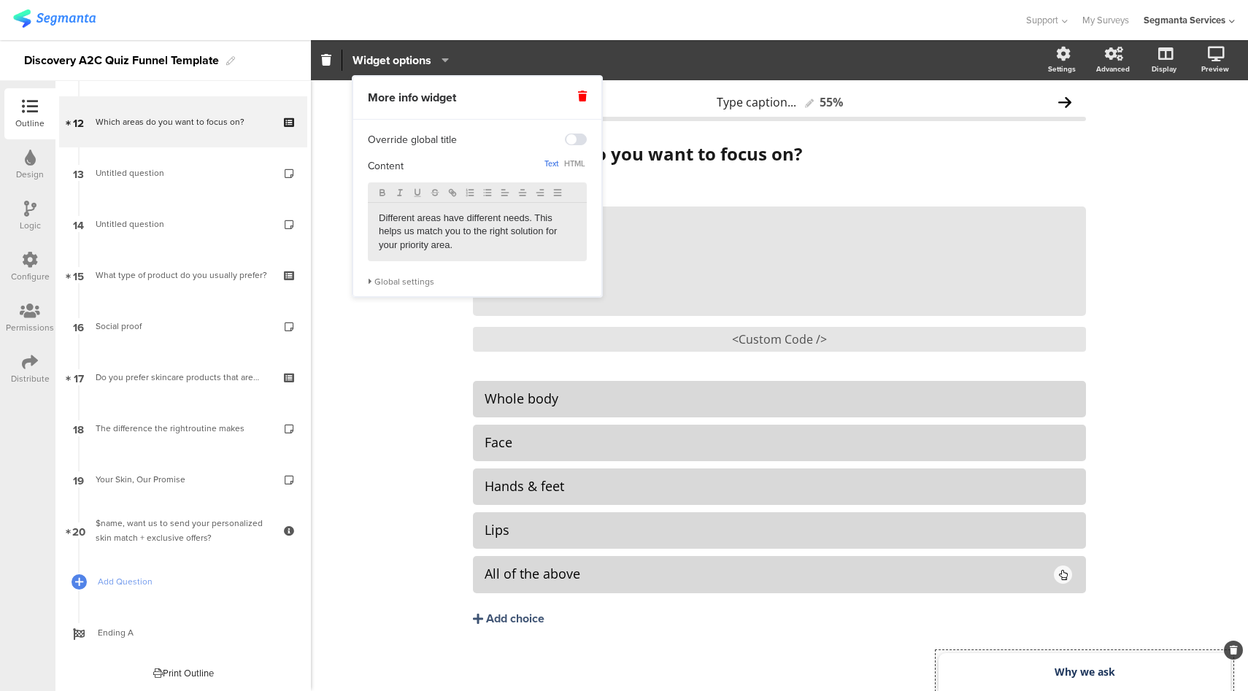
click at [431, 225] on p "Different areas have different needs. This helps us match you to the right solu…" at bounding box center [477, 232] width 197 height 40
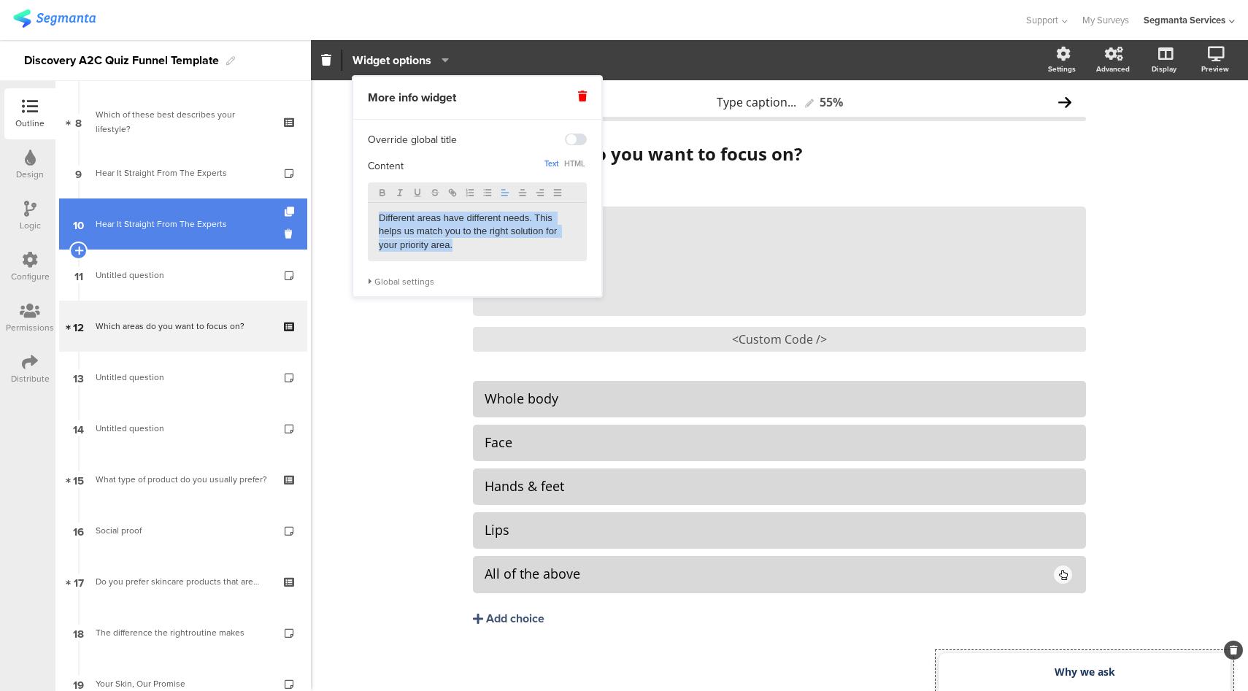
scroll to position [389, 0]
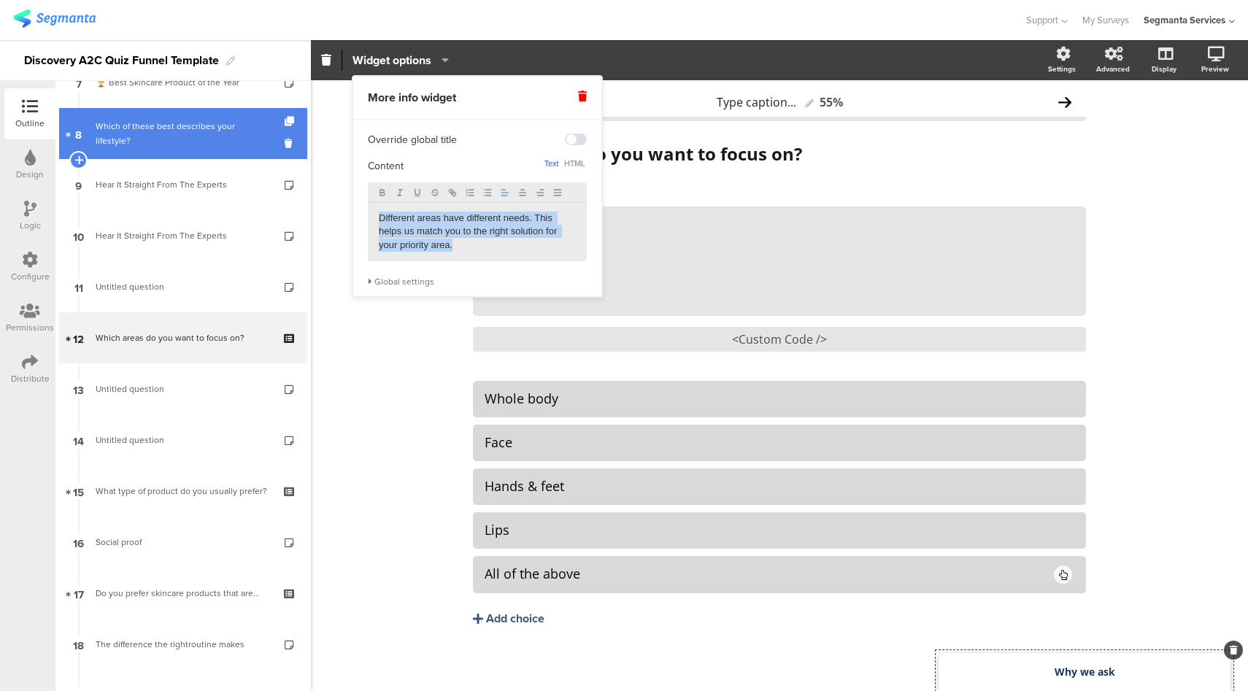
click at [171, 129] on div "Which of these best describes your lifestyle?" at bounding box center [183, 133] width 174 height 29
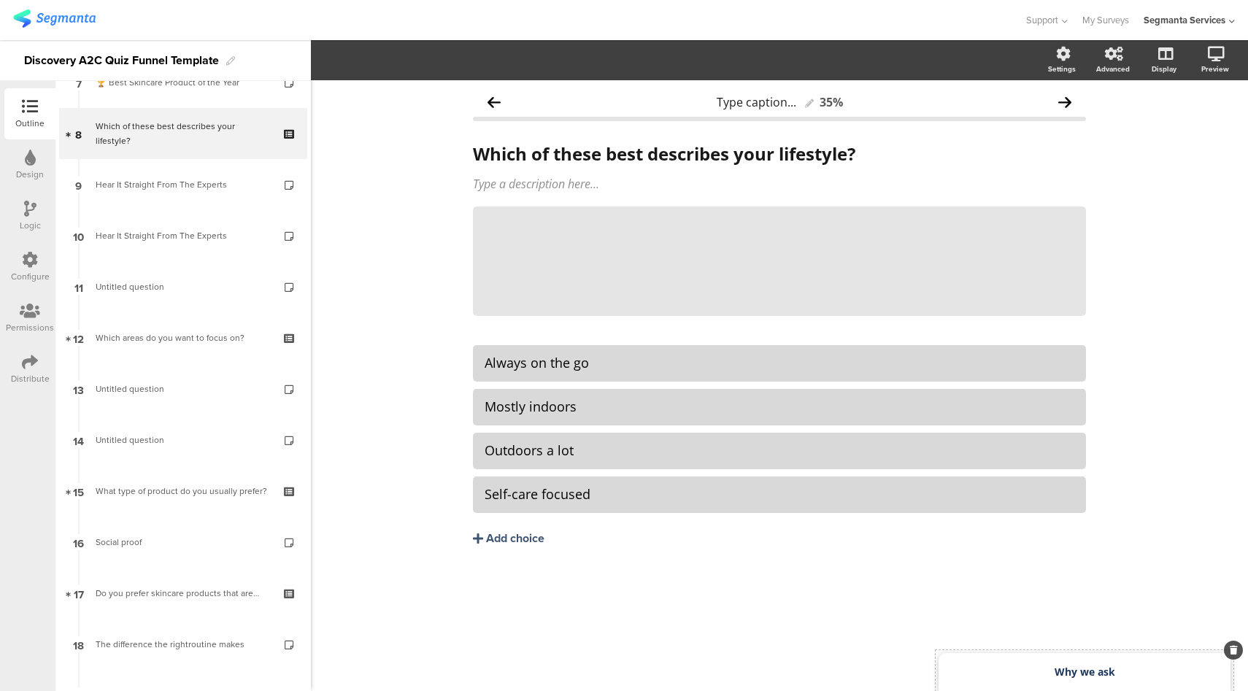
click at [1049, 677] on div "Why we ask" at bounding box center [1085, 672] width 292 height 38
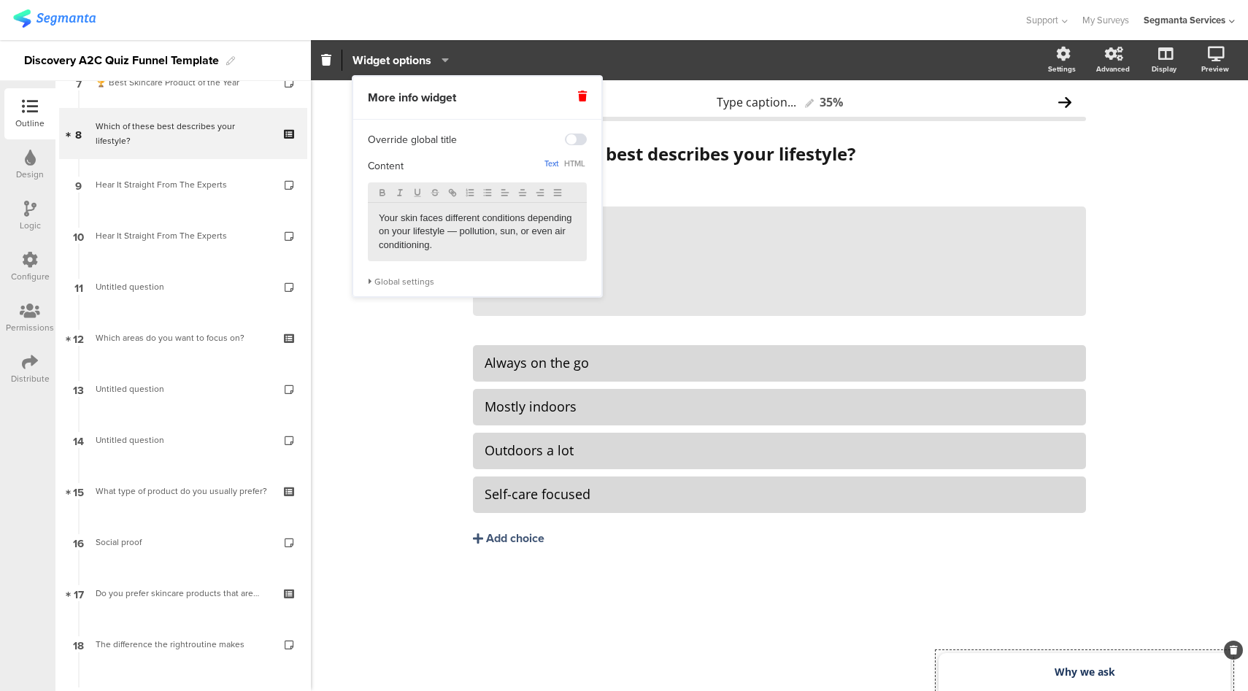
click at [471, 249] on p "Your skin faces different conditions depending on your lifestyle — pollution, s…" at bounding box center [477, 232] width 197 height 40
click at [413, 287] on div "Global settings" at bounding box center [477, 282] width 219 height 12
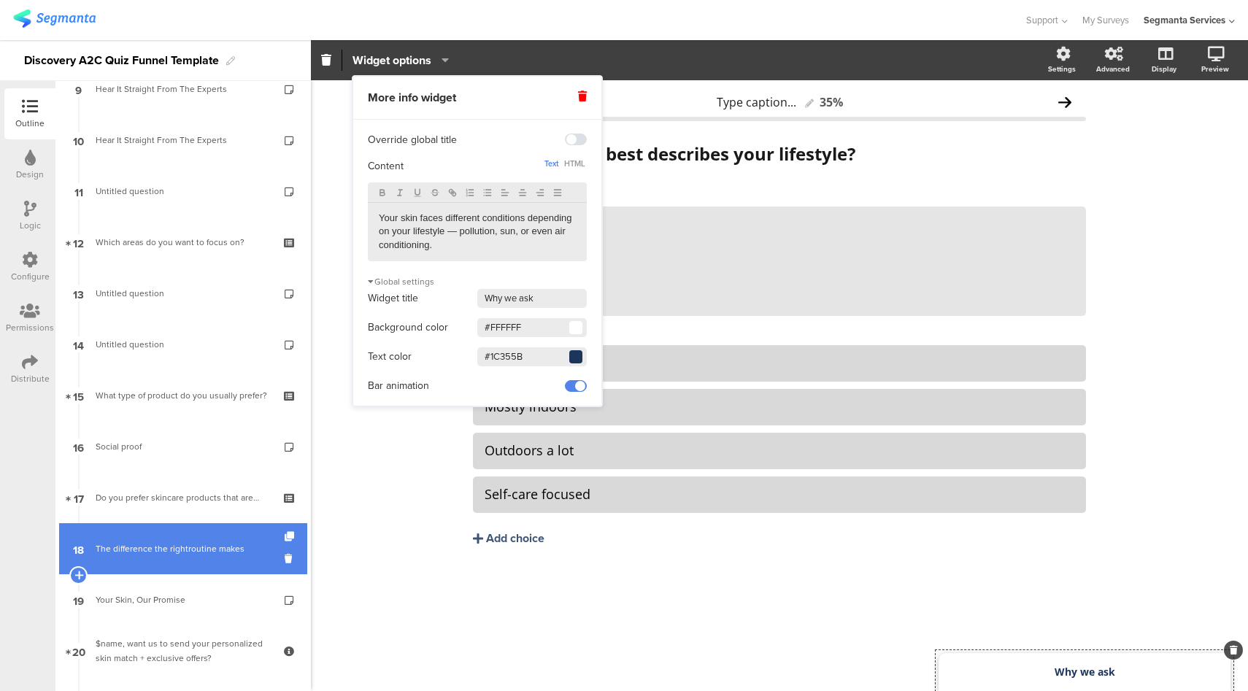
scroll to position [521, 0]
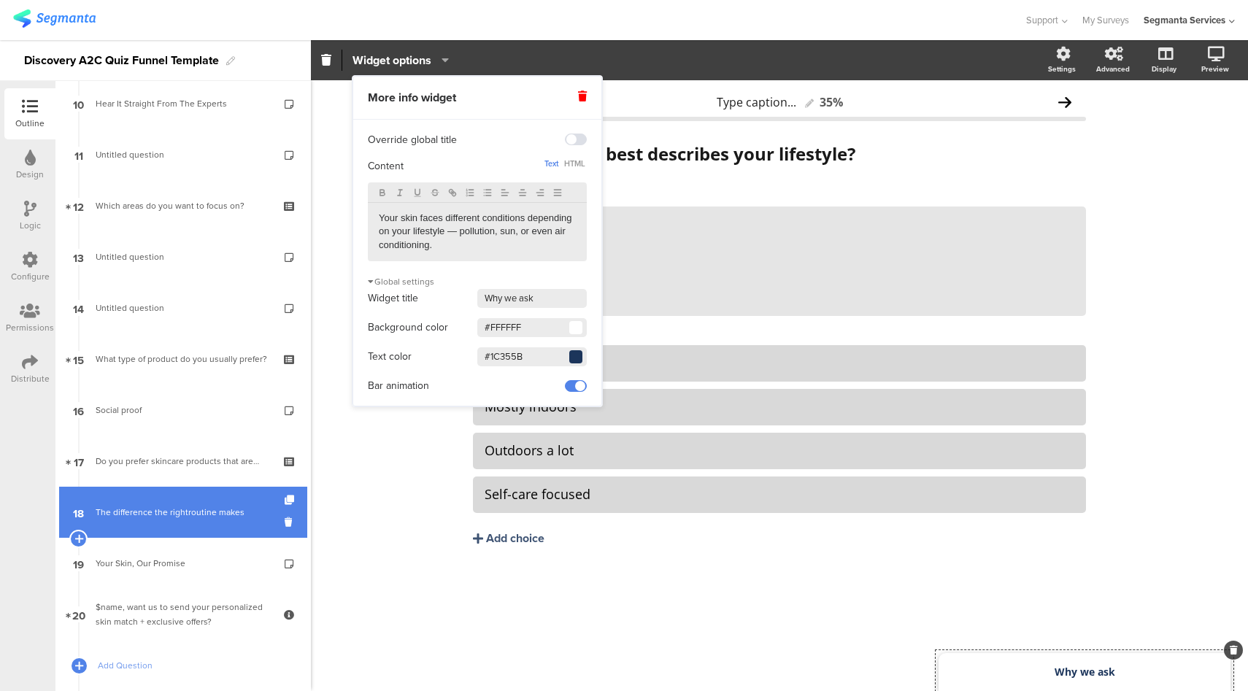
click at [206, 508] on div "The difference the rightroutine makes" at bounding box center [183, 512] width 174 height 15
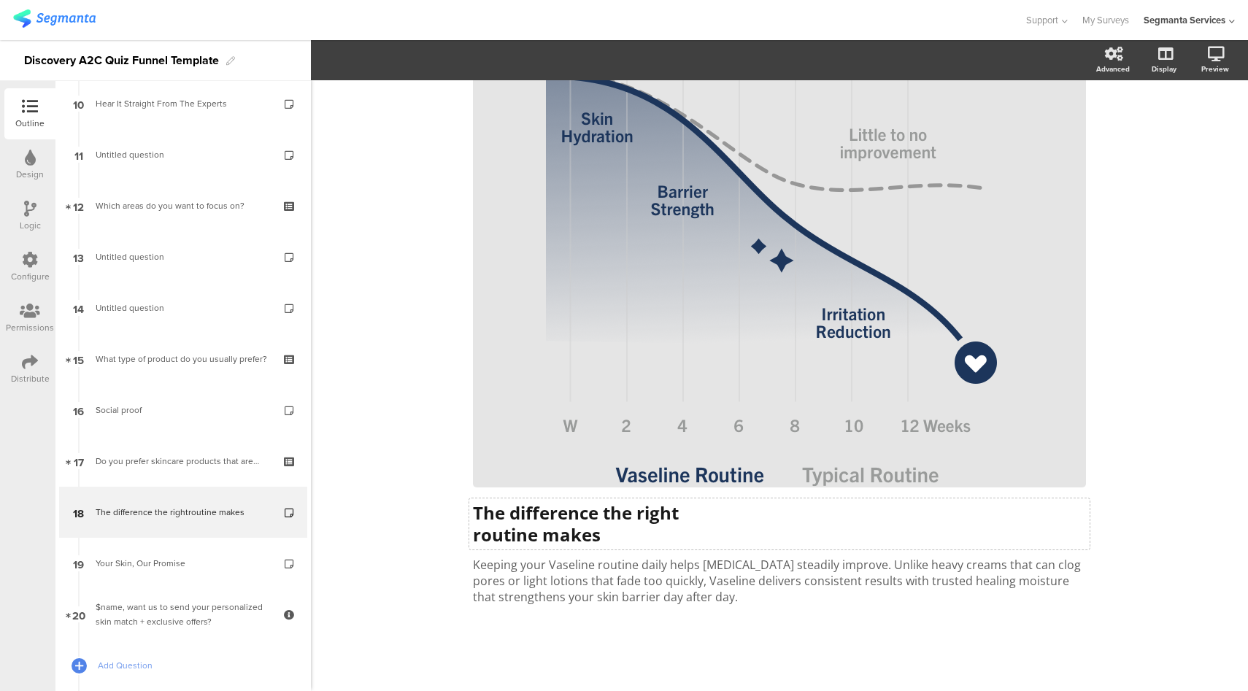
click at [556, 529] on strong "routine makes" at bounding box center [537, 535] width 128 height 24
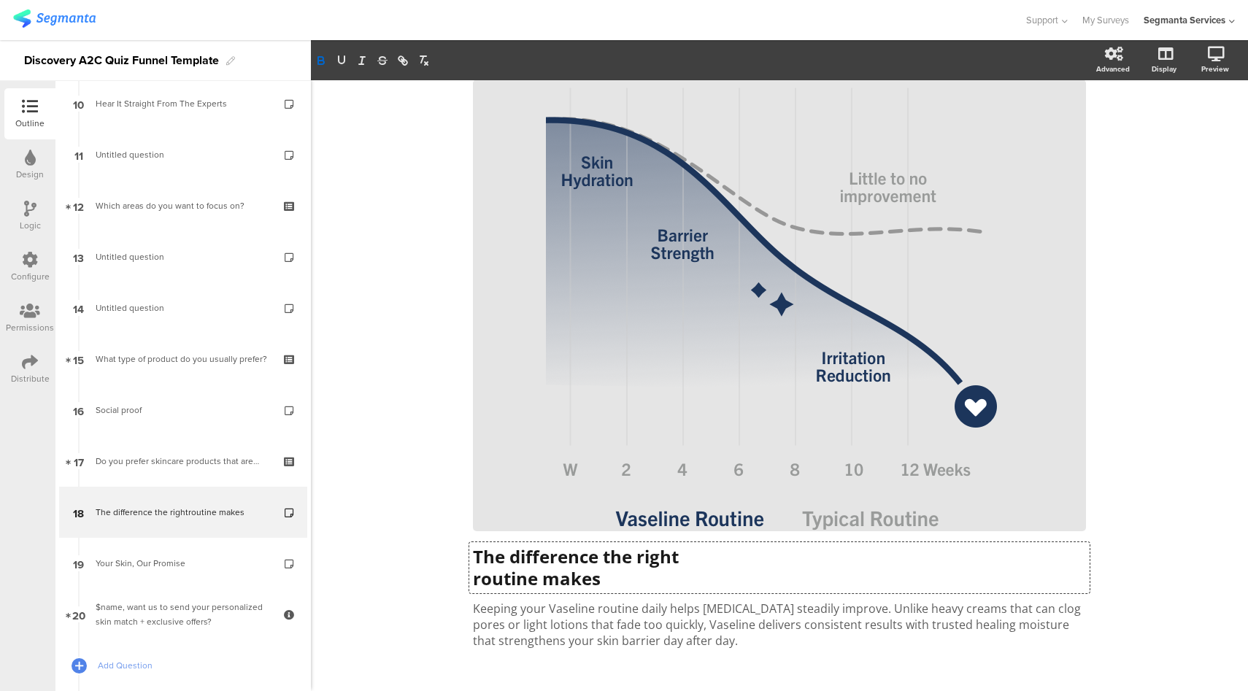
scroll to position [1, 0]
click at [579, 605] on p "Keeping your Vaseline routine daily helps dryness steadily improve. Unlike heav…" at bounding box center [779, 625] width 613 height 48
click at [594, 629] on p "Keeping your Vaseline routine daily helps dryness steadily improve. Unlike heav…" at bounding box center [779, 625] width 613 height 48
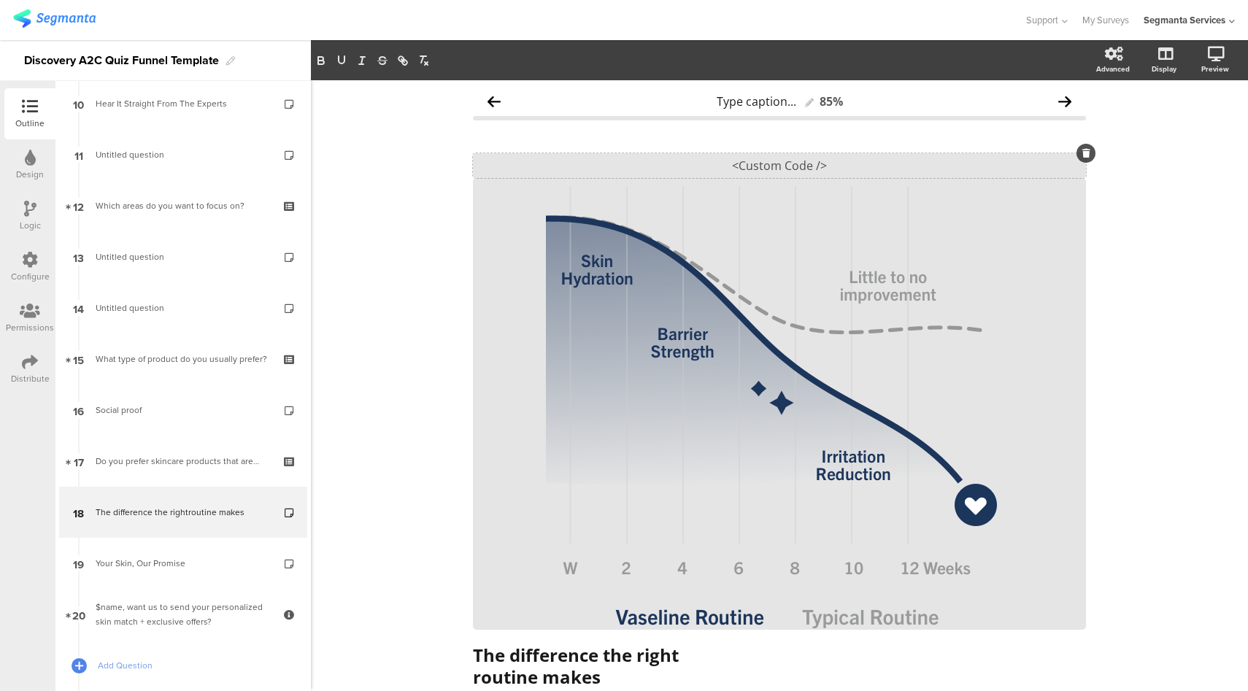
click at [806, 161] on div "<Custom Code />" at bounding box center [779, 165] width 613 height 25
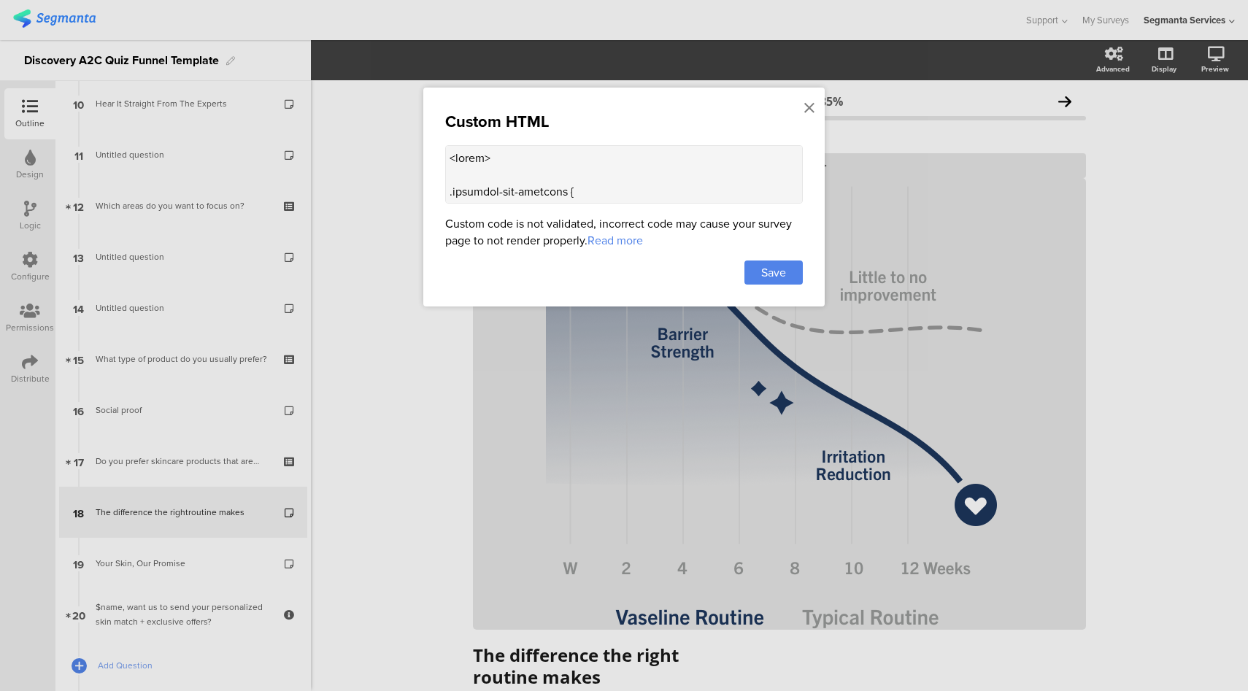
click at [545, 175] on textarea at bounding box center [624, 174] width 358 height 58
click at [1188, 87] on div at bounding box center [624, 345] width 1248 height 691
click at [1219, 74] on div "Preview" at bounding box center [1222, 60] width 51 height 37
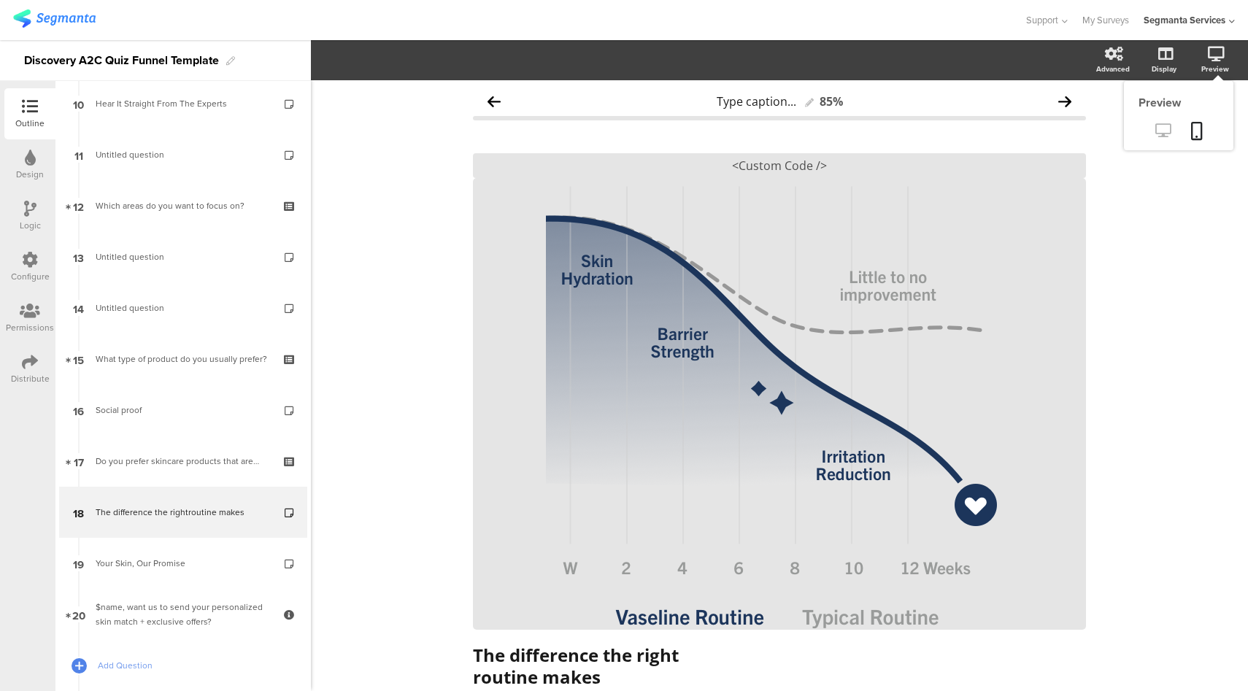
click at [1156, 128] on icon at bounding box center [1163, 130] width 15 height 14
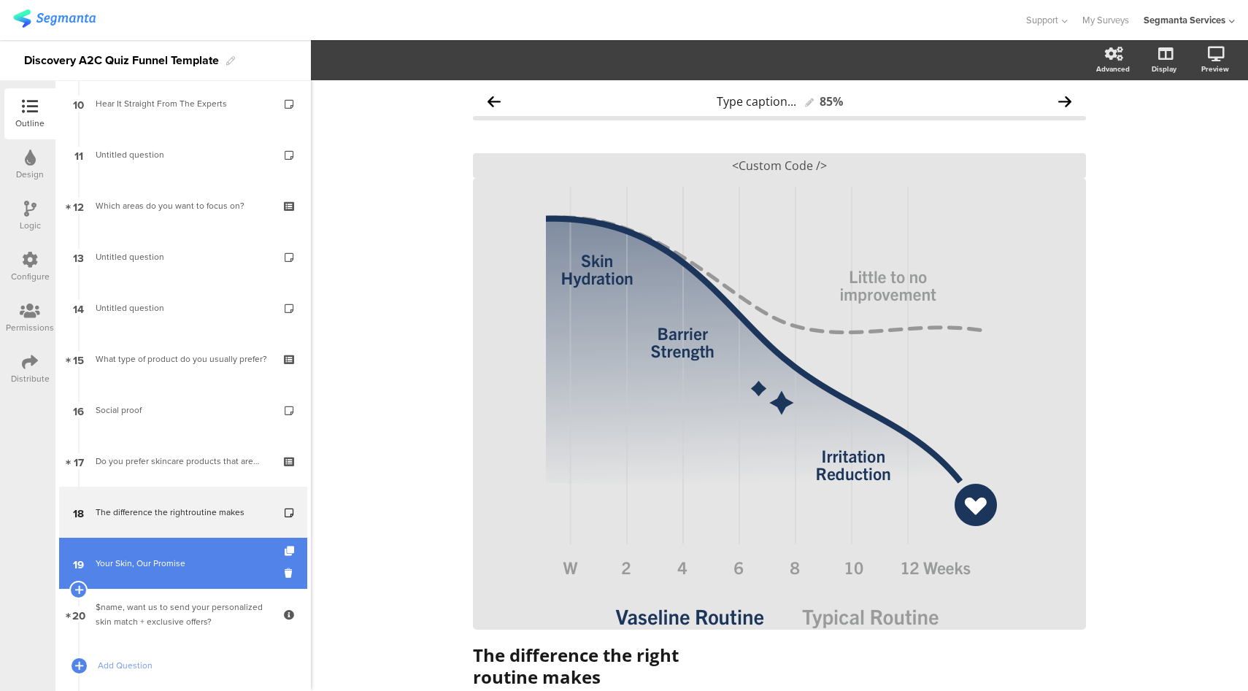
click at [145, 556] on div "Your Skin, Our Promise" at bounding box center [183, 563] width 174 height 15
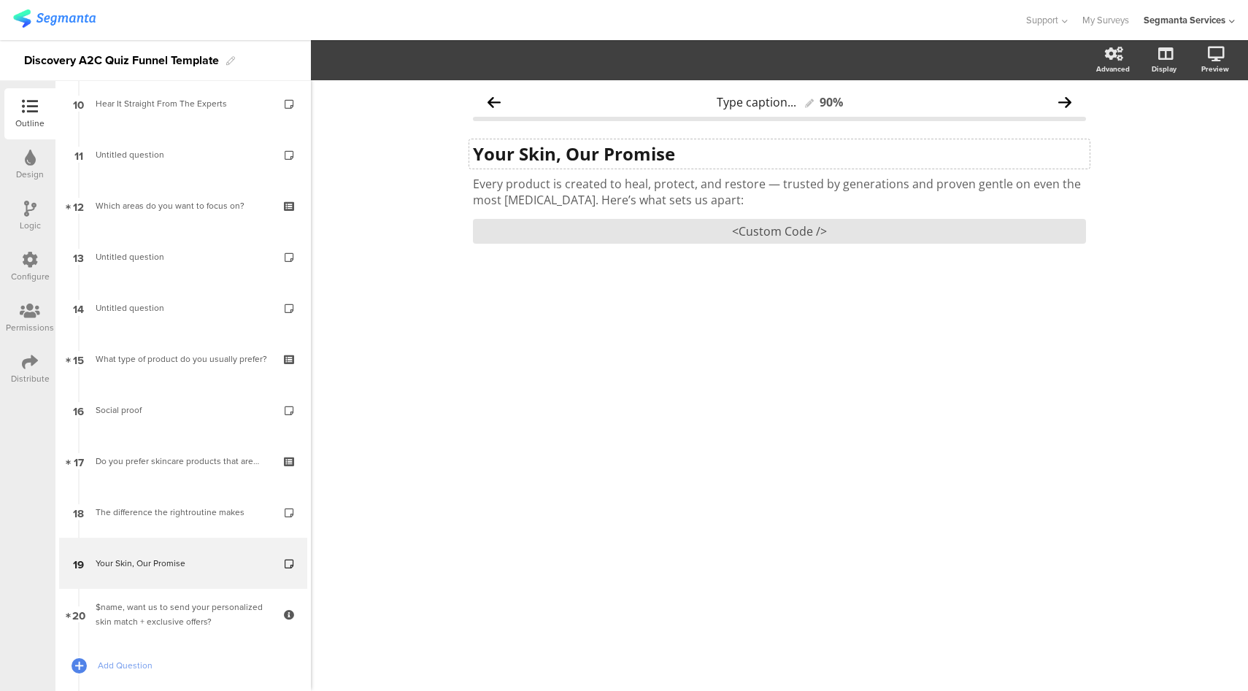
click at [583, 154] on div "Your Skin, Our Promise Your Skin, Our Promise" at bounding box center [779, 153] width 621 height 29
click at [580, 192] on div "Every product is created to heal, protect, and restore — trusted by generations…" at bounding box center [779, 191] width 621 height 39
click at [655, 189] on p "Every product is created to heal, protect, and restore — trusted by generations…" at bounding box center [779, 192] width 613 height 32
click at [654, 234] on div "<Custom Code />" at bounding box center [779, 231] width 613 height 25
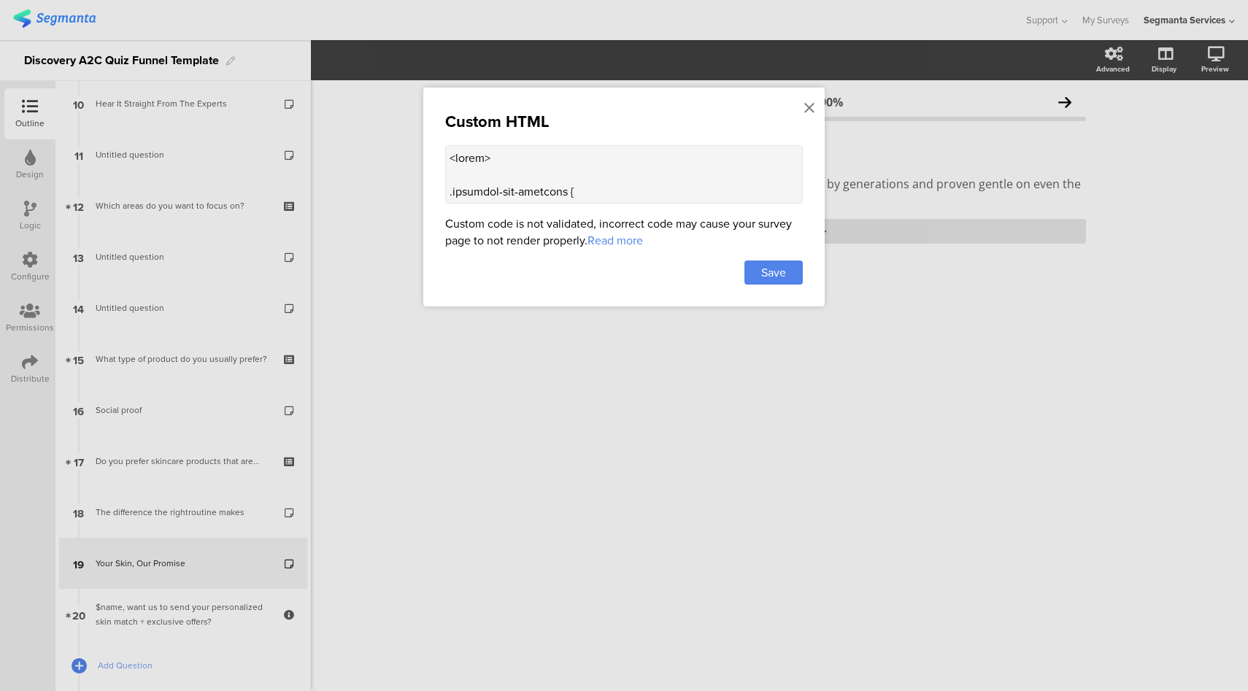
click at [623, 193] on textarea at bounding box center [624, 174] width 358 height 58
click at [873, 40] on div at bounding box center [624, 345] width 1248 height 691
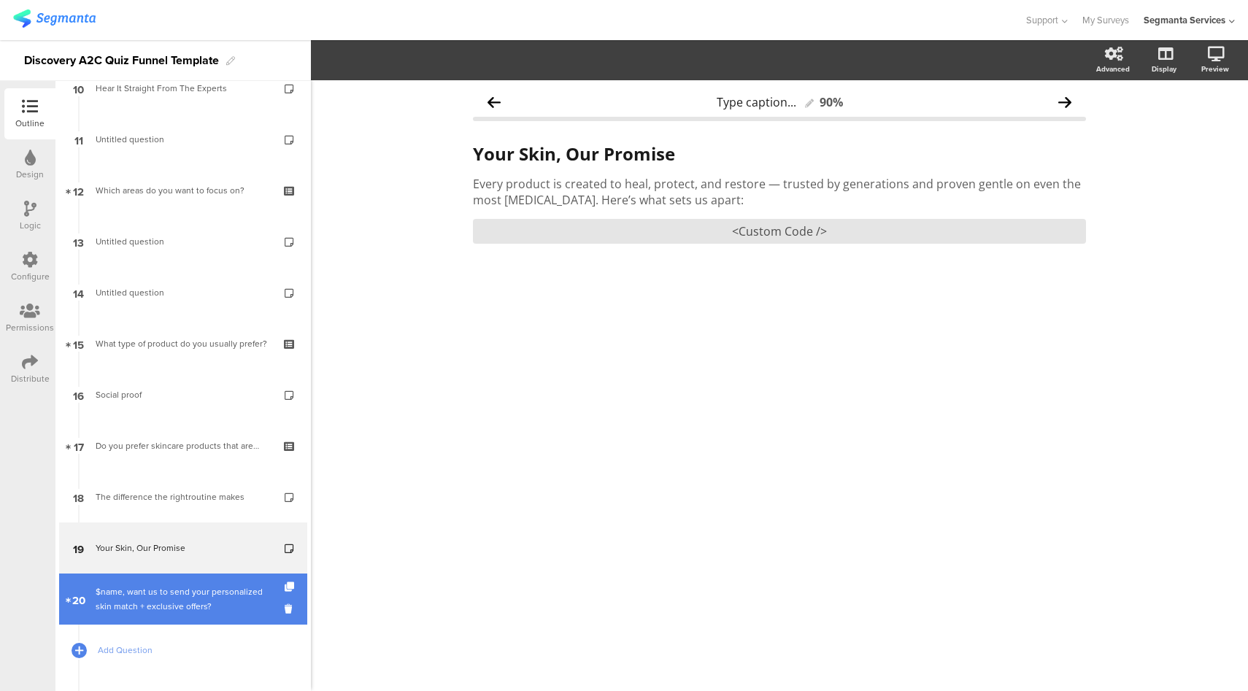
scroll to position [537, 0]
click at [126, 585] on div "$name, want us to send your personalized skin match + exclusive offers?" at bounding box center [183, 599] width 174 height 29
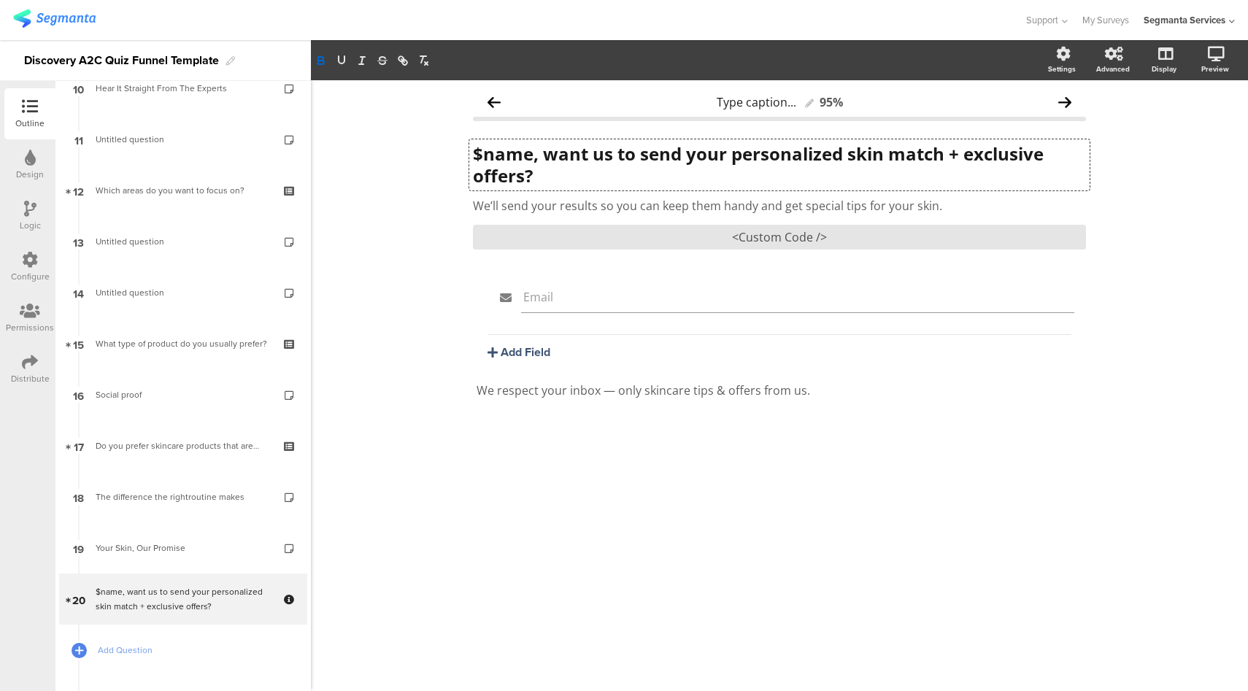
click at [545, 170] on div "$name, want us to send your personalized skin match + exclusive offers? $name, …" at bounding box center [779, 164] width 621 height 51
click at [619, 204] on div "We’ll send your results so you can keep them handy and get special tips for you…" at bounding box center [779, 205] width 621 height 23
click at [708, 212] on p "We’ll send your results so you can keep them handy and get special tips for you…" at bounding box center [779, 206] width 613 height 16
click at [778, 239] on div "<Custom Code />" at bounding box center [779, 237] width 613 height 25
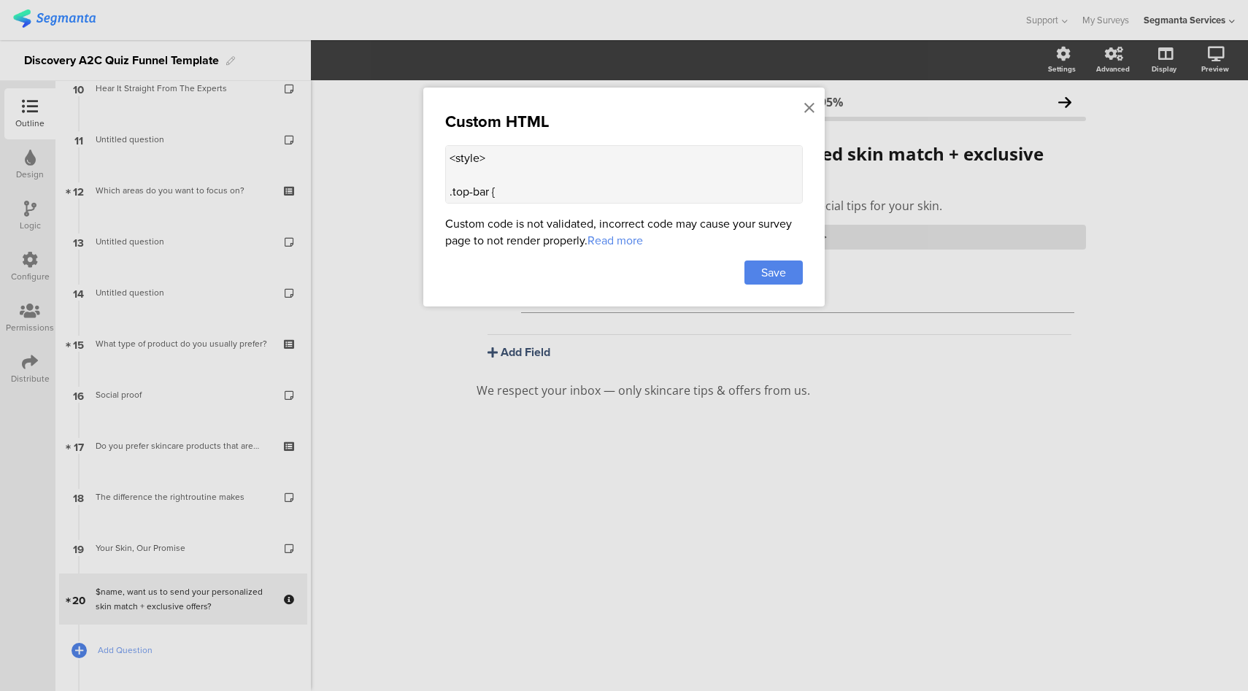
click at [616, 180] on textarea "<style> .top-bar { z-index: 1; position: relative; } .progress-text-container {…" at bounding box center [624, 174] width 358 height 58
click at [811, 108] on icon at bounding box center [810, 108] width 10 height 16
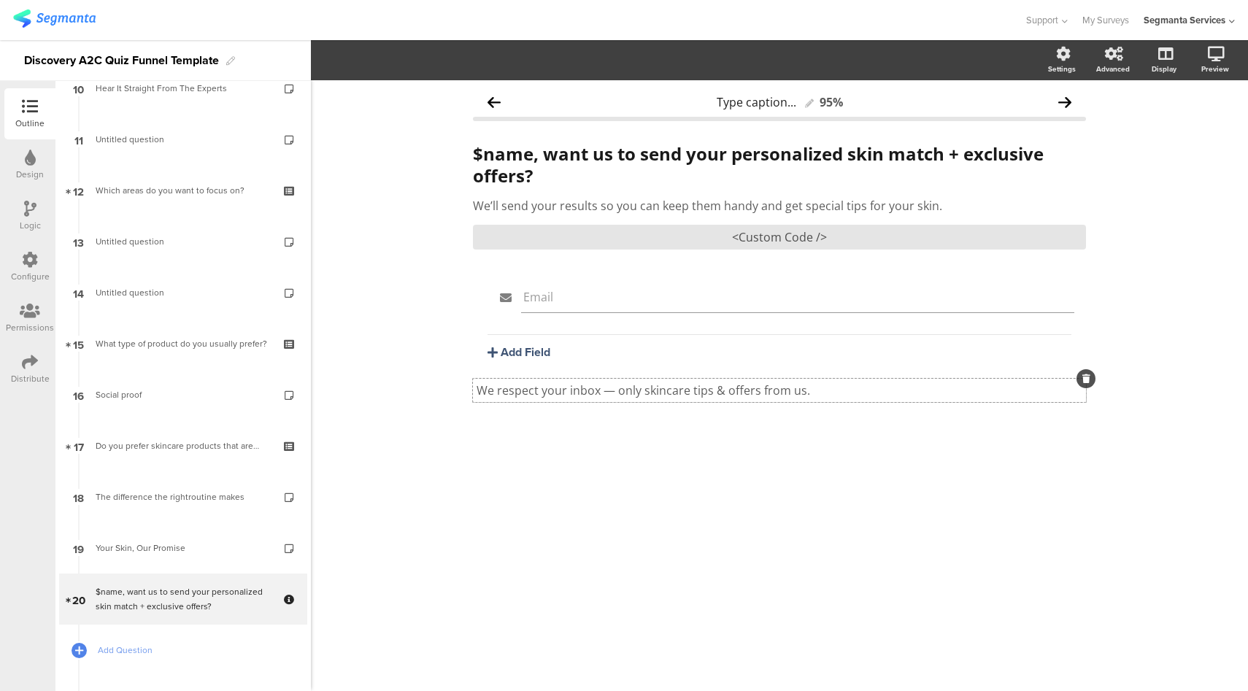
click at [596, 389] on div "We respect your inbox — only skincare tips & offers from us. We respect your in…" at bounding box center [779, 390] width 613 height 23
click at [596, 389] on p "We respect your inbox — only skincare tips & offers from us." at bounding box center [780, 391] width 606 height 16
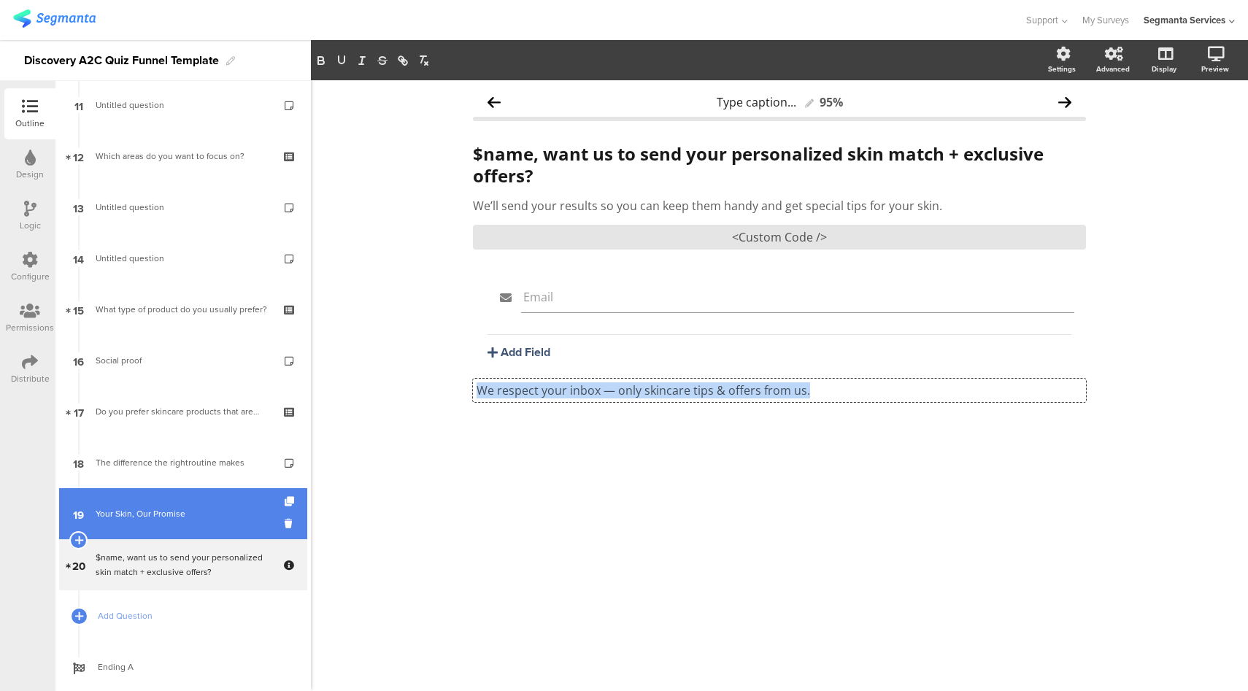
scroll to position [605, 0]
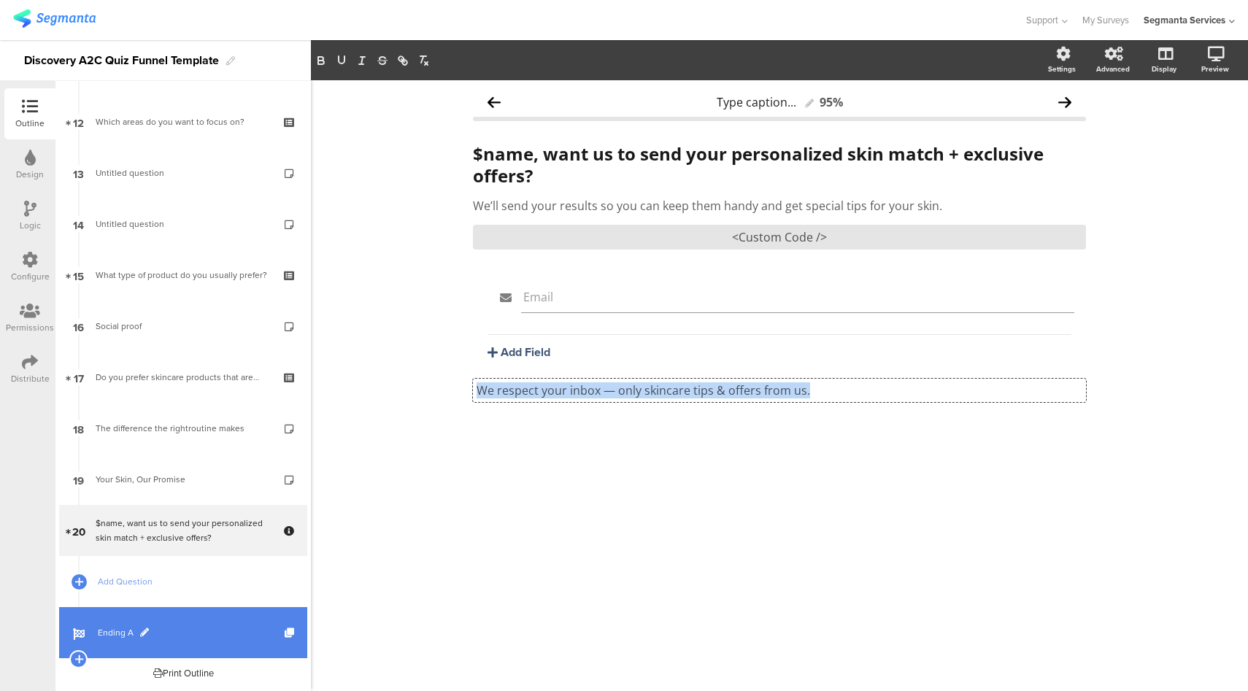
click at [203, 620] on link "Ending A" at bounding box center [183, 632] width 248 height 51
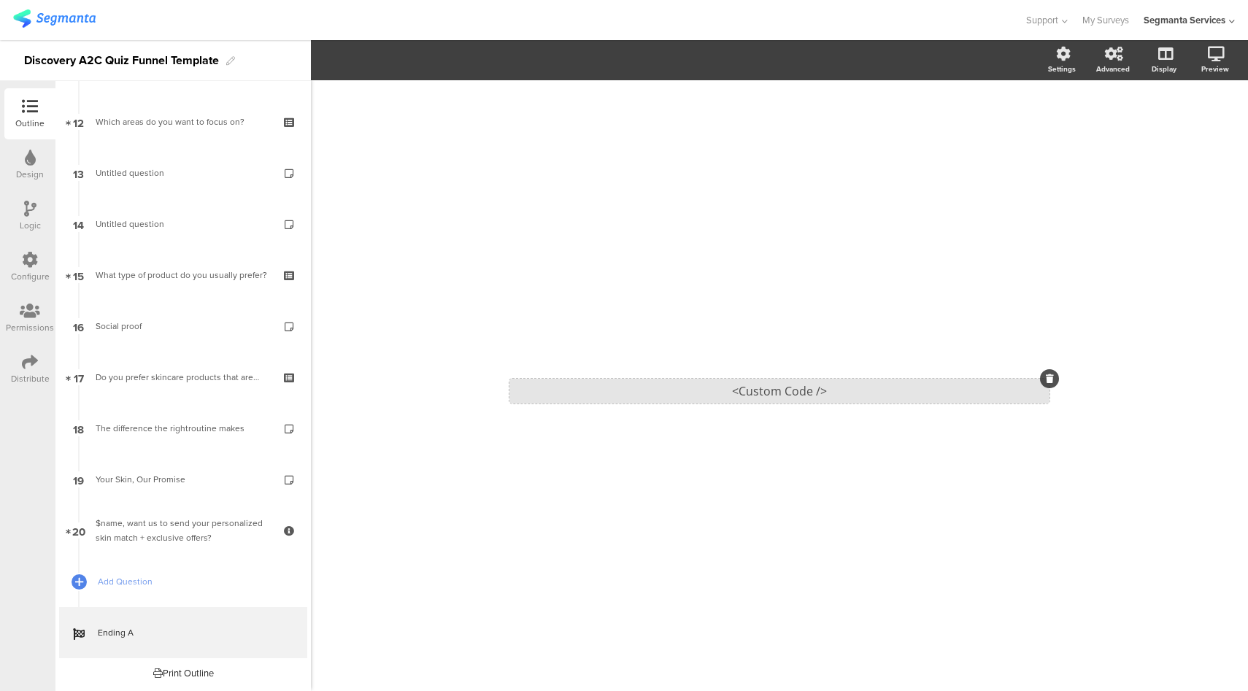
click at [665, 399] on div "<Custom Code />" at bounding box center [780, 391] width 540 height 25
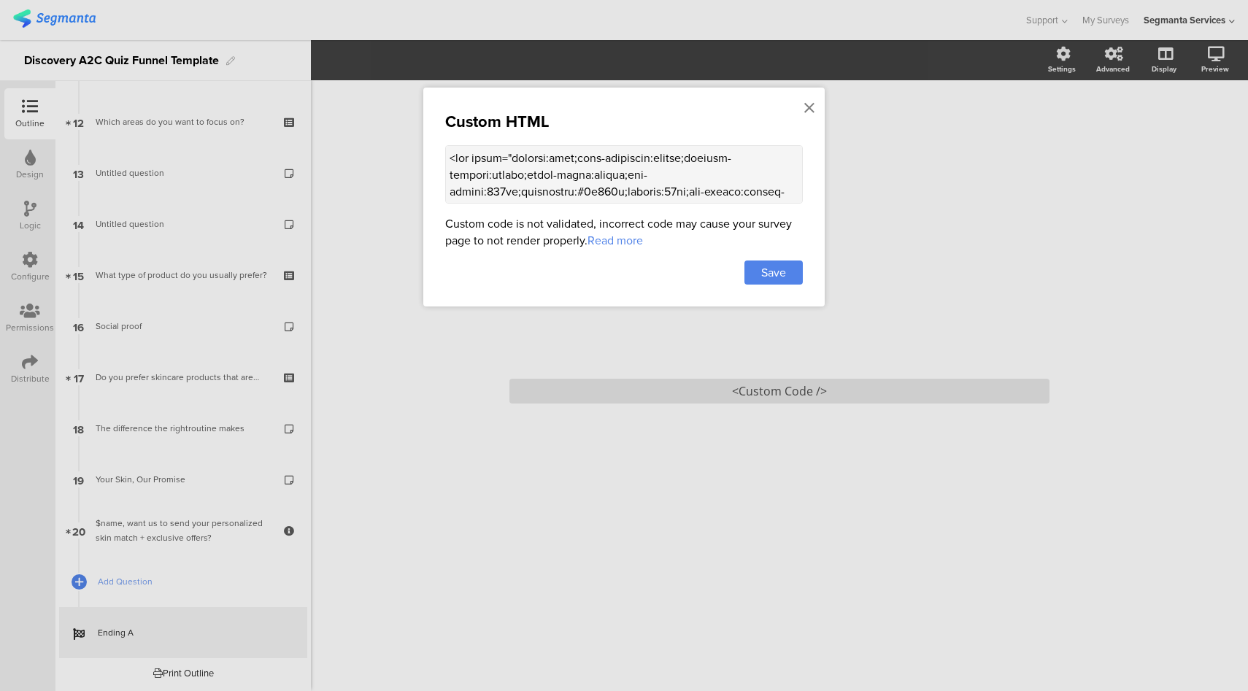
click at [604, 190] on textarea at bounding box center [624, 174] width 358 height 58
click at [805, 107] on icon at bounding box center [810, 108] width 10 height 16
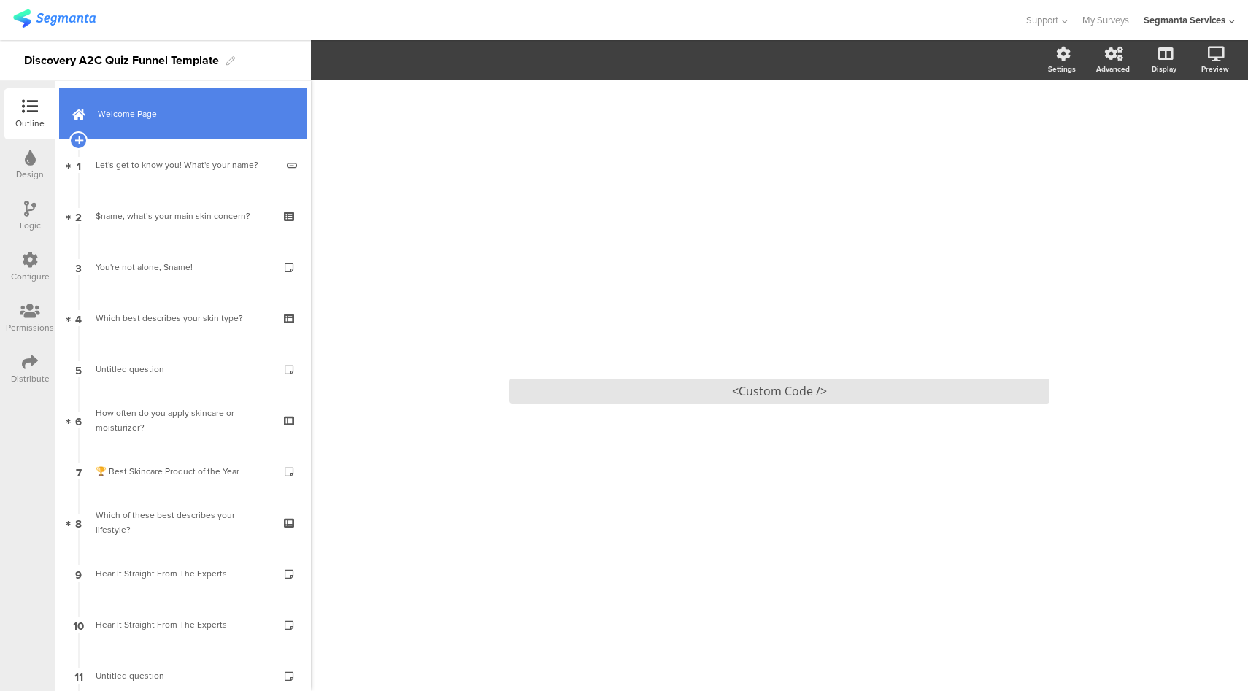
click at [237, 118] on span "Welcome Page" at bounding box center [191, 114] width 187 height 15
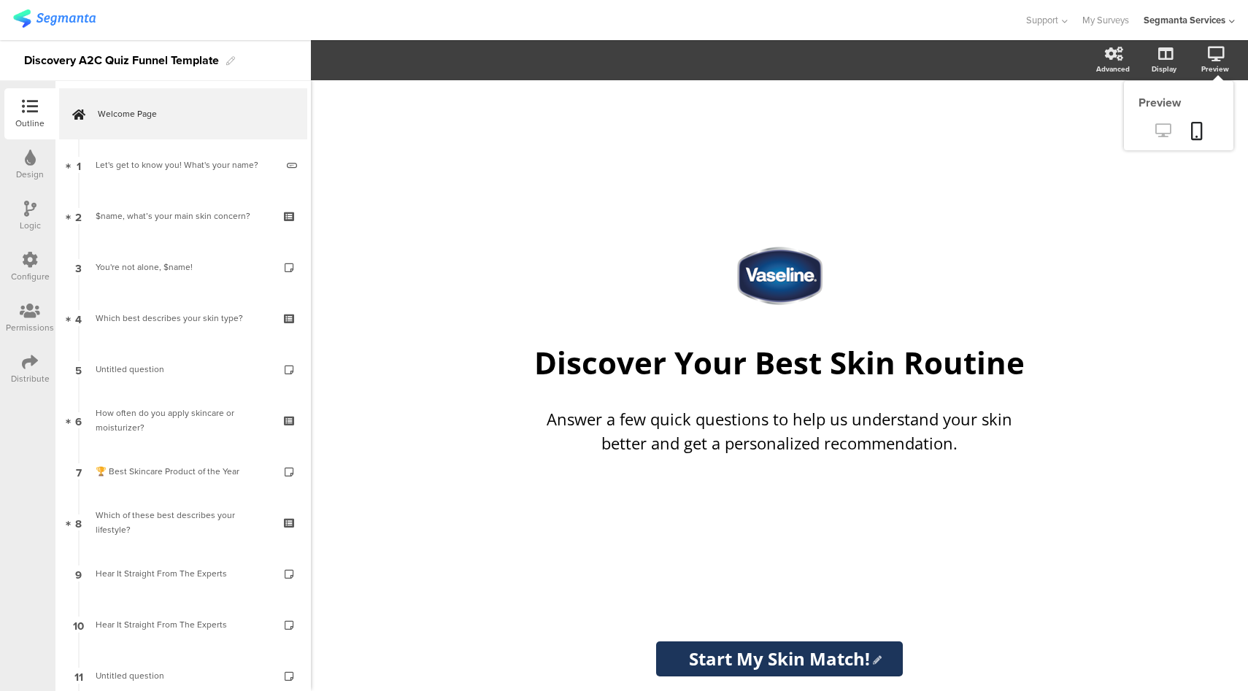
click at [1166, 141] on link at bounding box center [1163, 132] width 36 height 24
